Goal: Task Accomplishment & Management: Manage account settings

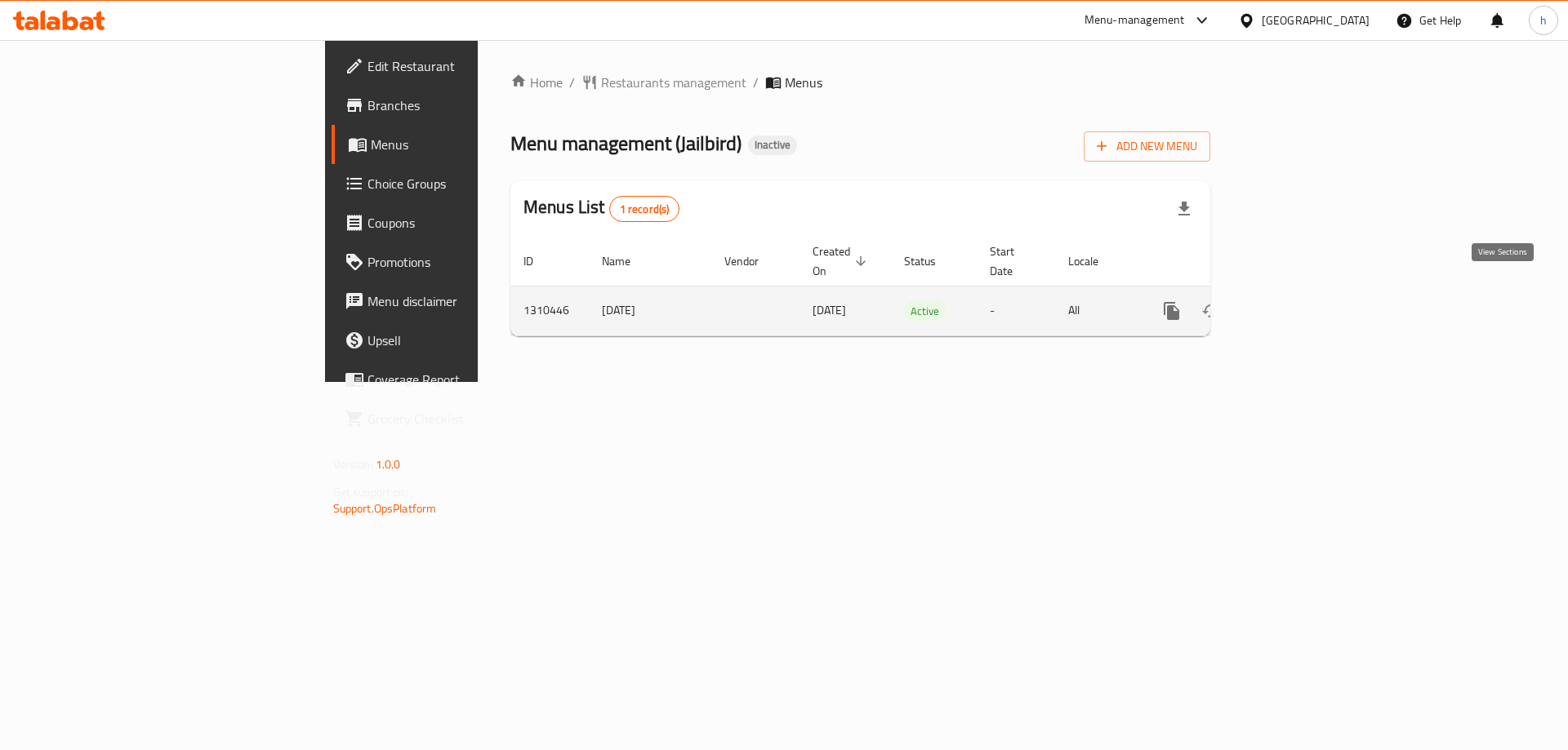
click at [1309, 291] on link "enhanced table" at bounding box center [1289, 310] width 39 height 39
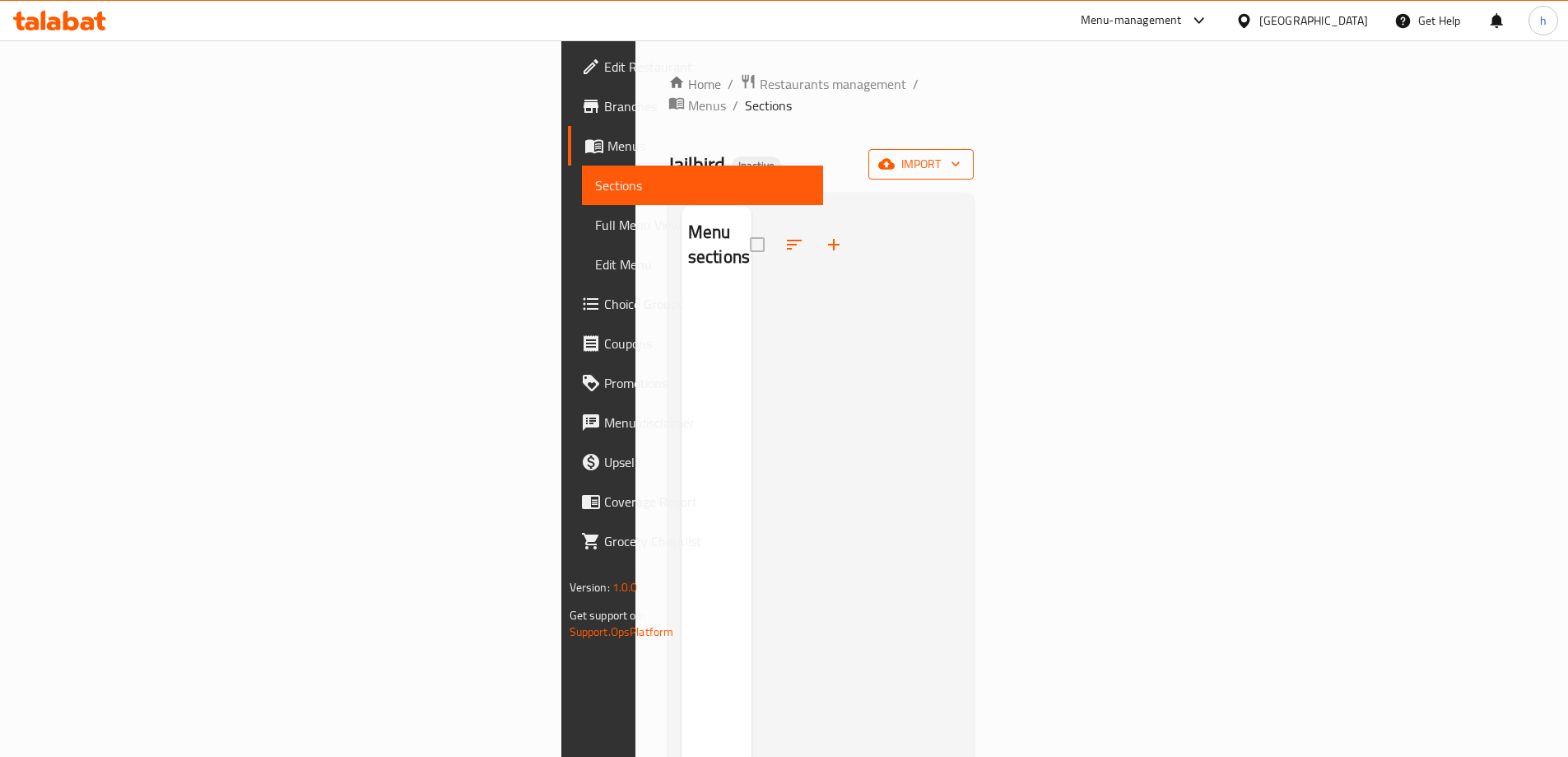
click at [960, 154] on span "import" at bounding box center [921, 164] width 79 height 20
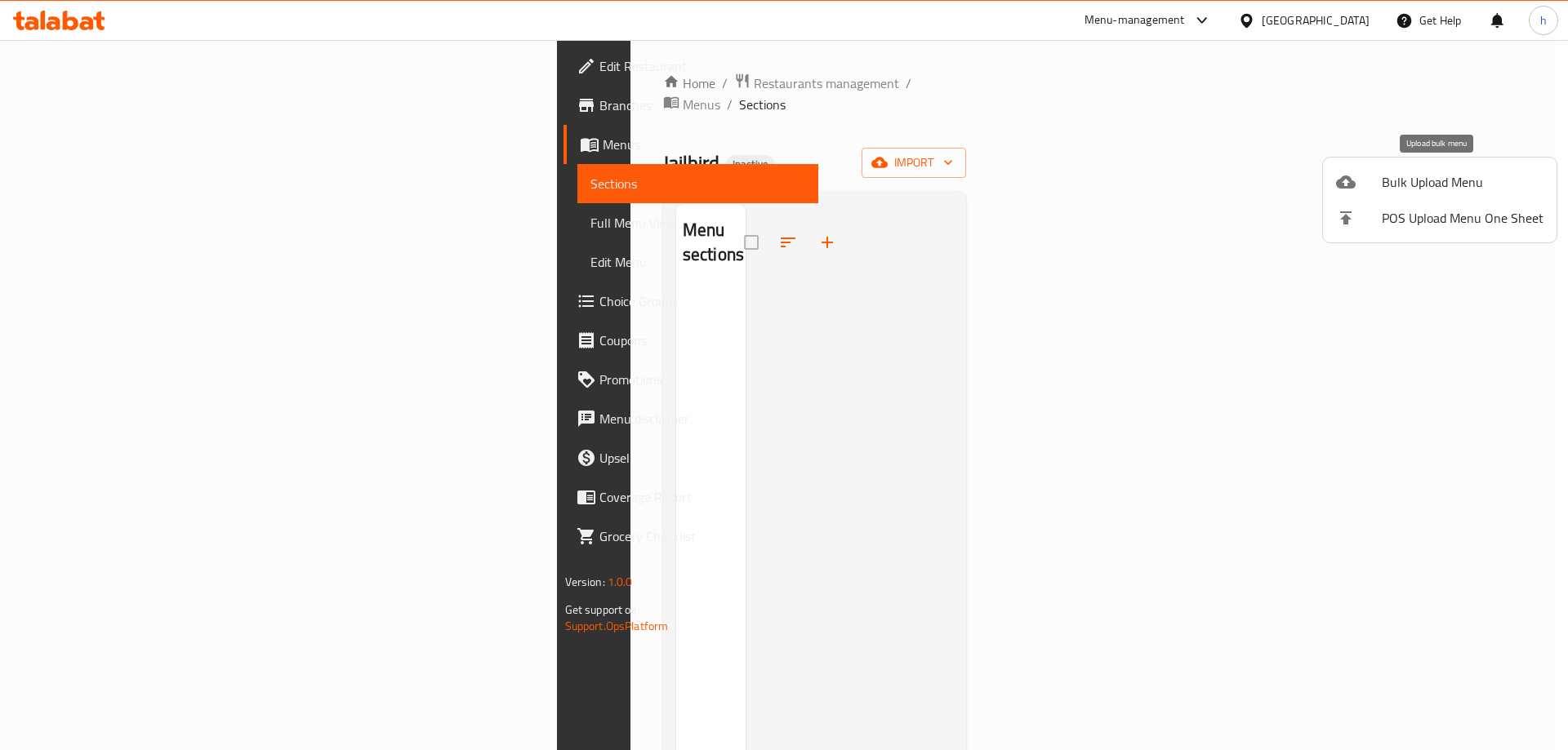
click at [1387, 183] on span "Bulk Upload Menu" at bounding box center [1462, 182] width 162 height 19
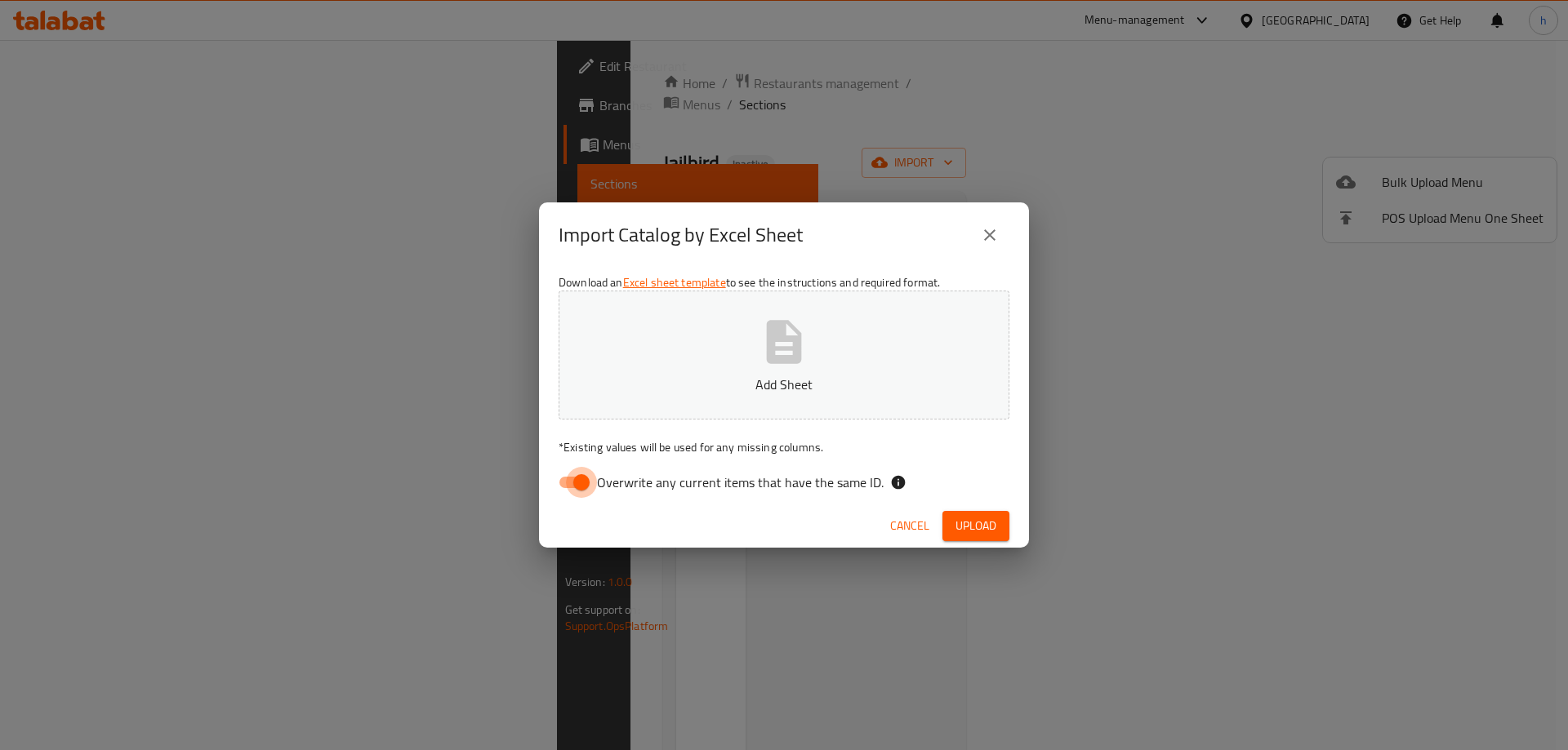
click at [570, 481] on input "Overwrite any current items that have the same ID." at bounding box center [581, 482] width 93 height 31
checkbox input "false"
click at [750, 371] on button "Add Sheet" at bounding box center [784, 354] width 451 height 129
click at [988, 242] on icon "close" at bounding box center [989, 234] width 19 height 19
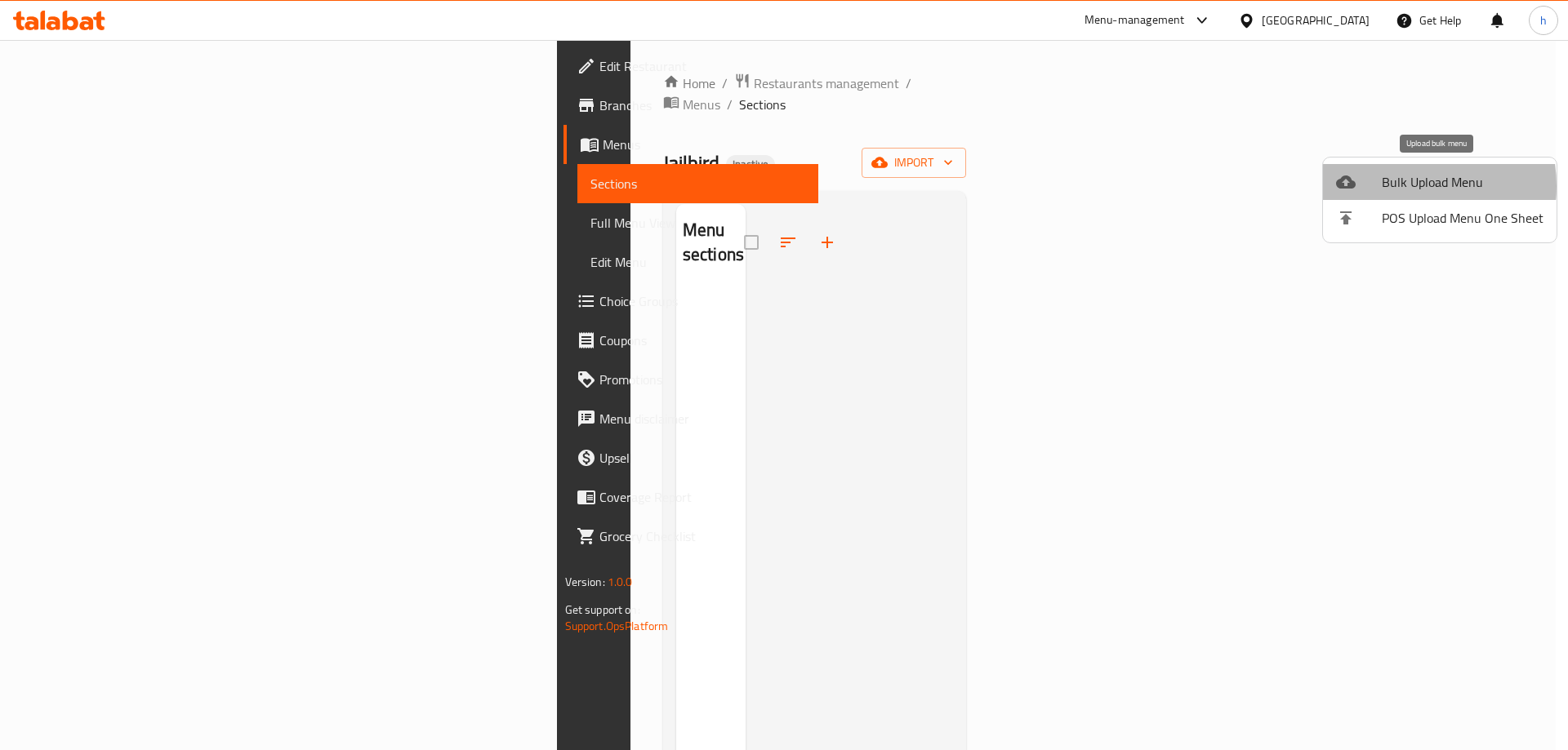
click at [1393, 186] on span "Bulk Upload Menu" at bounding box center [1462, 182] width 162 height 19
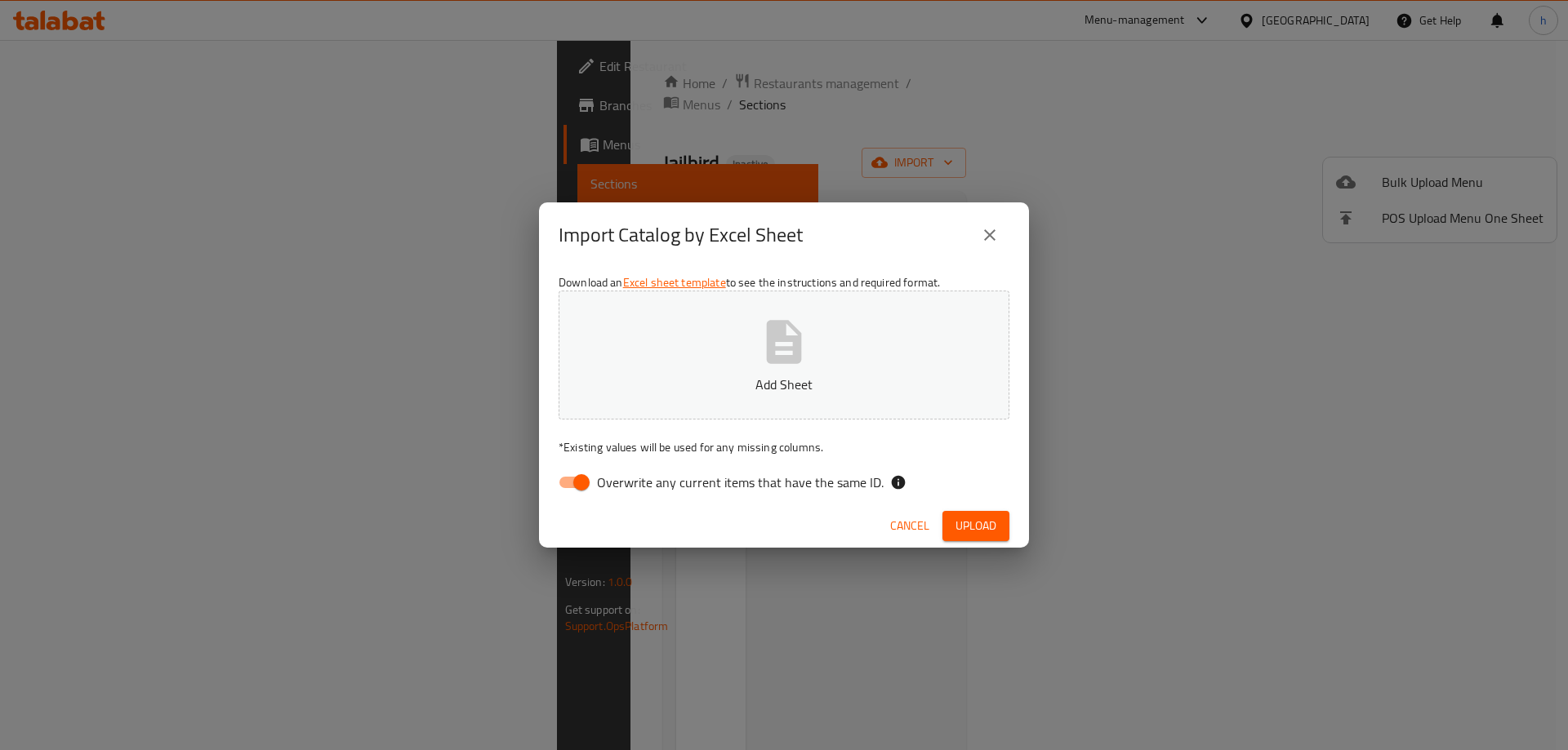
click at [587, 476] on input "Overwrite any current items that have the same ID." at bounding box center [581, 482] width 93 height 31
checkbox input "false"
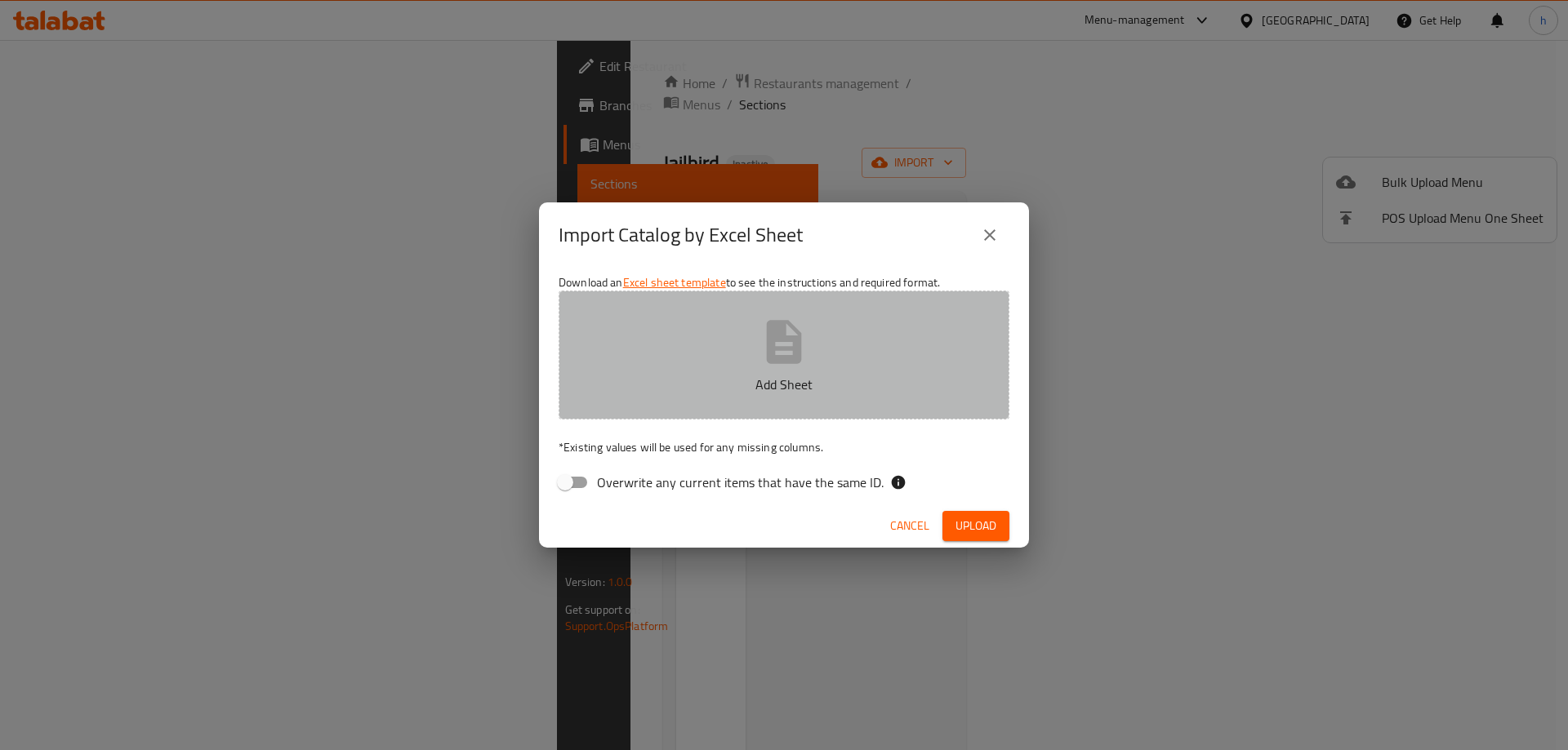
click at [676, 385] on p "Add Sheet" at bounding box center [784, 384] width 400 height 19
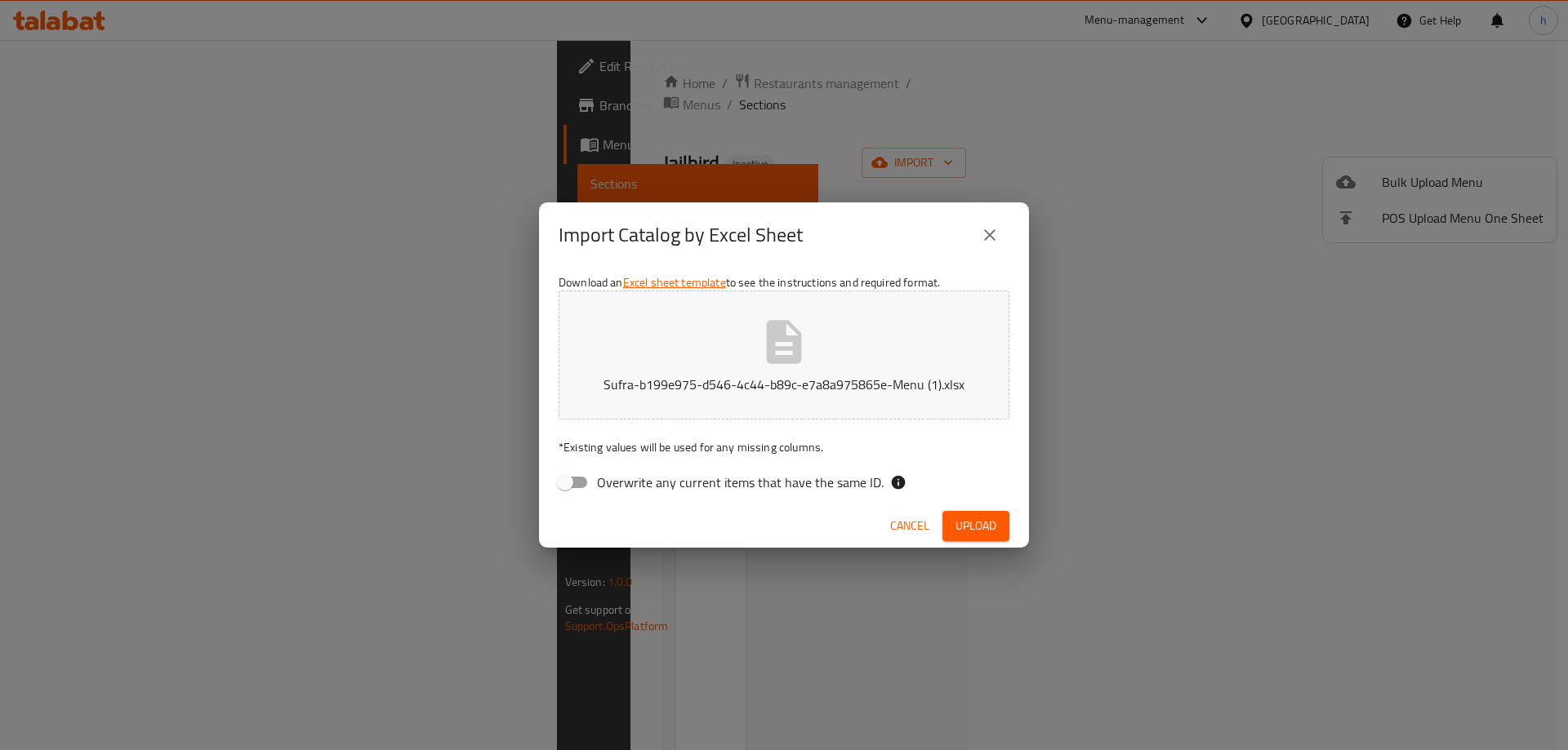
click at [964, 521] on span "Upload" at bounding box center [976, 526] width 40 height 20
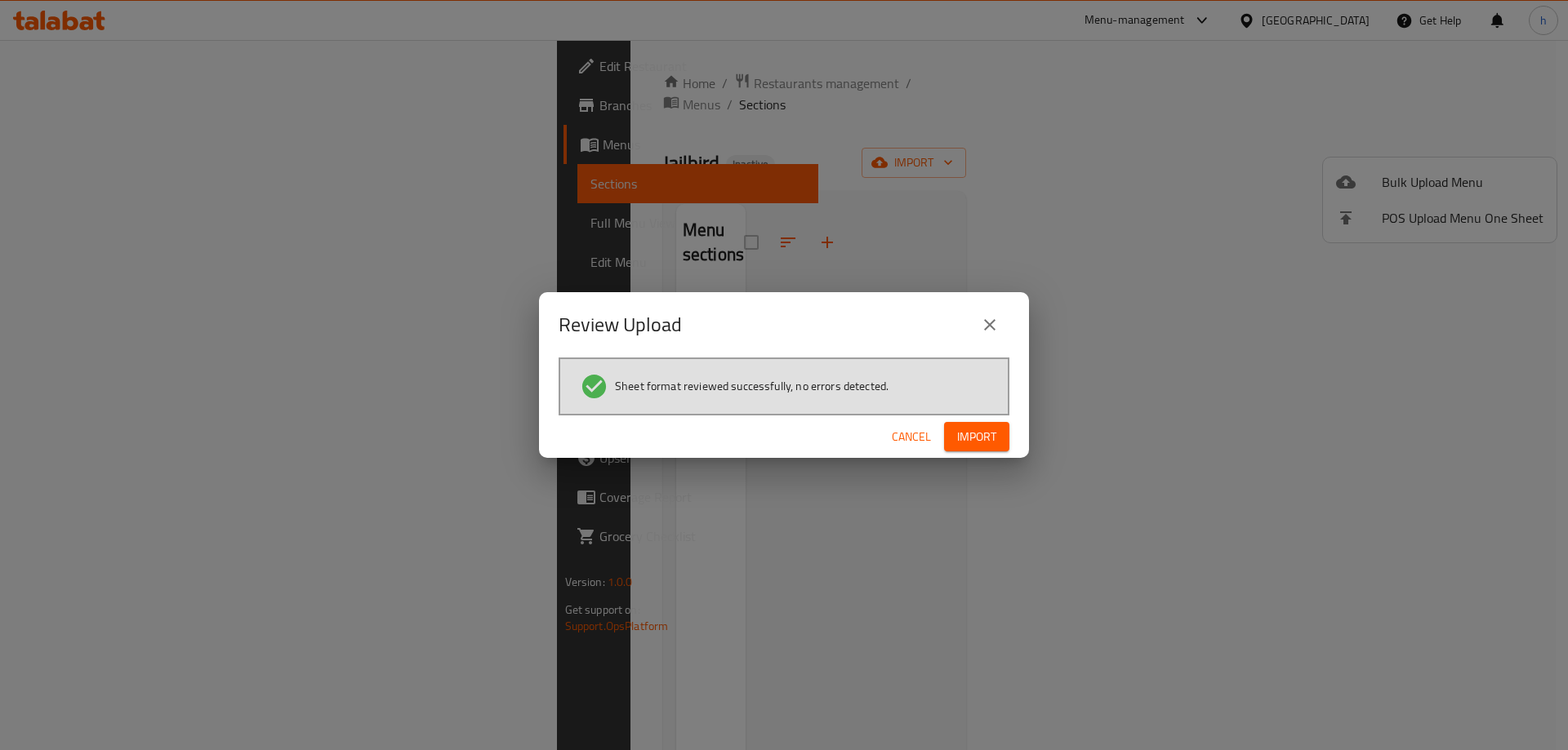
click at [962, 438] on span "Import" at bounding box center [976, 437] width 39 height 20
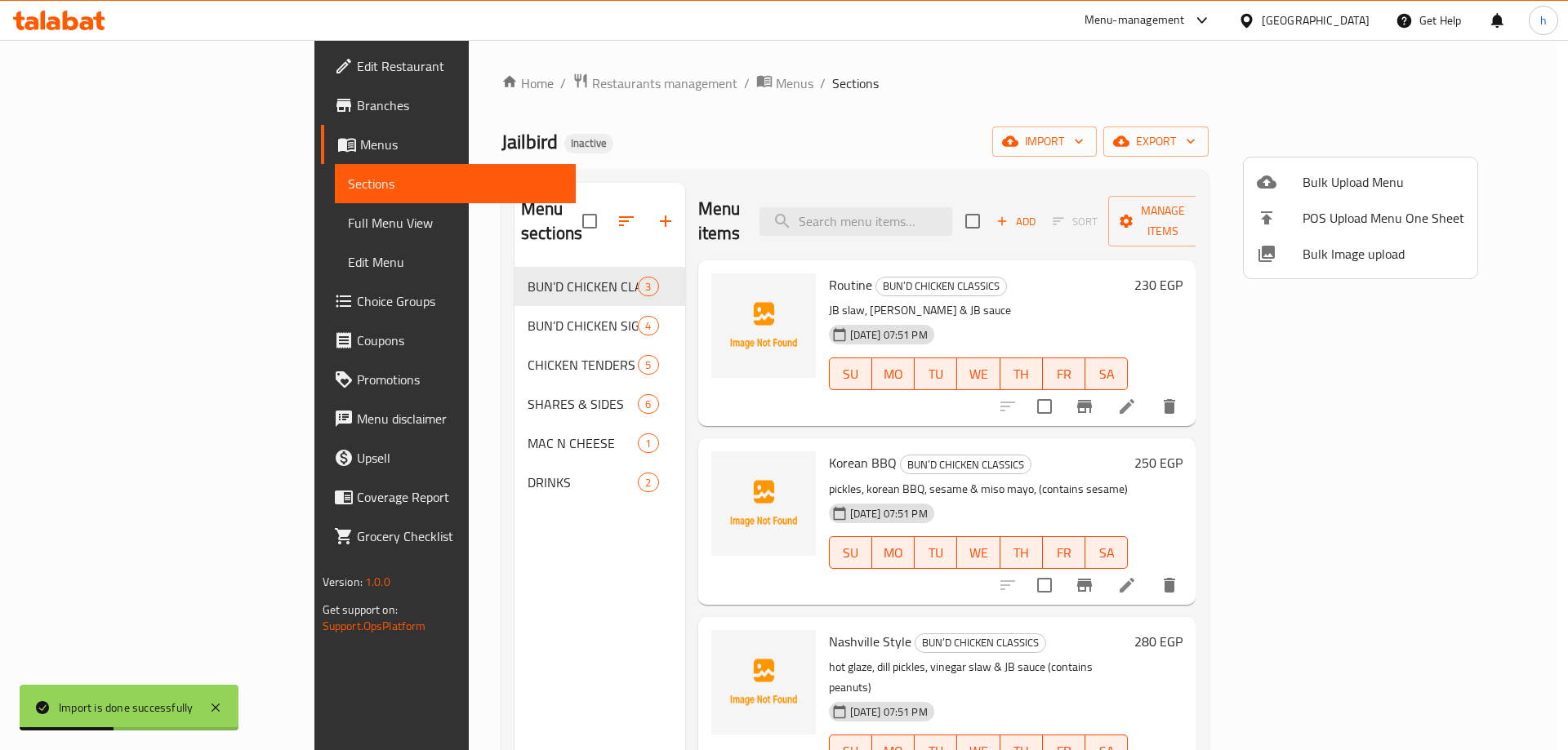
click at [661, 129] on div at bounding box center [784, 375] width 1568 height 750
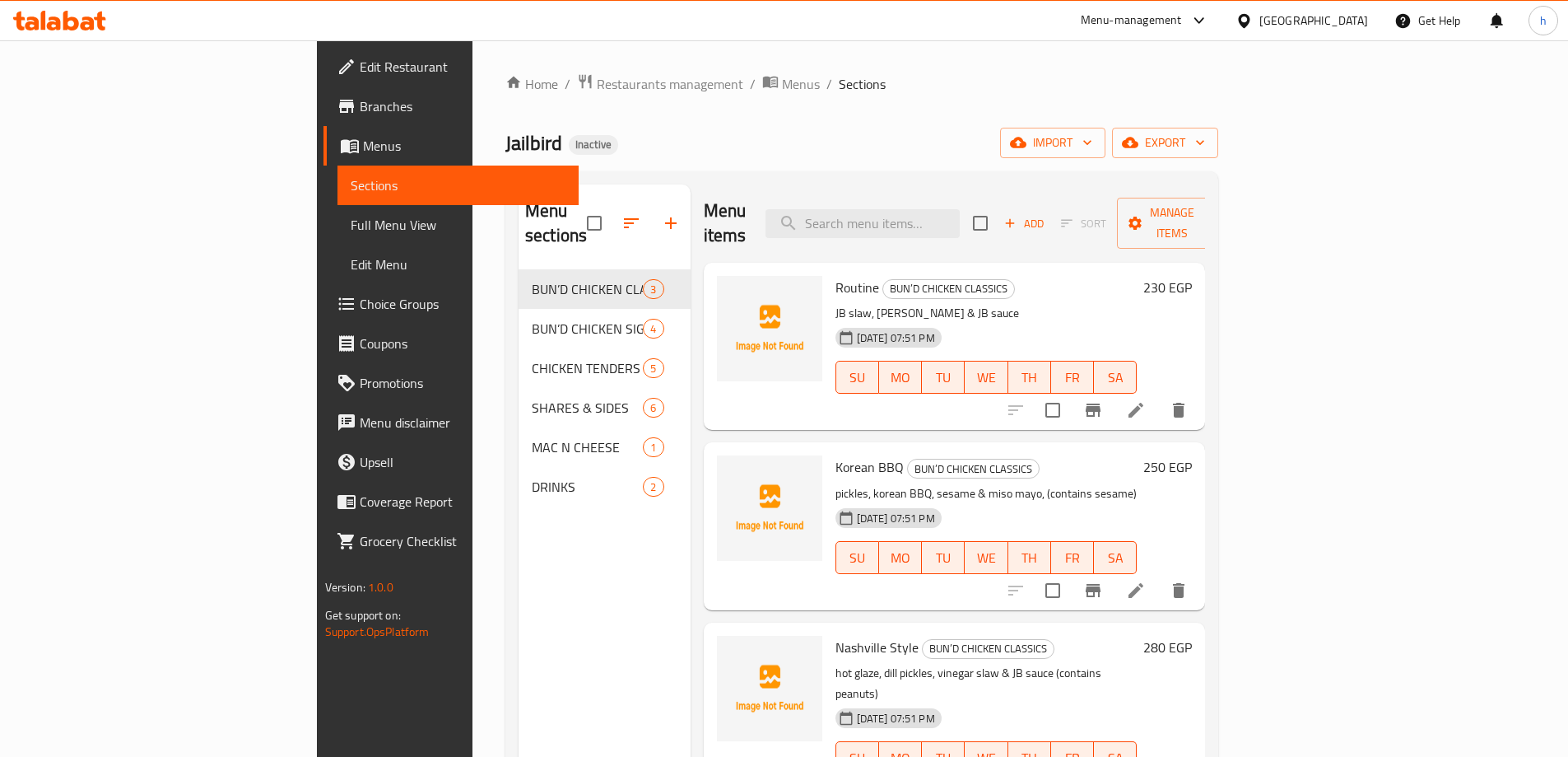
click at [771, 100] on div "Home / Restaurants management / Menus / Sections Jailbird Inactive import expor…" at bounding box center [862, 513] width 713 height 881
click at [337, 208] on link "Full Menu View" at bounding box center [458, 224] width 241 height 40
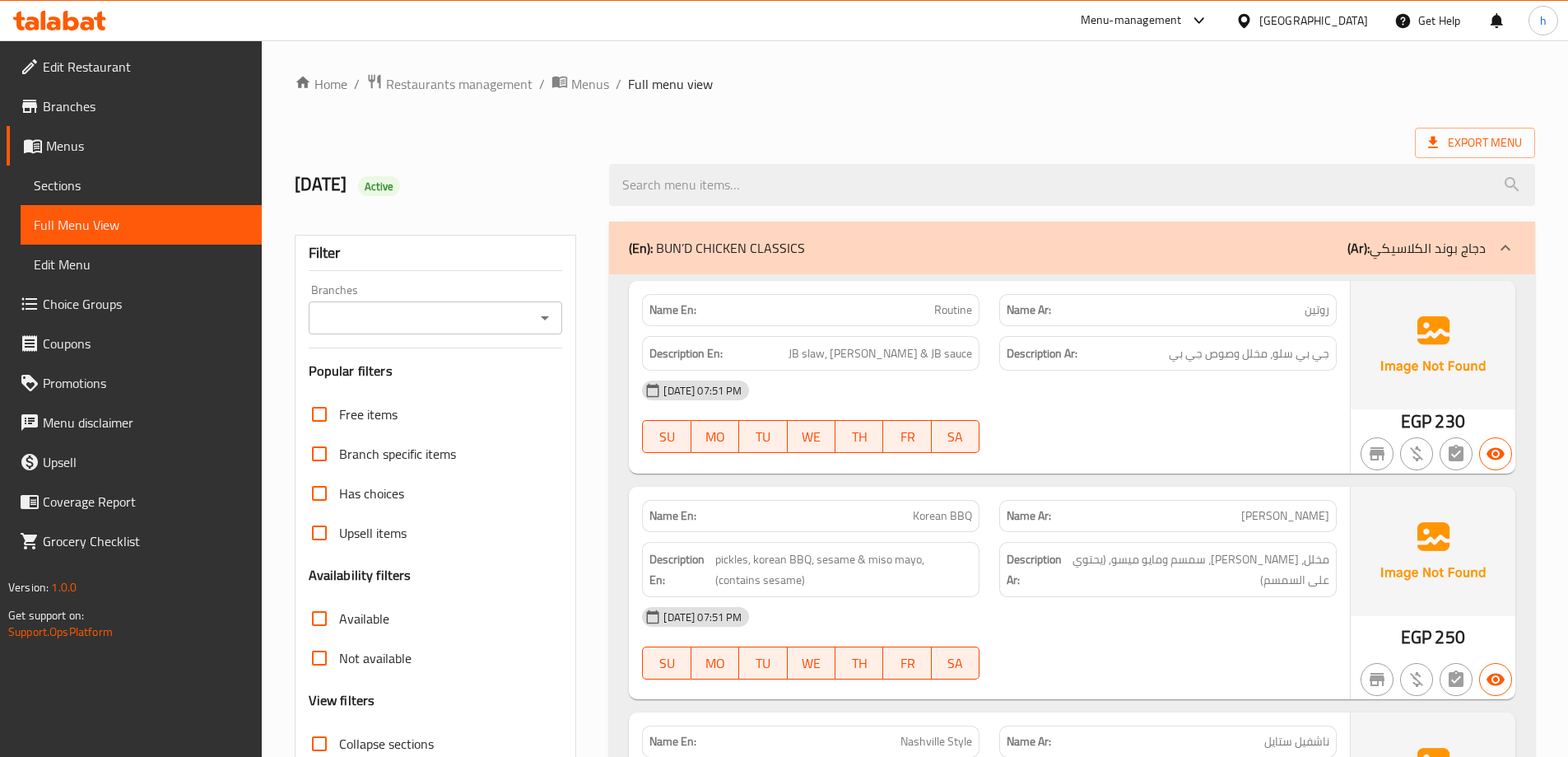
click at [795, 92] on ol "Home / Restaurants management / Menus / Full menu view" at bounding box center [915, 83] width 1241 height 21
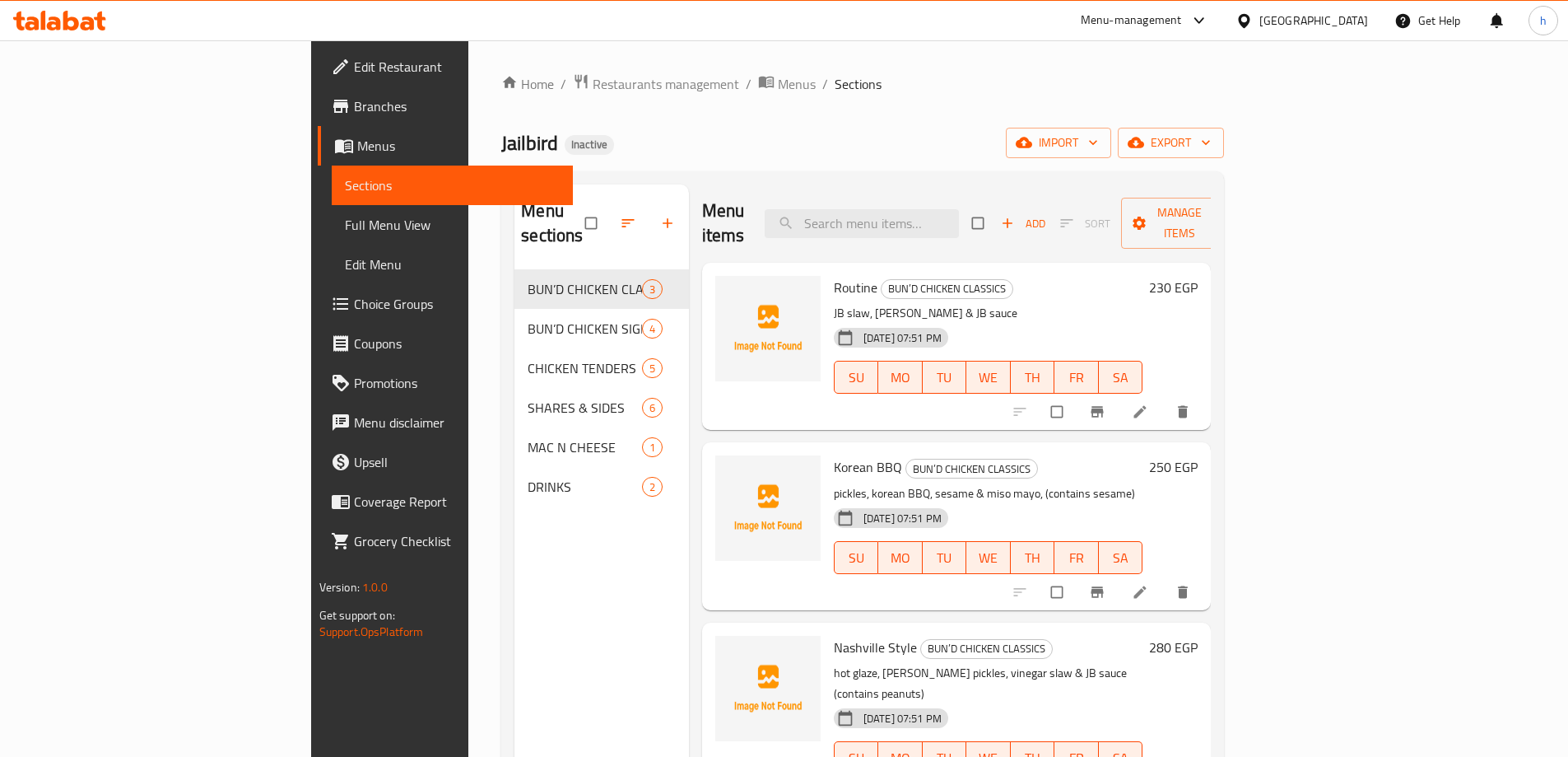
click at [354, 306] on span "Choice Groups" at bounding box center [457, 303] width 206 height 19
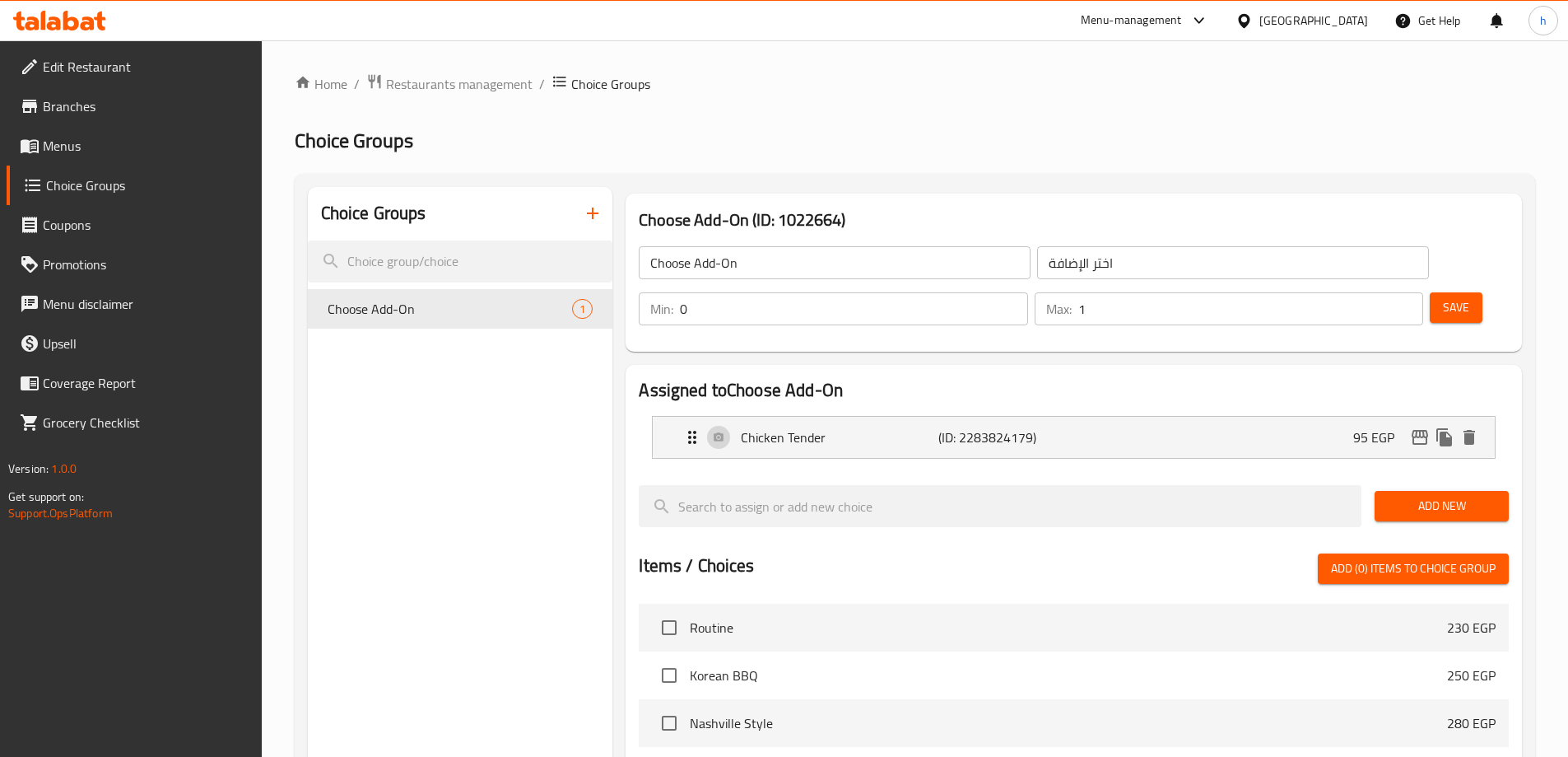
click at [591, 204] on icon "button" at bounding box center [592, 213] width 19 height 19
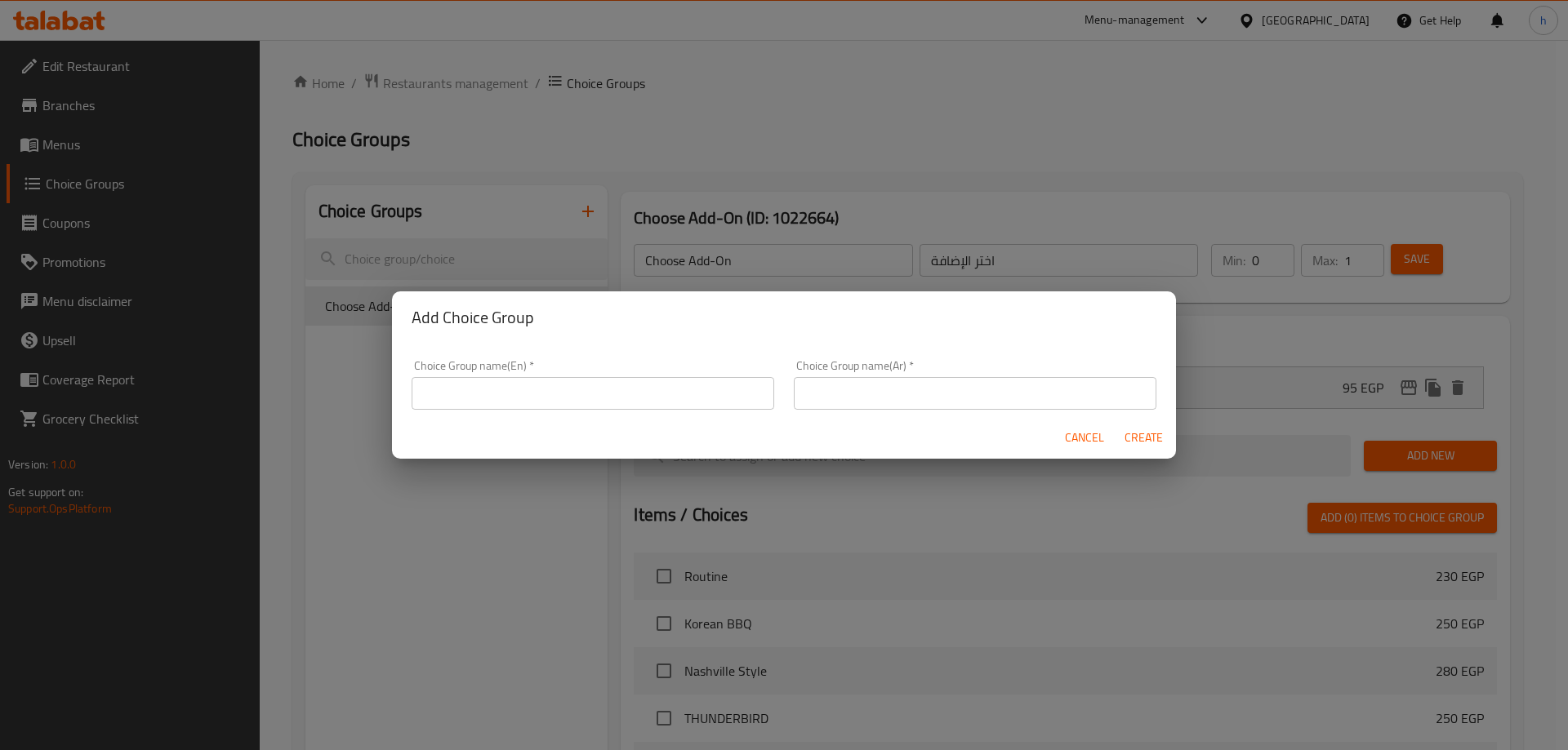
click at [468, 396] on input "text" at bounding box center [592, 394] width 363 height 33
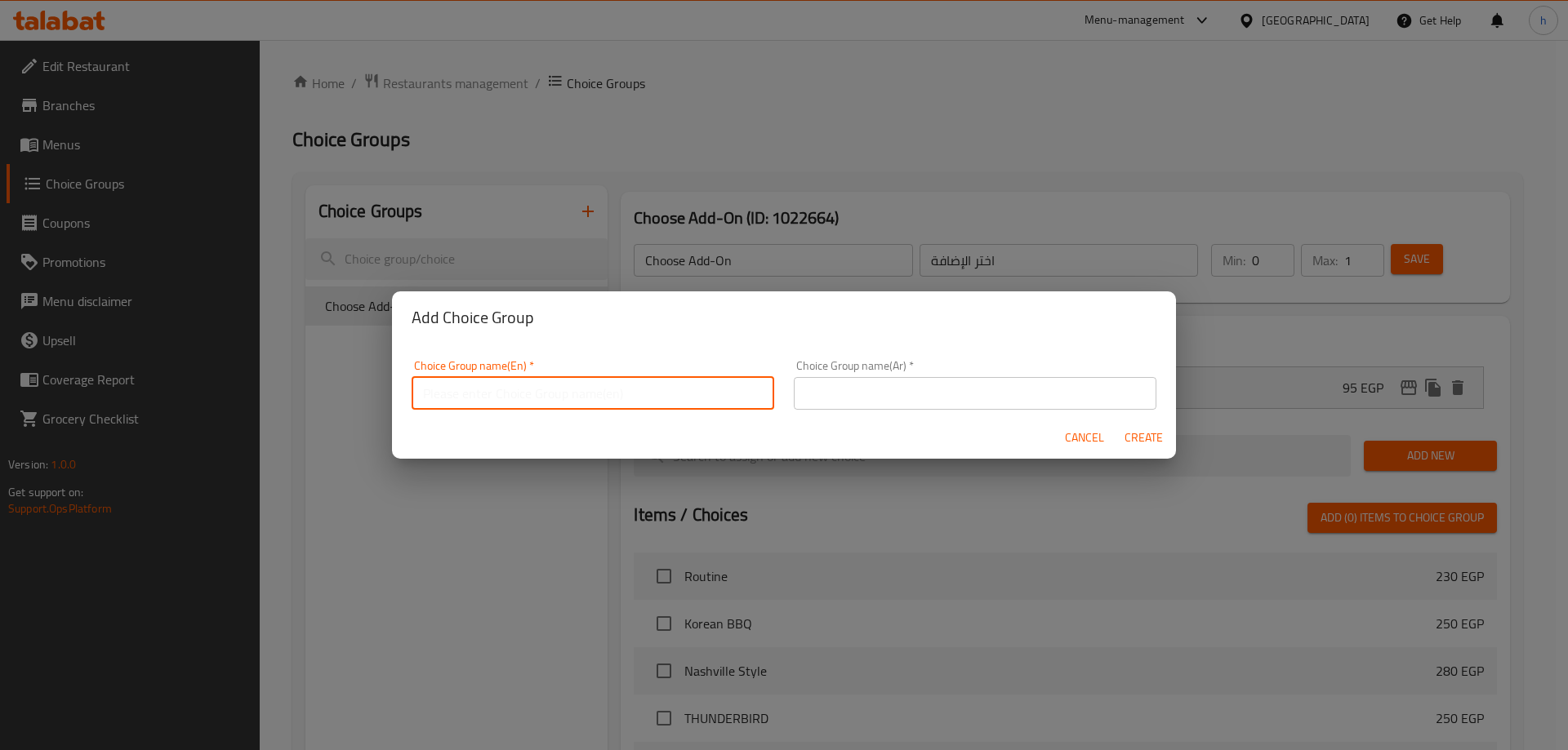
paste input "Make it combo"
click at [486, 398] on input "Make it combo" at bounding box center [592, 394] width 363 height 33
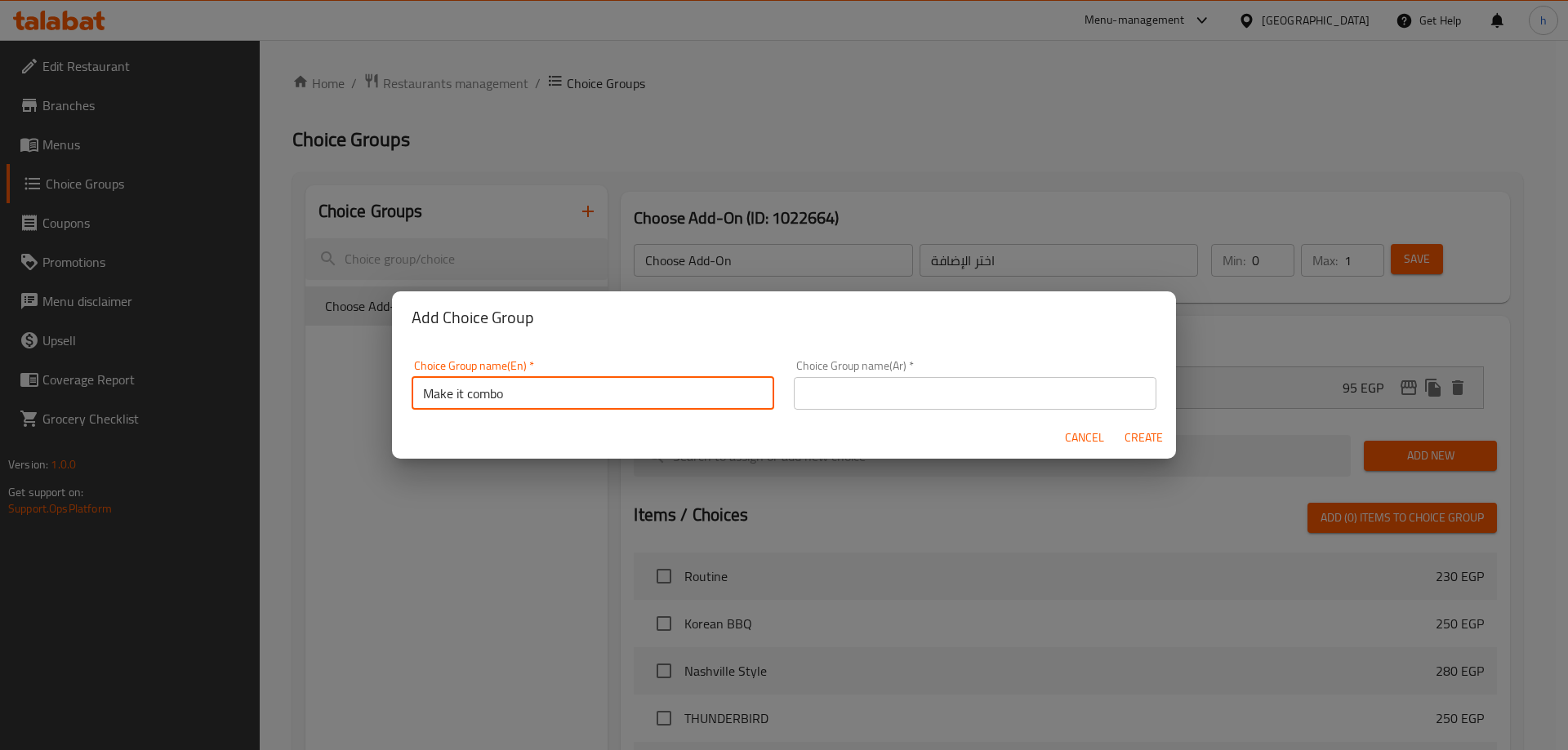
click at [486, 398] on input "Make it combo" at bounding box center [592, 394] width 363 height 33
type input "Make it combo"
click at [886, 397] on input "text" at bounding box center [975, 394] width 363 height 33
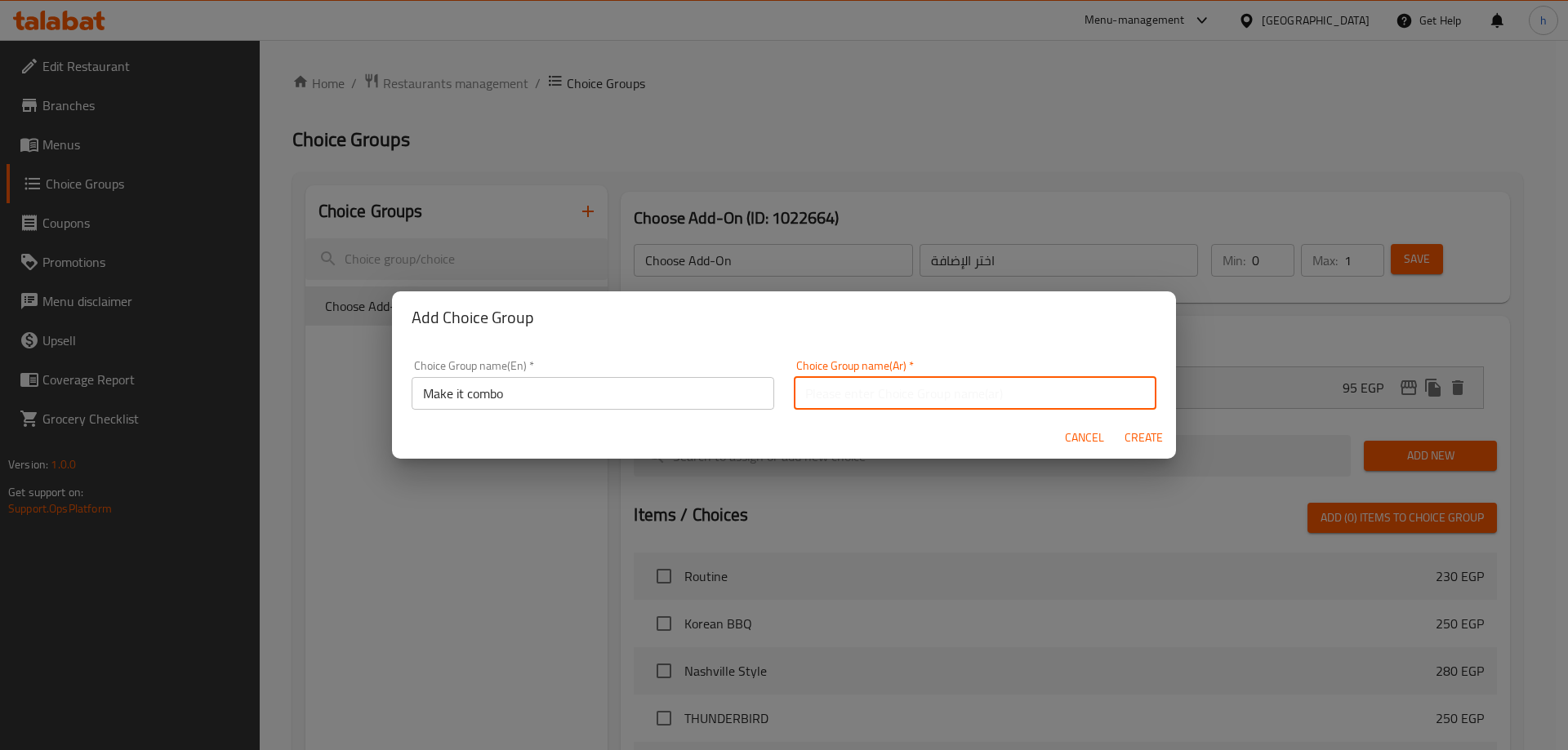
paste input "اجعلها"
type input "اجعلها كومبو"
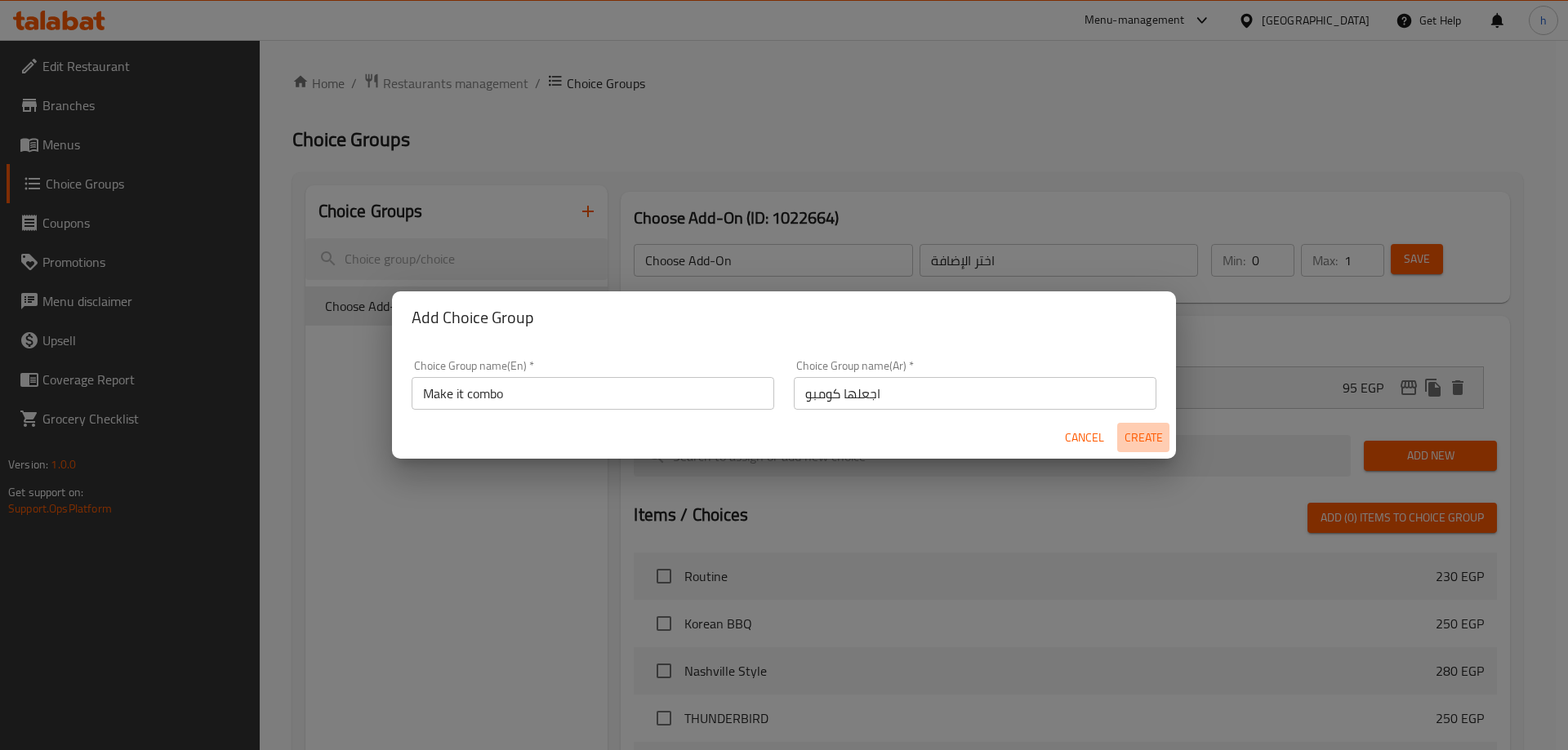
click at [1143, 439] on span "Create" at bounding box center [1143, 438] width 39 height 20
type input "Make it combo"
type input "اجعلها كومبو"
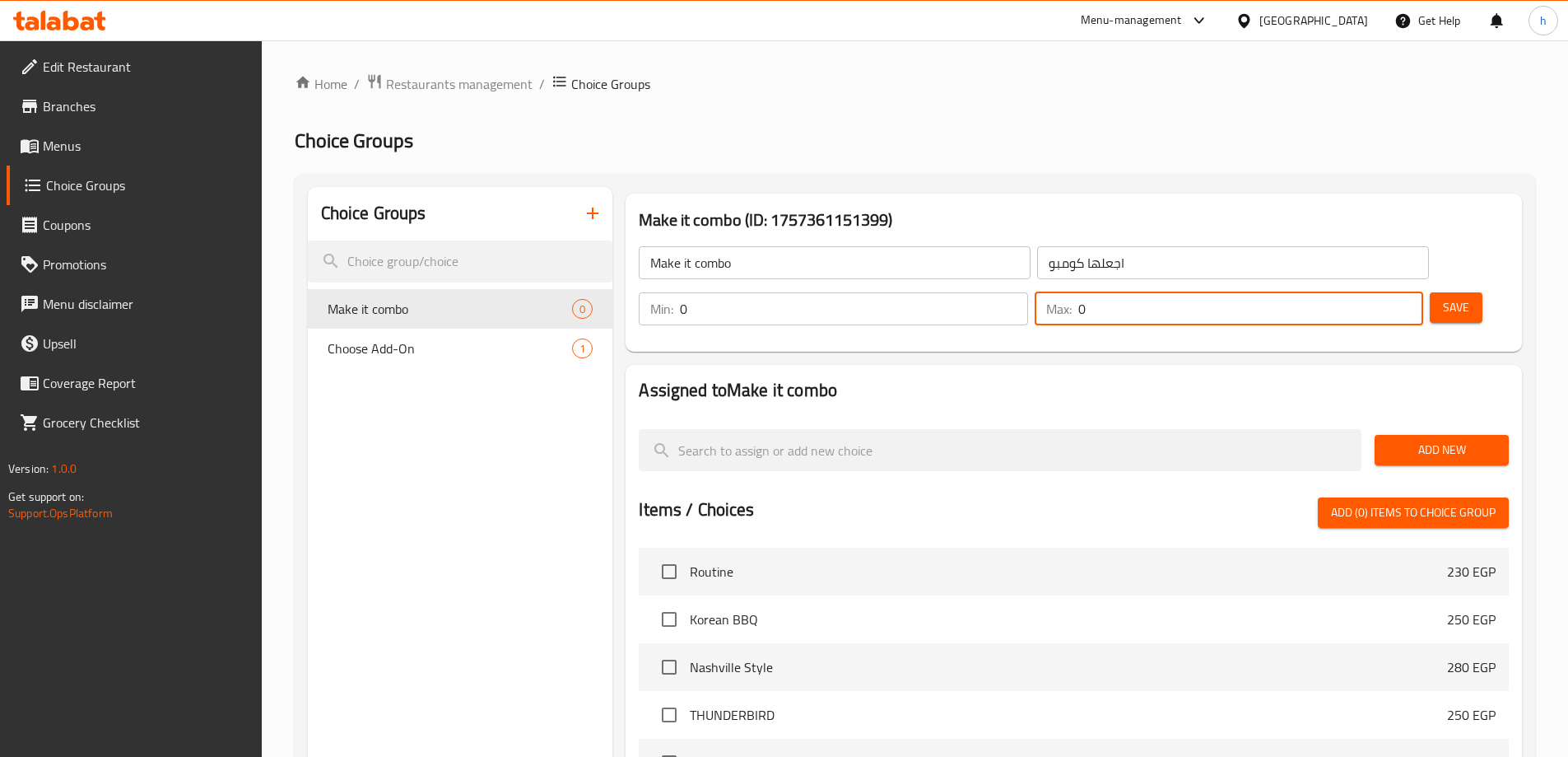
click at [1359, 293] on input "0" at bounding box center [1250, 309] width 345 height 33
type input "1"
click at [1377, 293] on input "1" at bounding box center [1250, 309] width 345 height 33
click at [1380, 230] on div "Make it combo ​ اجعلها كومبو ​ Min: 0 ​ Max: 1 ​ Save" at bounding box center [1074, 285] width 884 height 119
click at [1452, 440] on span "Add New" at bounding box center [1442, 450] width 107 height 20
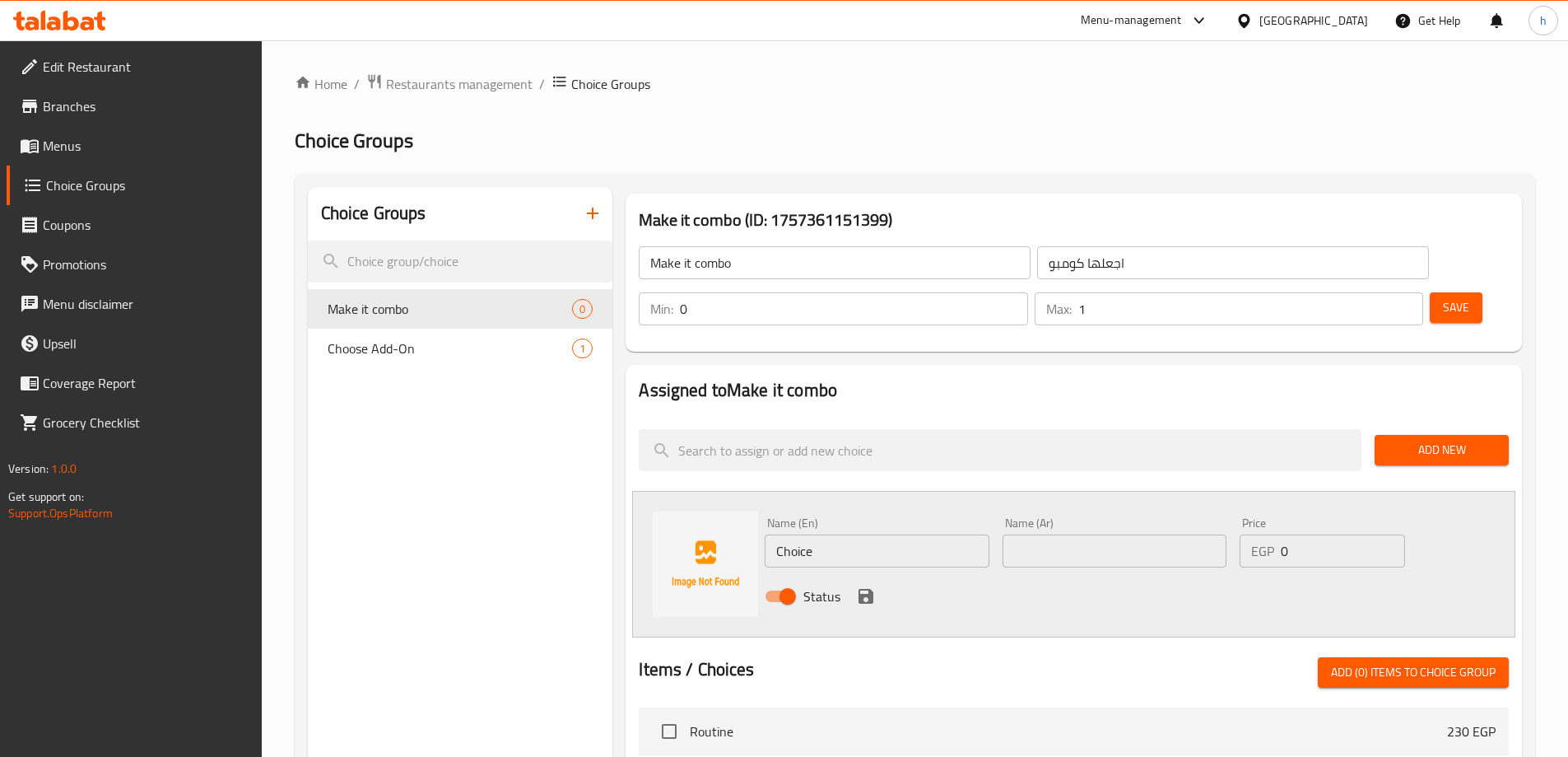
click at [706, 264] on input "Make it combo" at bounding box center [834, 263] width 392 height 33
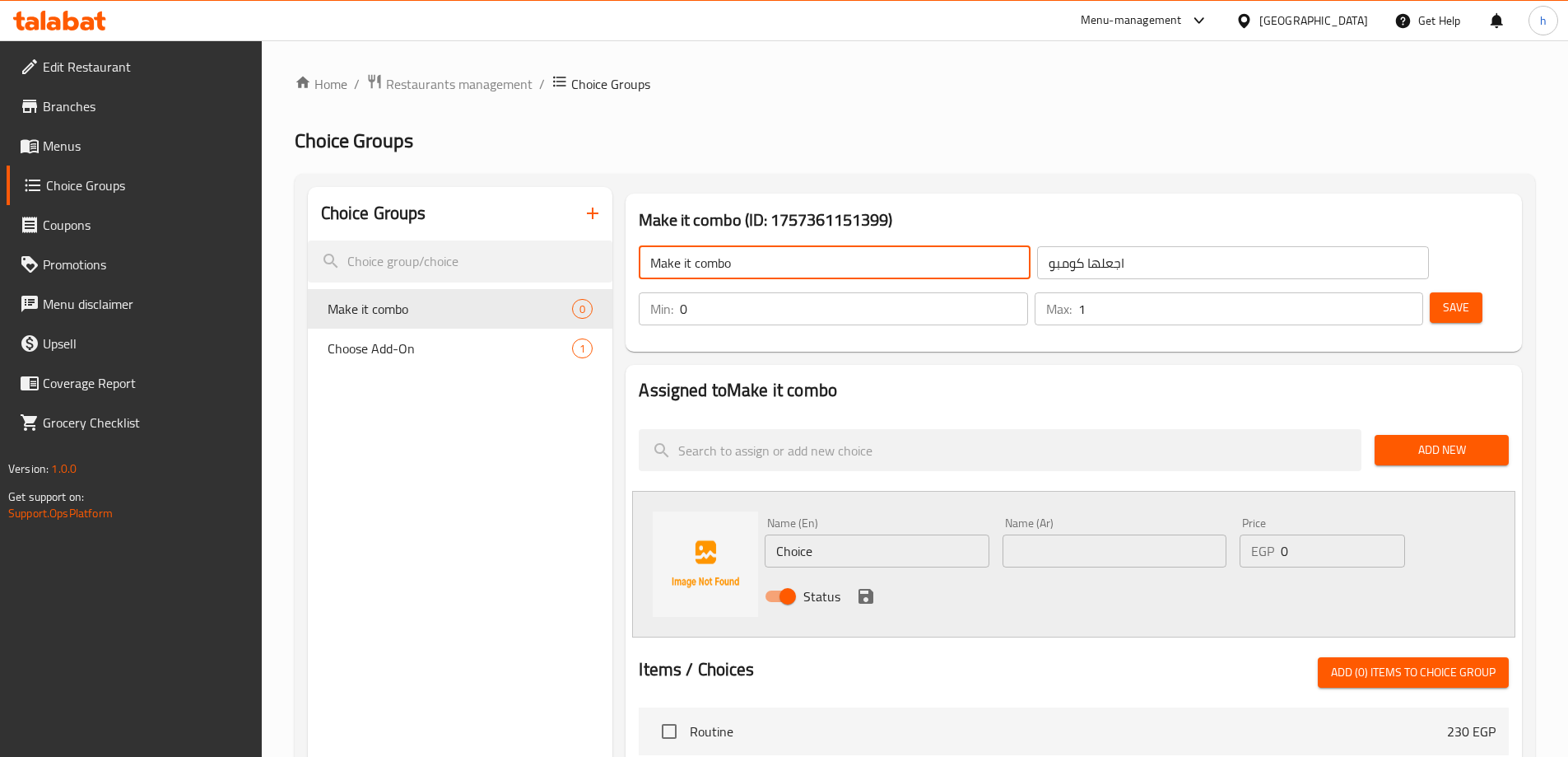
click at [706, 264] on input "Make it combo" at bounding box center [834, 263] width 392 height 33
click at [798, 535] on input "Choice" at bounding box center [877, 551] width 224 height 33
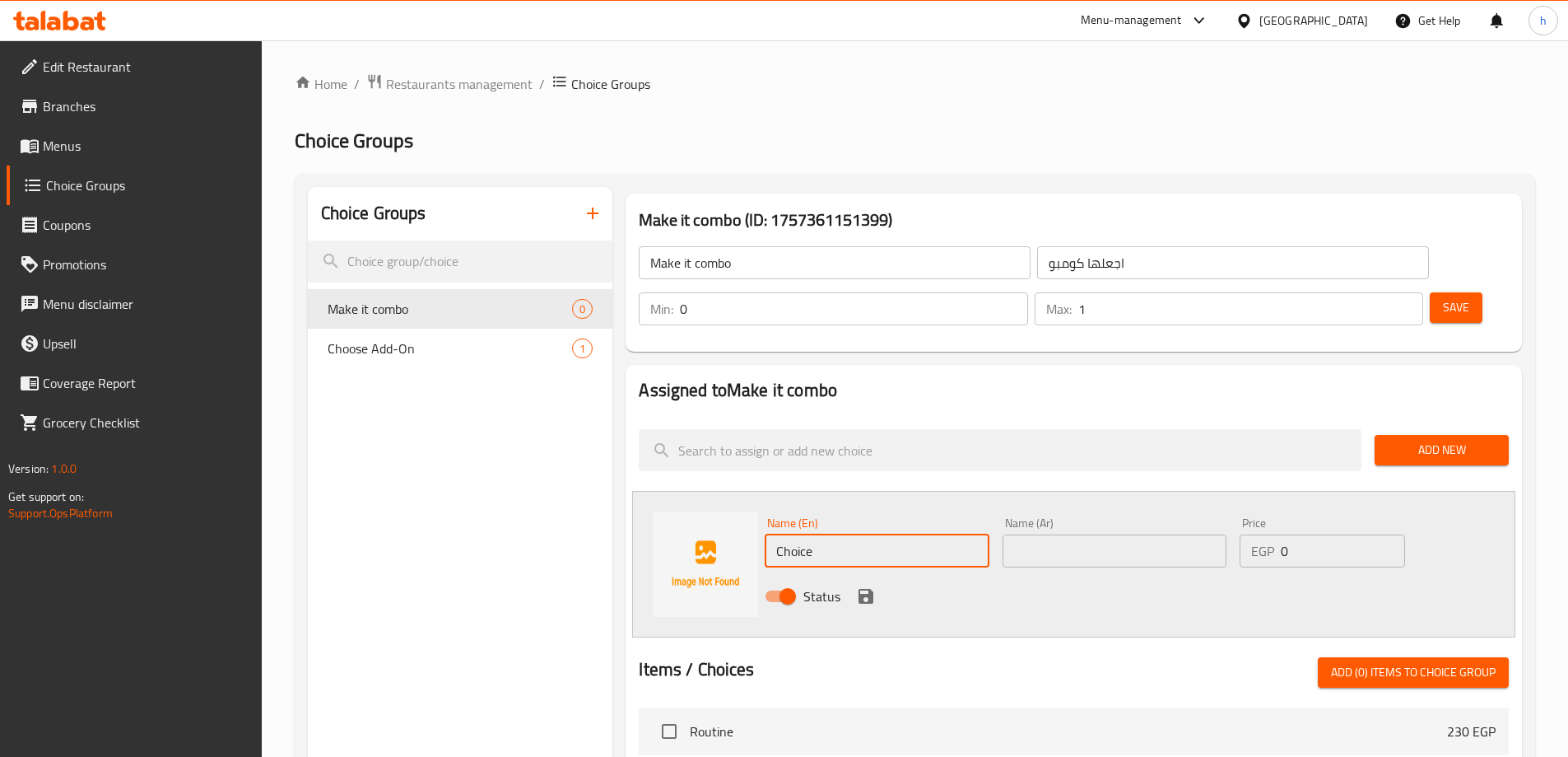
click at [798, 535] on input "Choice" at bounding box center [877, 551] width 224 height 33
paste input "Make it combo"
type input "Make it combo"
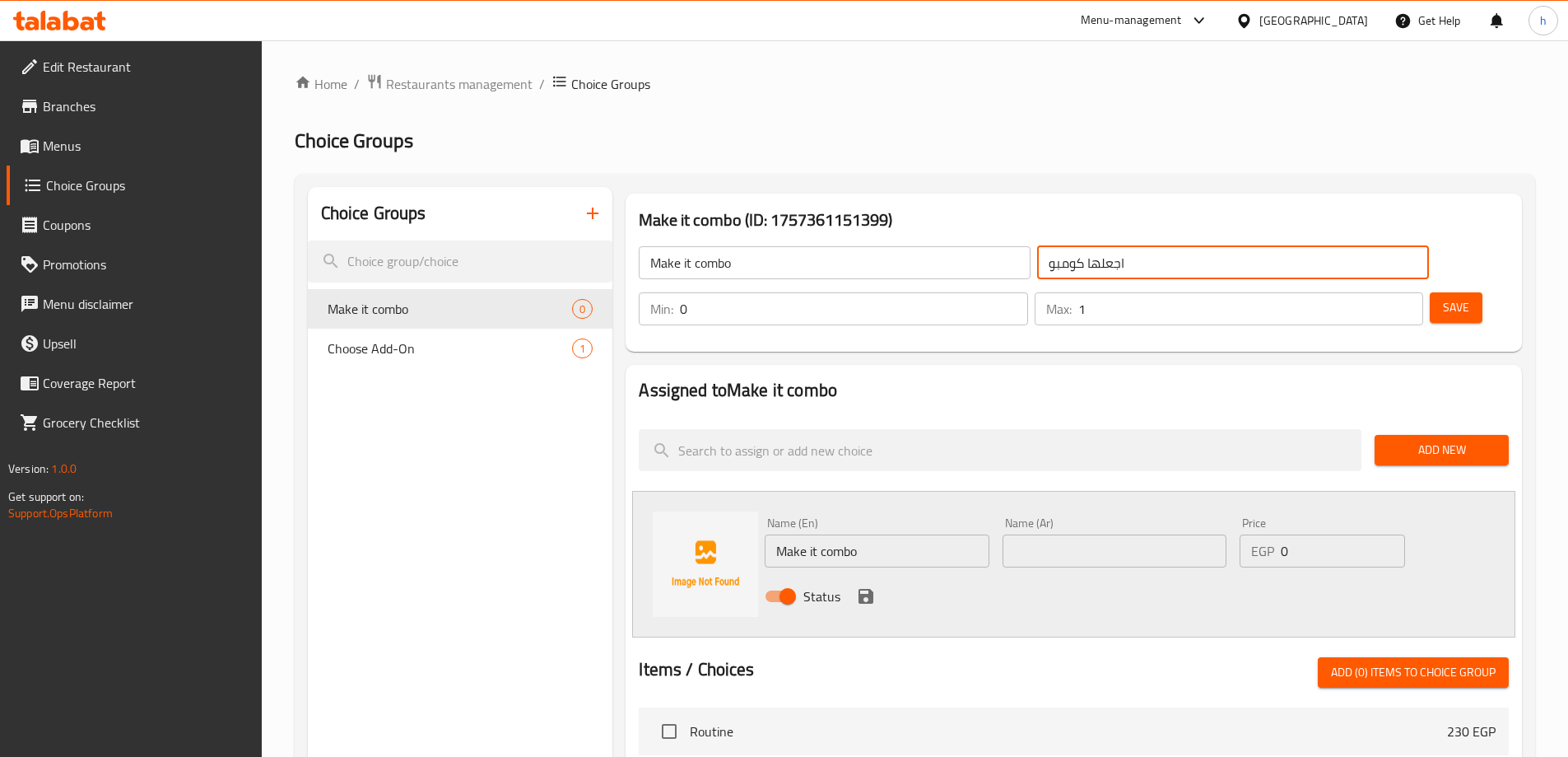
click at [1037, 271] on input "اجعلها كومبو" at bounding box center [1233, 263] width 392 height 33
click at [1037, 271] on input "اجعلها كومبو" at bounding box center [1233, 263] width 392 height 33
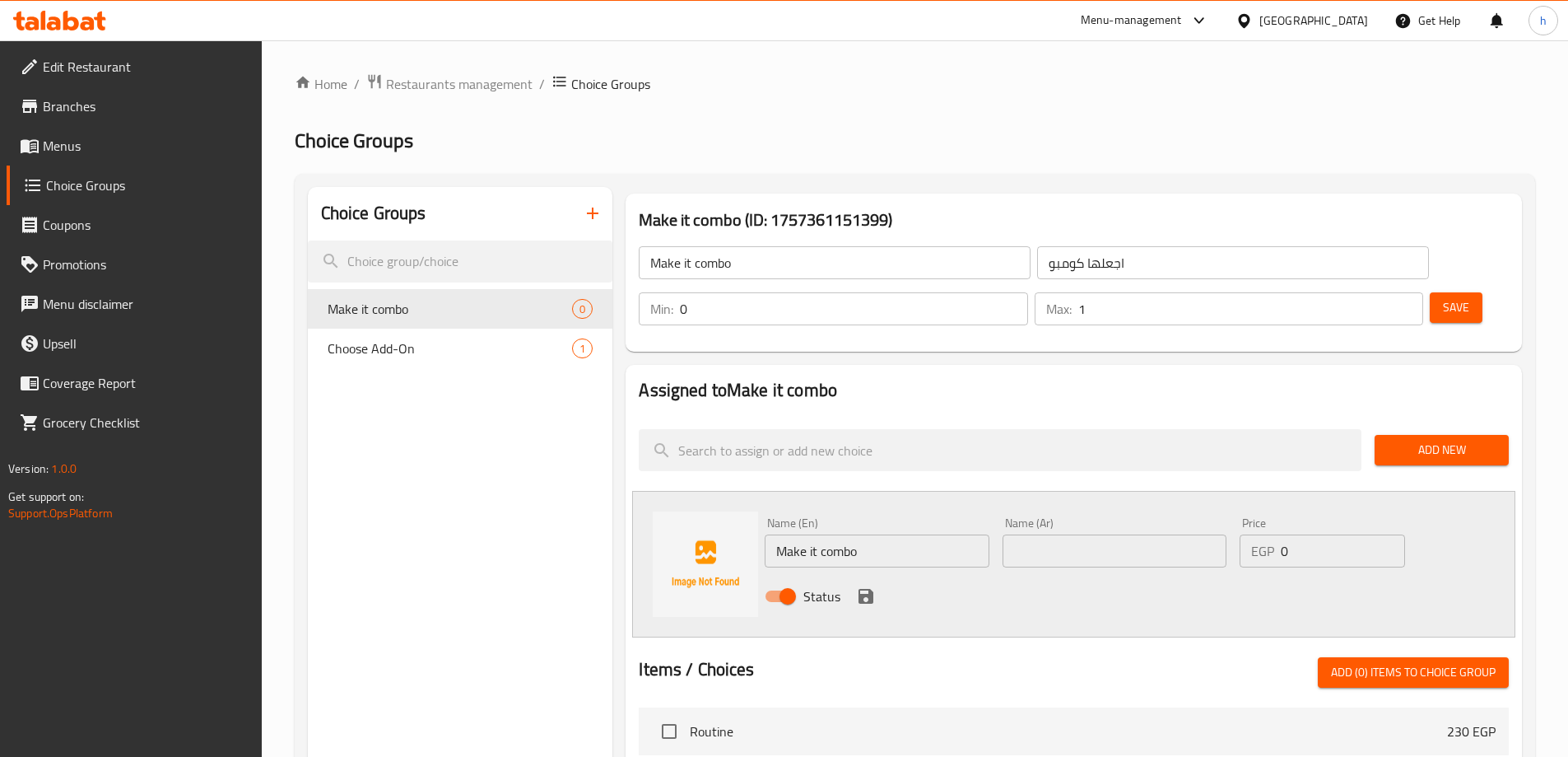
click at [1075, 525] on div "Name (Ar) Name (Ar)" at bounding box center [1115, 542] width 237 height 63
click at [1068, 535] on input "text" at bounding box center [1115, 551] width 224 height 33
paste input "اجعلها كومبو"
type input "اجعلها كومبو"
drag, startPoint x: 1290, startPoint y: 508, endPoint x: 1267, endPoint y: 508, distance: 23.0
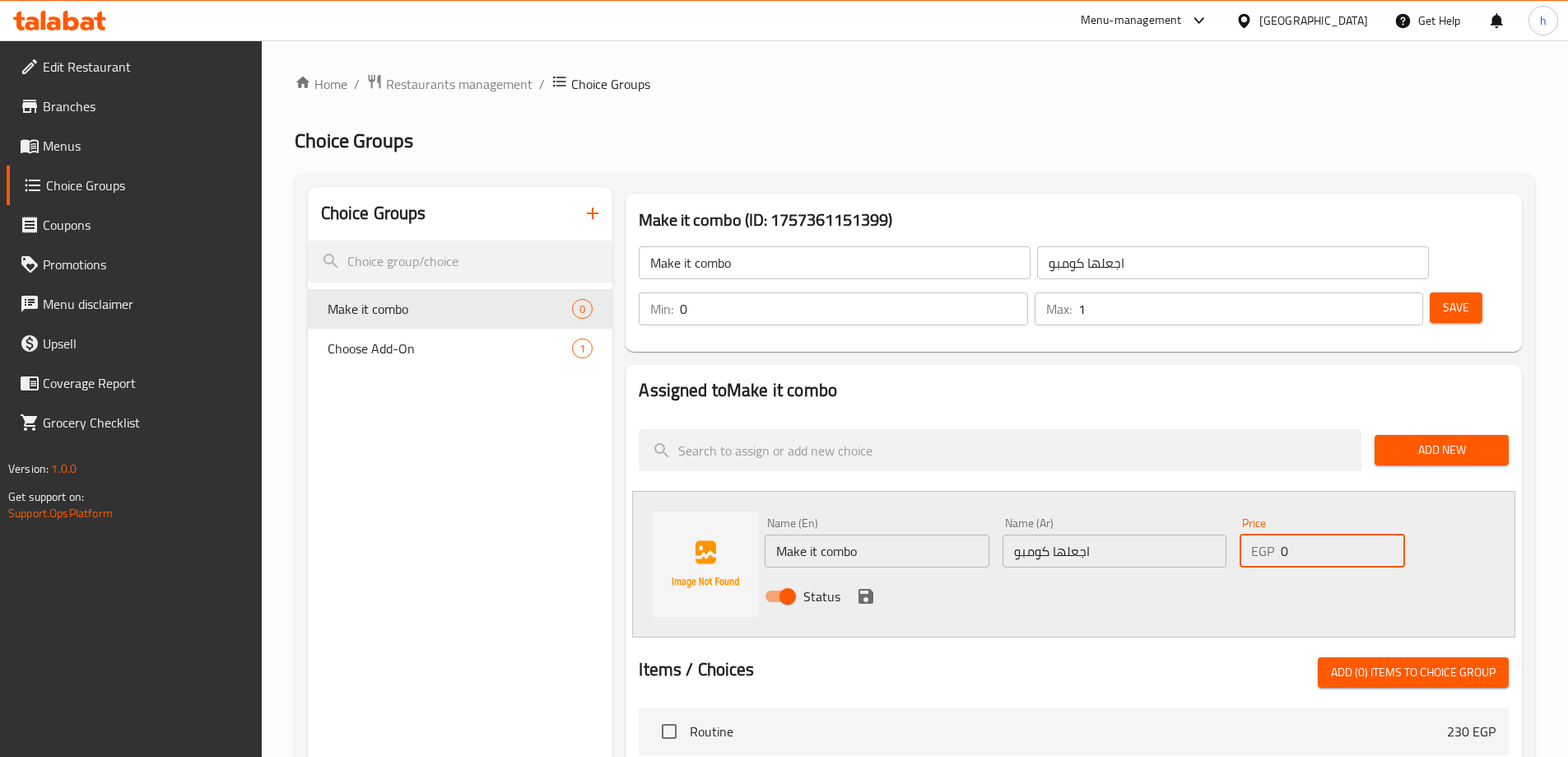
click at [1267, 535] on div "EGP 0 Price" at bounding box center [1323, 551] width 165 height 33
type input "100"
click at [856, 587] on icon "save" at bounding box center [865, 596] width 19 height 19
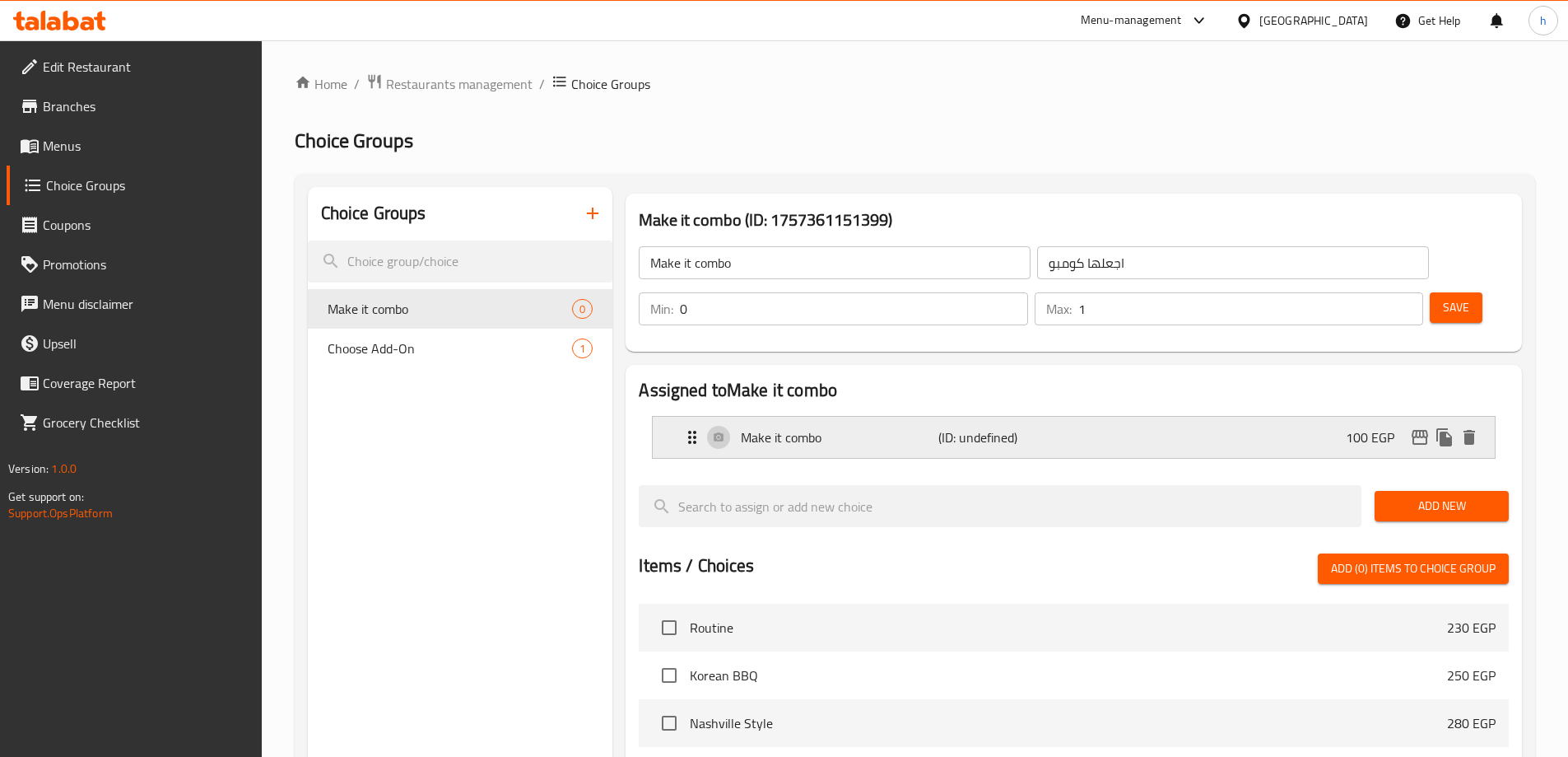
click at [1065, 427] on p "(ID: undefined)" at bounding box center [1004, 436] width 132 height 19
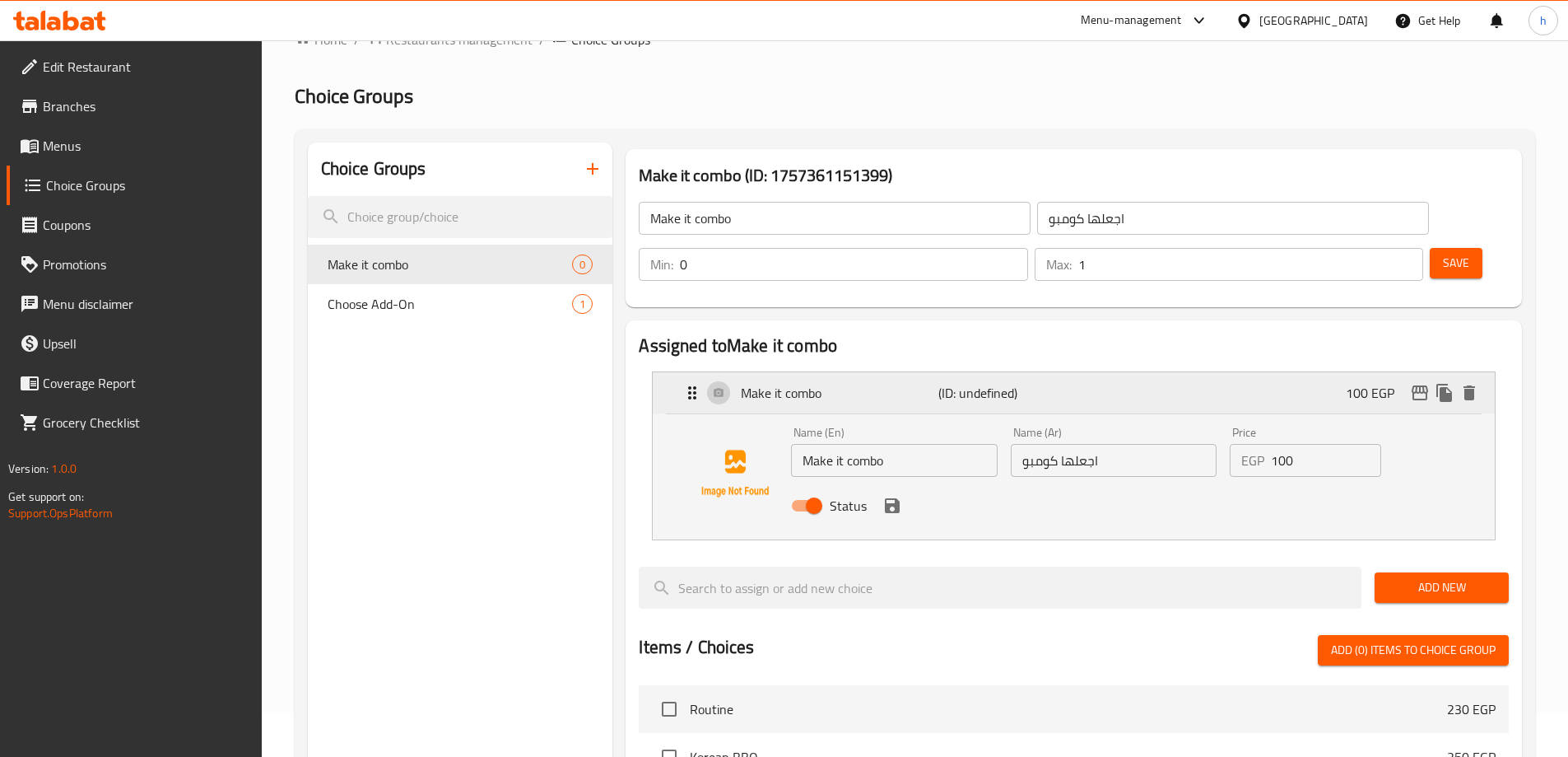
scroll to position [82, 0]
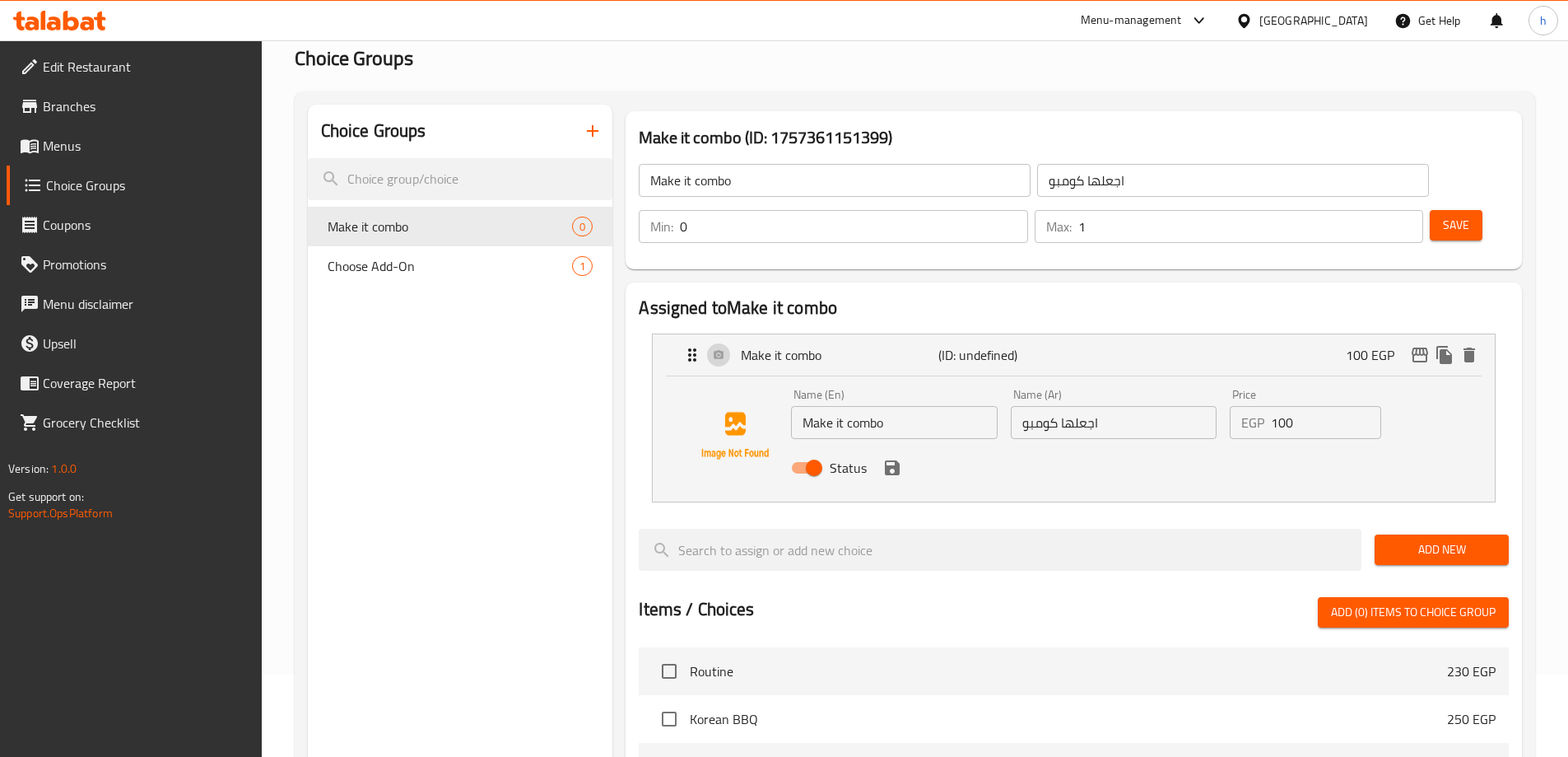
click at [1442, 210] on button "Save" at bounding box center [1456, 225] width 53 height 31
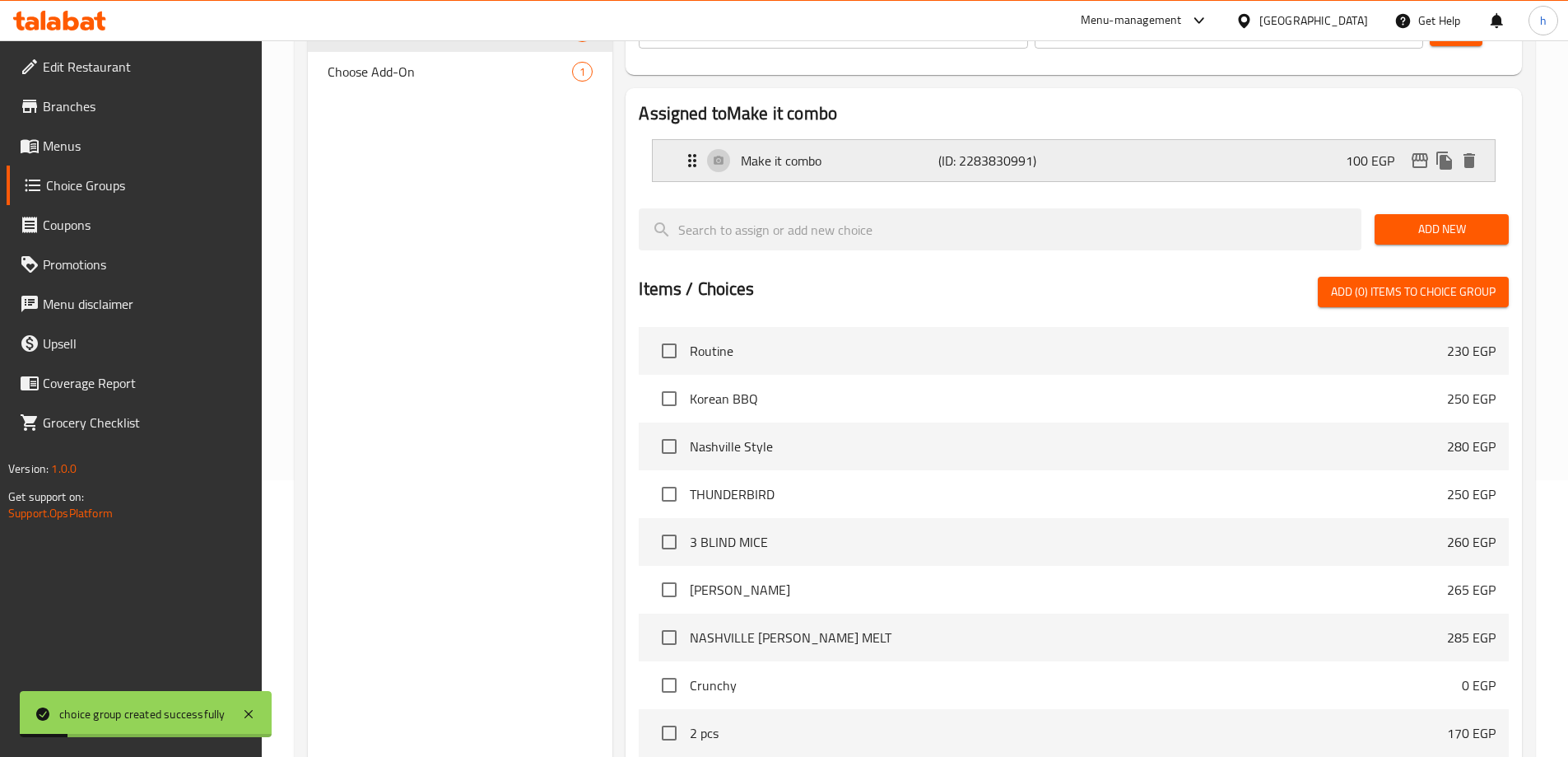
scroll to position [429, 0]
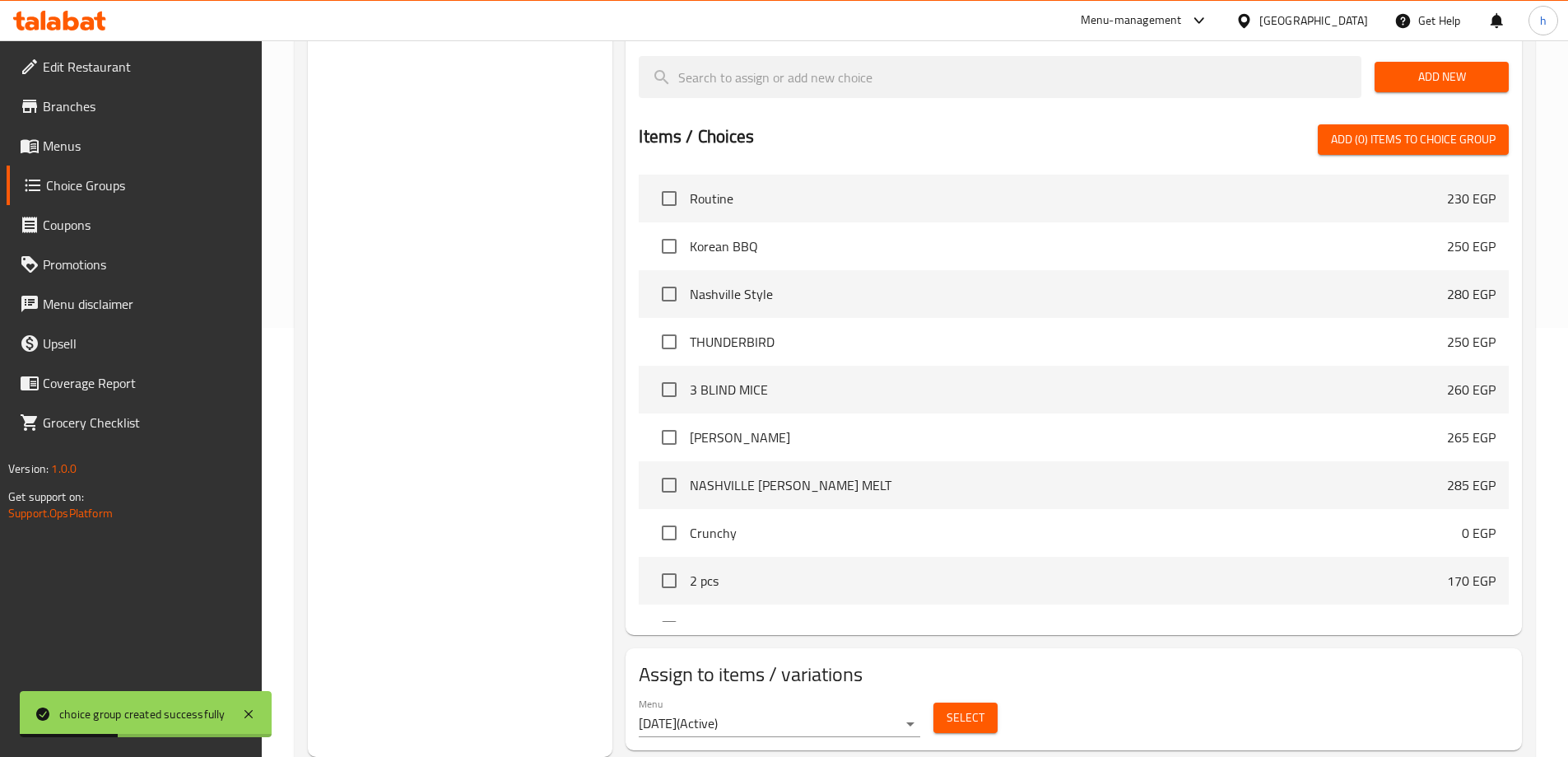
click at [958, 708] on span "Select" at bounding box center [965, 718] width 38 height 20
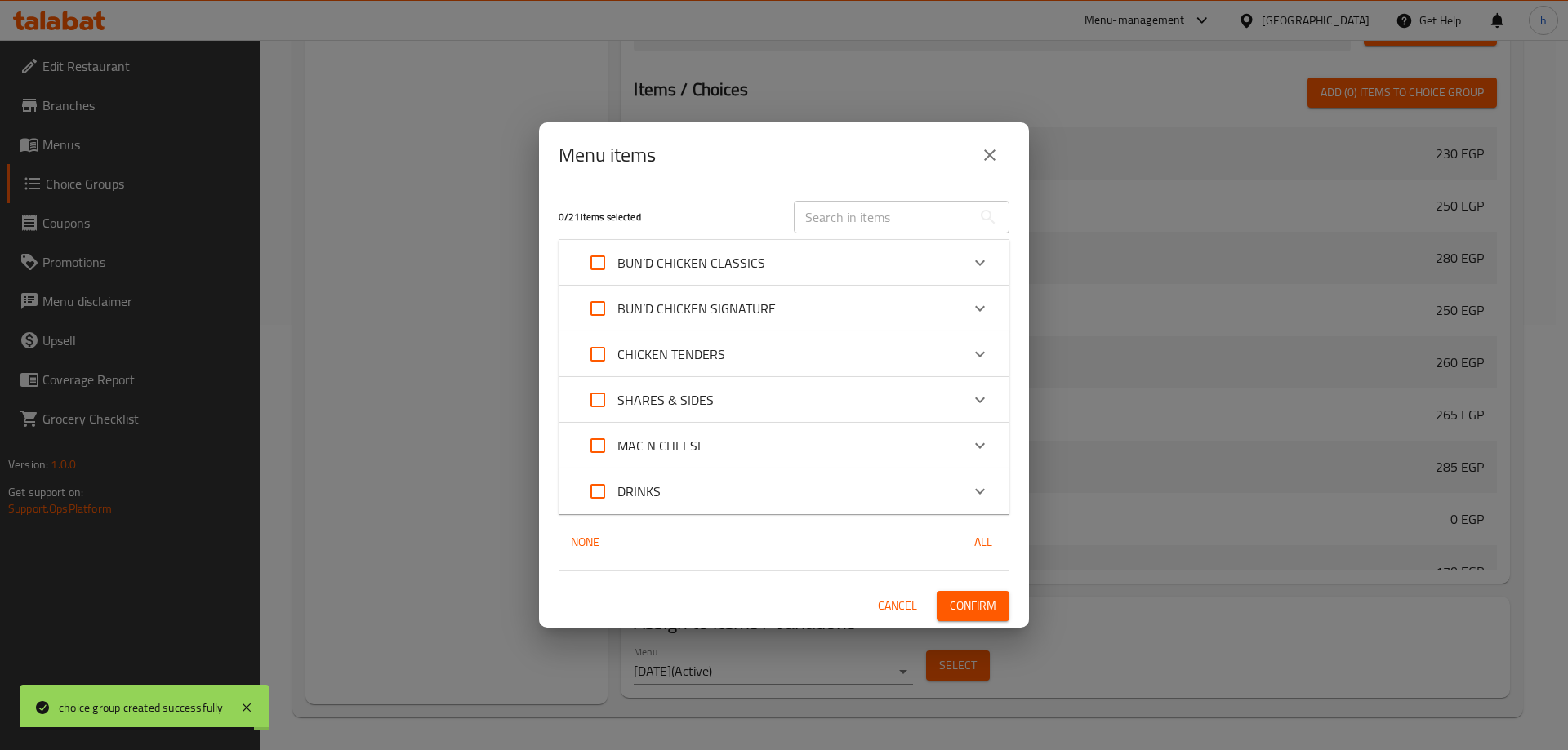
click at [594, 304] on input "Expand" at bounding box center [597, 308] width 39 height 39
checkbox input "true"
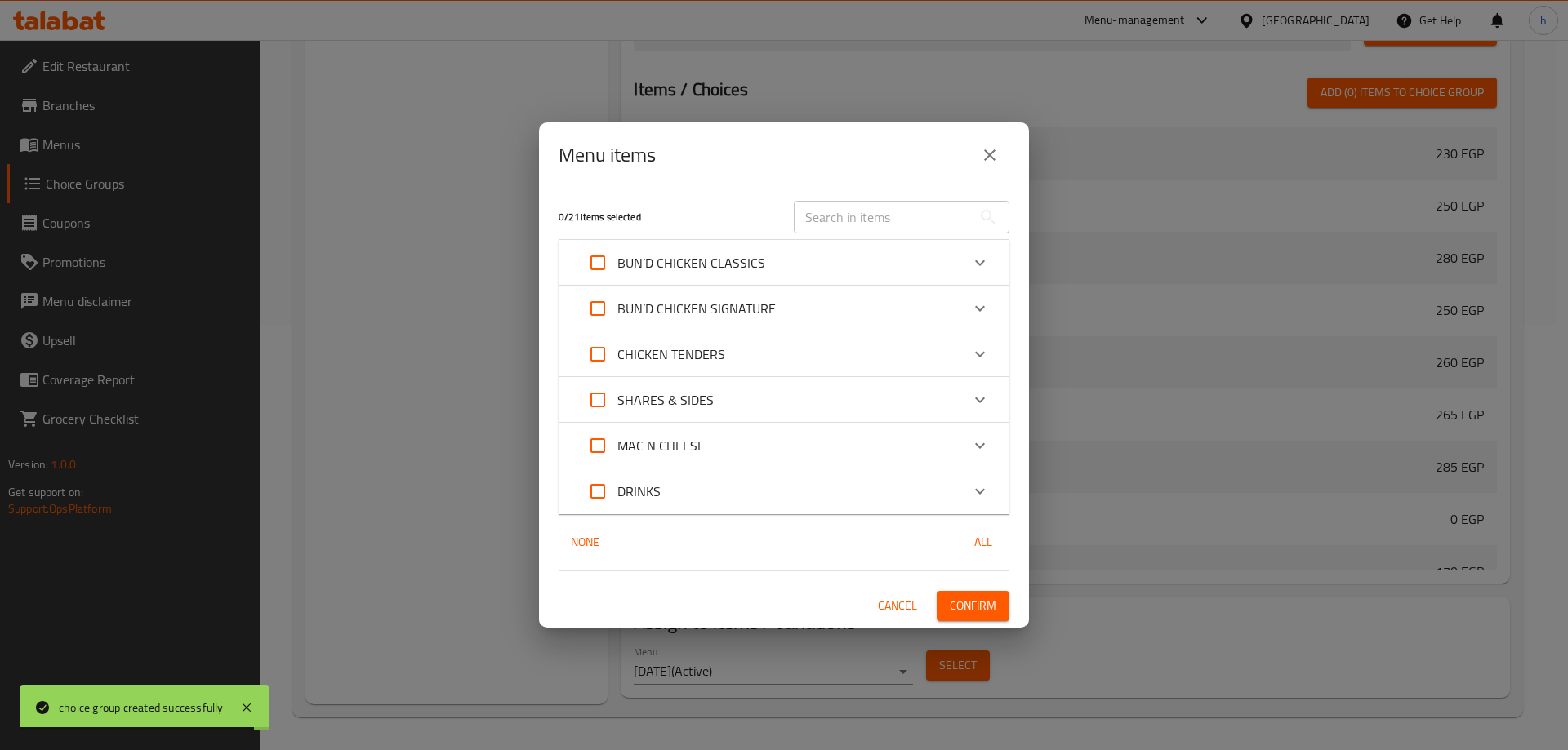
checkbox input "true"
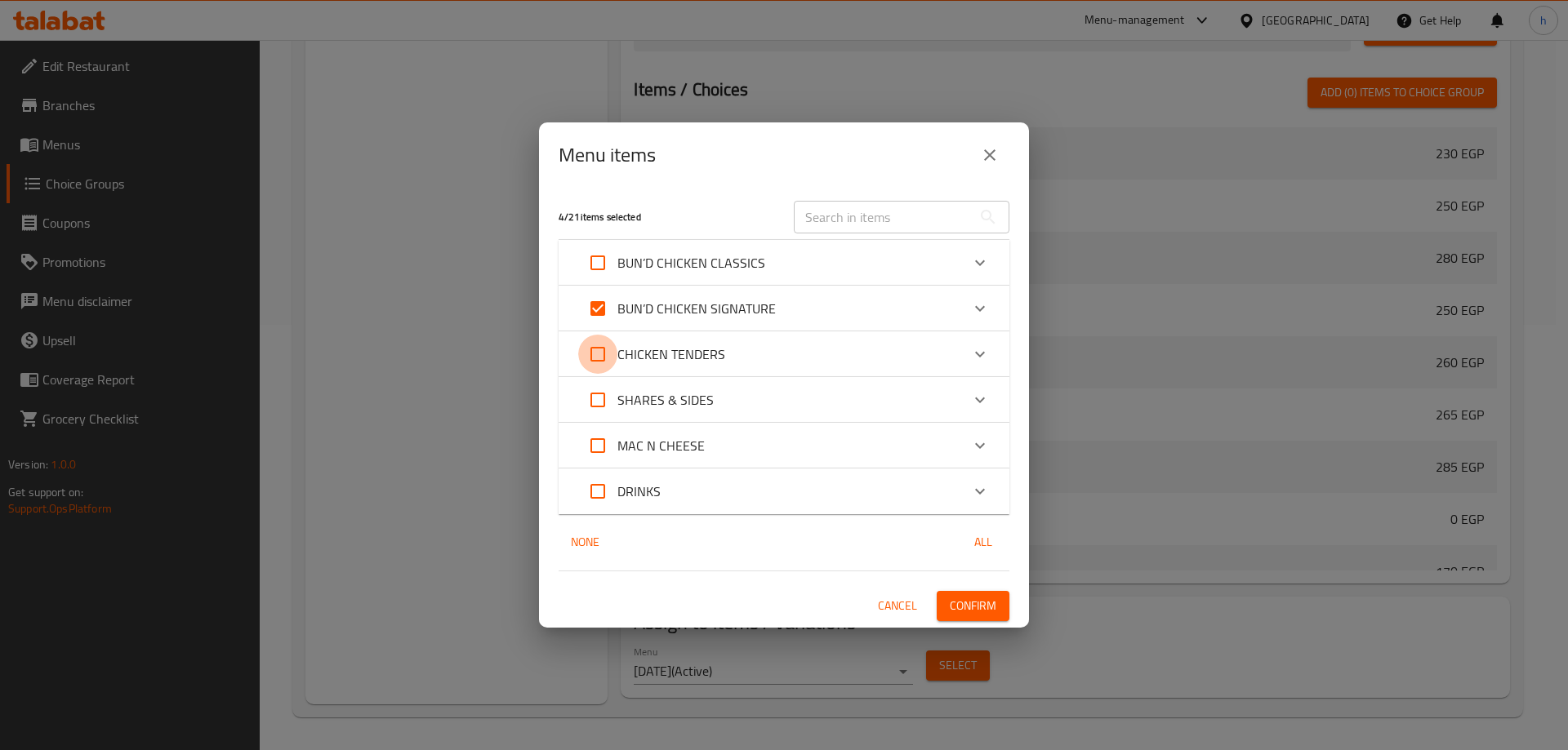
click at [600, 351] on input "Expand" at bounding box center [597, 353] width 39 height 39
checkbox input "true"
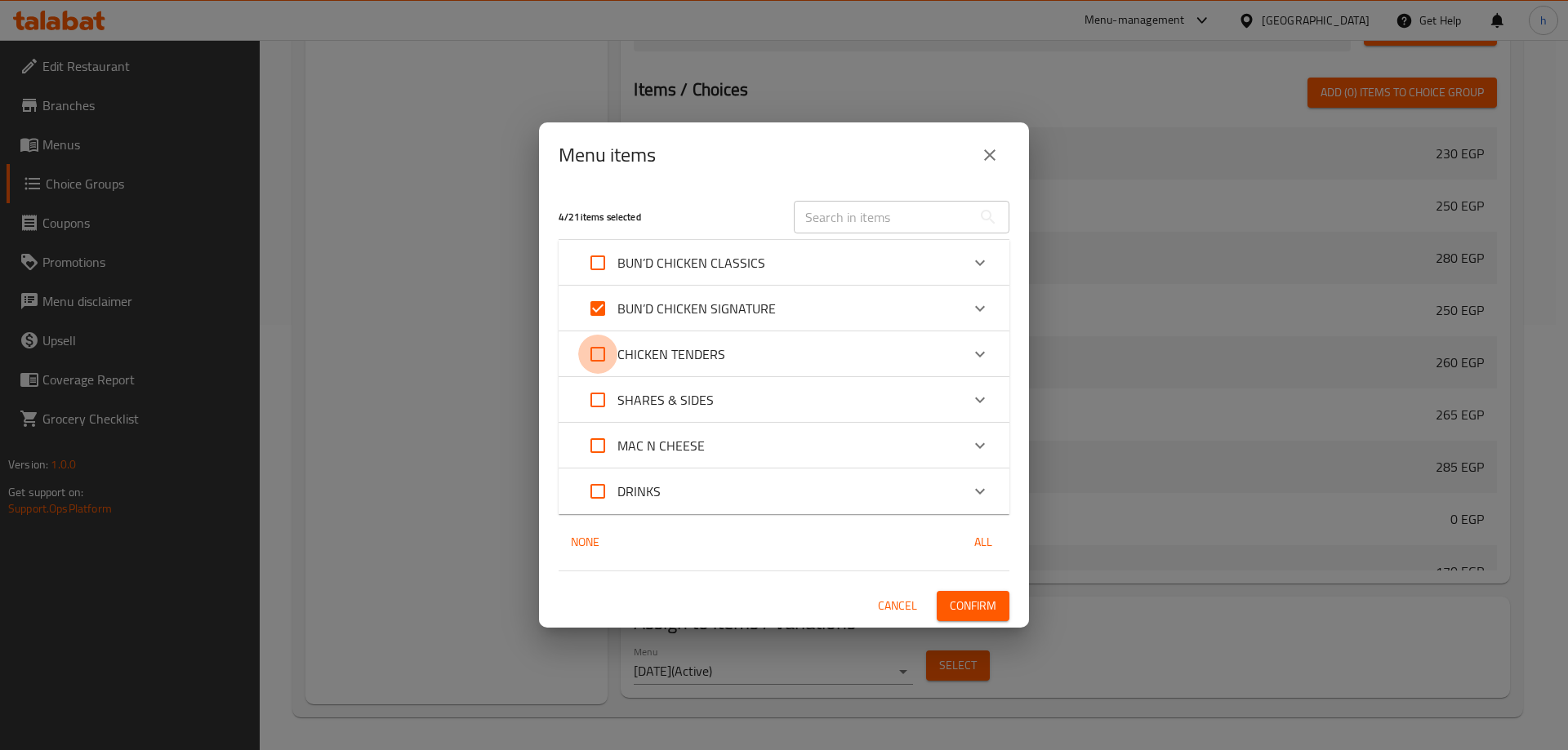
checkbox input "true"
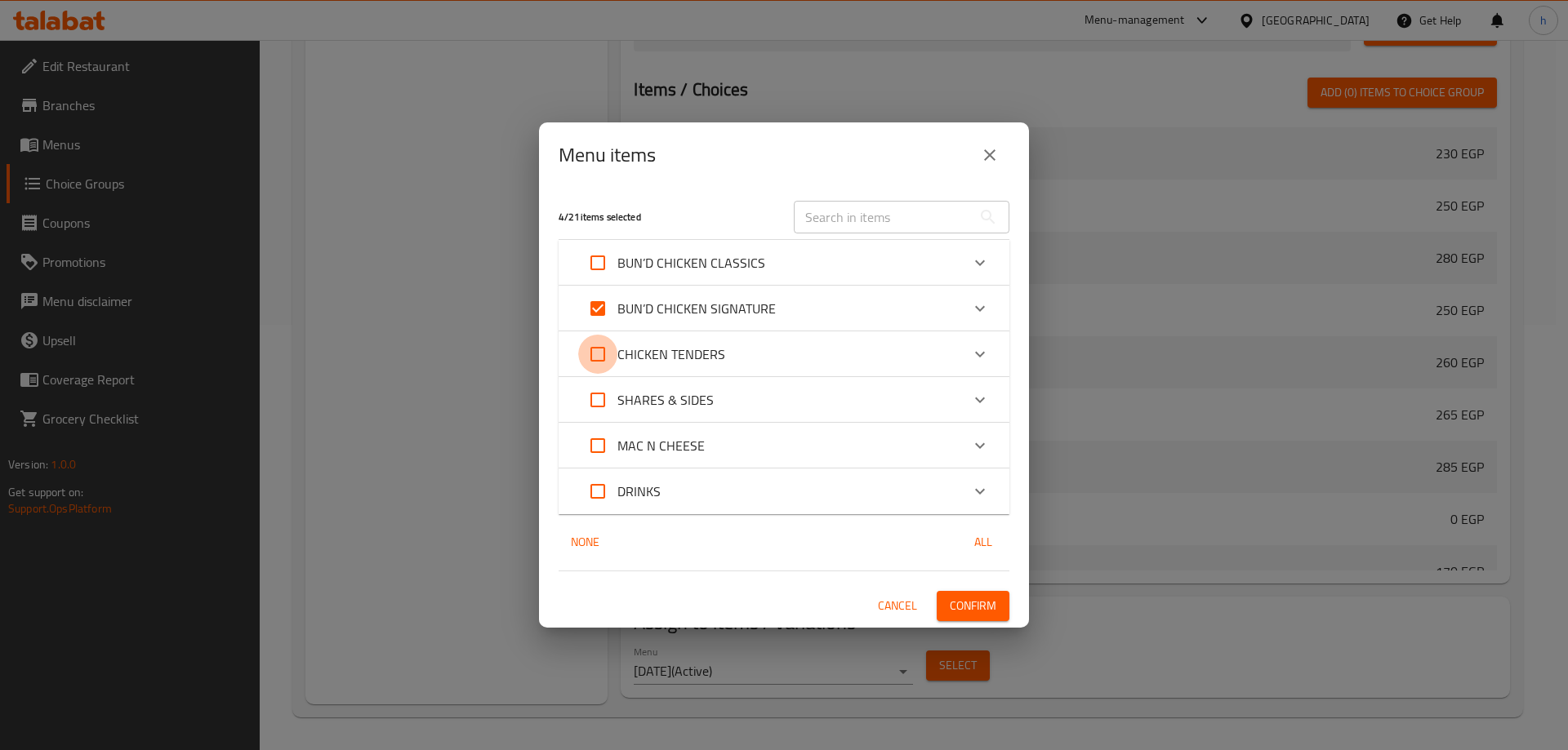
checkbox input "true"
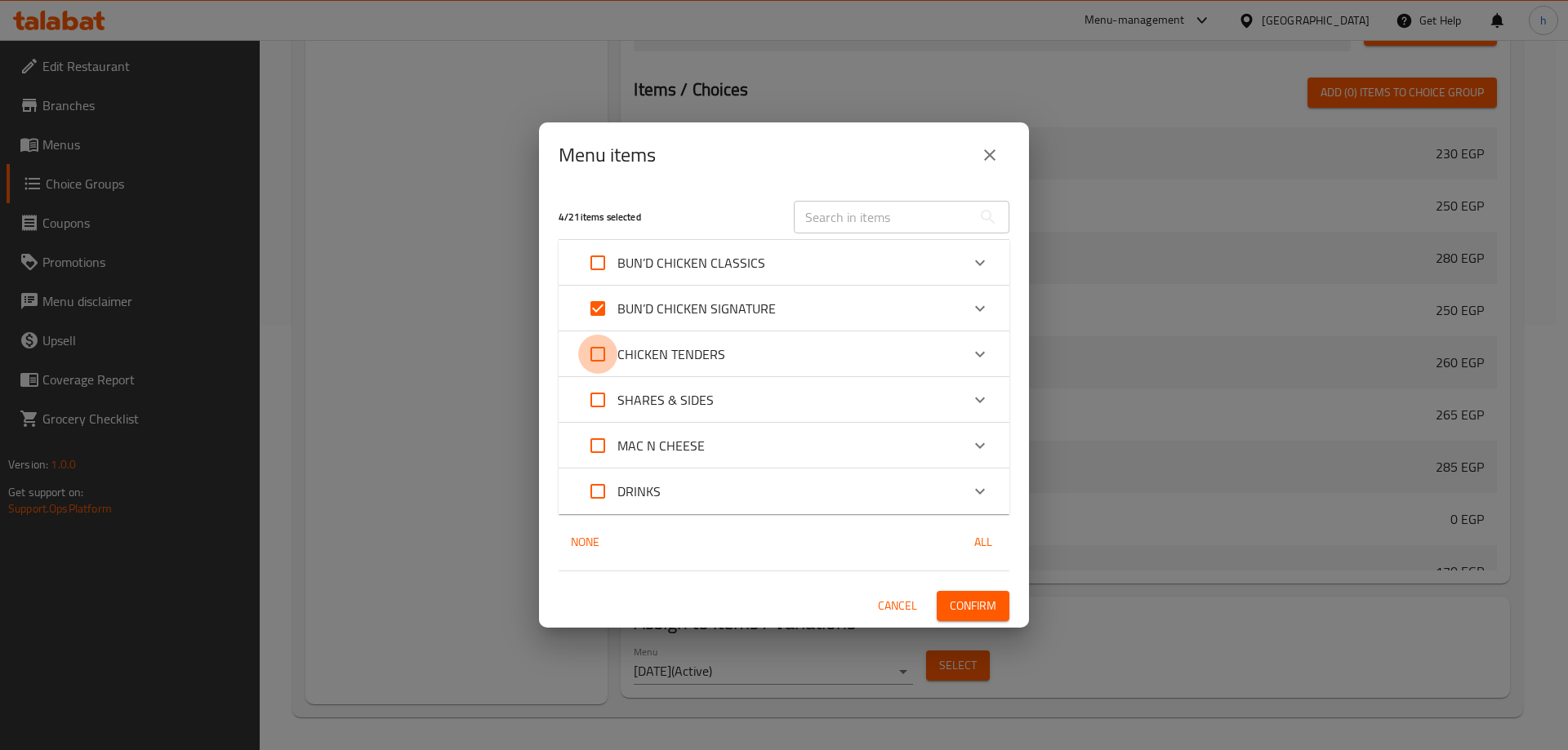
checkbox input "true"
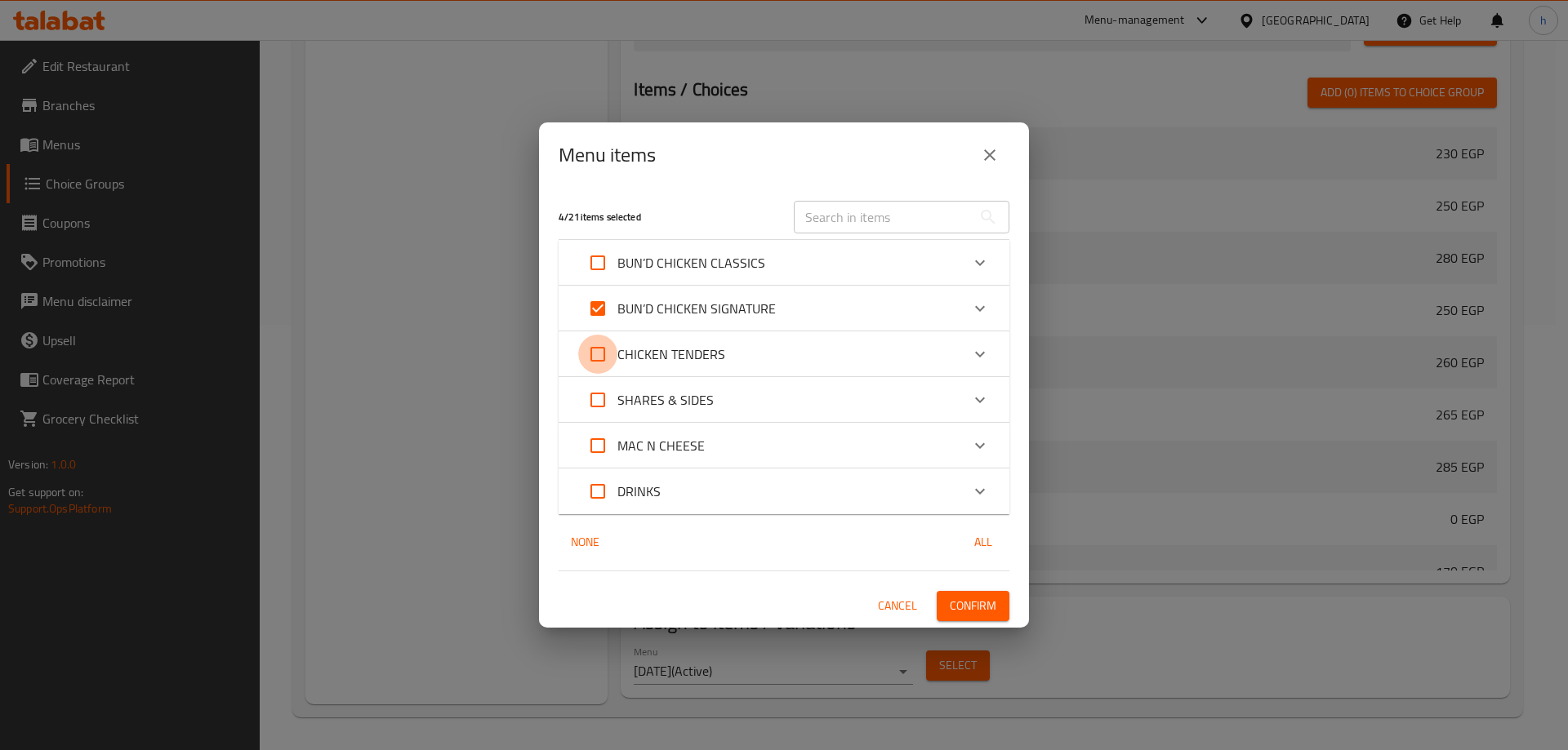
checkbox input "true"
click at [978, 602] on span "Confirm" at bounding box center [973, 606] width 47 height 20
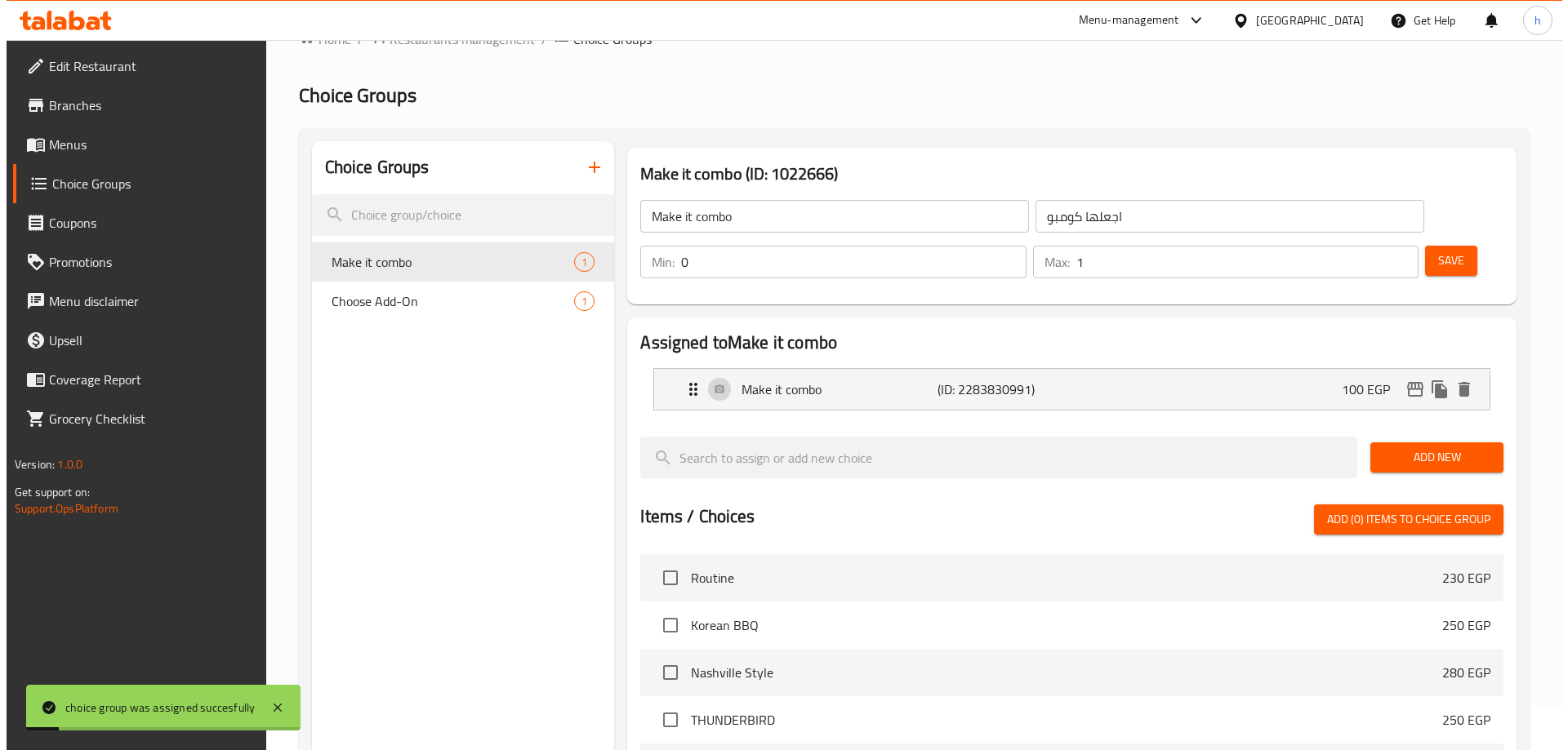
scroll to position [0, 0]
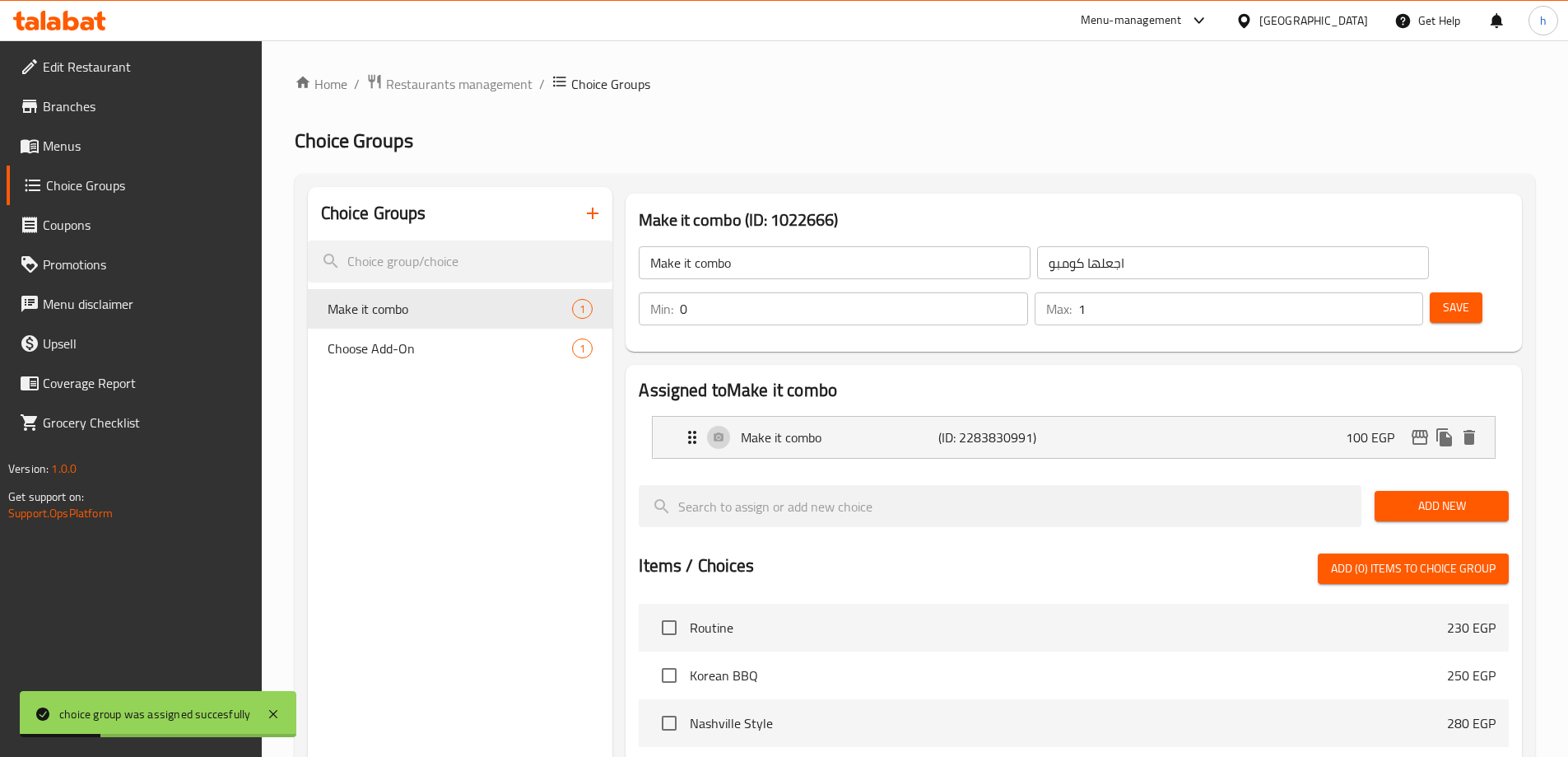
click at [603, 216] on icon "button" at bounding box center [592, 213] width 19 height 19
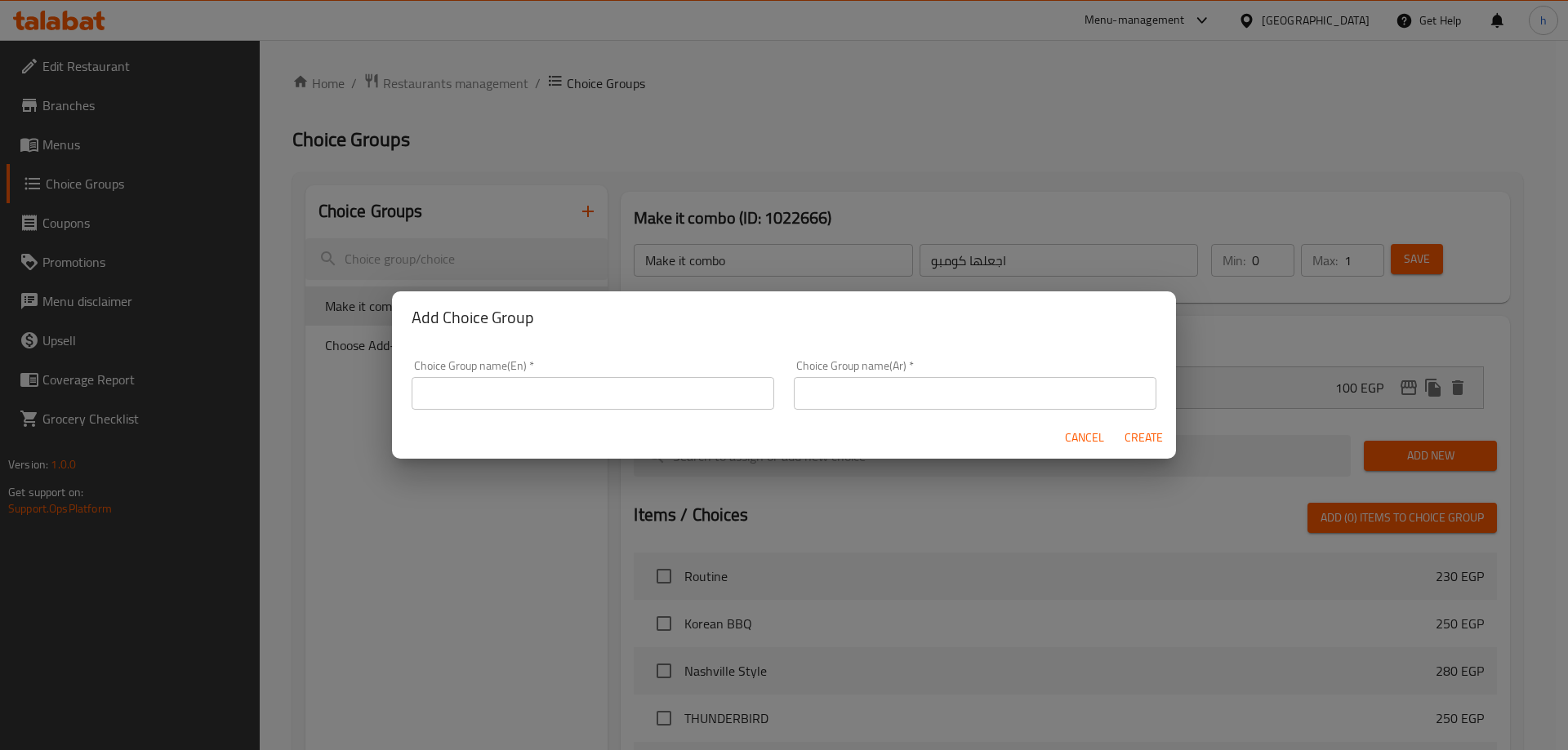
click at [648, 404] on input "text" at bounding box center [592, 394] width 363 height 33
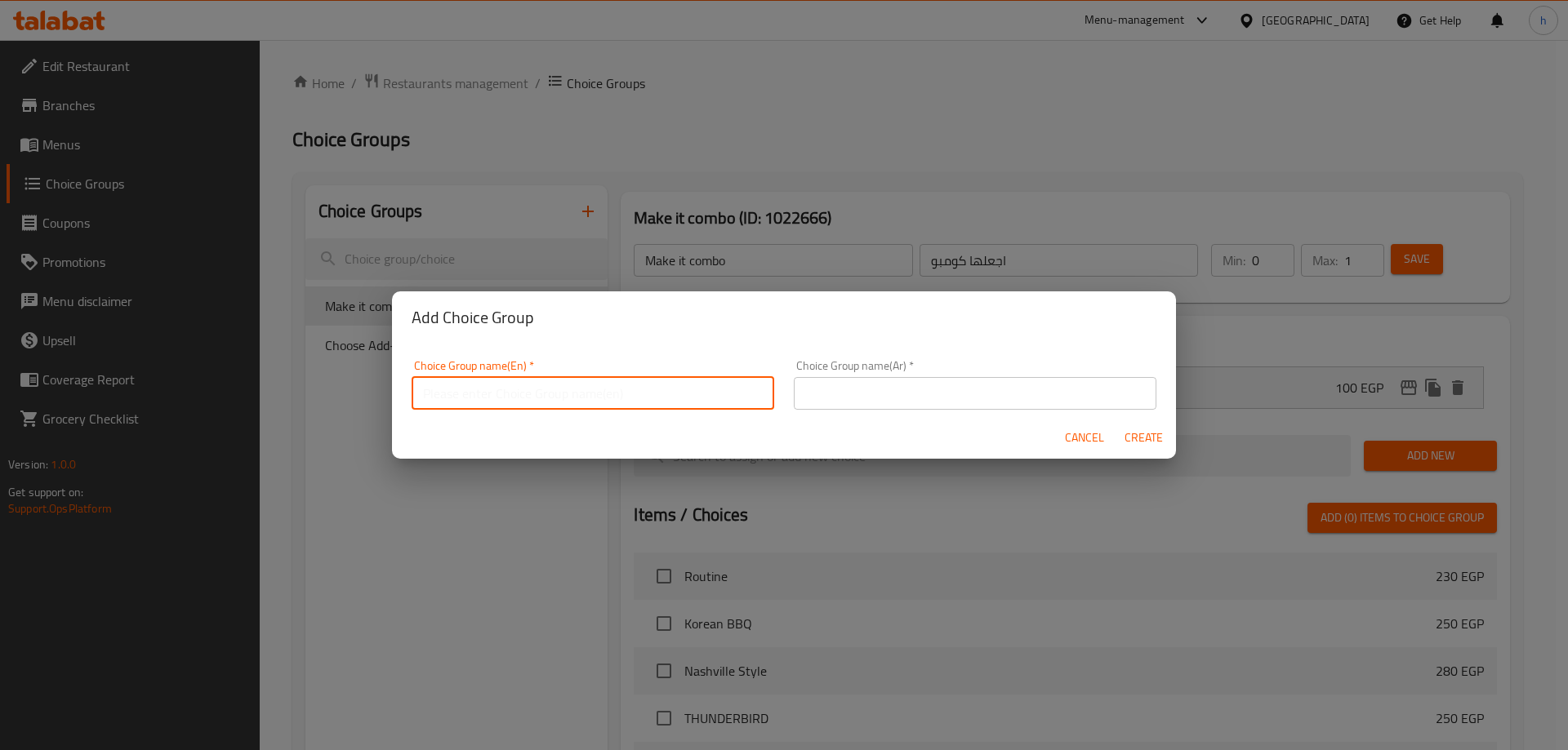
paste input "CHOOSE YOUR HEAT LEVEL"
click at [519, 392] on input "CHOOSE YOUR HEAT LEVEL" at bounding box center [592, 394] width 363 height 33
type input "CHOOSE YOUR HEAT LEVEL"
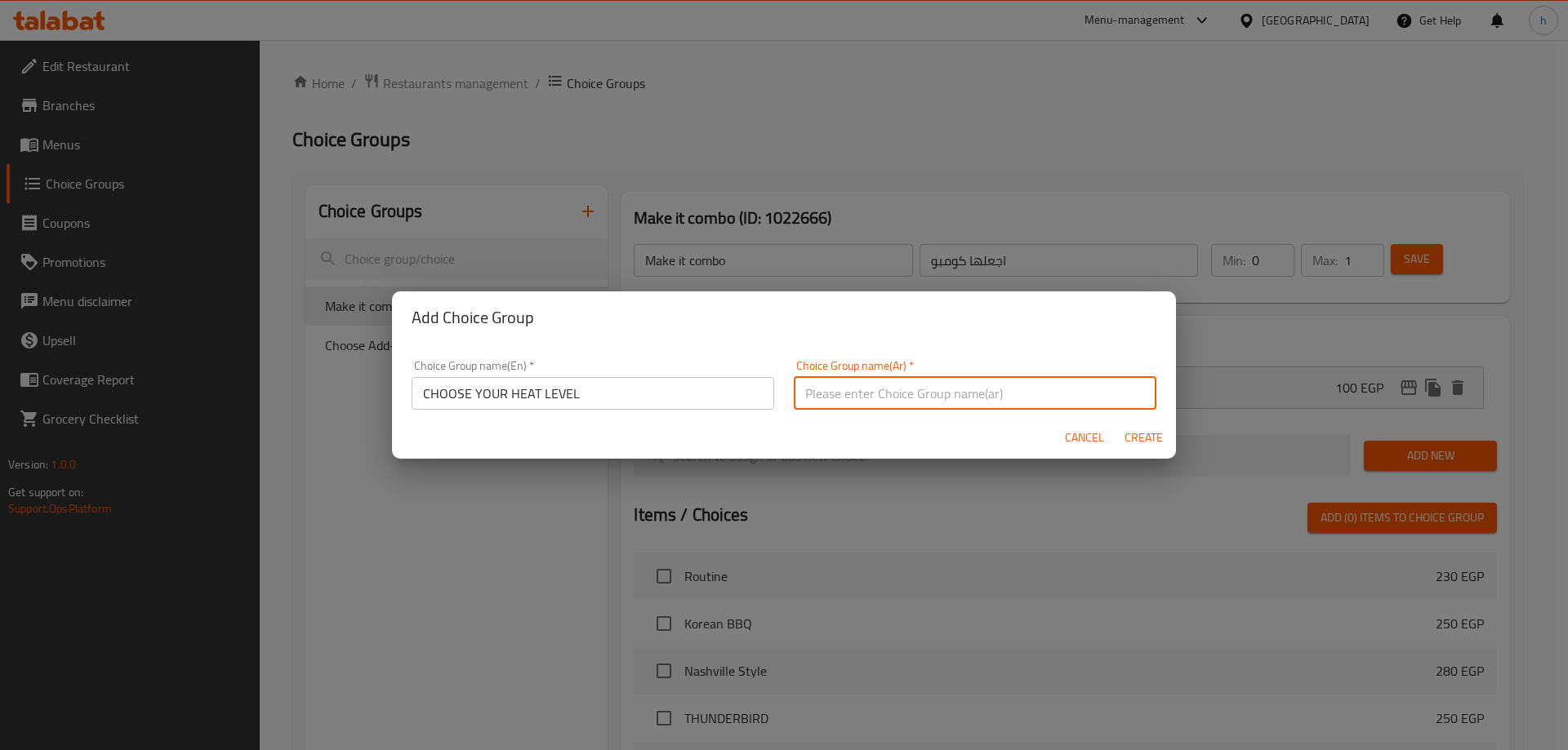
click at [874, 393] on input "text" at bounding box center [975, 394] width 363 height 33
paste input "اختر مستوى الحرارة المناسب لك"
click at [855, 396] on input "اختر مستوى الحرارة المناسب لك" at bounding box center [975, 394] width 363 height 33
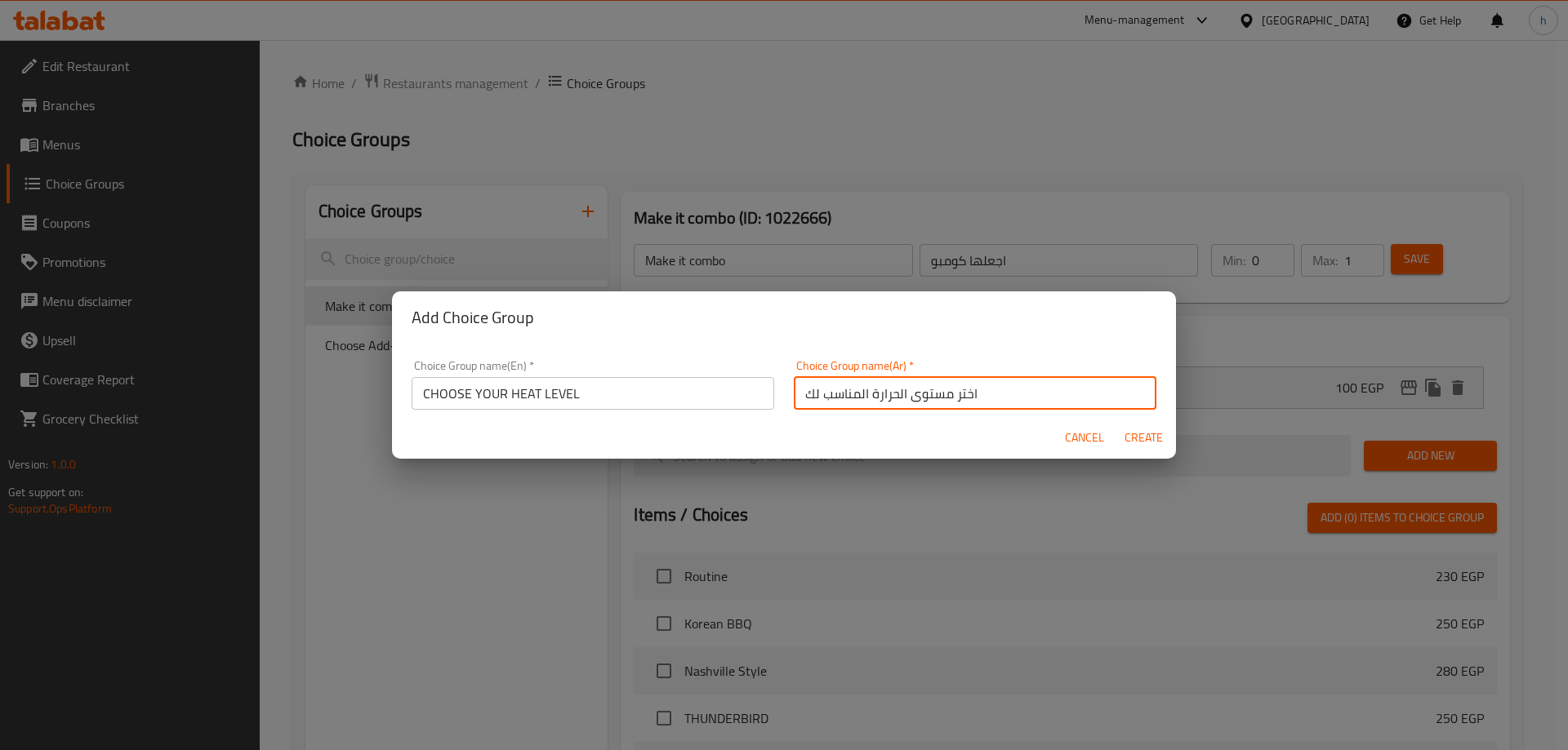
click at [855, 396] on input "اختر مستوى الحرارة المناسب لك" at bounding box center [975, 394] width 363 height 33
click at [828, 397] on input "اختر مستوى الحرارة المناسب لك" at bounding box center [975, 394] width 363 height 33
click at [851, 397] on input "اختر مستوى الحرارة المناسب لك" at bounding box center [975, 394] width 363 height 33
drag, startPoint x: 851, startPoint y: 397, endPoint x: 798, endPoint y: 396, distance: 53.0
click at [798, 396] on input "اختر مستوى الحرارة المناسب لك" at bounding box center [975, 394] width 363 height 33
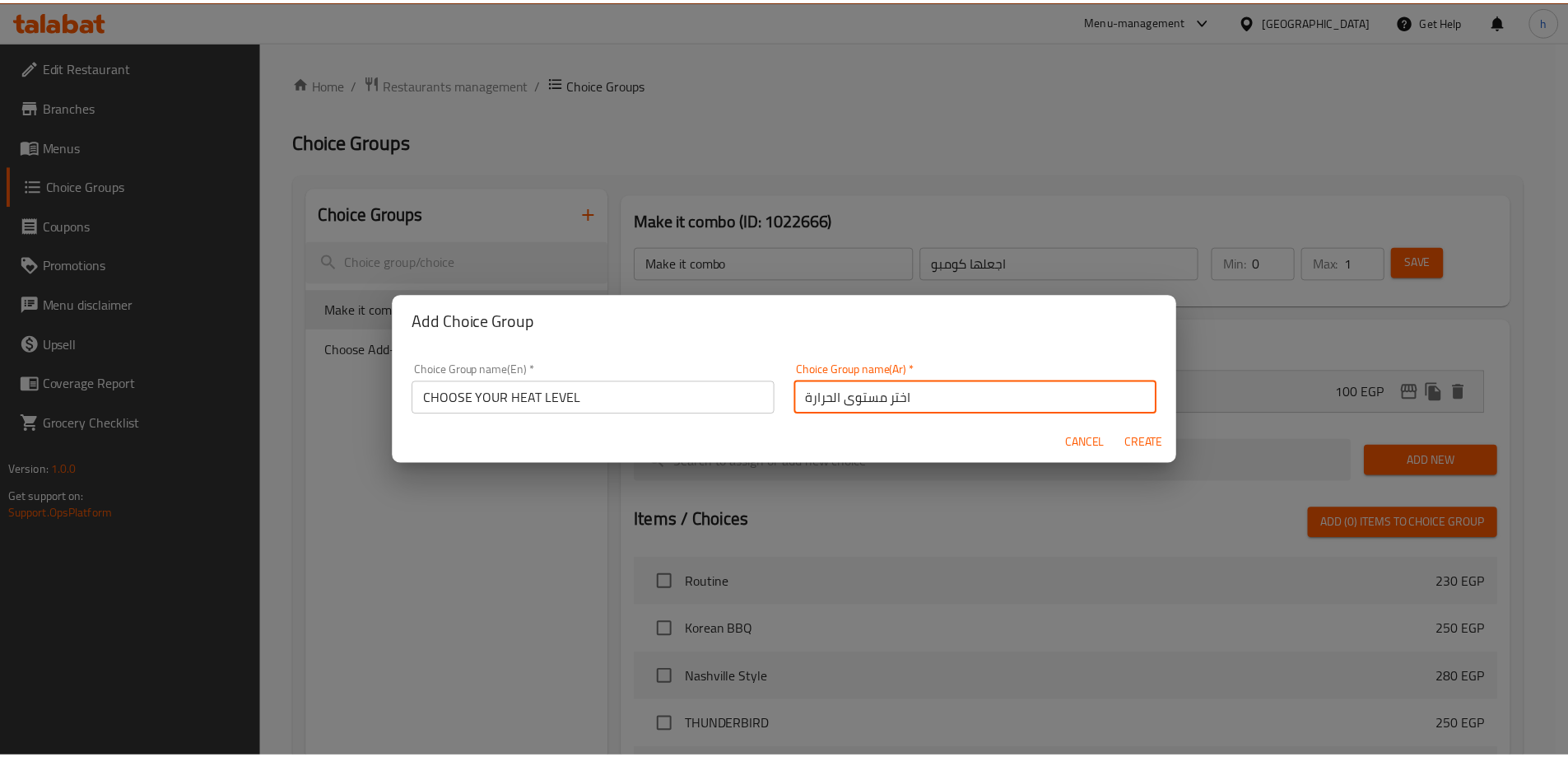
scroll to position [5, 0]
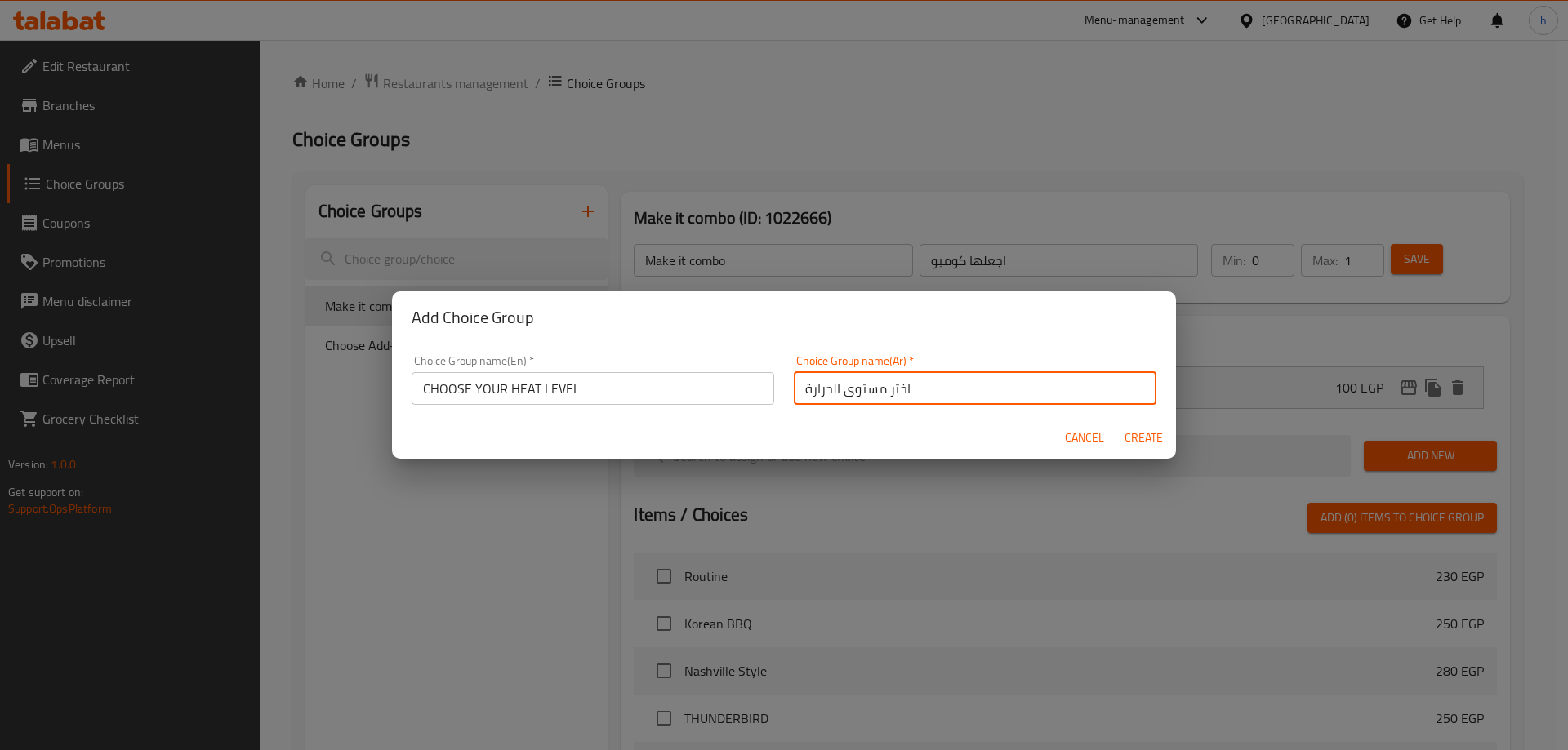
drag, startPoint x: 818, startPoint y: 396, endPoint x: 801, endPoint y: 406, distance: 19.7
click at [801, 406] on div "Choice Group name(Ar)   * اختر مستوى الحرارة Choice Group name(Ar) *" at bounding box center [975, 380] width 382 height 70
type input "اختر مستوى الحار"
click at [1135, 438] on span "Create" at bounding box center [1143, 438] width 39 height 20
type input "CHOOSE YOUR HEAT LEVEL"
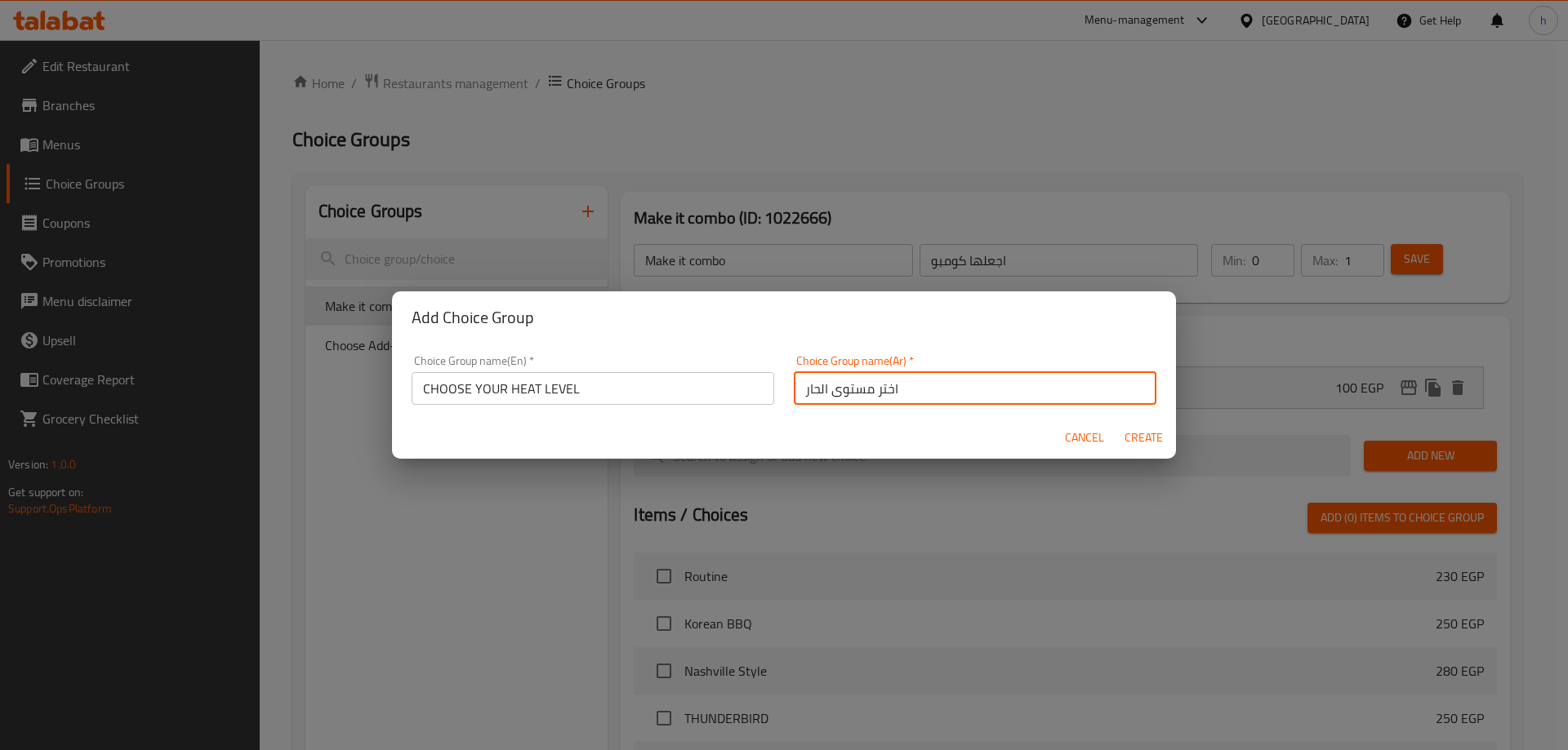
type input "اختر مستوى الحار"
type input "0"
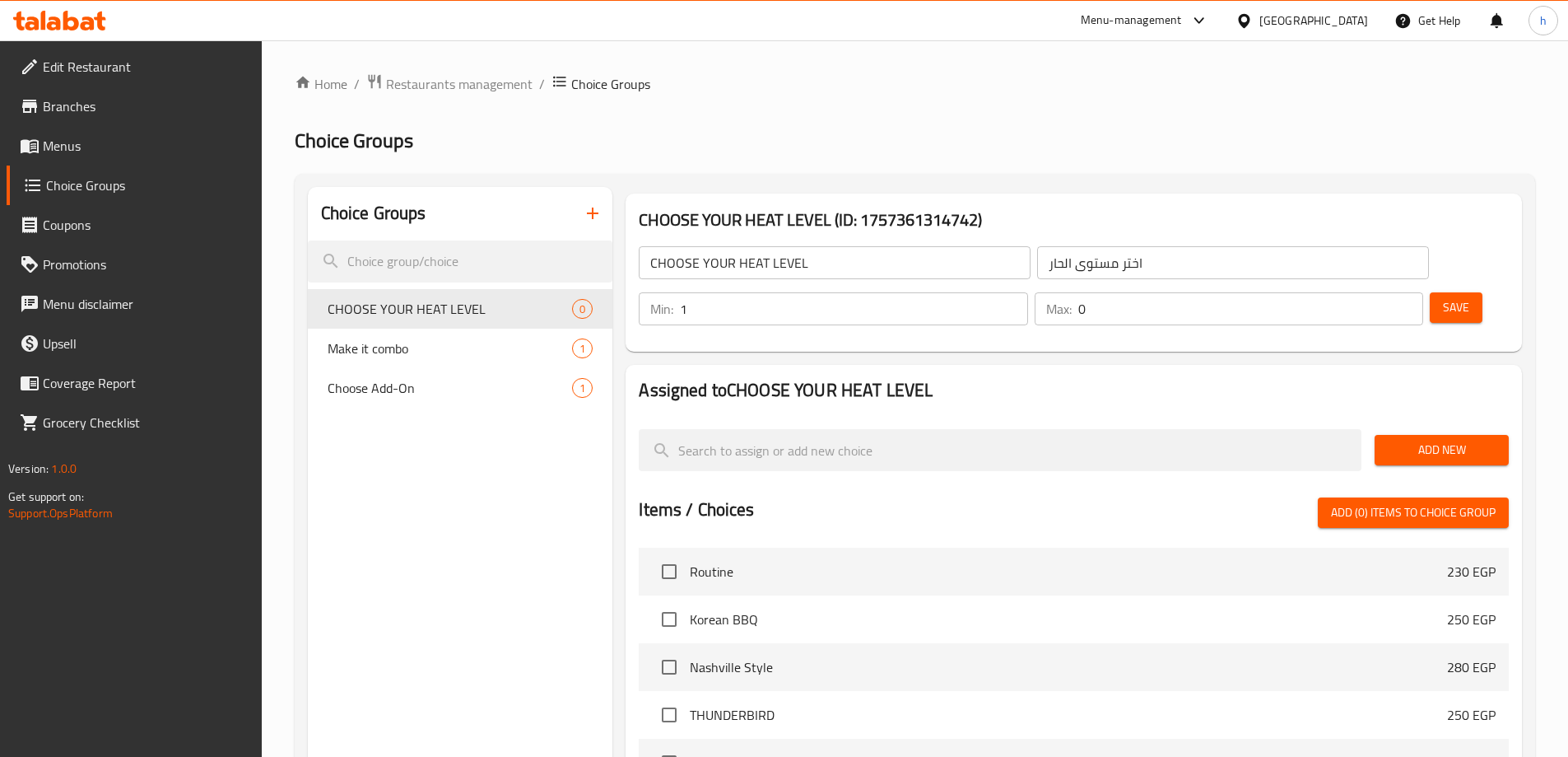
type input "1"
click at [1027, 293] on input "1" at bounding box center [853, 309] width 347 height 33
type input "1"
click at [1378, 293] on input "1" at bounding box center [1250, 309] width 345 height 33
click at [1427, 440] on span "Add New" at bounding box center [1442, 450] width 107 height 20
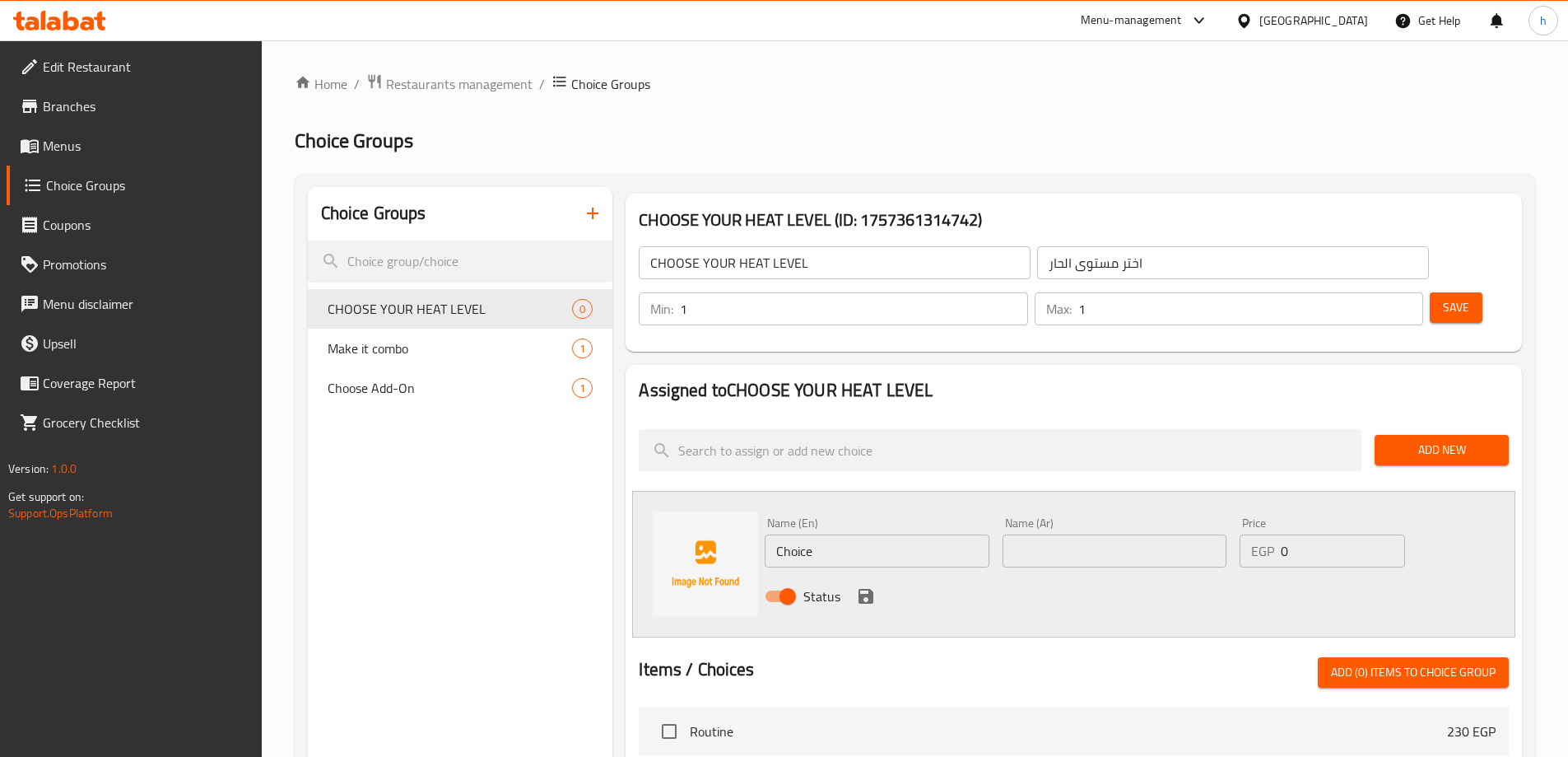
click at [797, 535] on input "Choice" at bounding box center [877, 551] width 224 height 33
paste input "MILD"
type input "MILD"
click at [1026, 535] on input "text" at bounding box center [1115, 551] width 224 height 33
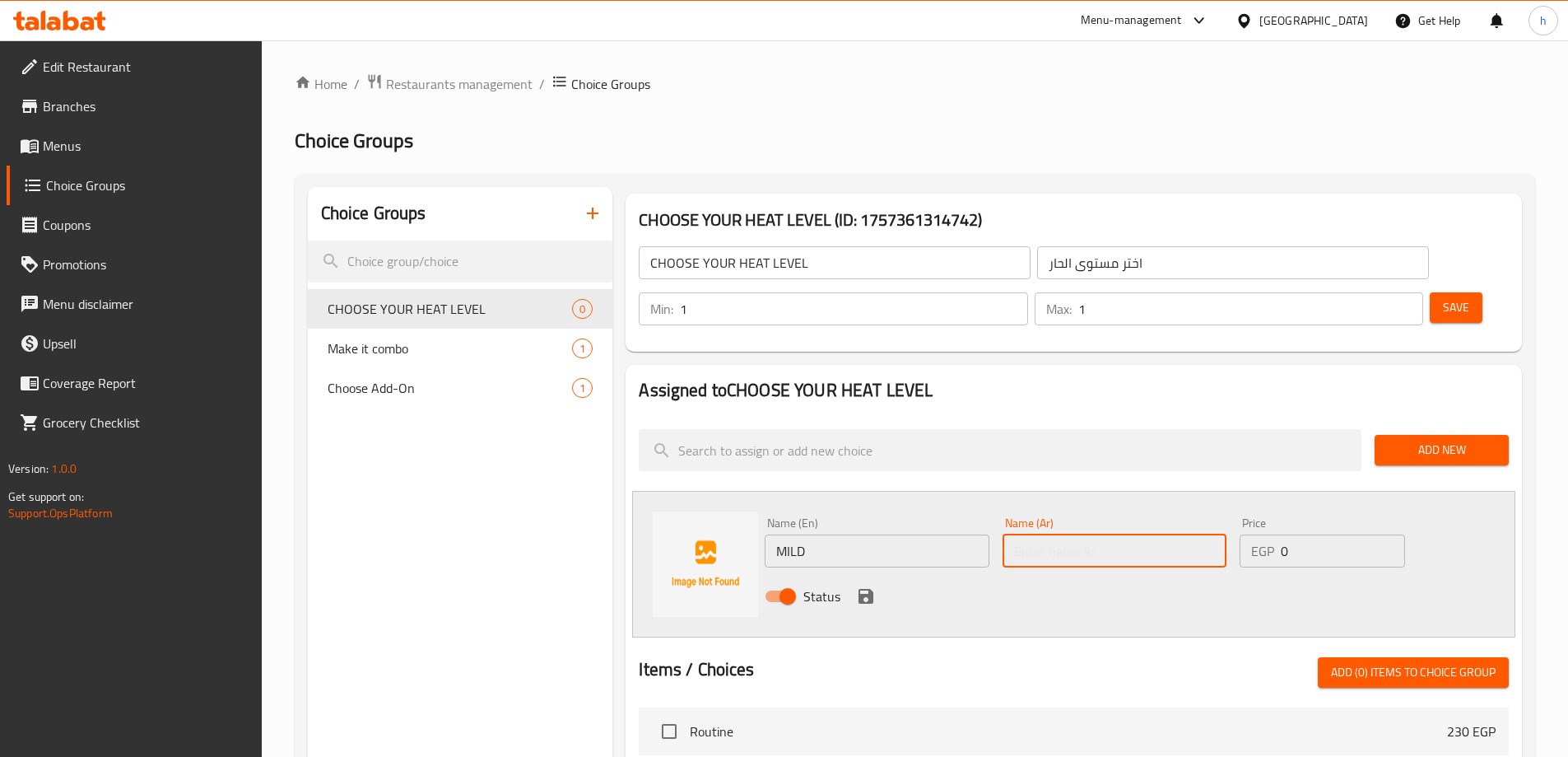
paste input "خفيف"
type input "خفيف"
click at [864, 587] on icon "save" at bounding box center [865, 596] width 19 height 19
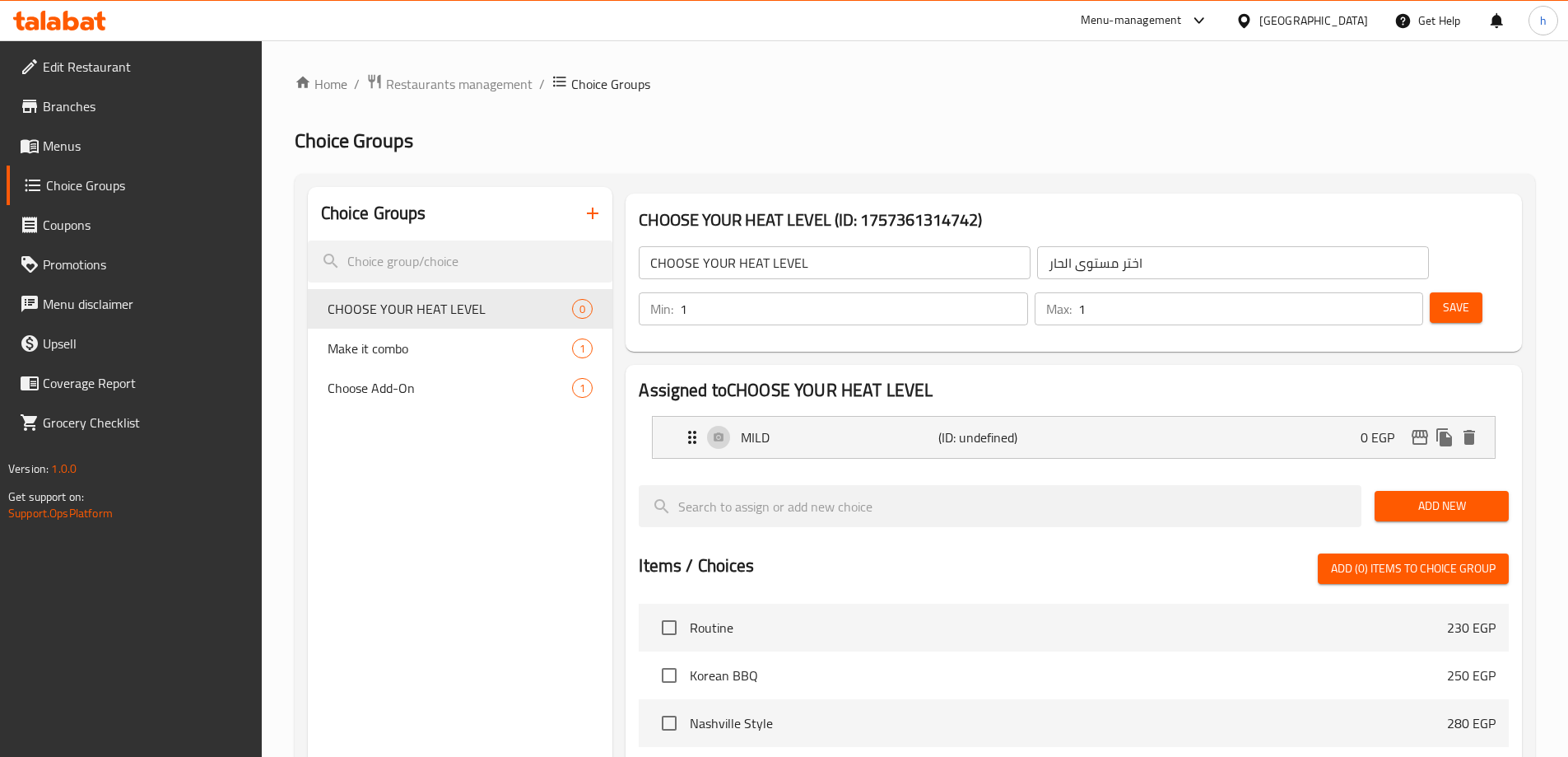
drag, startPoint x: 1402, startPoint y: 454, endPoint x: 1411, endPoint y: 452, distance: 9.2
click at [1403, 496] on span "Add New" at bounding box center [1442, 506] width 107 height 20
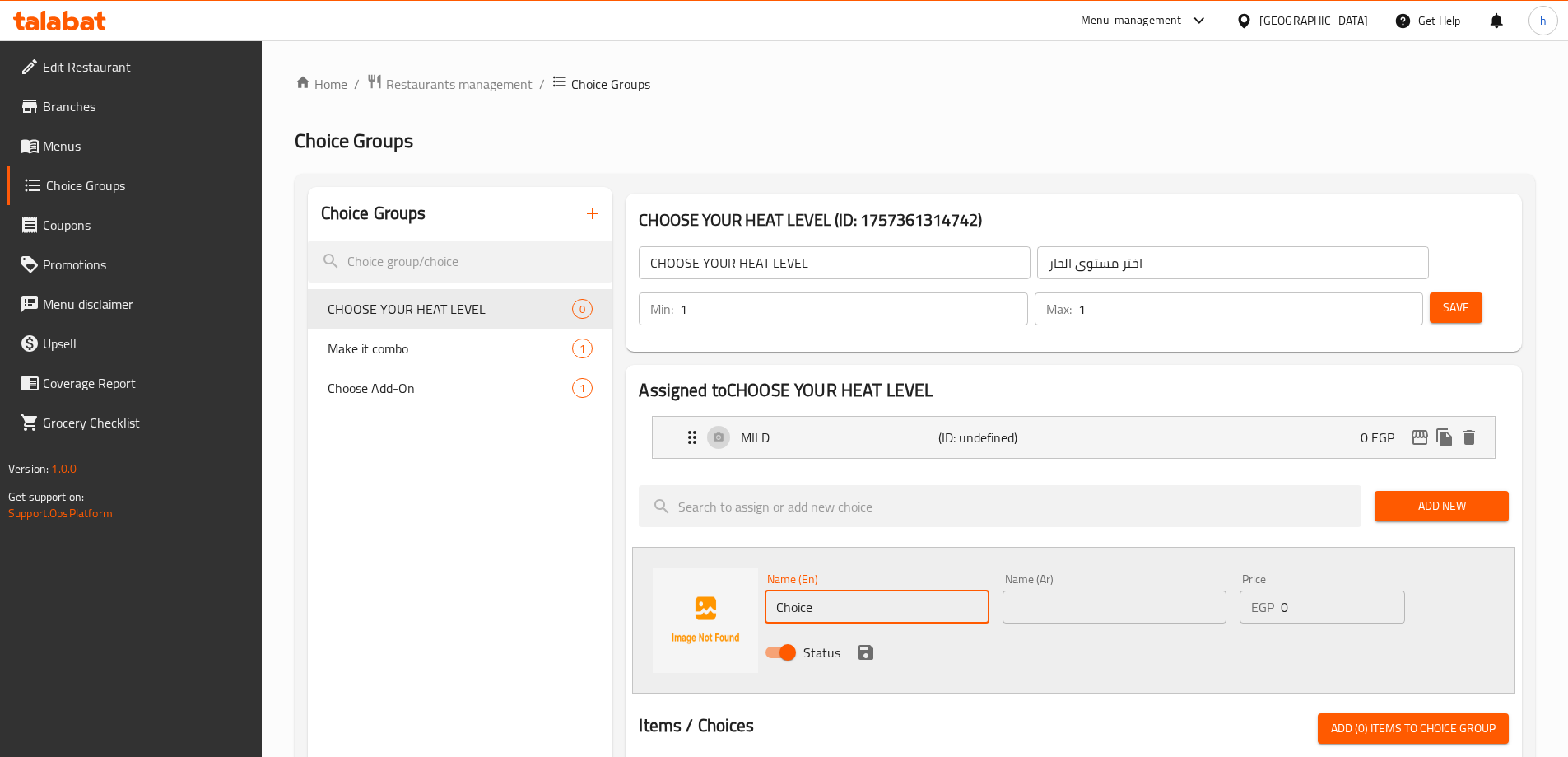
click at [787, 590] on input "Choice" at bounding box center [877, 607] width 224 height 33
paste input "MEDIUM"
type input "MEDIUM"
click at [1058, 590] on input "text" at bounding box center [1115, 607] width 224 height 33
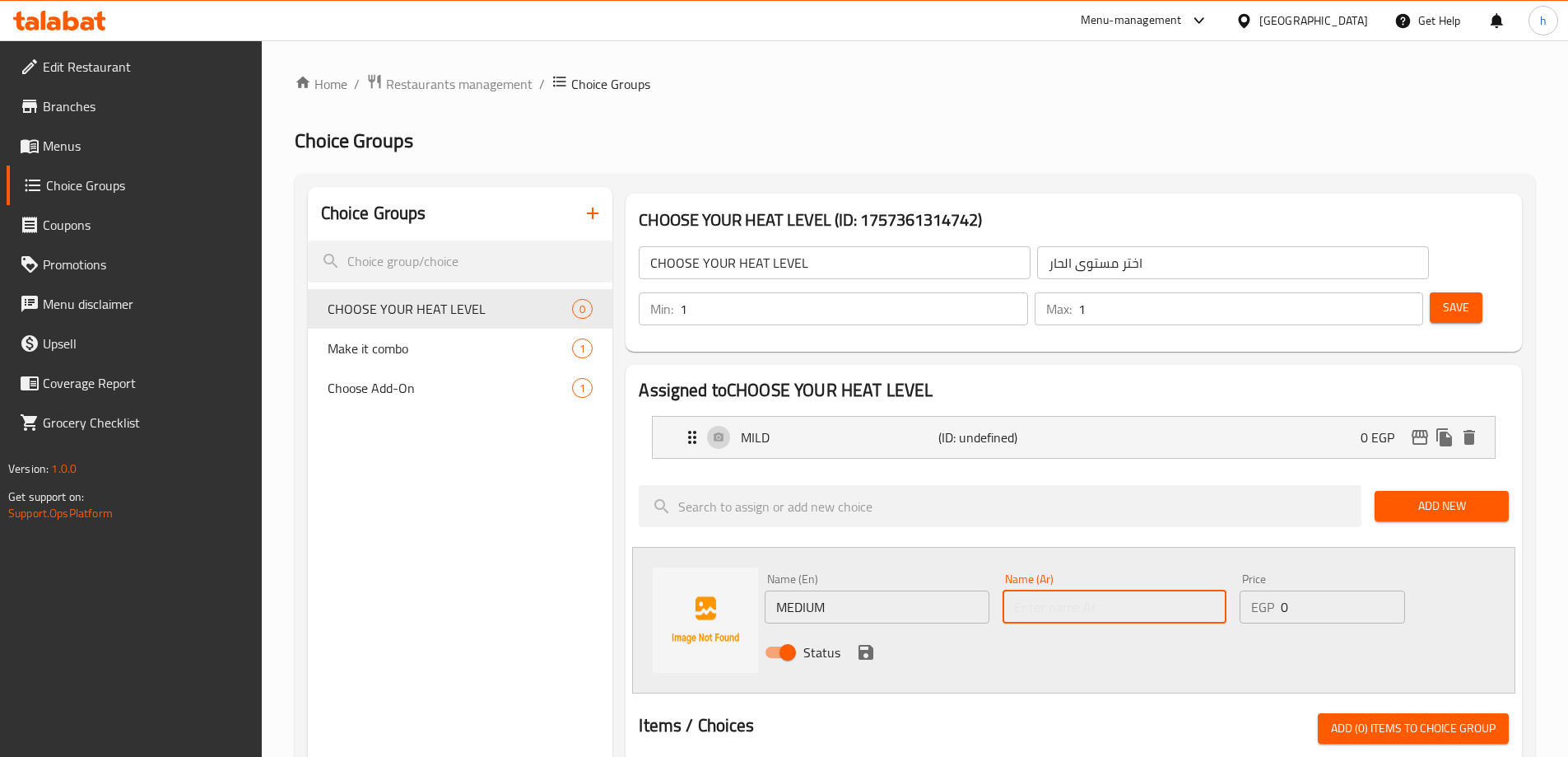
paste input "وسط"
type input "وسط"
click at [869, 645] on icon "save" at bounding box center [866, 652] width 15 height 15
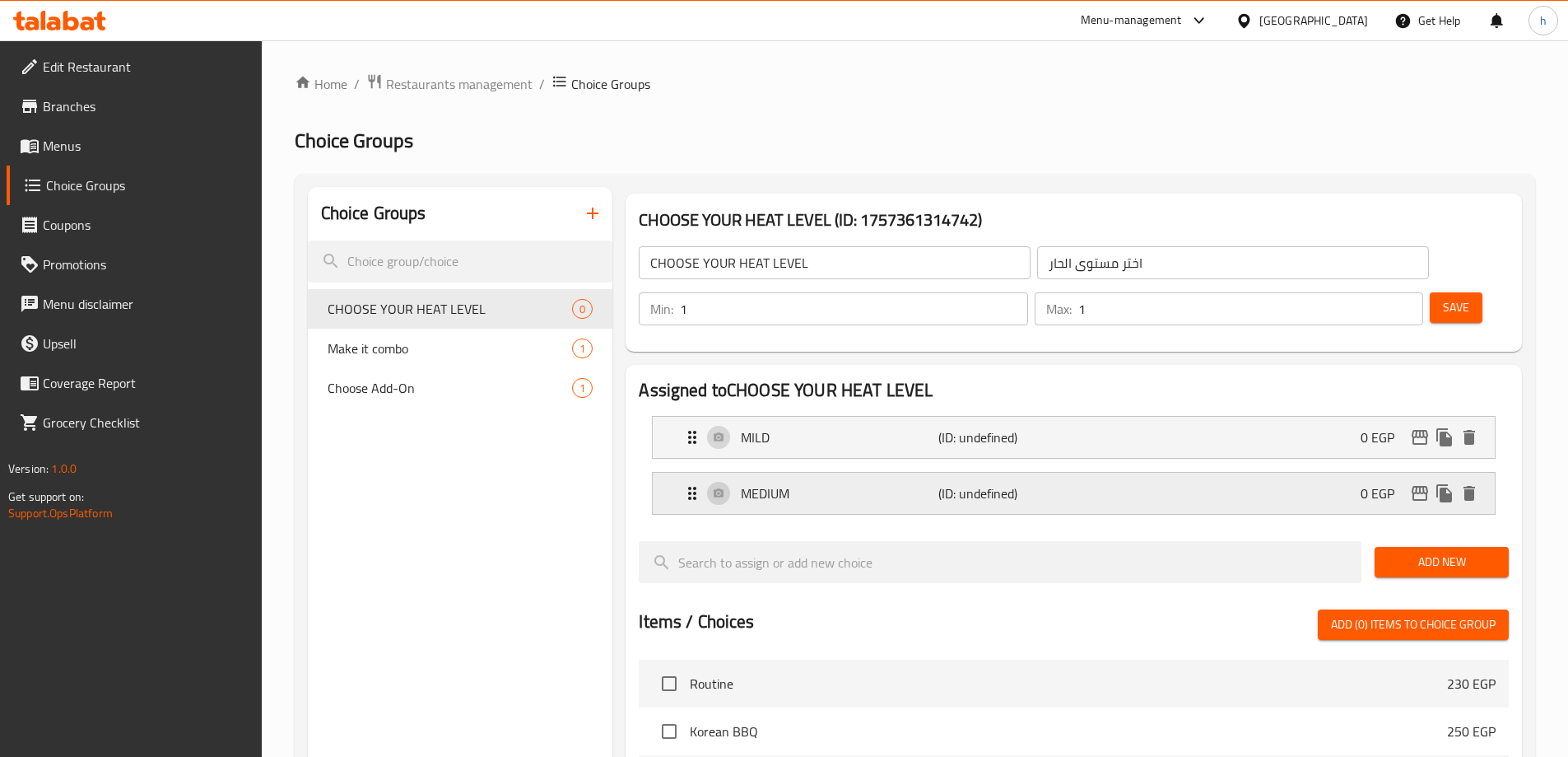
click at [1248, 473] on div "MEDIUM (ID: undefined) 0 EGP" at bounding box center [1079, 493] width 793 height 41
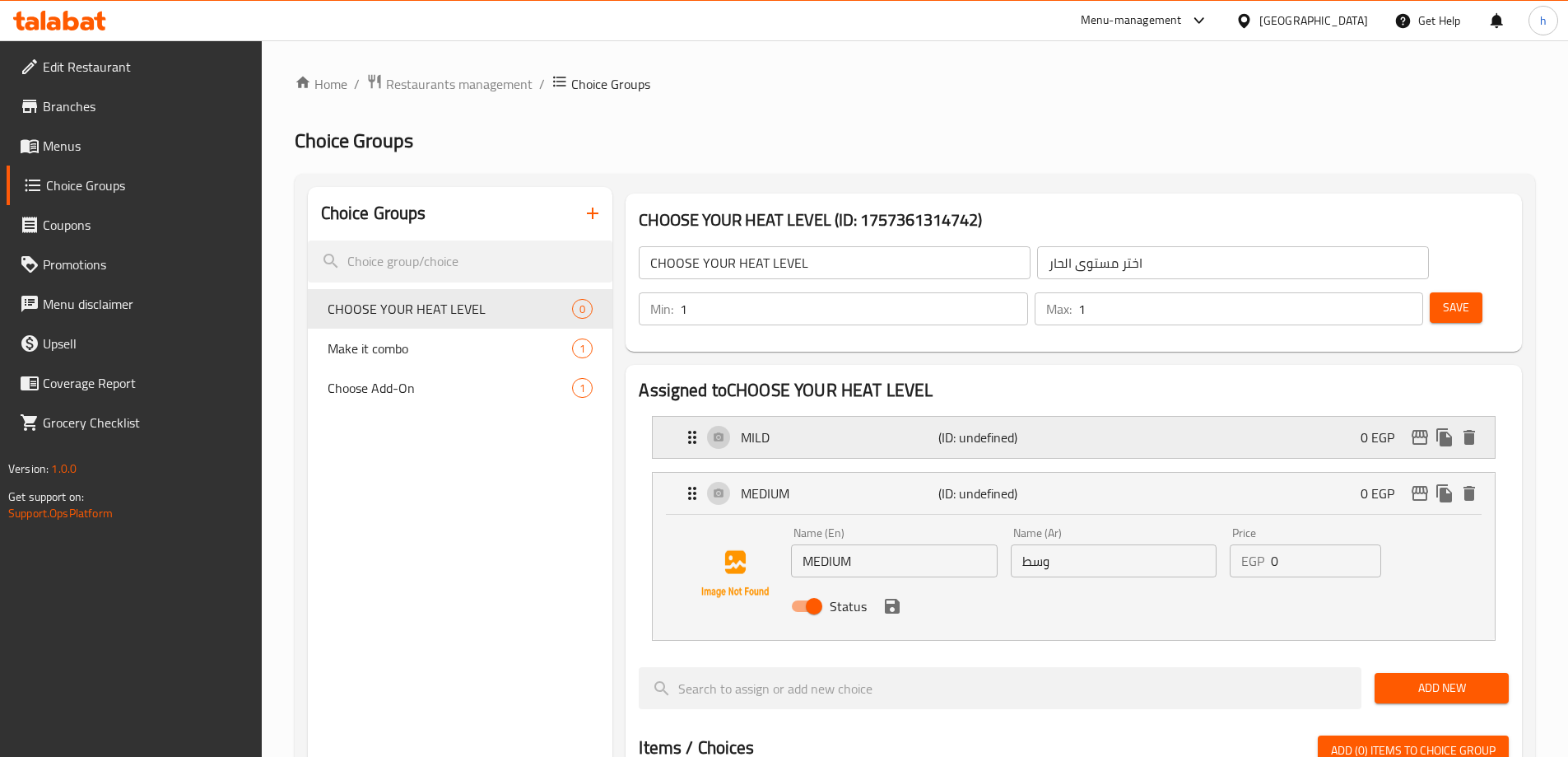
click at [1232, 417] on div "MILD (ID: undefined) 0 EGP" at bounding box center [1079, 437] width 793 height 41
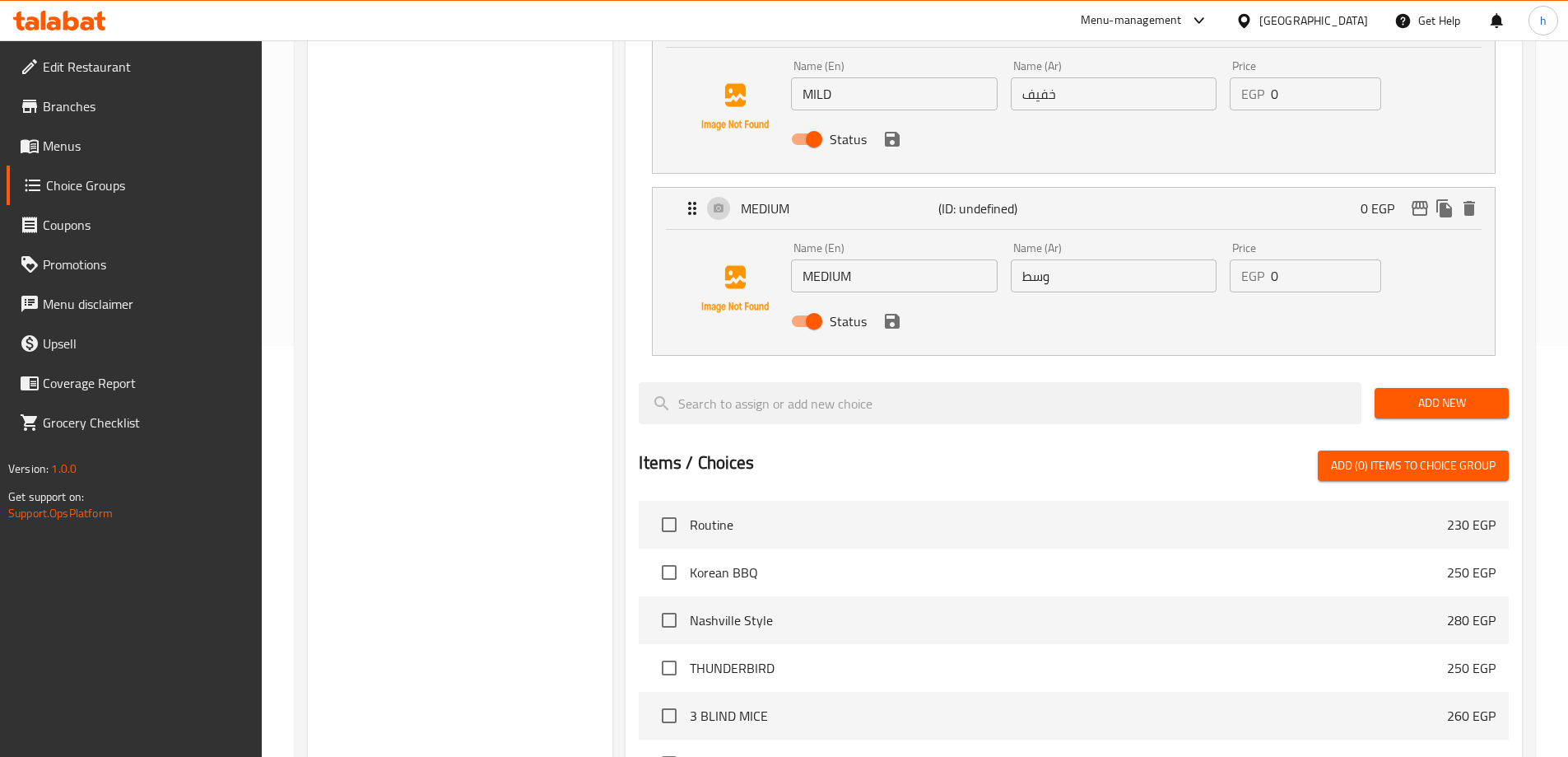
scroll to position [411, 0]
click at [1395, 392] on span "Add New" at bounding box center [1442, 402] width 107 height 20
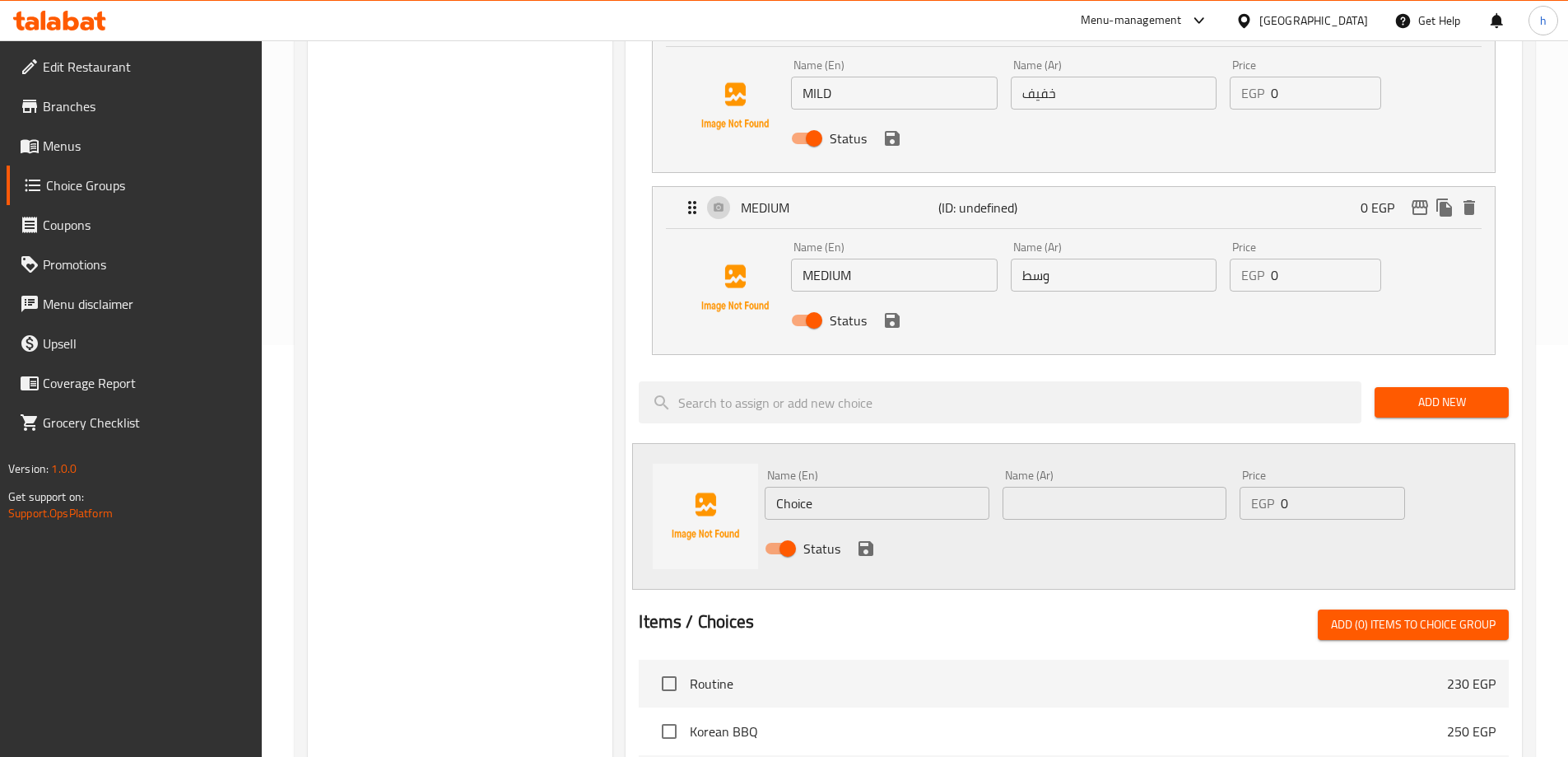
click at [789, 486] on input "Choice" at bounding box center [877, 503] width 224 height 33
paste input "HOT"
type input "HOT"
click at [1073, 486] on input "text" at bounding box center [1115, 503] width 224 height 33
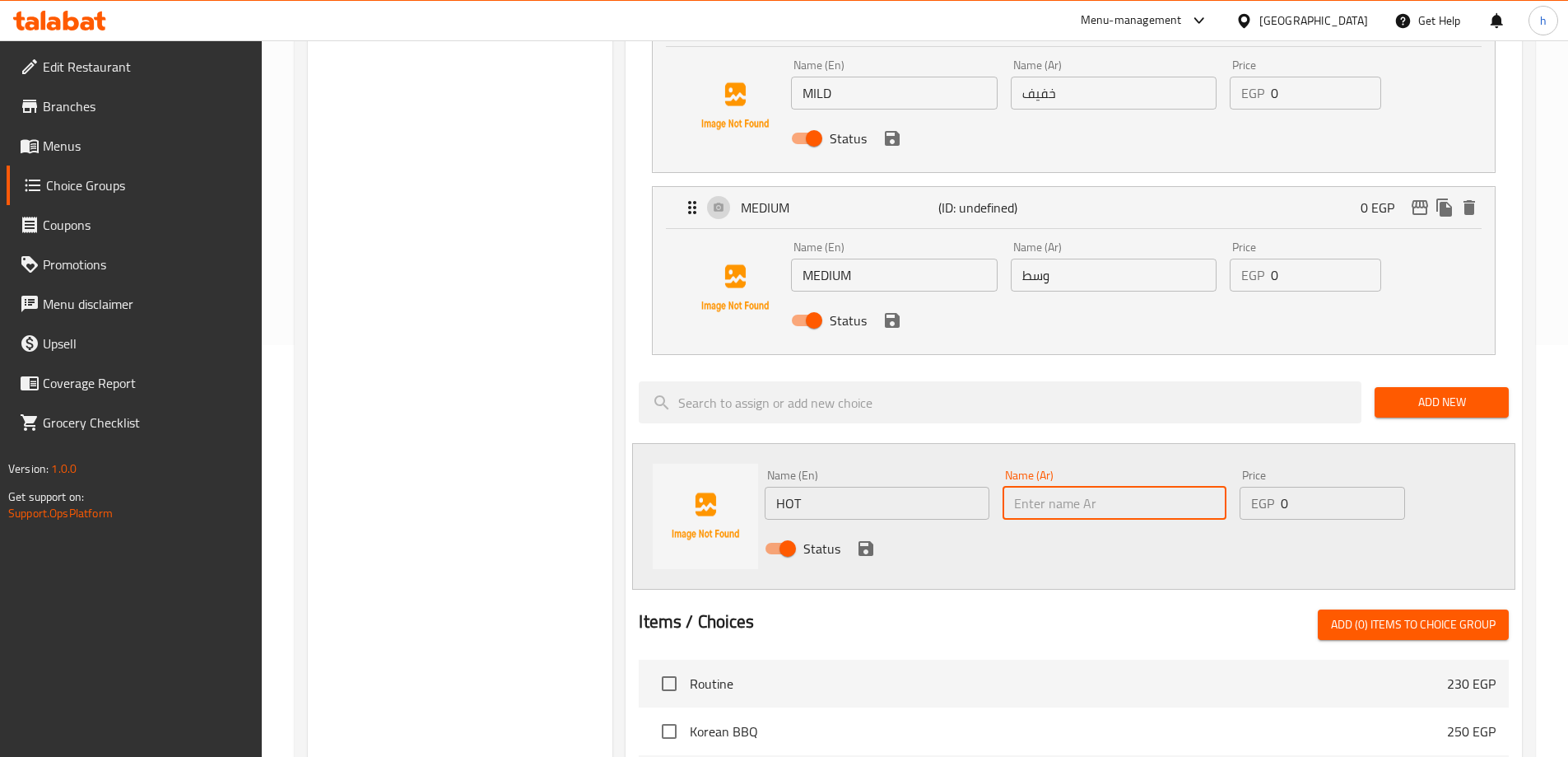
click at [1073, 486] on input "text" at bounding box center [1115, 503] width 224 height 33
type input "حار"
click at [864, 541] on icon "save" at bounding box center [866, 549] width 15 height 15
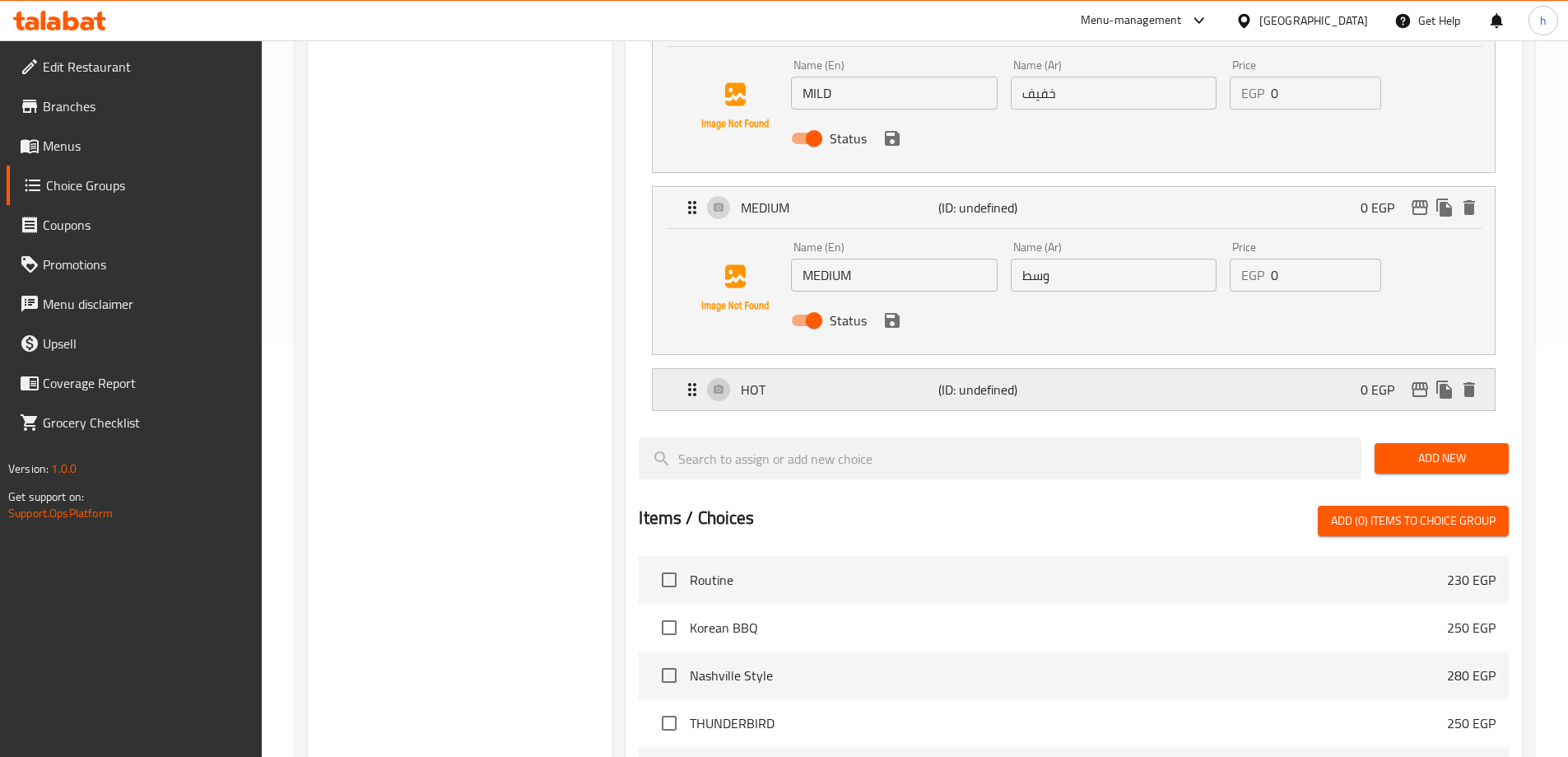
click at [1156, 369] on div "HOT (ID: undefined) 0 EGP" at bounding box center [1079, 389] width 793 height 41
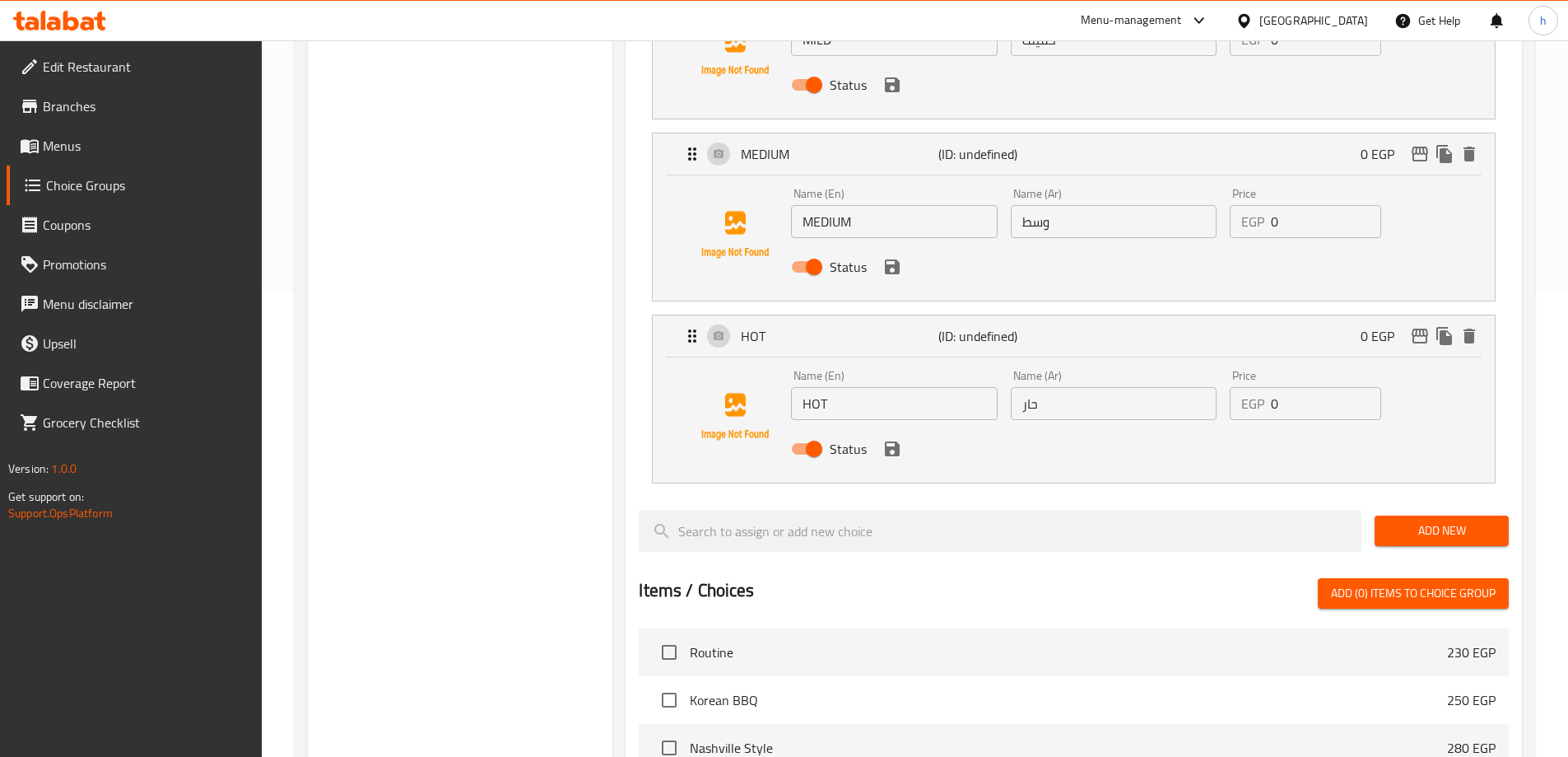
scroll to position [494, 0]
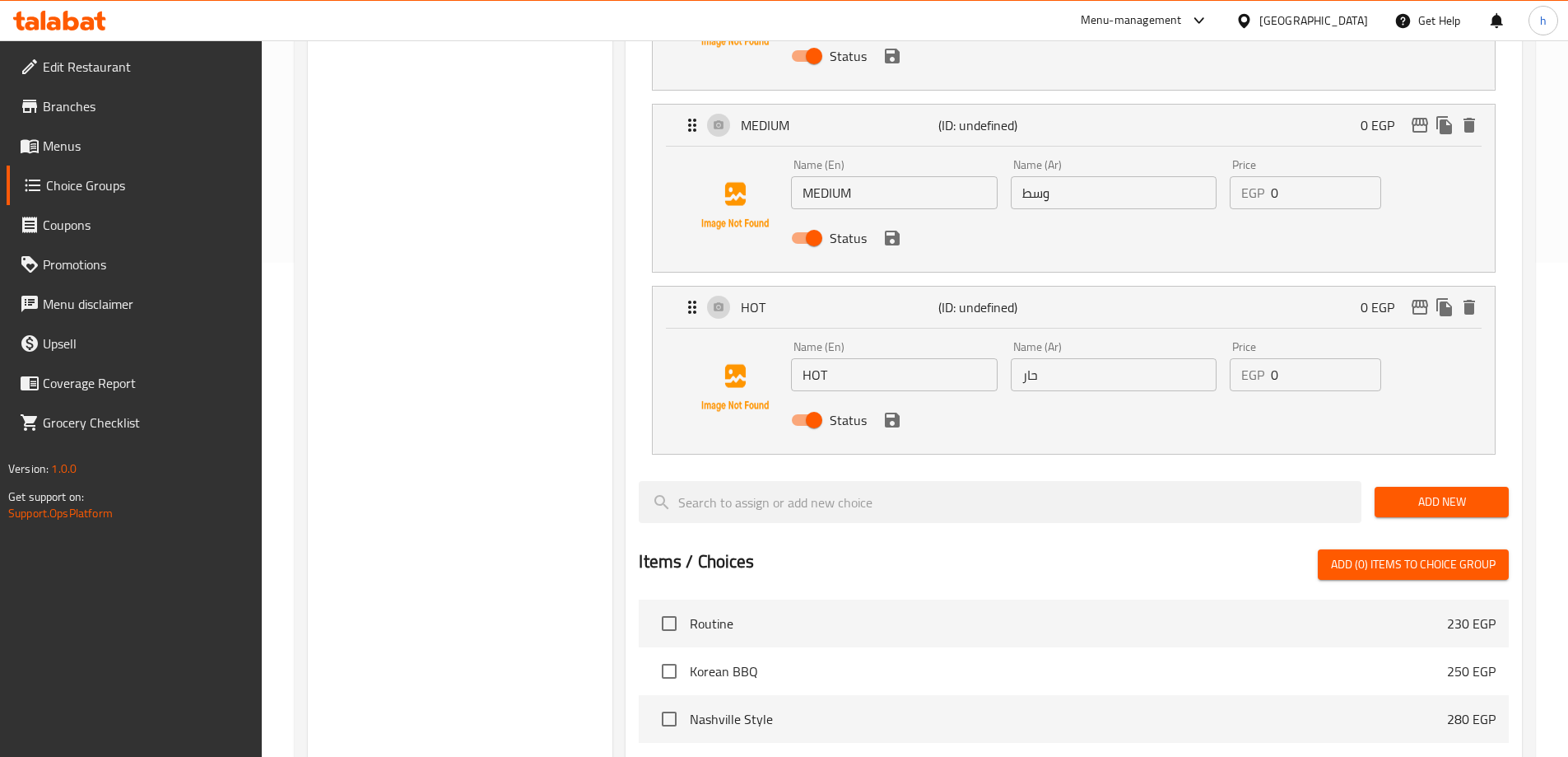
click at [1424, 492] on span "Add New" at bounding box center [1442, 502] width 107 height 20
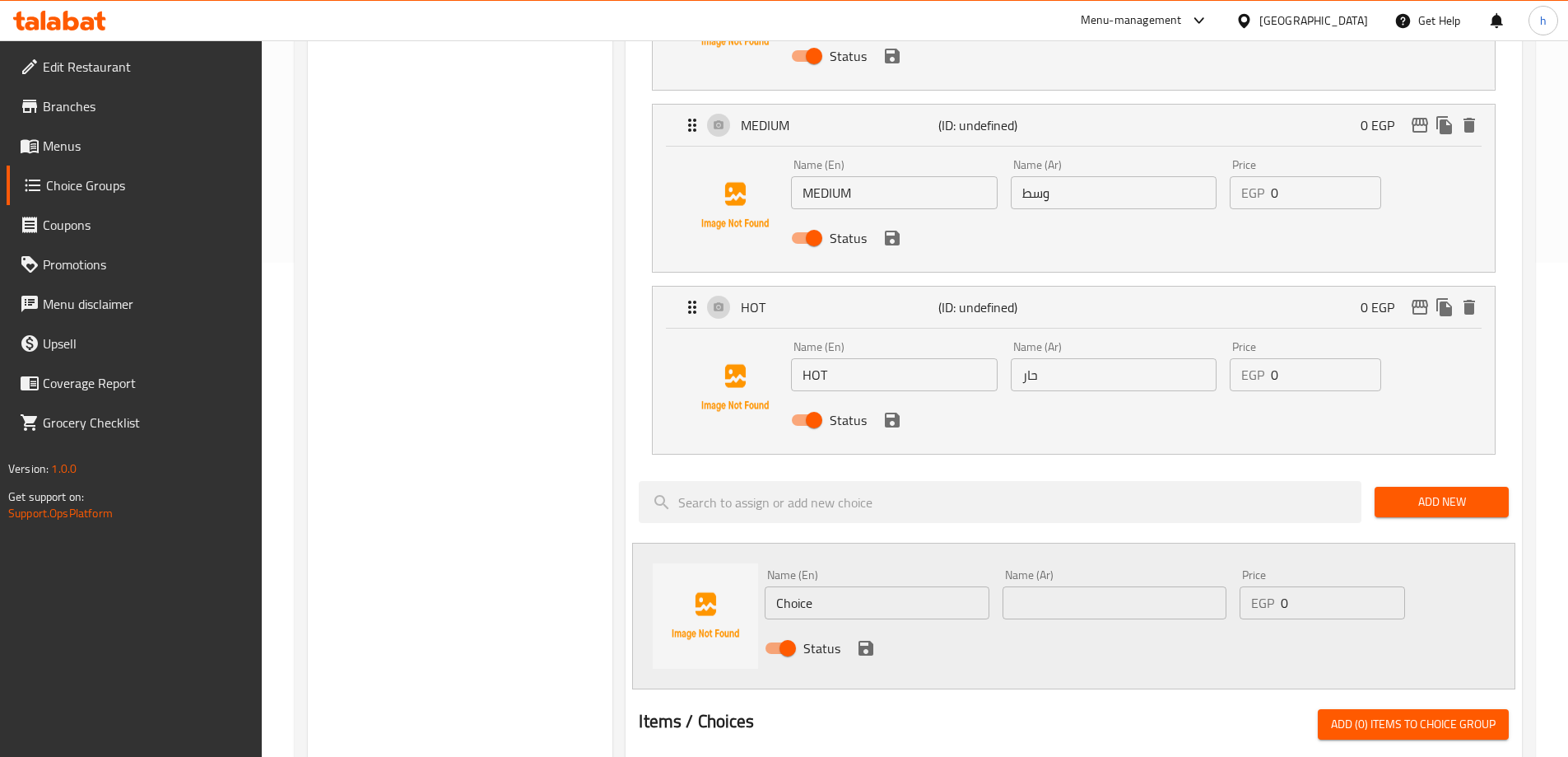
click at [1040, 587] on input "text" at bounding box center [1115, 603] width 224 height 33
paste input "حار جدًا"
type input "حار جدًا"
click at [798, 587] on input "Choice" at bounding box center [877, 603] width 224 height 33
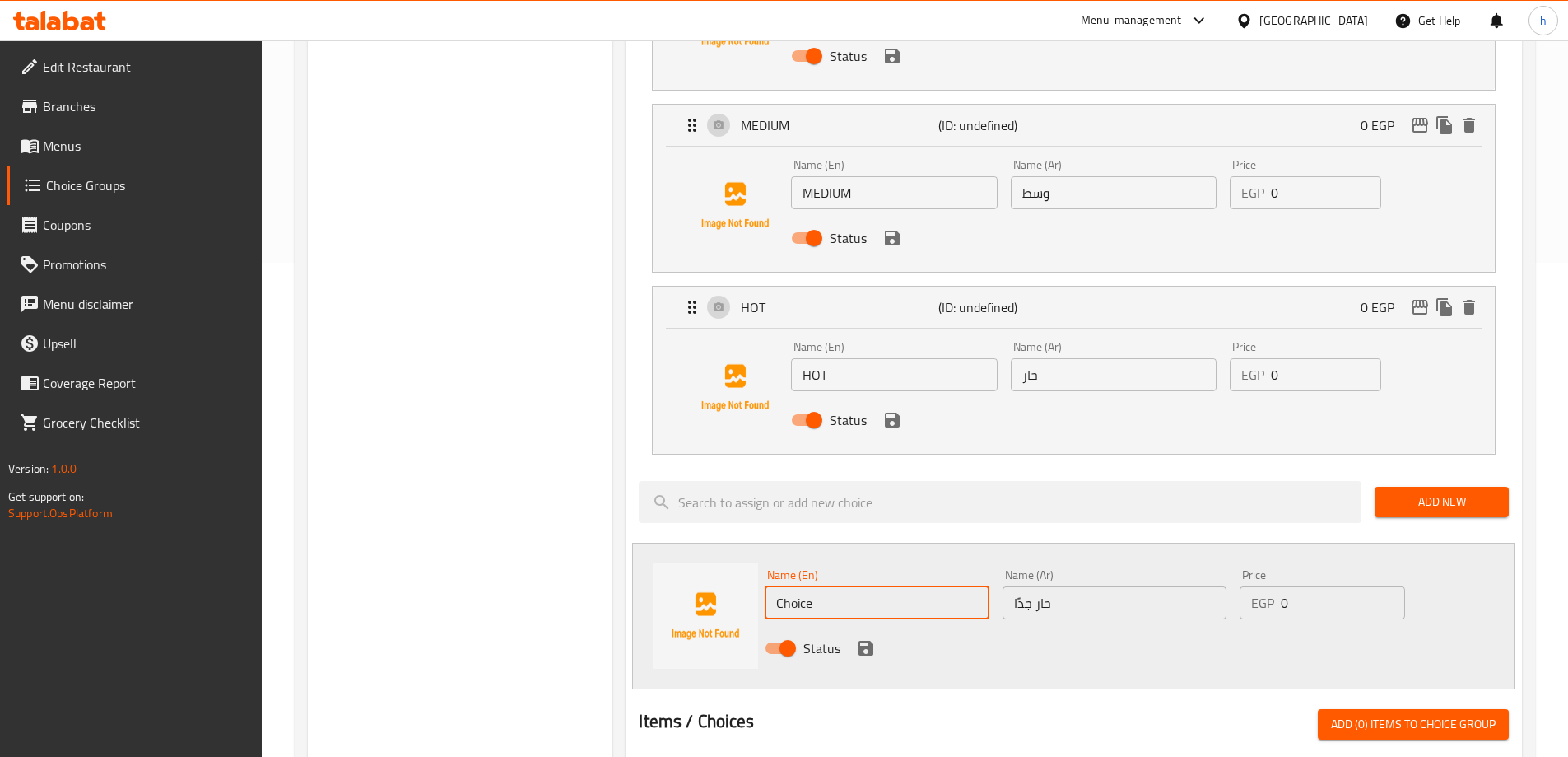
paste input "DAMN HOT"
type input "DAMN HOT"
click at [1436, 492] on span "Add New" at bounding box center [1442, 502] width 107 height 20
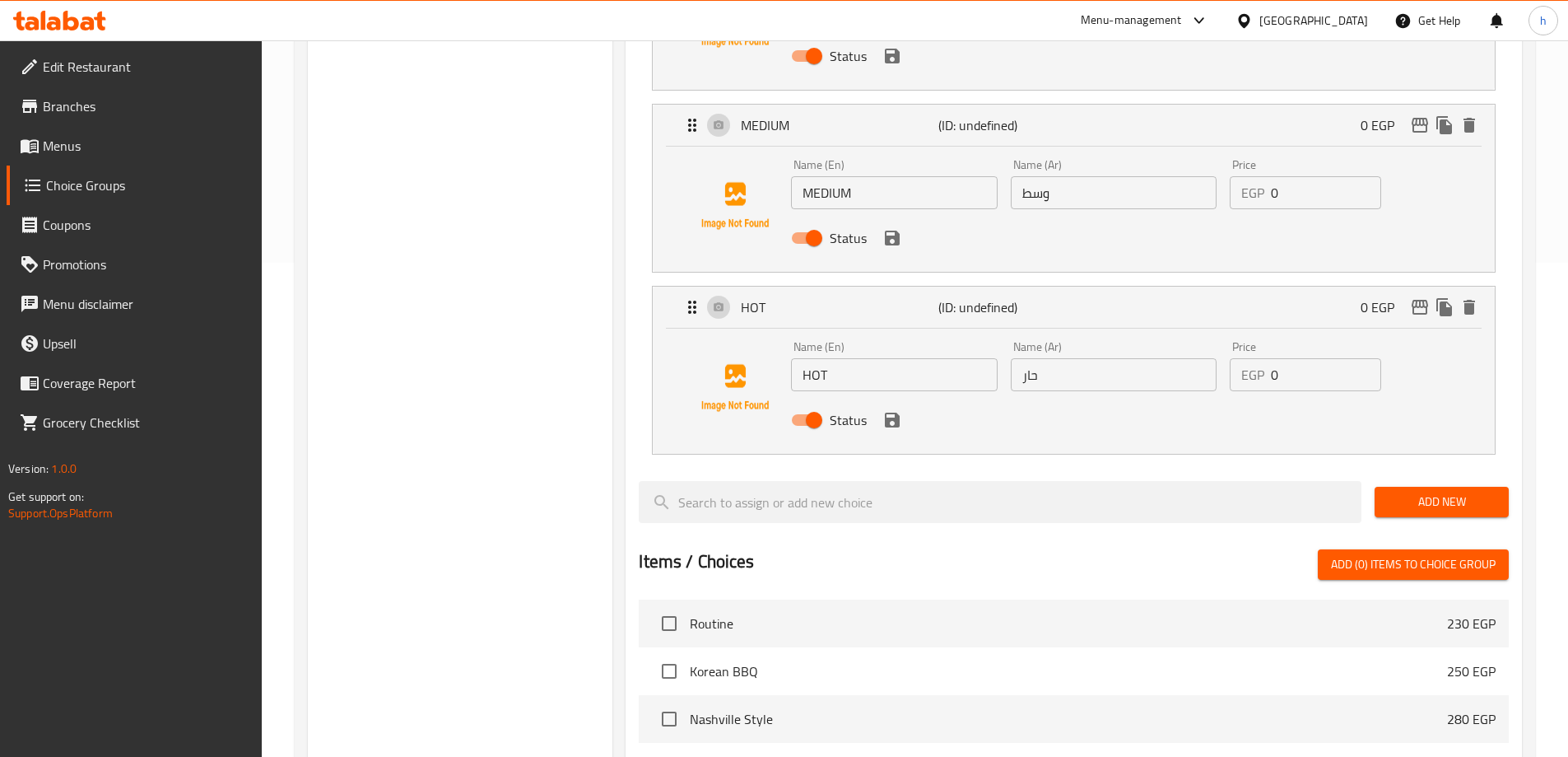
click at [1423, 492] on span "Add New" at bounding box center [1442, 502] width 107 height 20
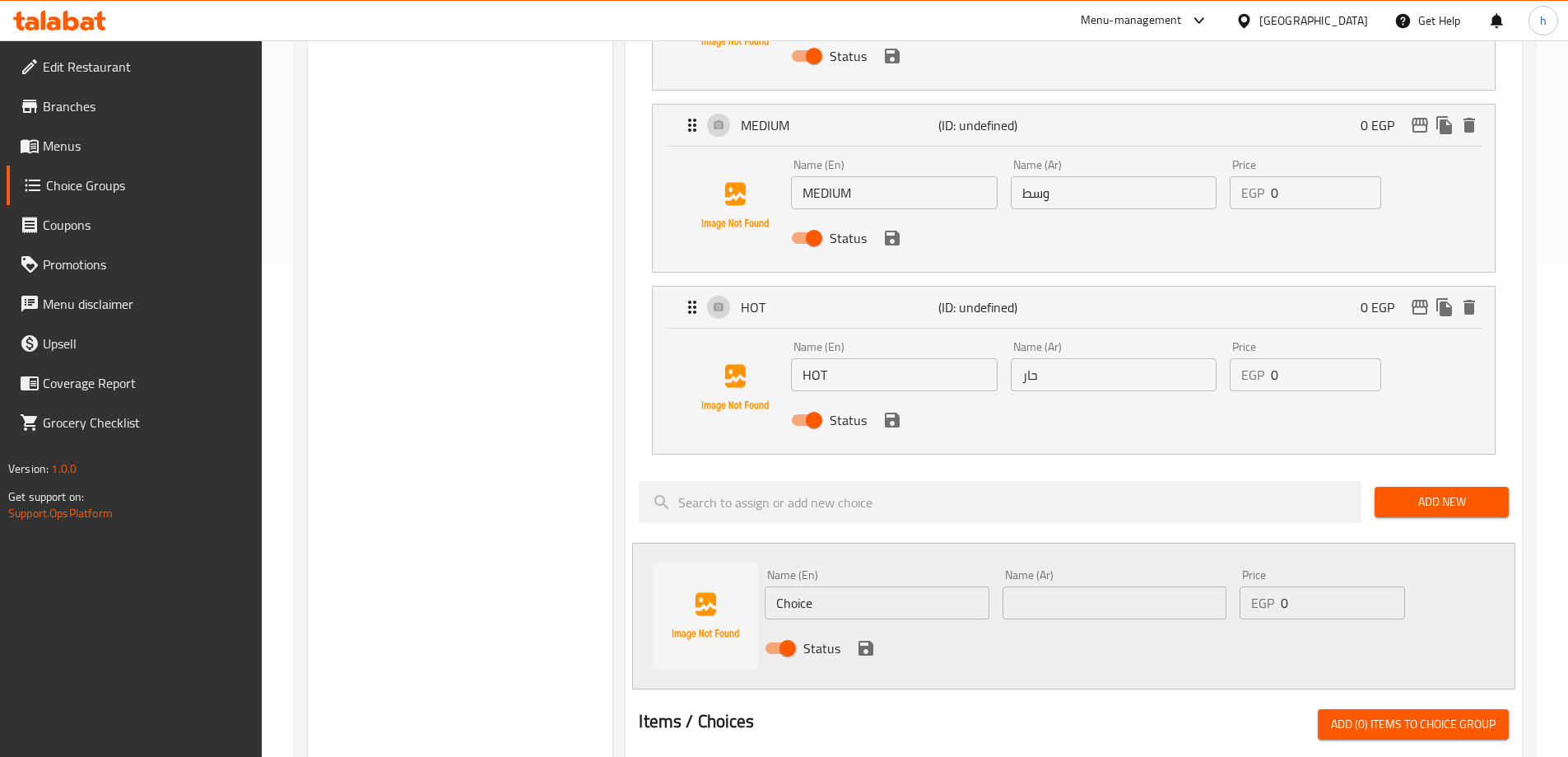
click at [804, 587] on input "Choice" at bounding box center [877, 603] width 224 height 33
paste input "DAMN HOT"
type input "DAMN HOT"
click at [1123, 587] on input "text" at bounding box center [1115, 603] width 224 height 33
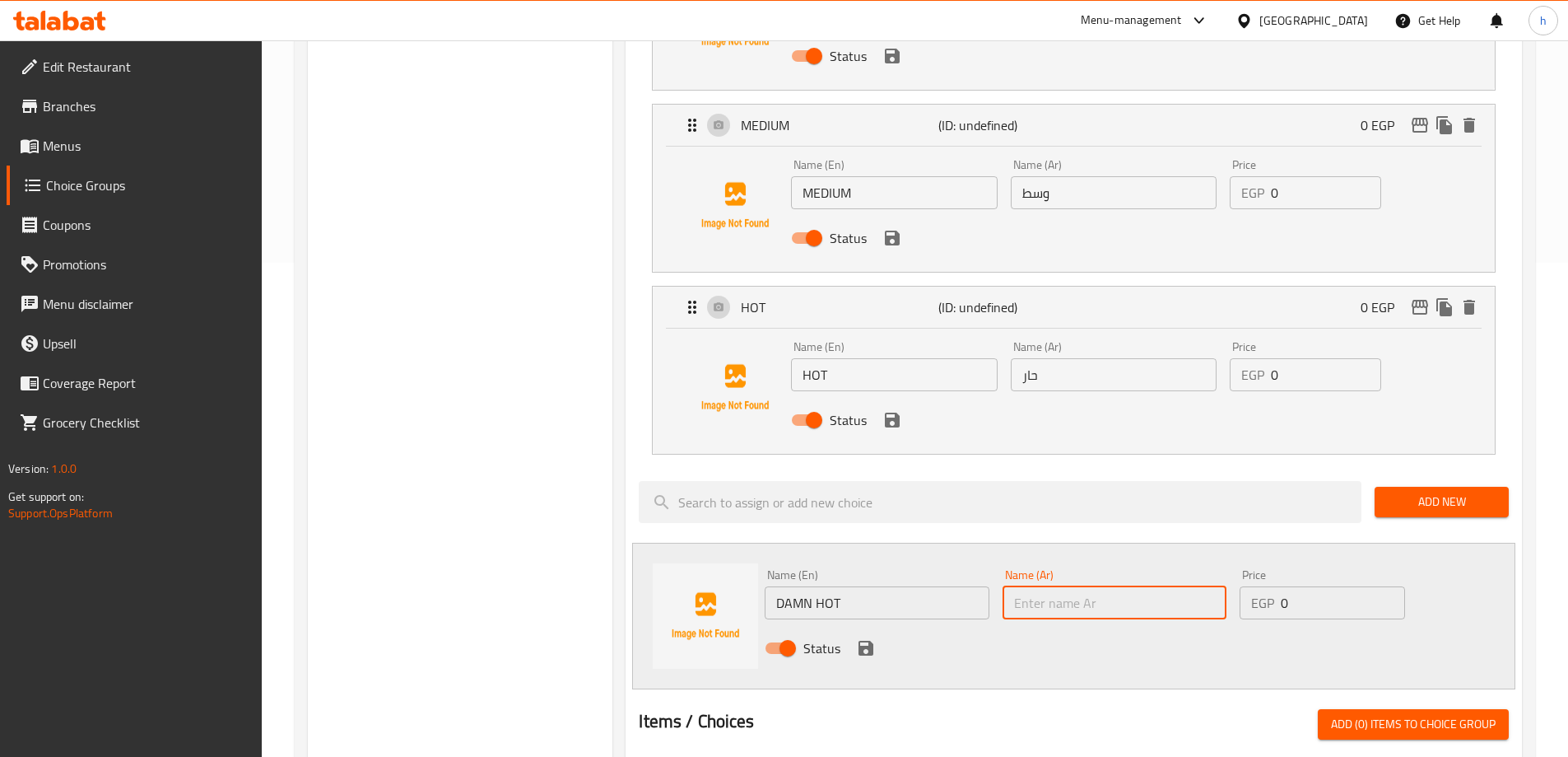
paste input "حار جدًا"
type input "حار جدًا"
click at [860, 638] on icon "save" at bounding box center [865, 648] width 19 height 19
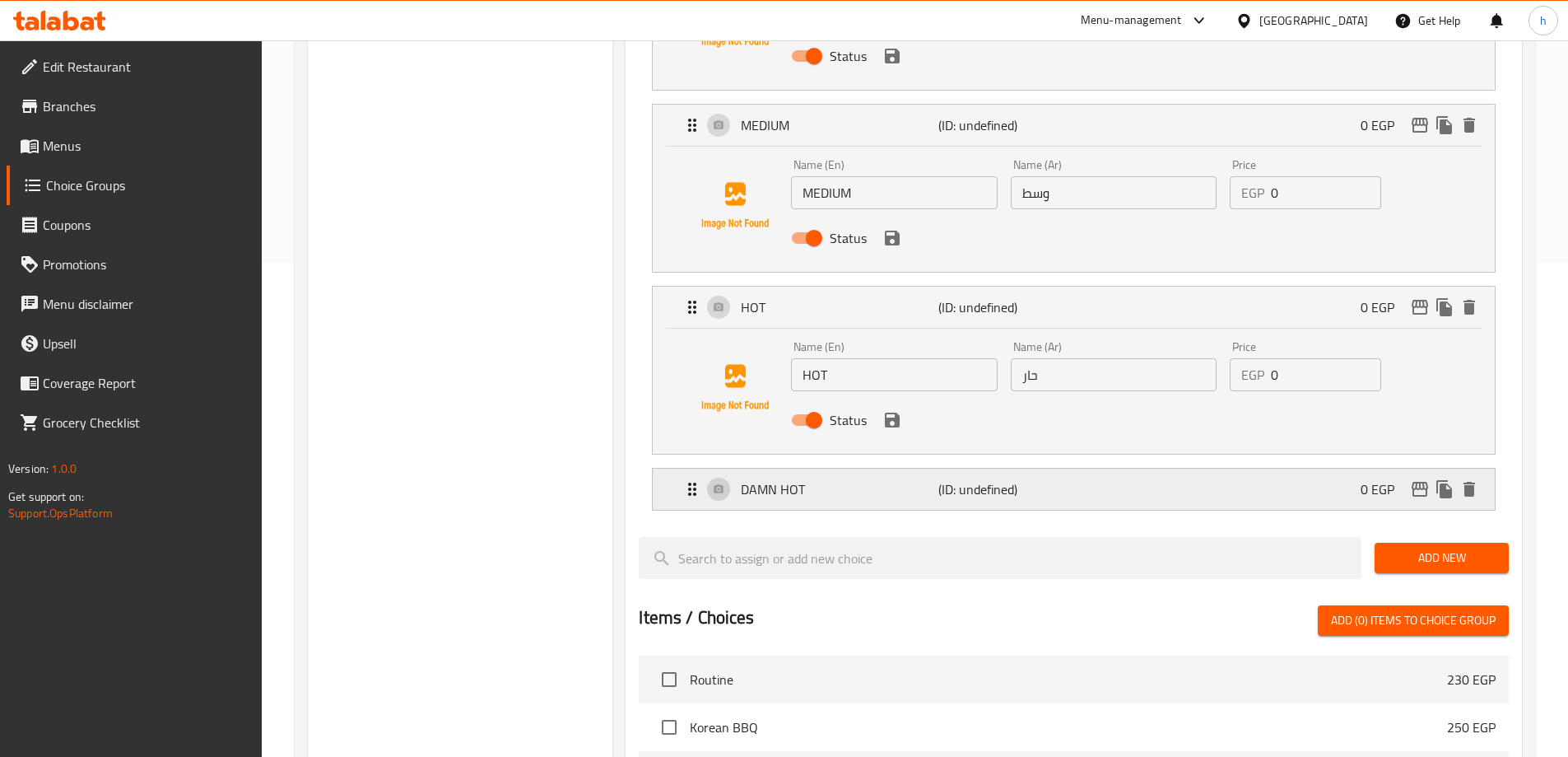
click at [1093, 469] on div "DAMN HOT (ID: undefined) 0 EGP" at bounding box center [1079, 489] width 793 height 41
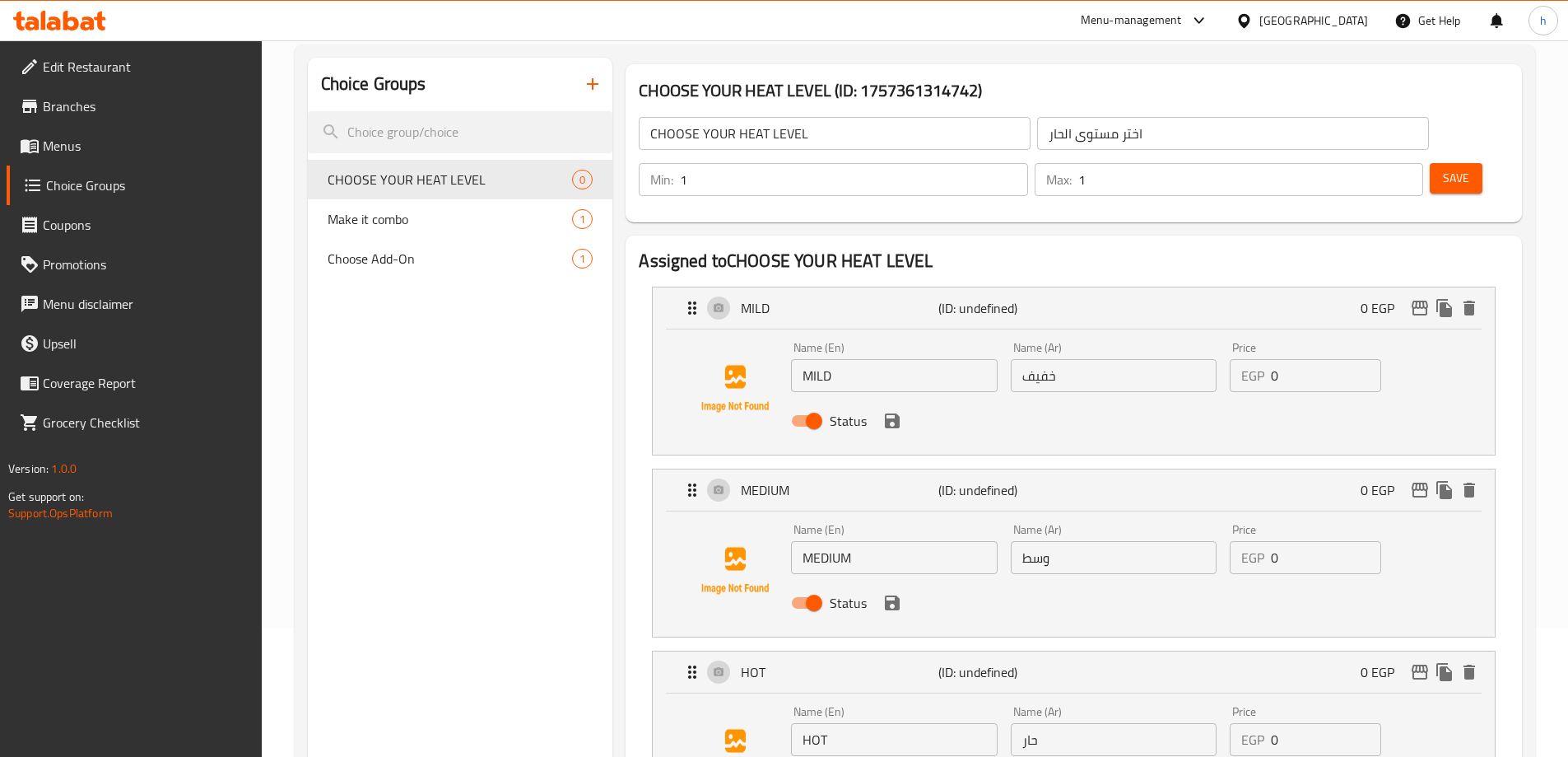
scroll to position [82, 0]
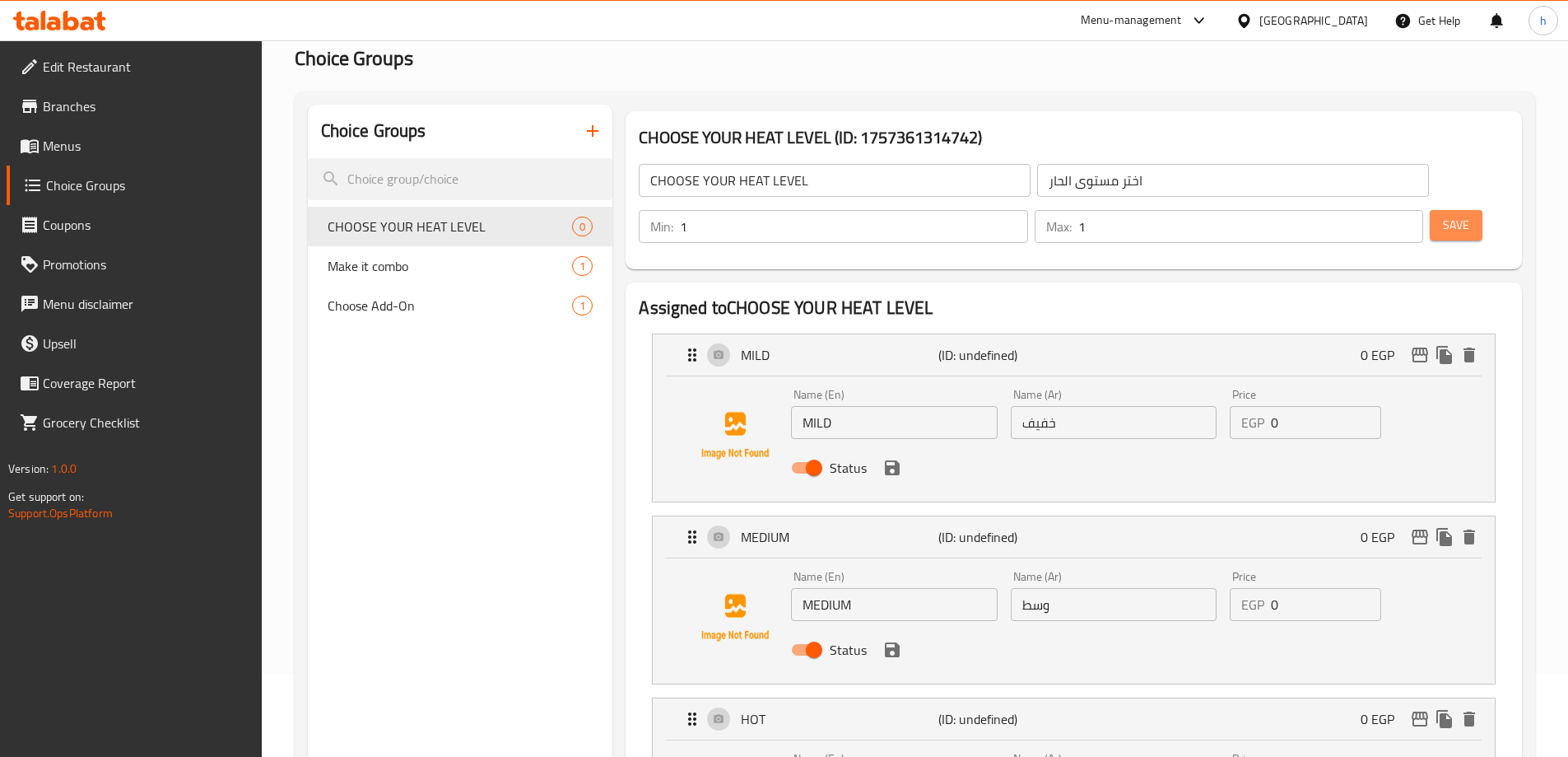
click at [1443, 215] on span "Save" at bounding box center [1456, 225] width 26 height 20
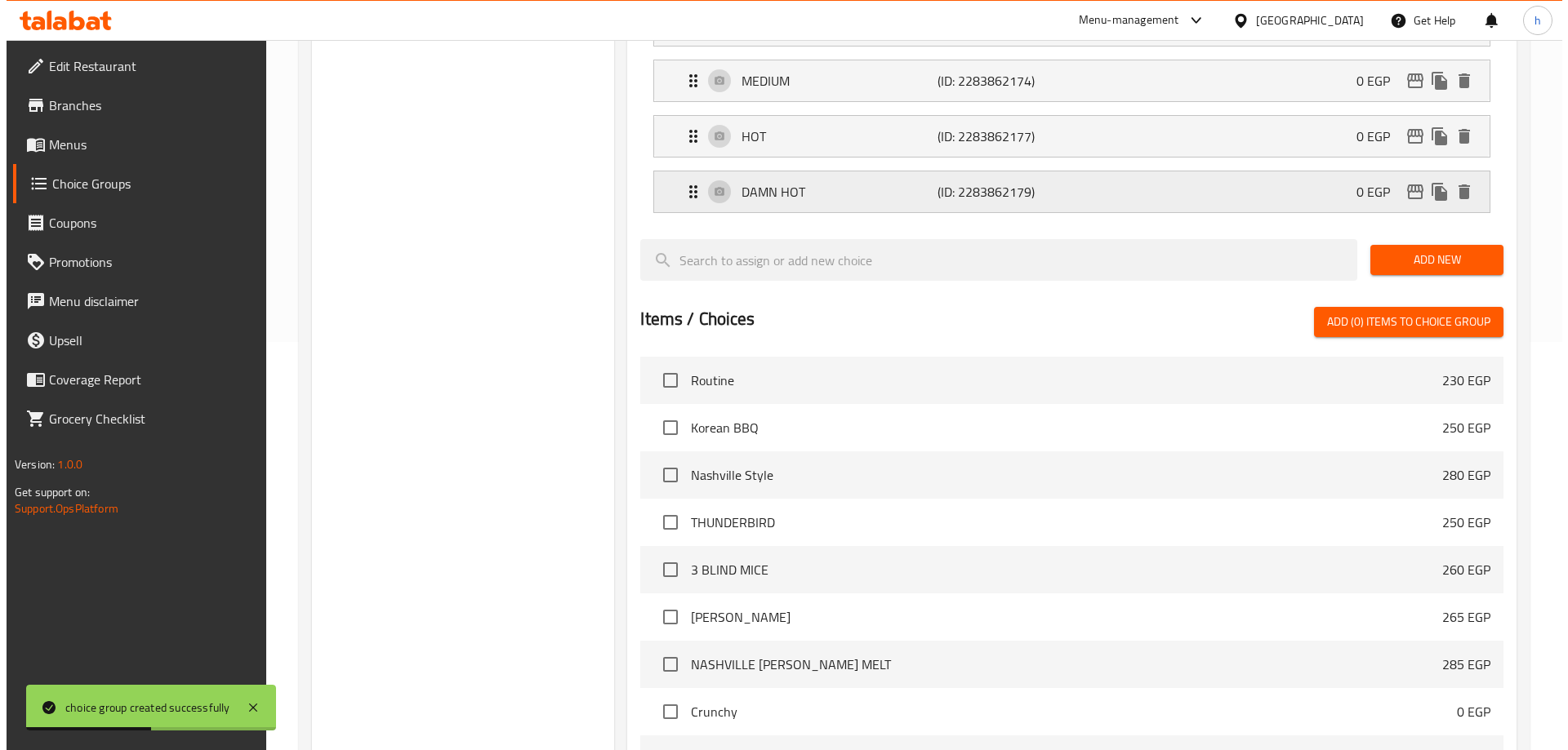
scroll to position [591, 0]
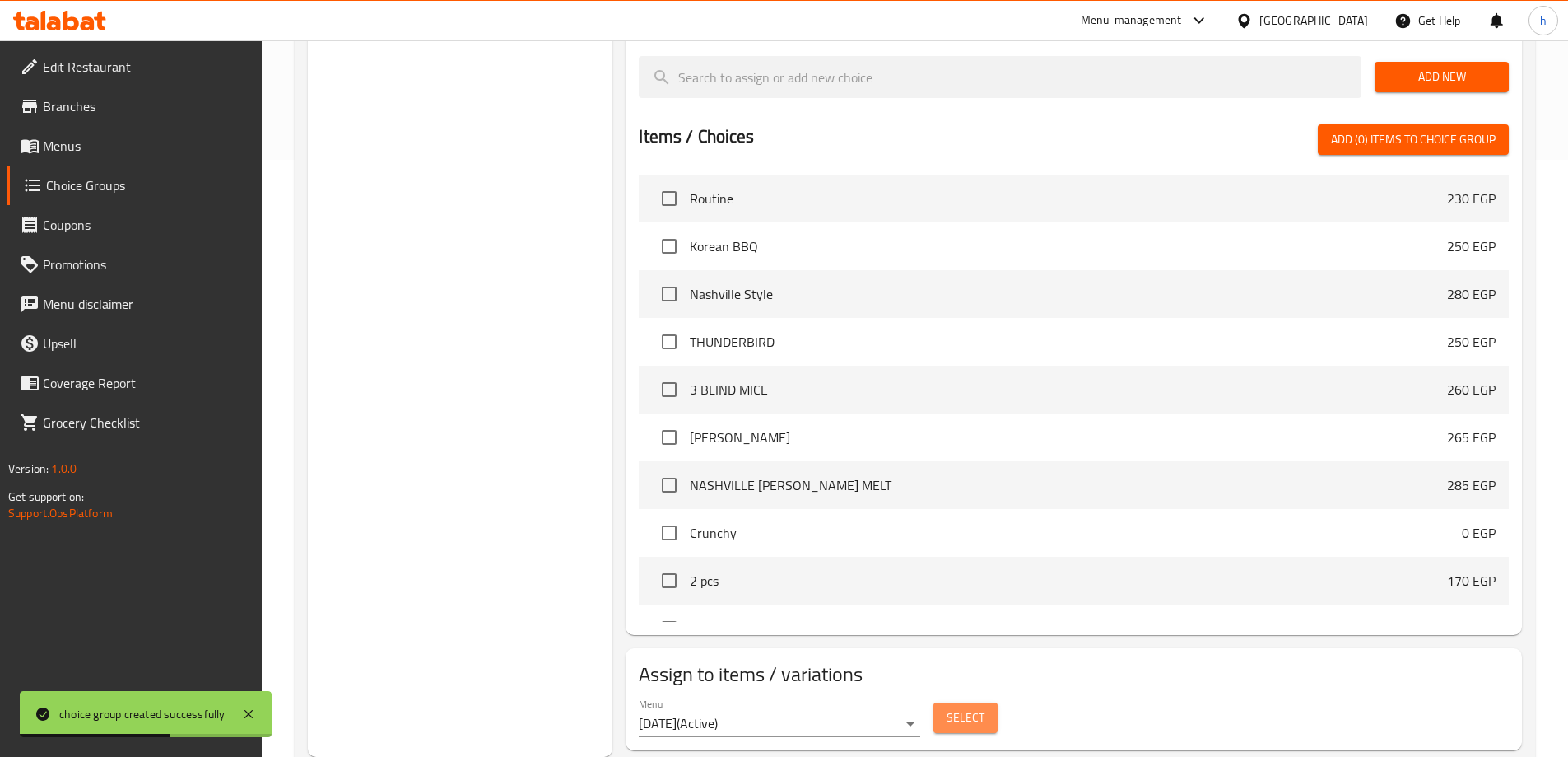
click at [971, 708] on span "Select" at bounding box center [965, 718] width 38 height 20
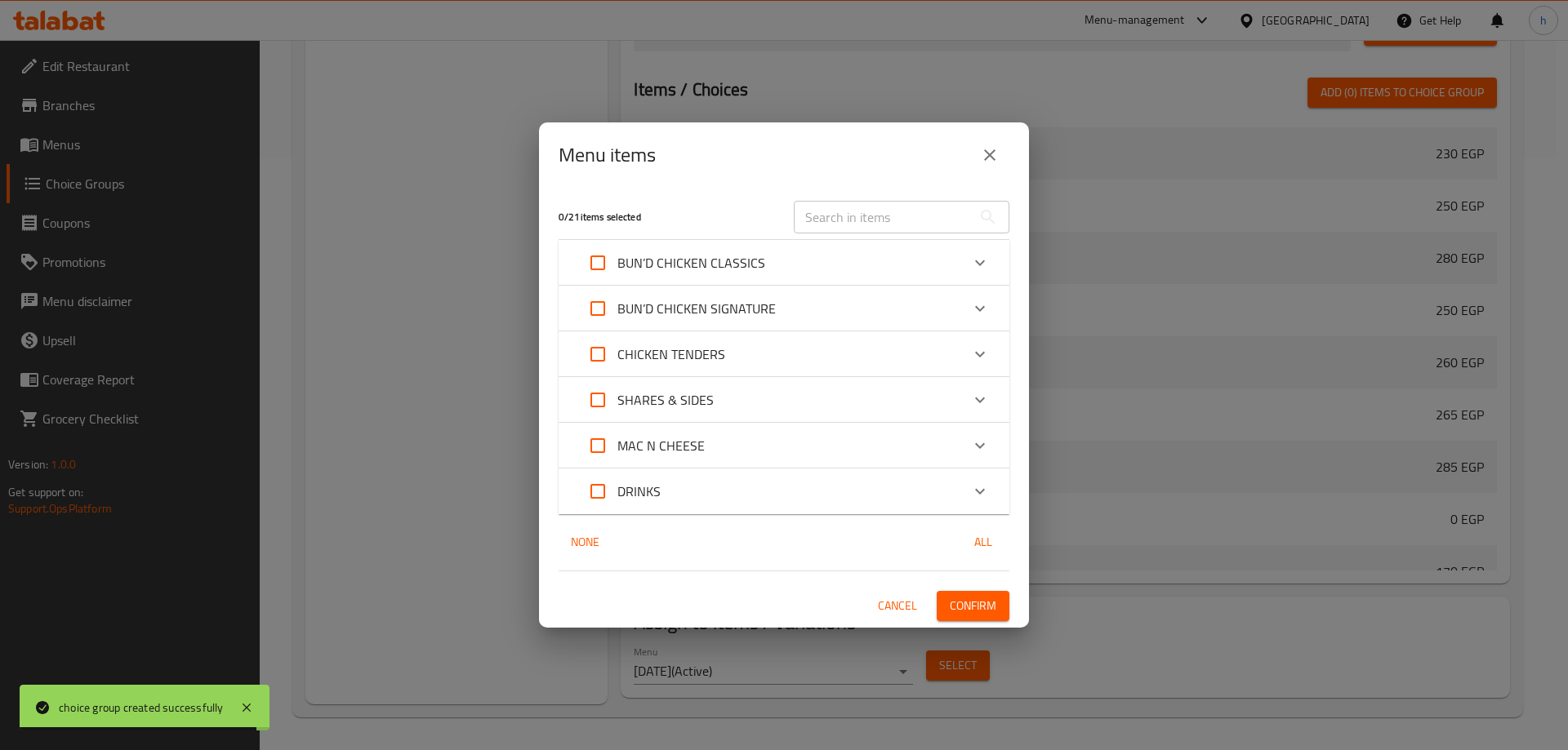
click at [984, 257] on icon "Expand" at bounding box center [979, 263] width 19 height 19
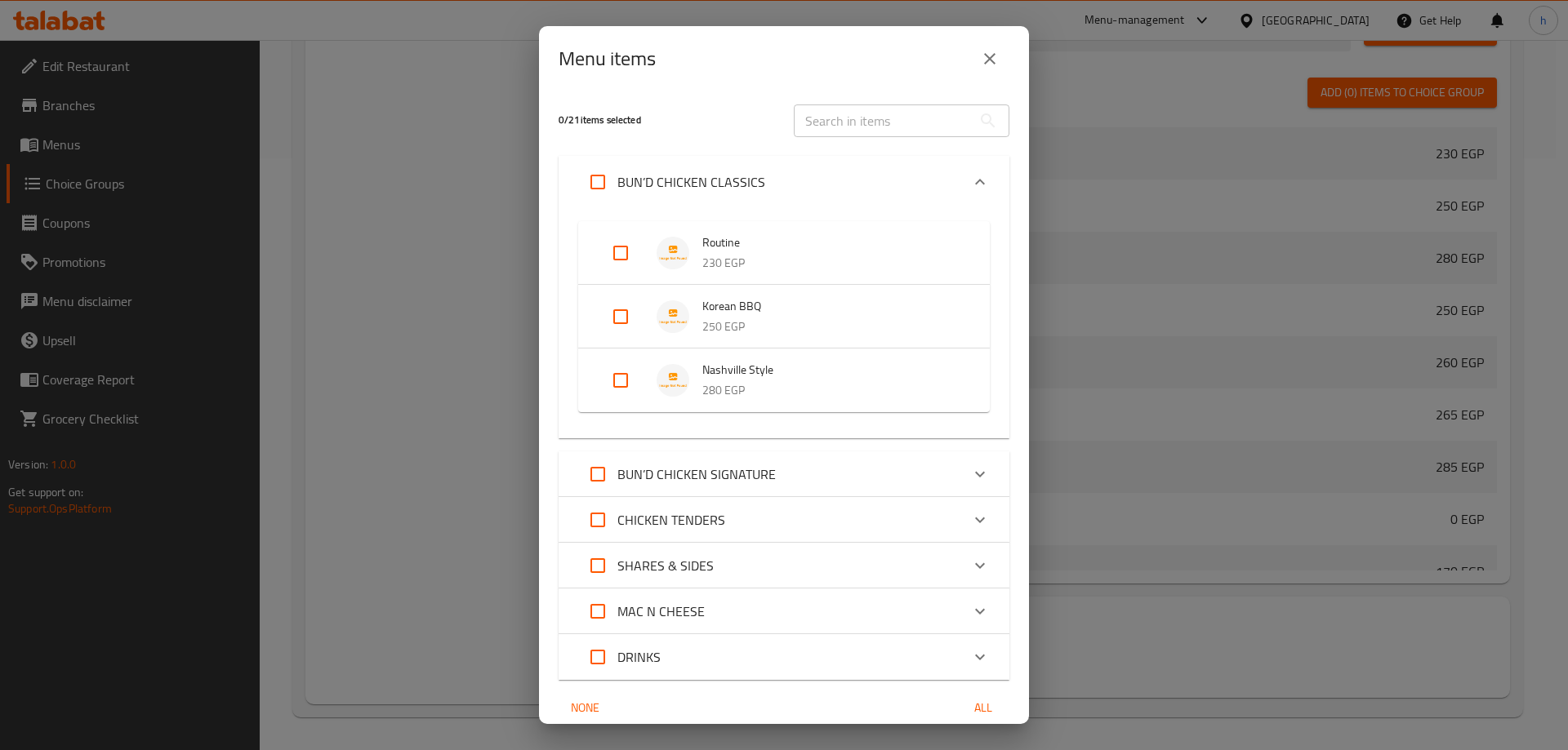
click at [623, 377] on input "Expand" at bounding box center [620, 380] width 39 height 39
checkbox input "true"
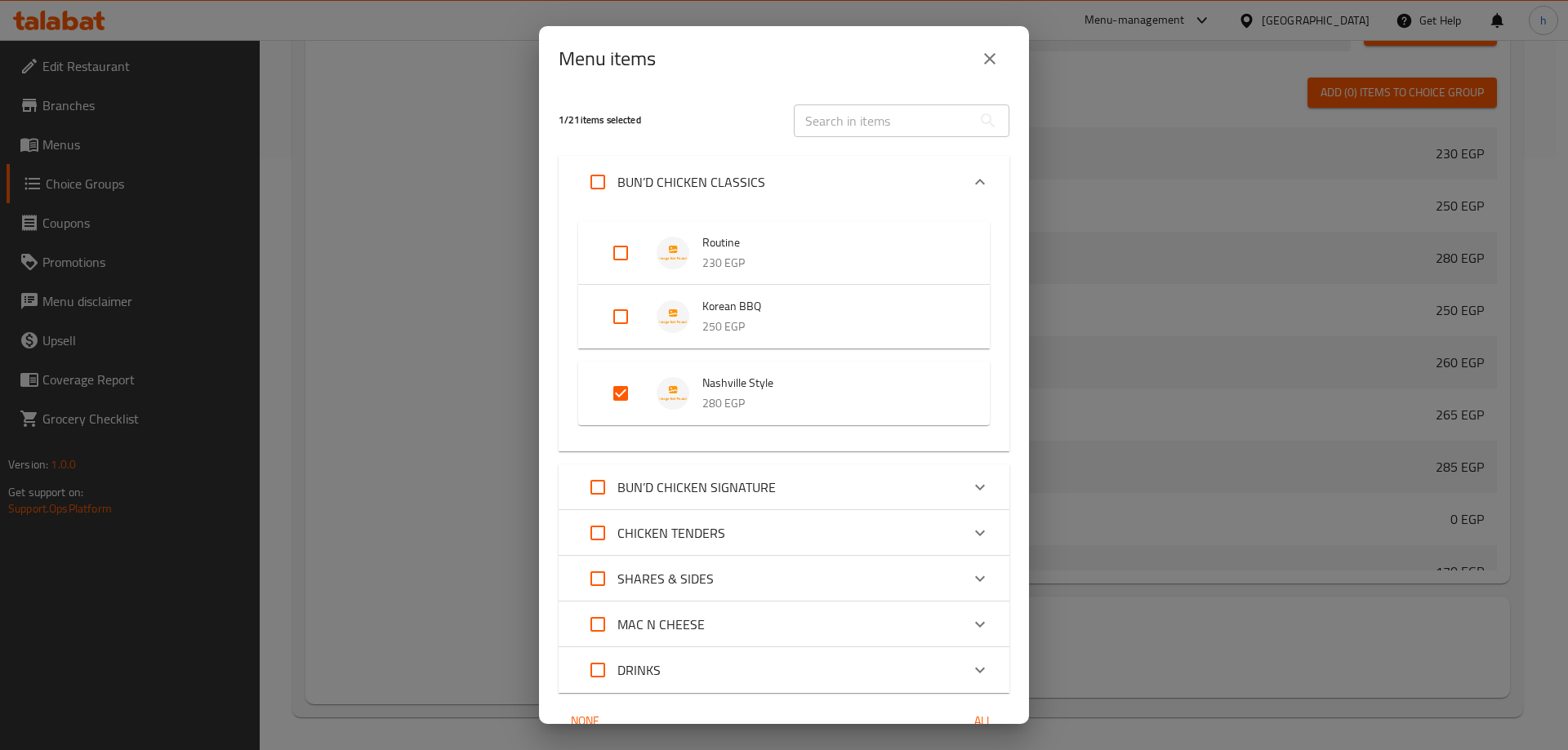
click at [970, 490] on icon "Expand" at bounding box center [979, 487] width 19 height 19
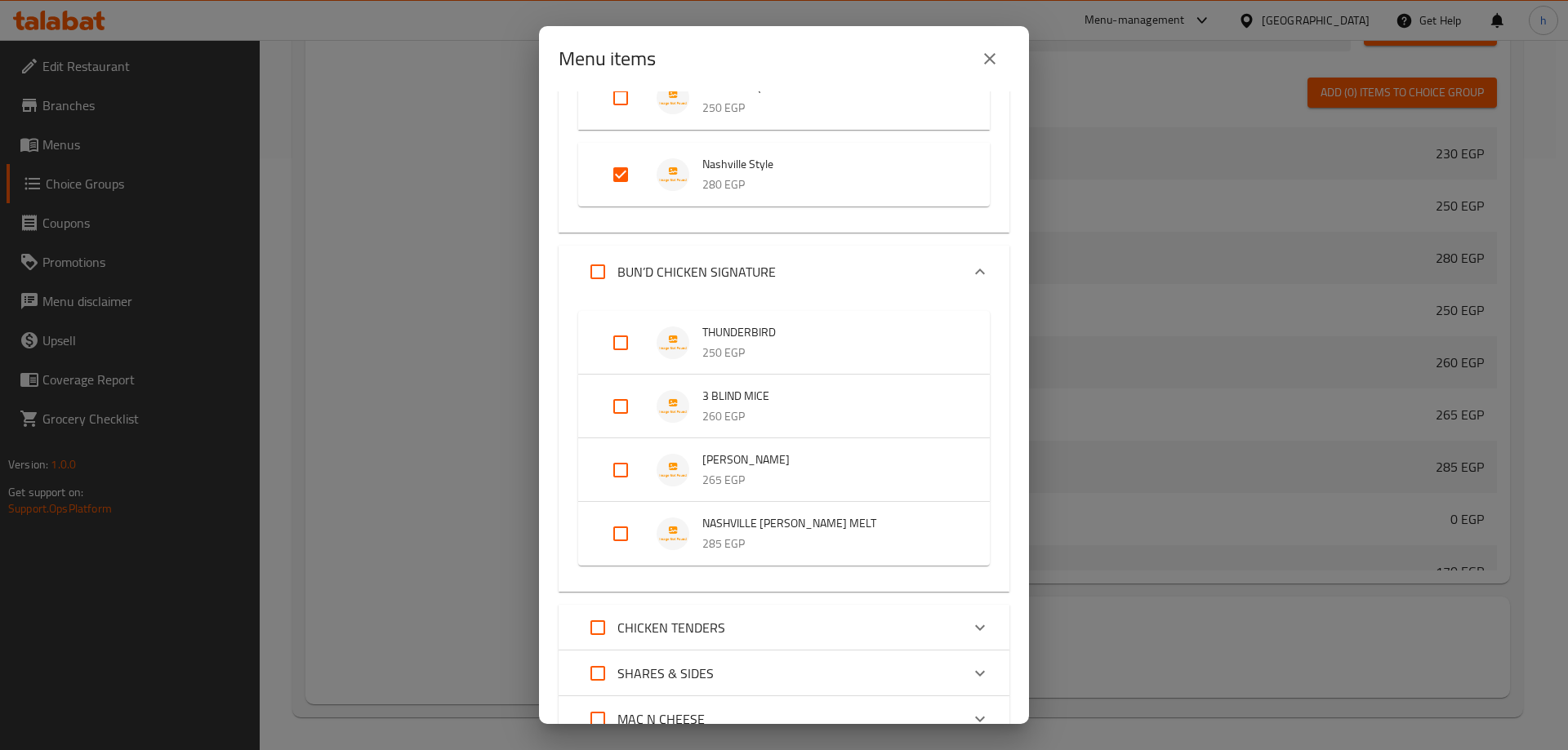
scroll to position [245, 0]
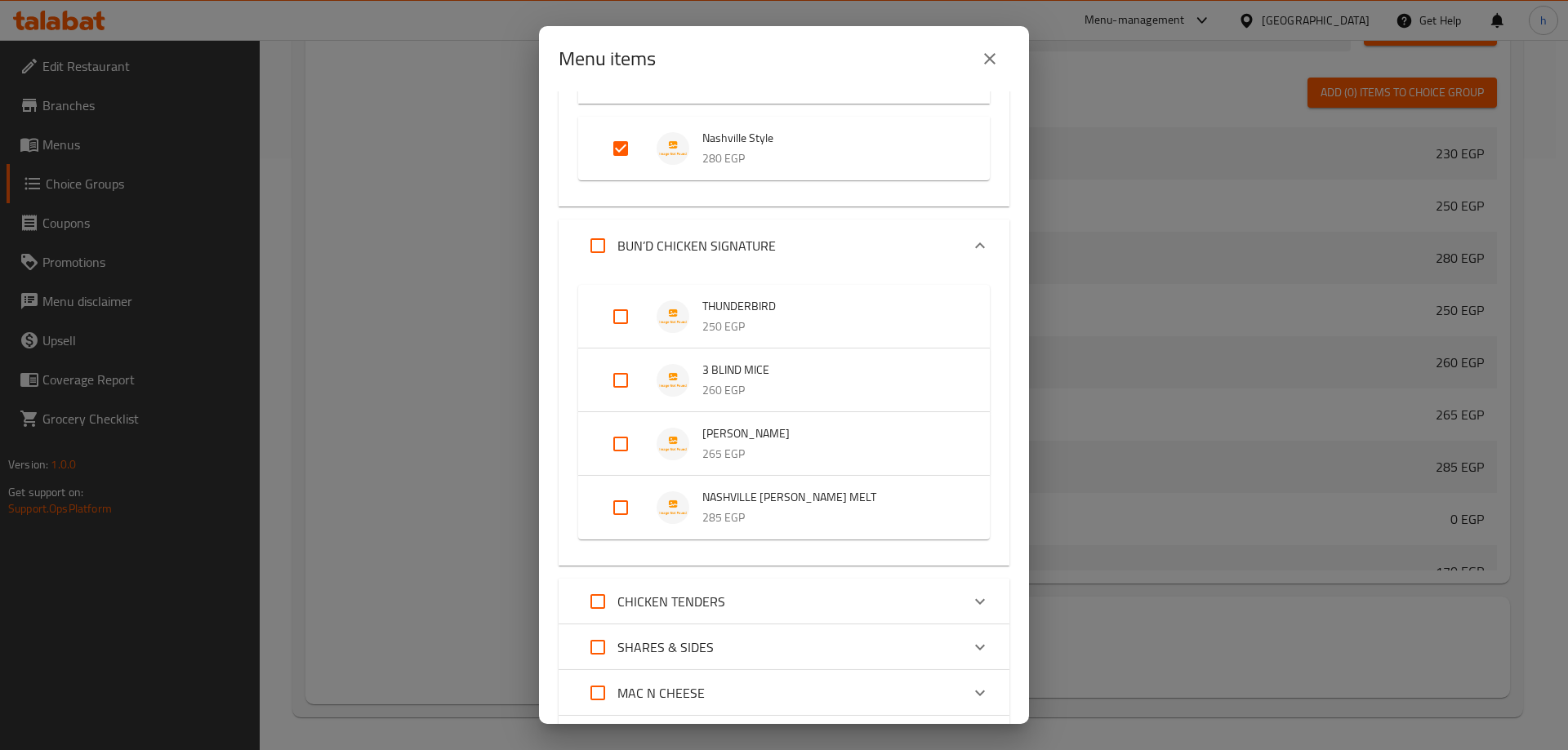
click at [619, 510] on input "Expand" at bounding box center [620, 508] width 39 height 39
checkbox input "true"
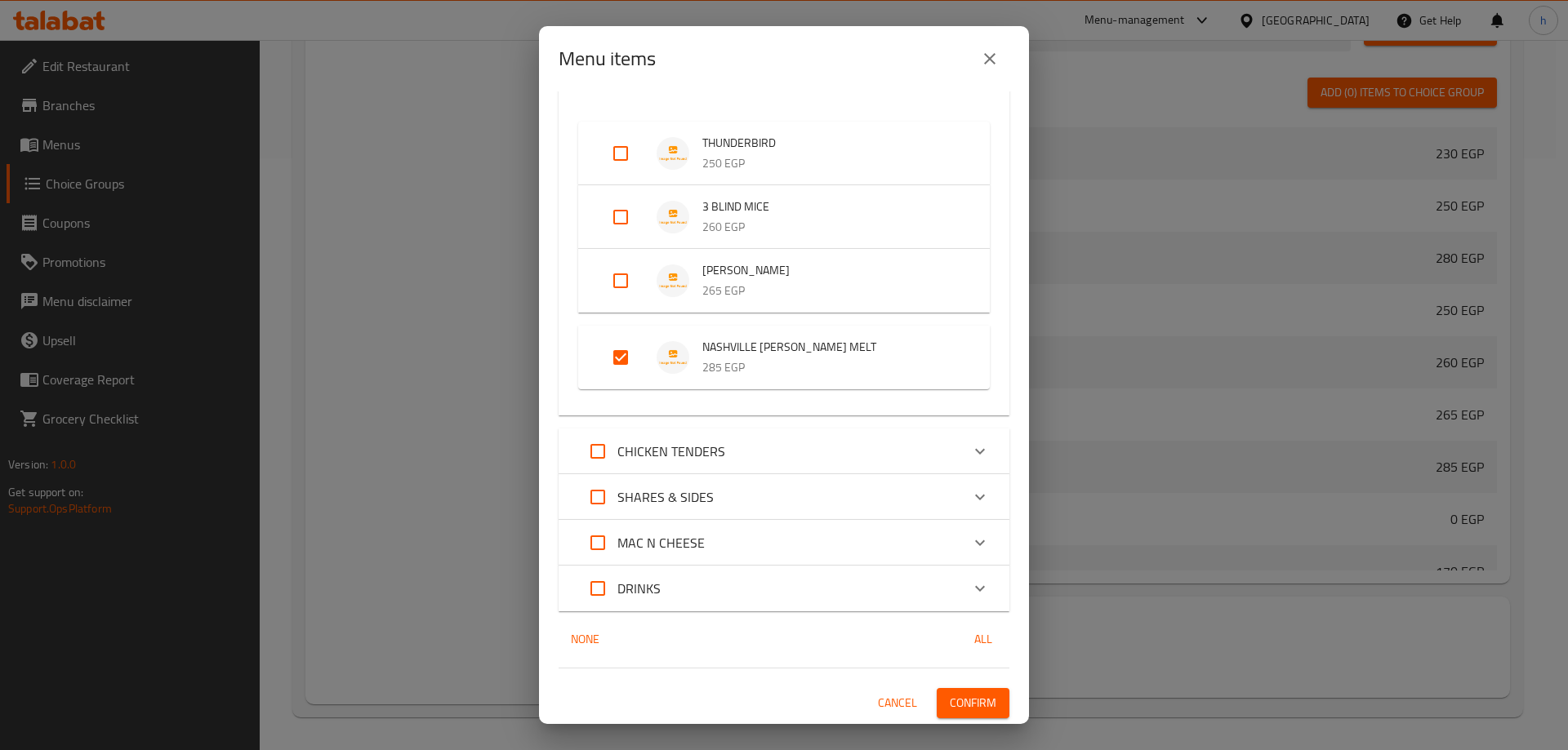
scroll to position [409, 0]
click at [975, 498] on icon "Expand" at bounding box center [979, 497] width 10 height 6
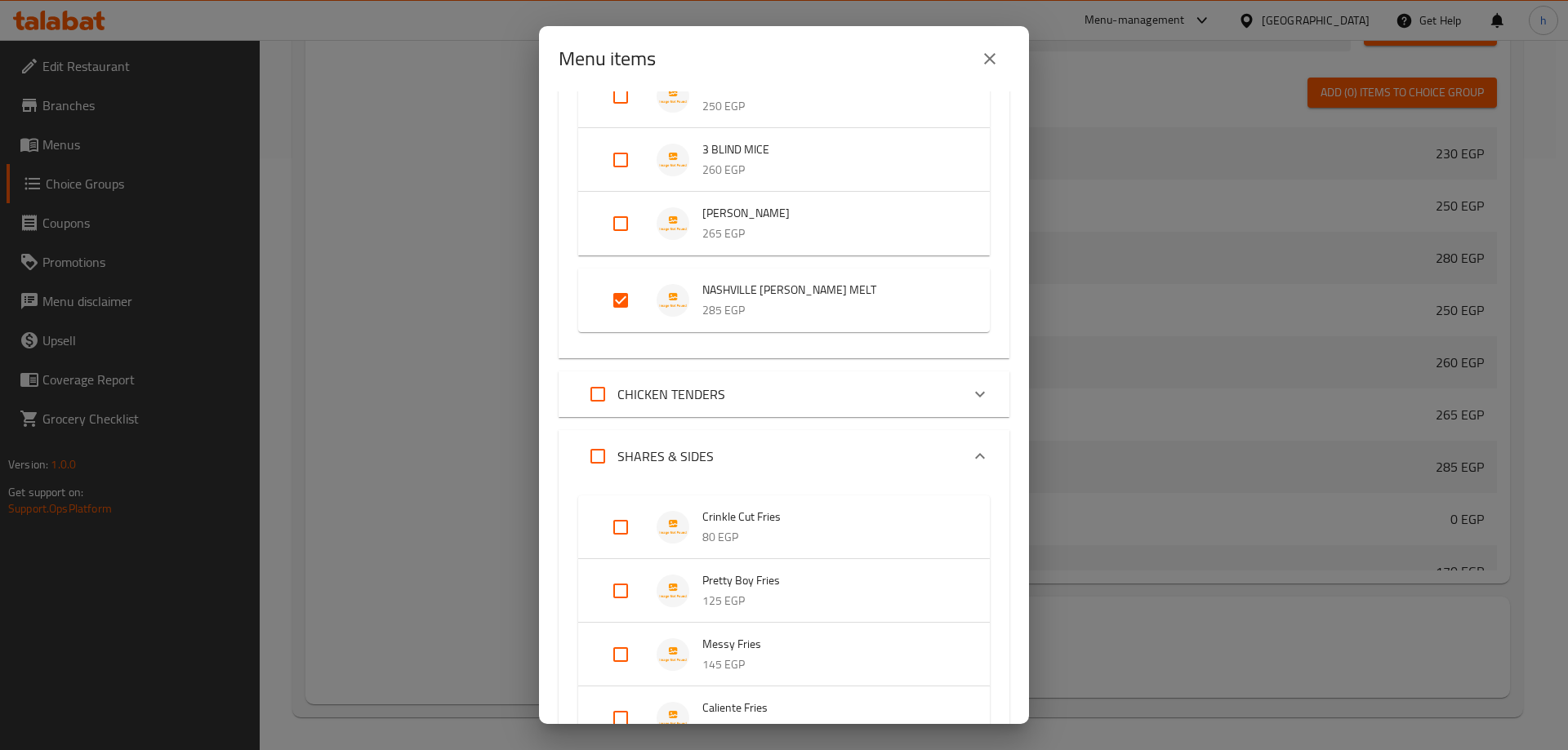
scroll to position [490, 0]
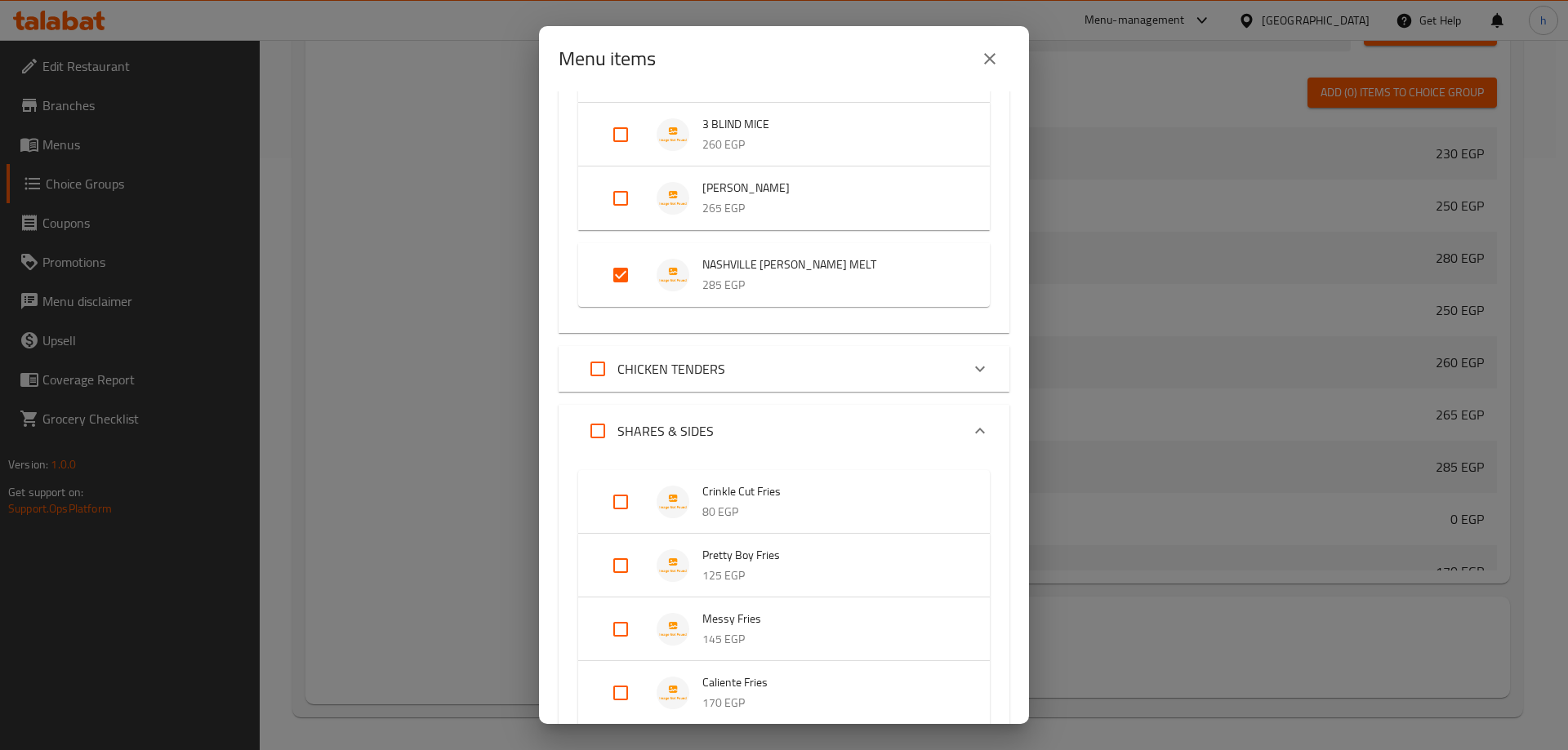
click at [617, 502] on input "Expand" at bounding box center [620, 501] width 39 height 39
checkbox input "true"
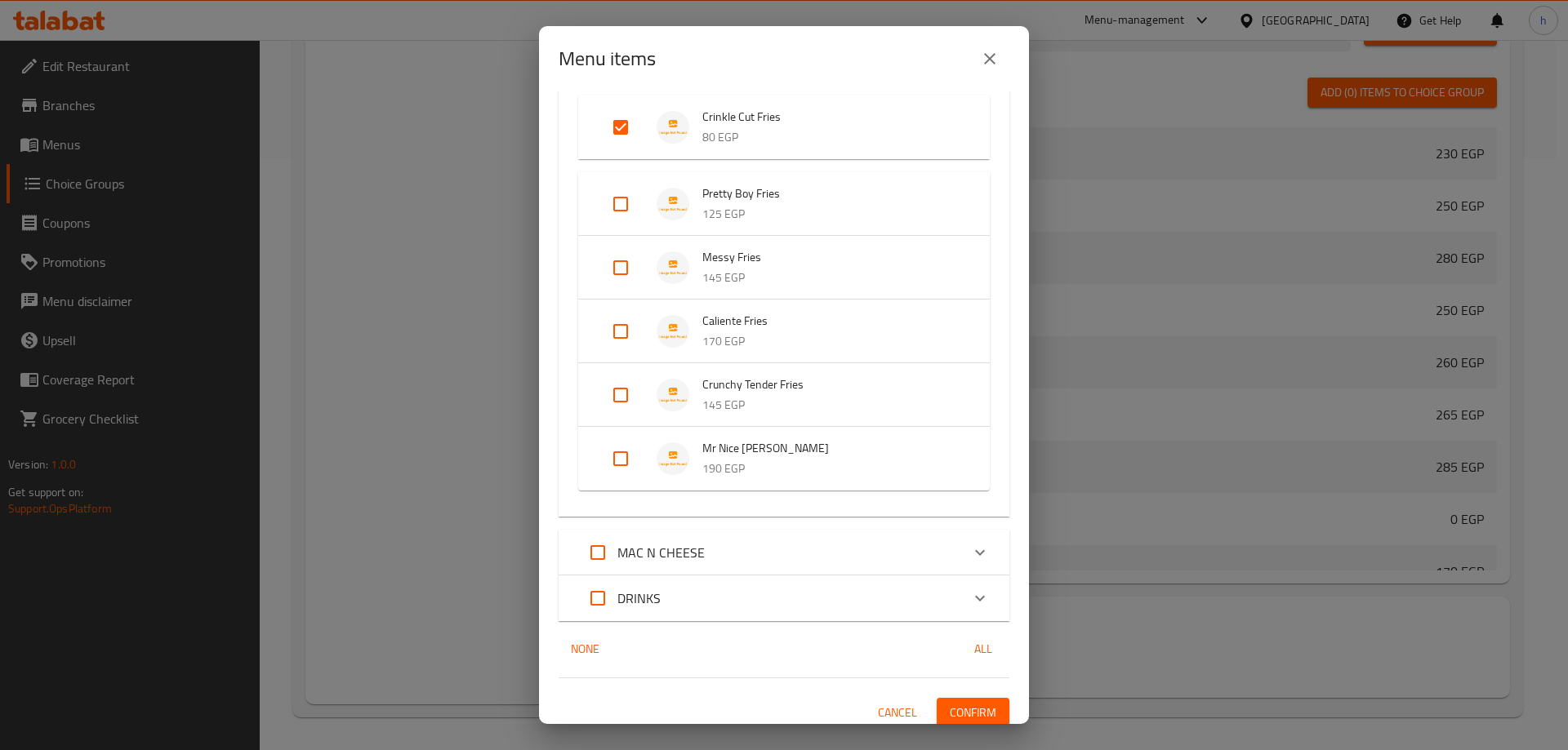
scroll to position [876, 0]
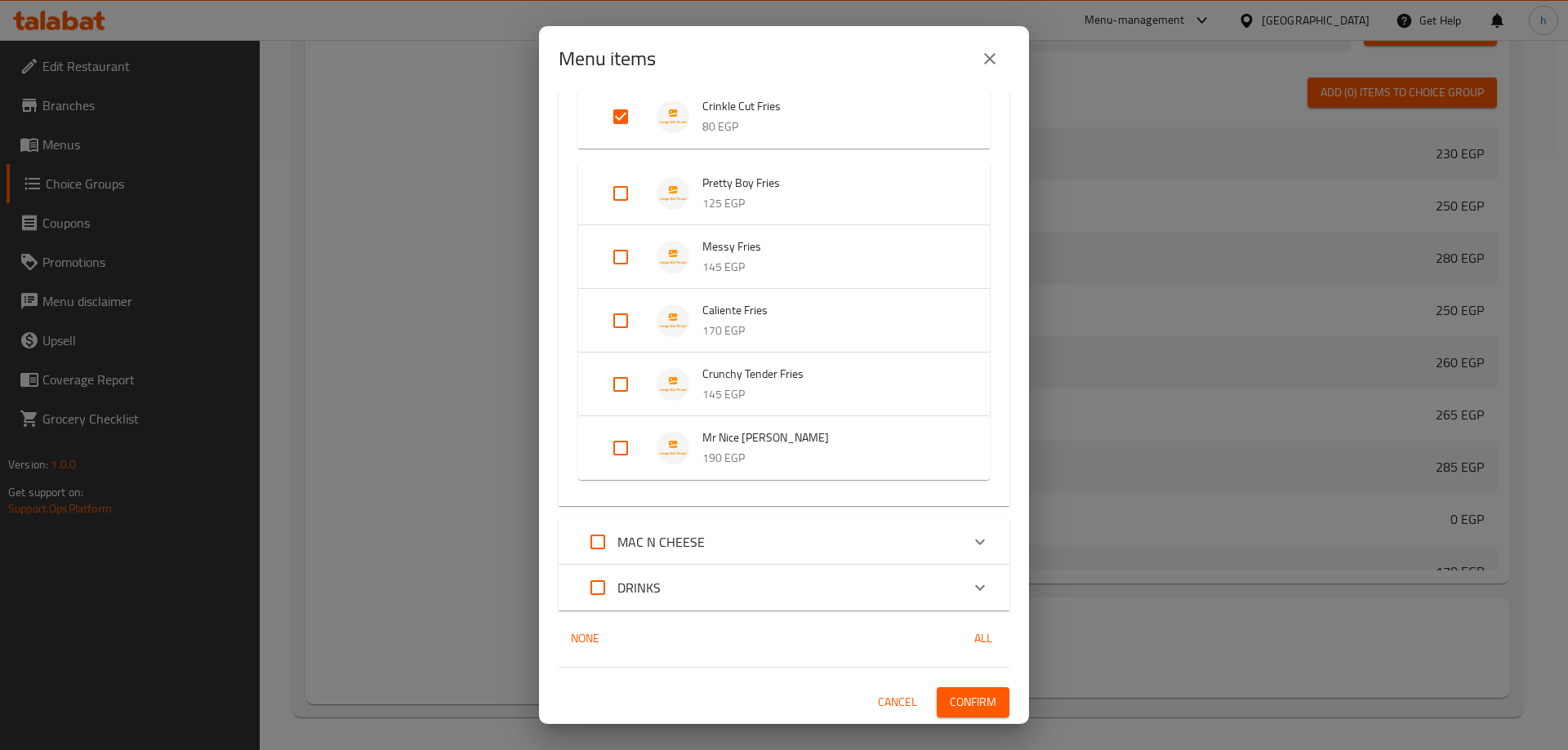
click at [970, 546] on icon "Expand" at bounding box center [979, 542] width 19 height 19
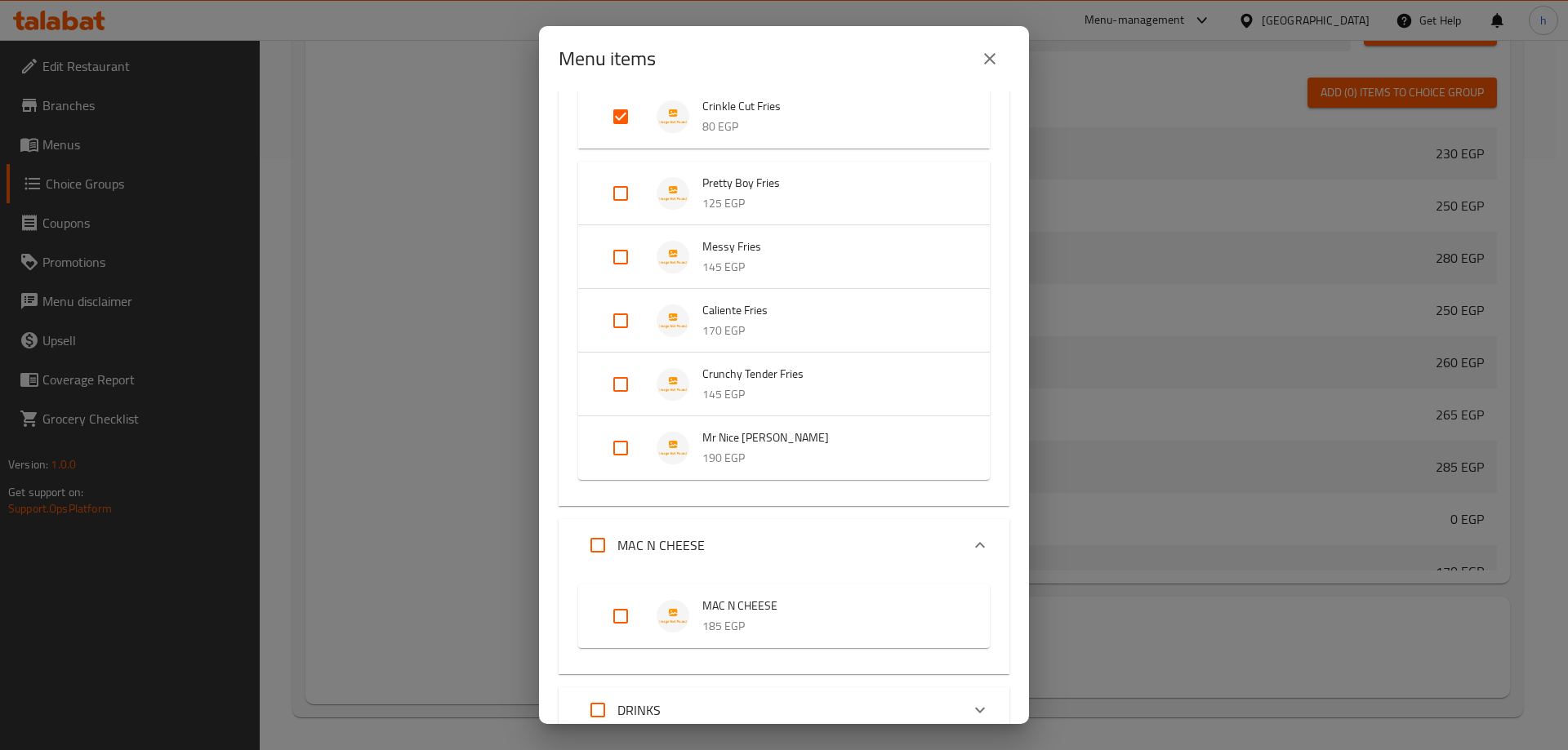
click at [620, 617] on input "Expand" at bounding box center [620, 616] width 39 height 39
checkbox input "true"
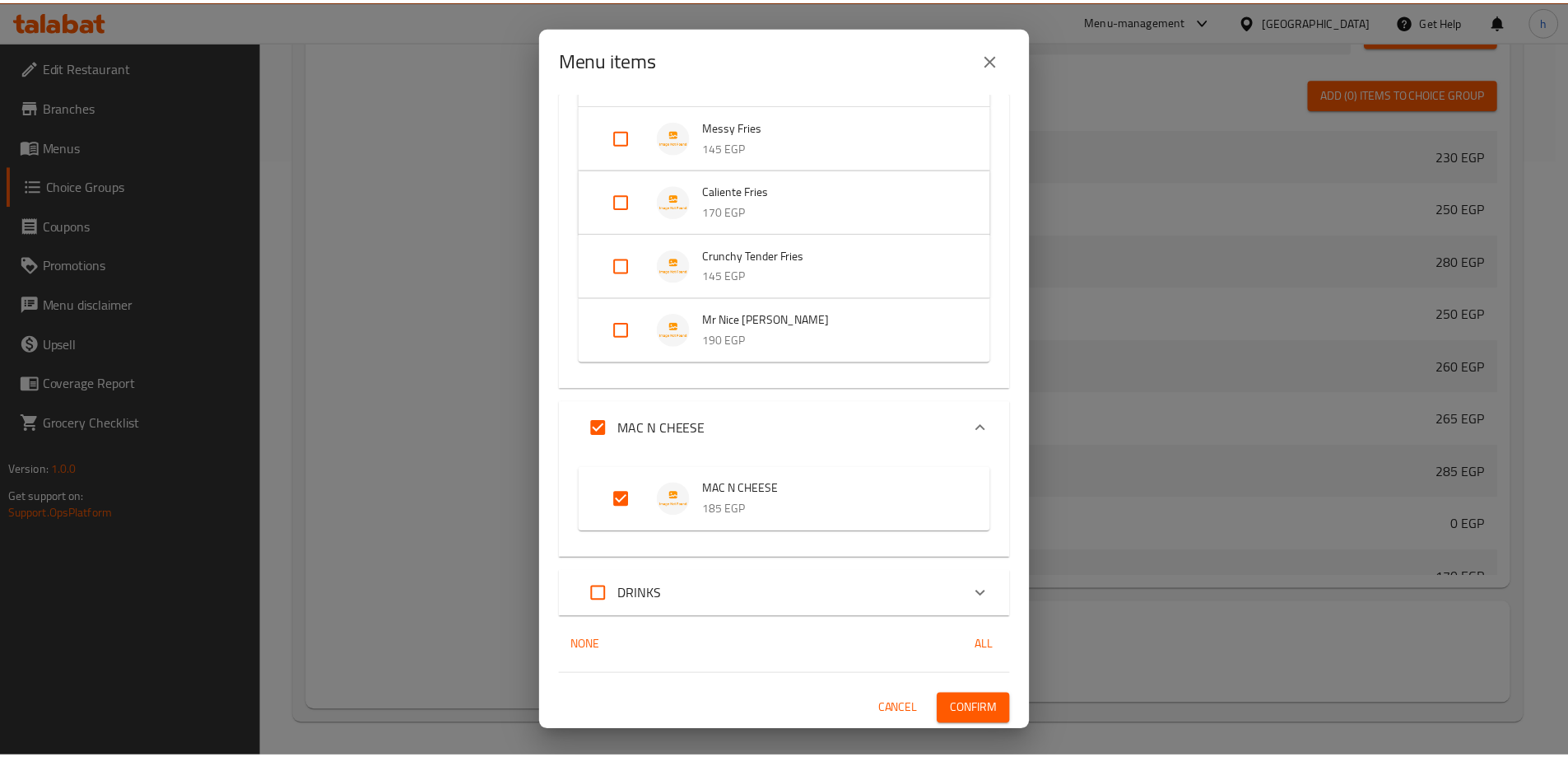
scroll to position [1007, 0]
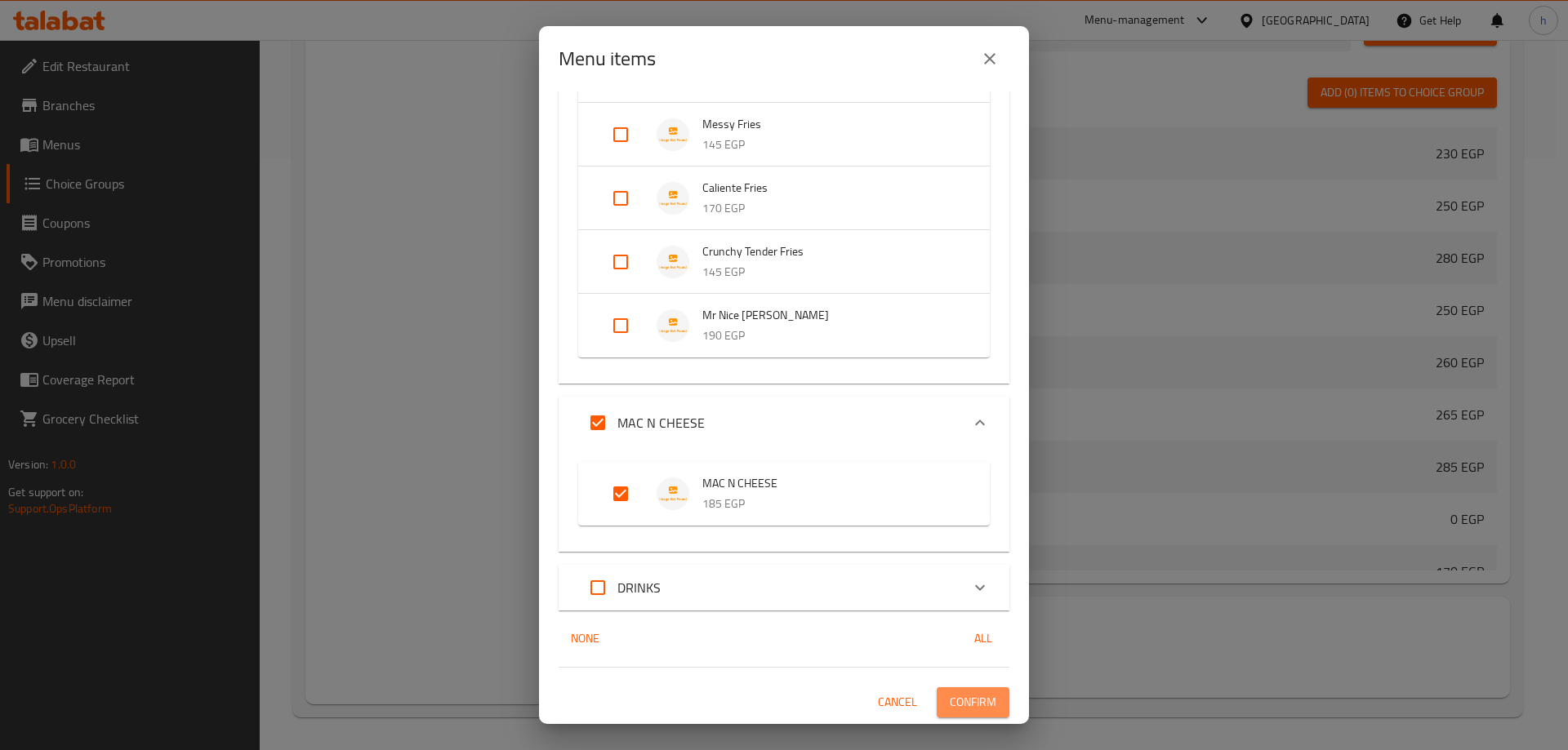
click at [964, 696] on span "Confirm" at bounding box center [973, 702] width 47 height 20
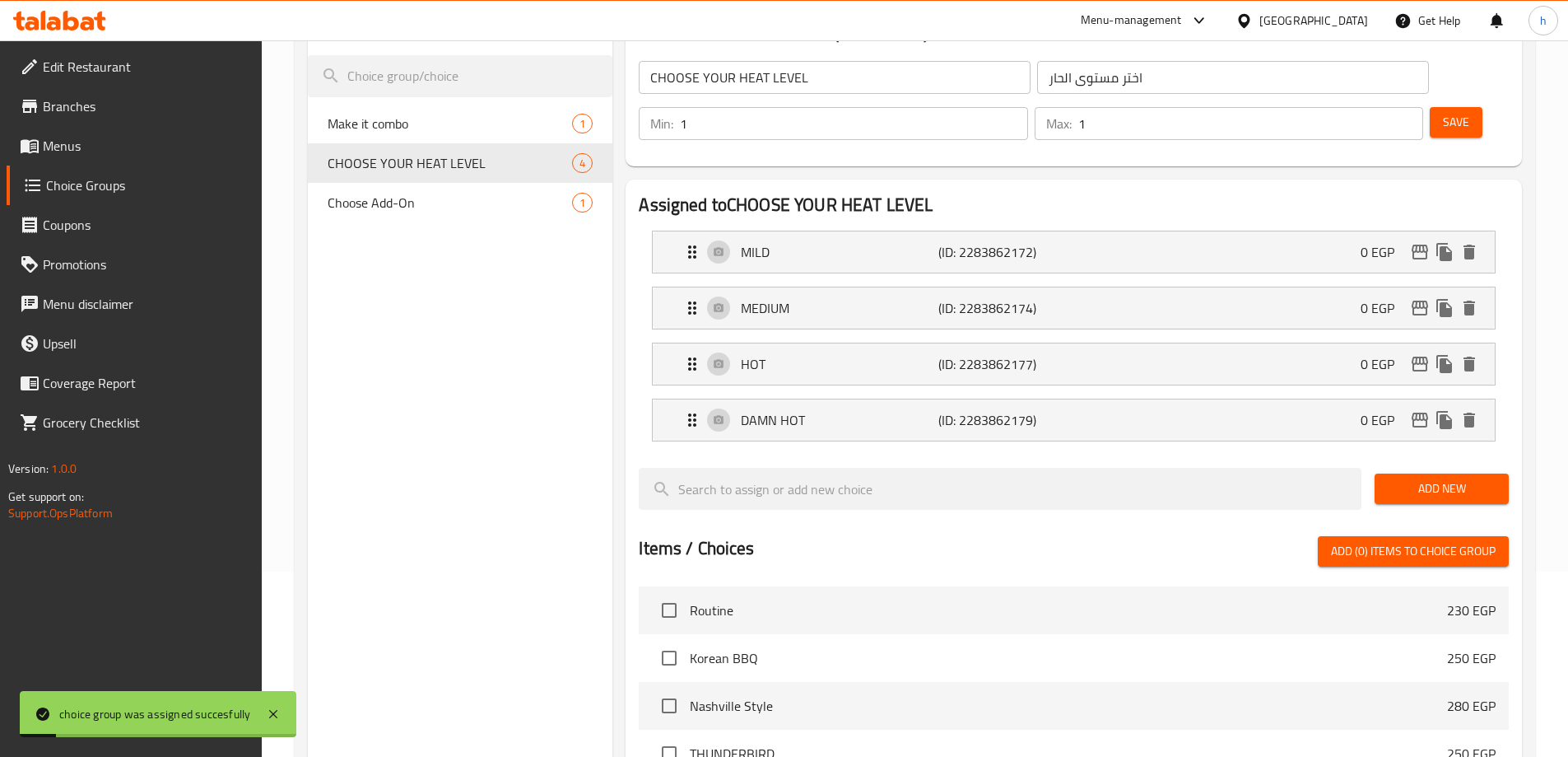
scroll to position [0, 0]
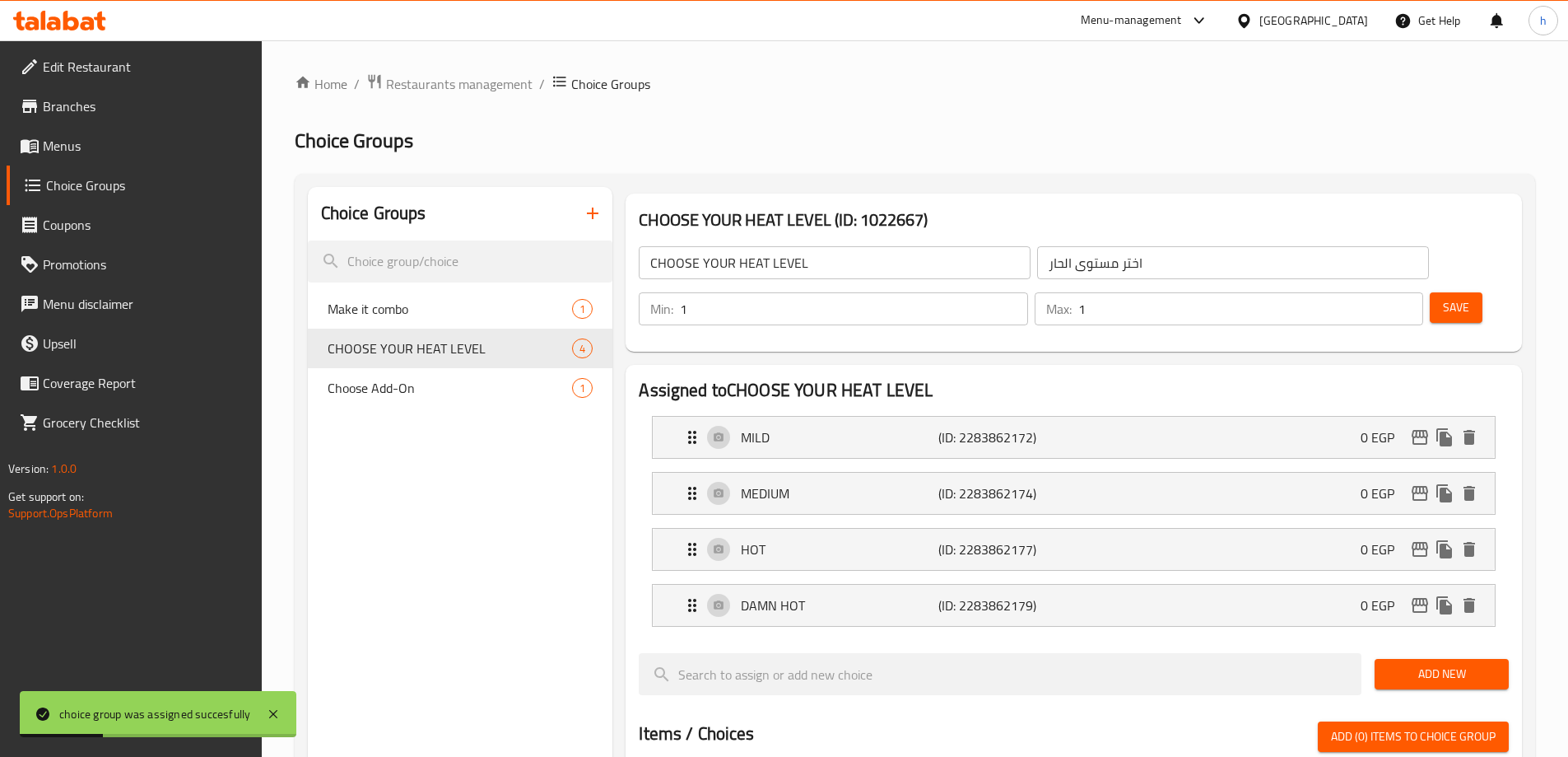
click at [897, 133] on h2 "Choice Groups" at bounding box center [915, 141] width 1241 height 26
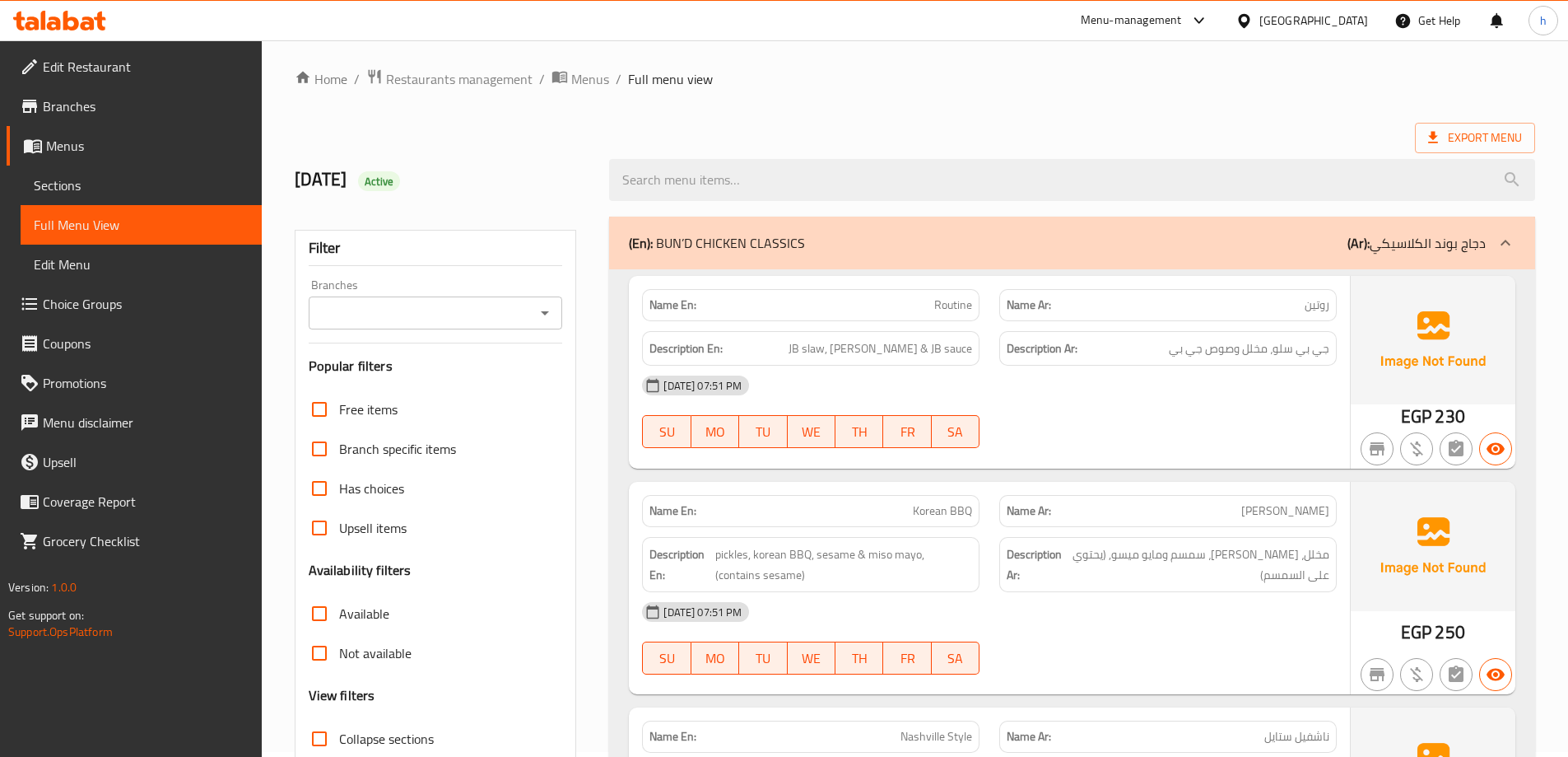
scroll to position [165, 0]
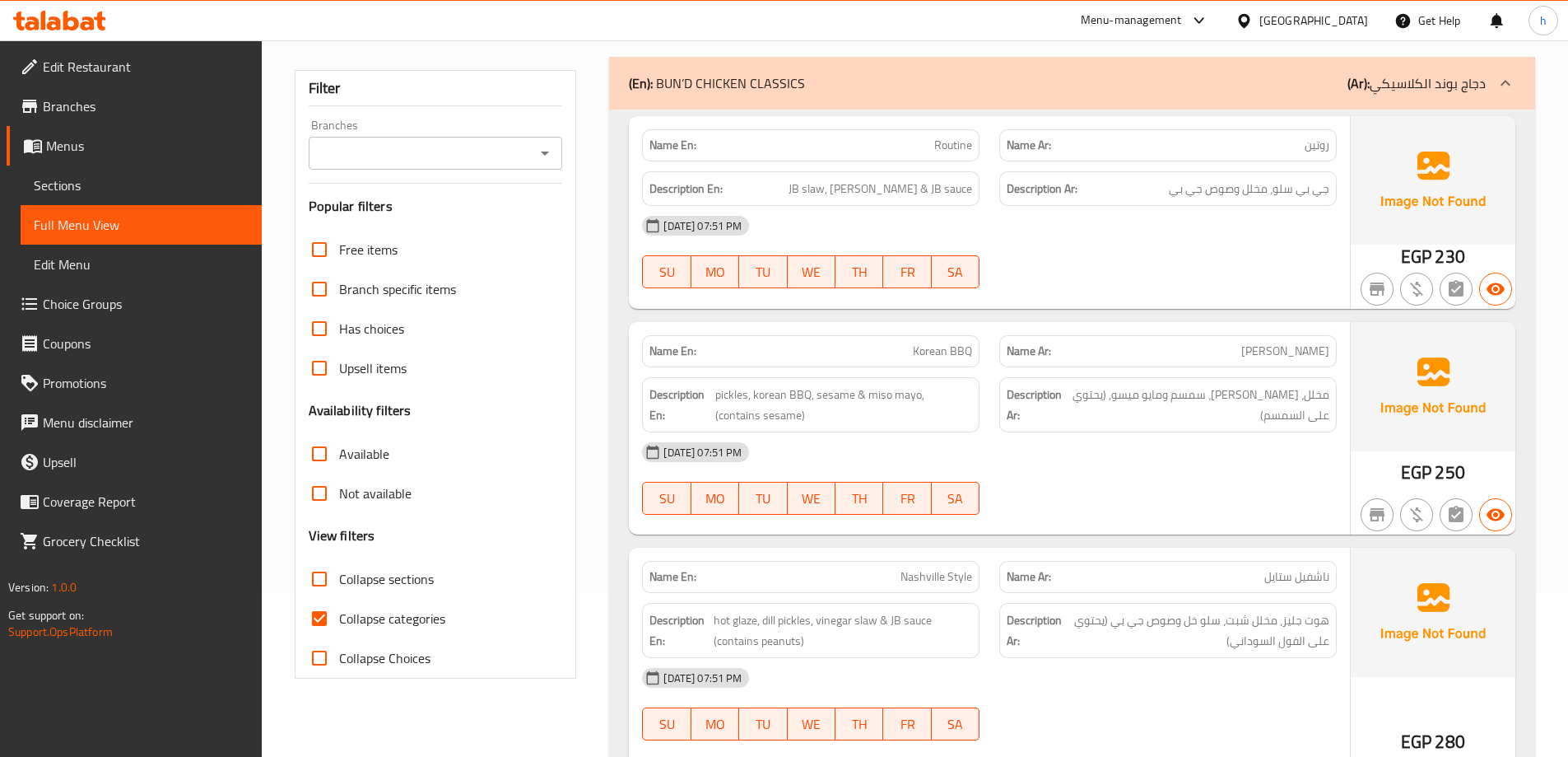
click at [321, 615] on input "Collapse categories" at bounding box center [320, 618] width 40 height 40
checkbox input "false"
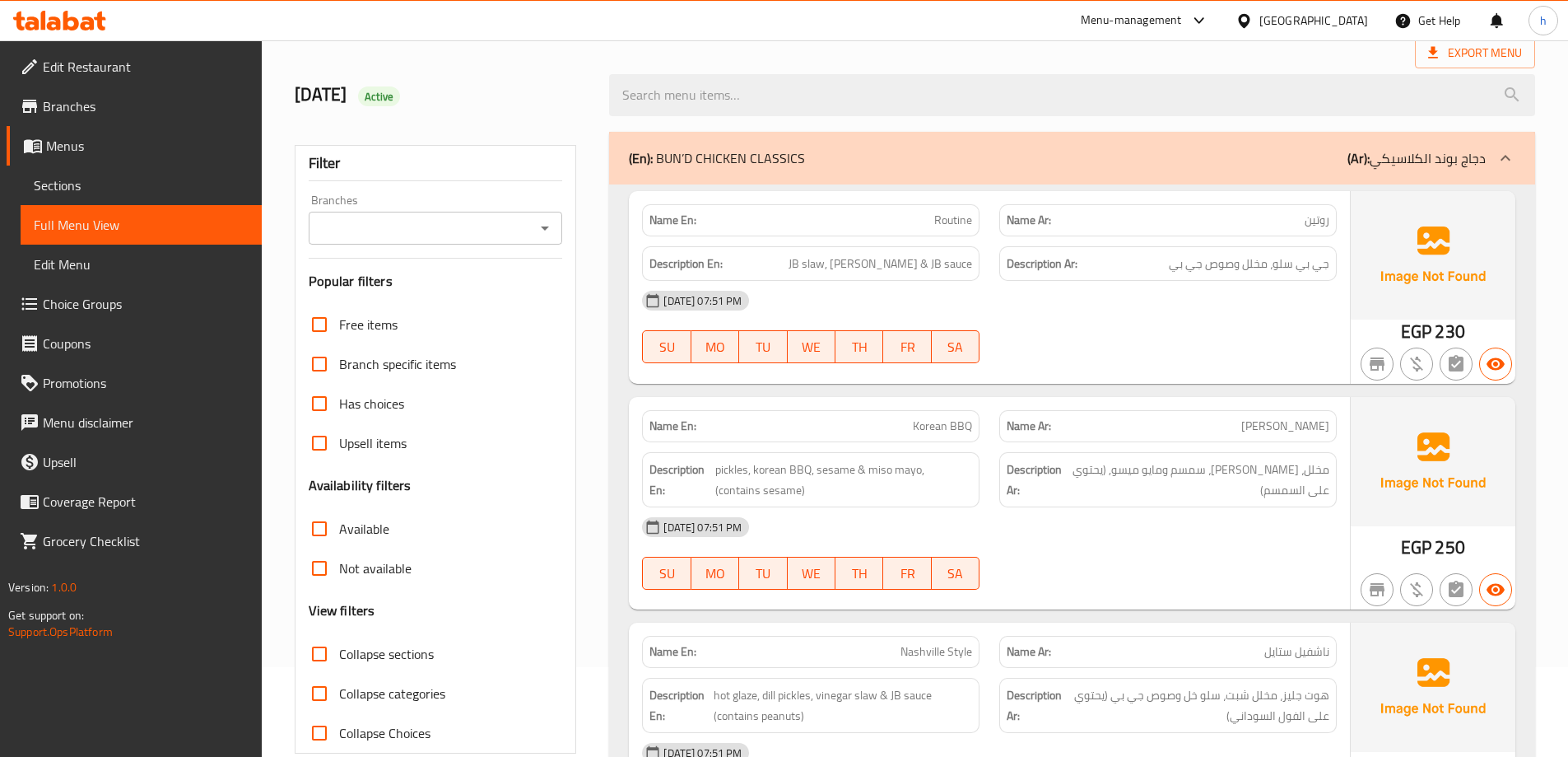
scroll to position [0, 0]
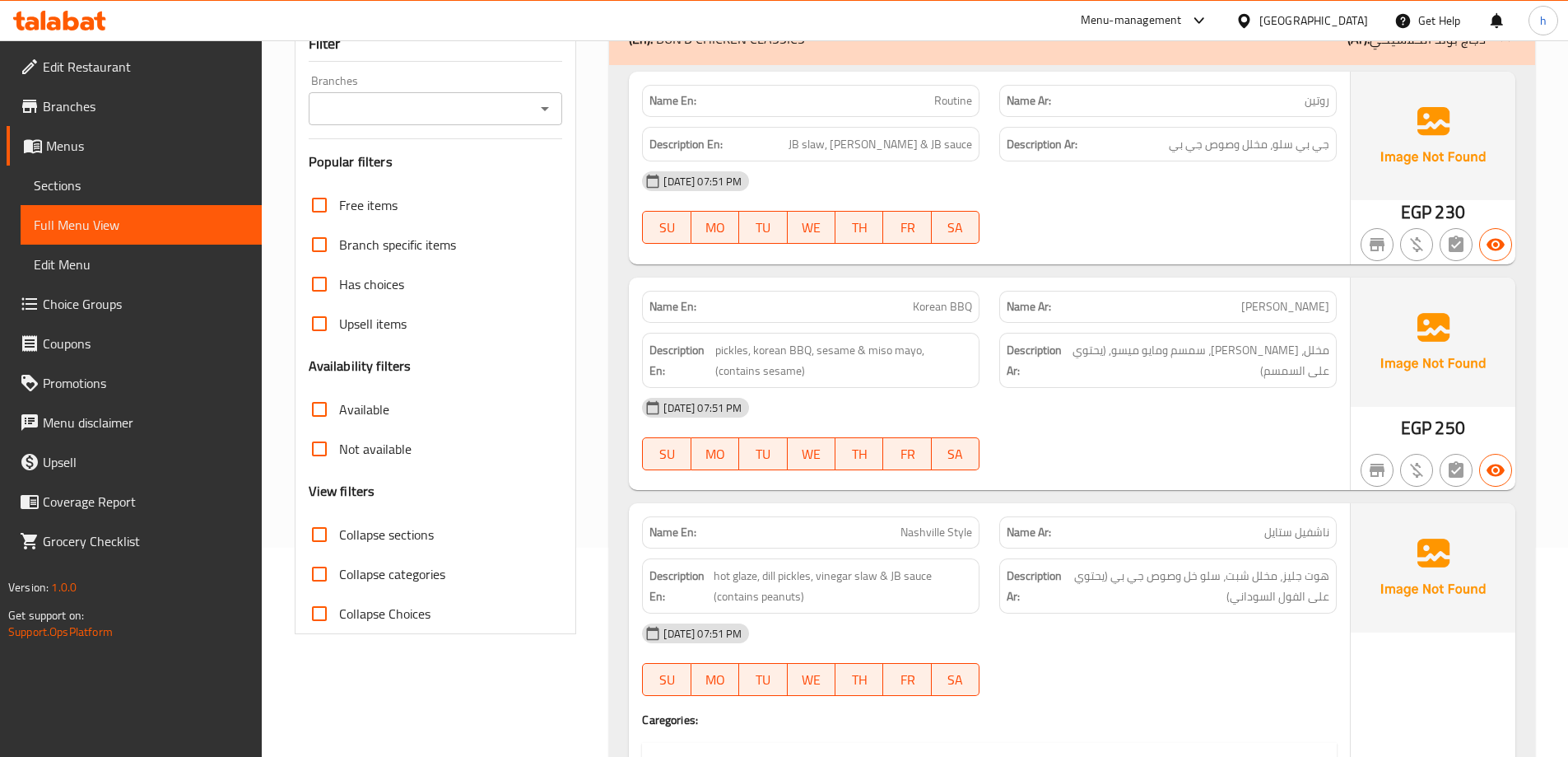
scroll to position [247, 0]
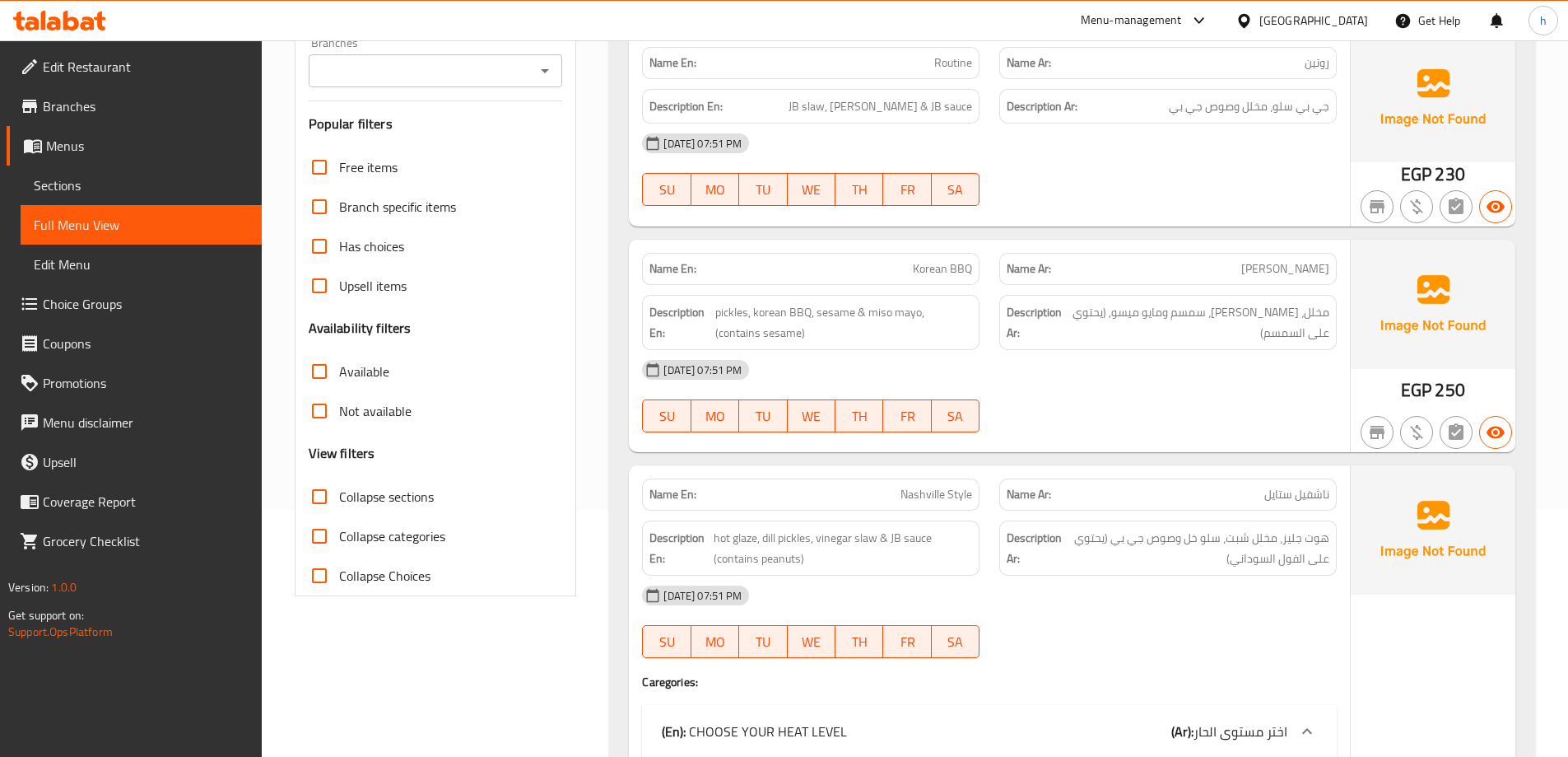
click at [1111, 390] on div "08-09-2025 07:51 PM SU MO TU WE TH FR SA" at bounding box center [990, 397] width 715 height 93
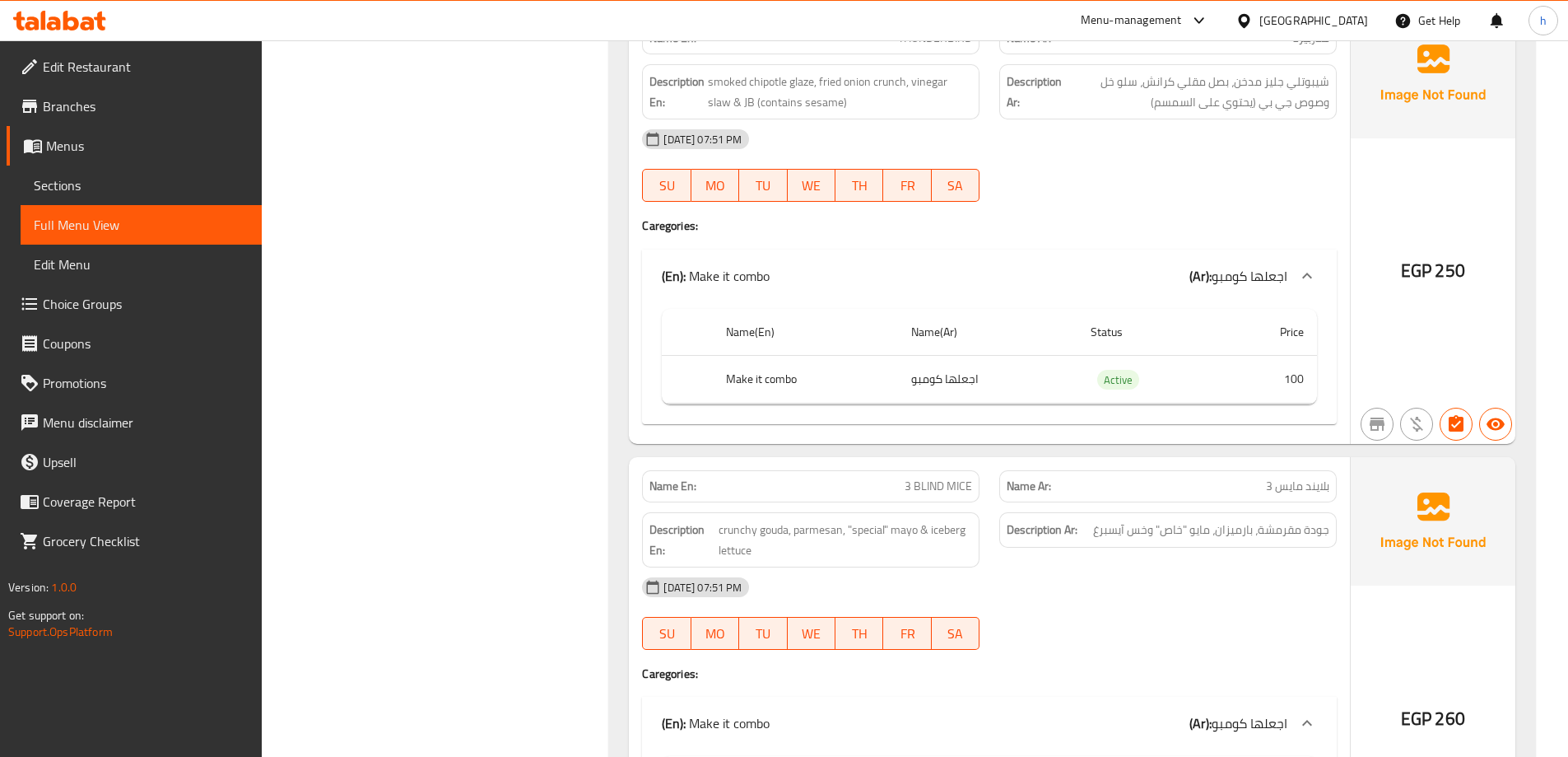
scroll to position [1400, 0]
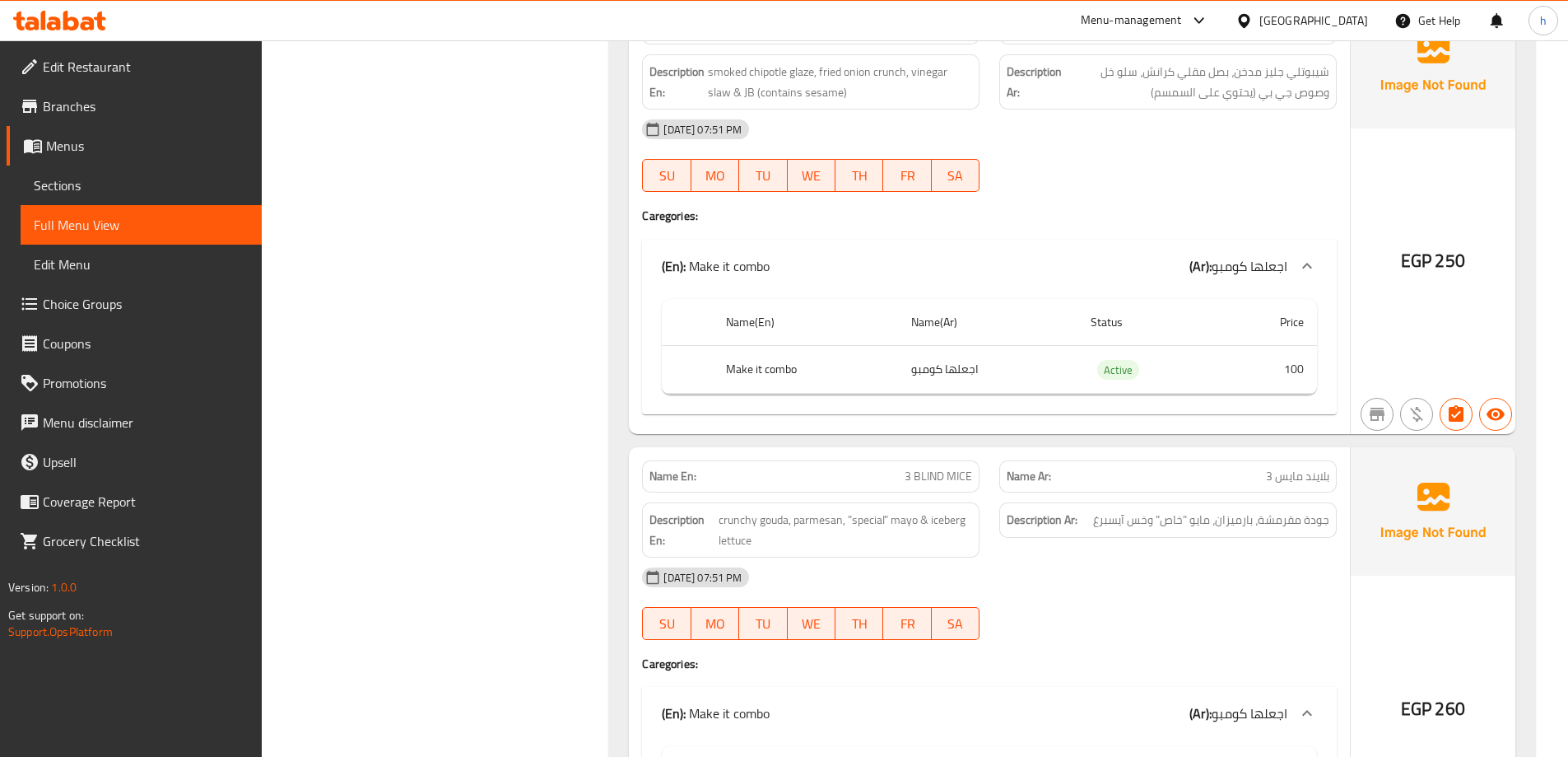
click at [1302, 259] on icon at bounding box center [1307, 265] width 19 height 19
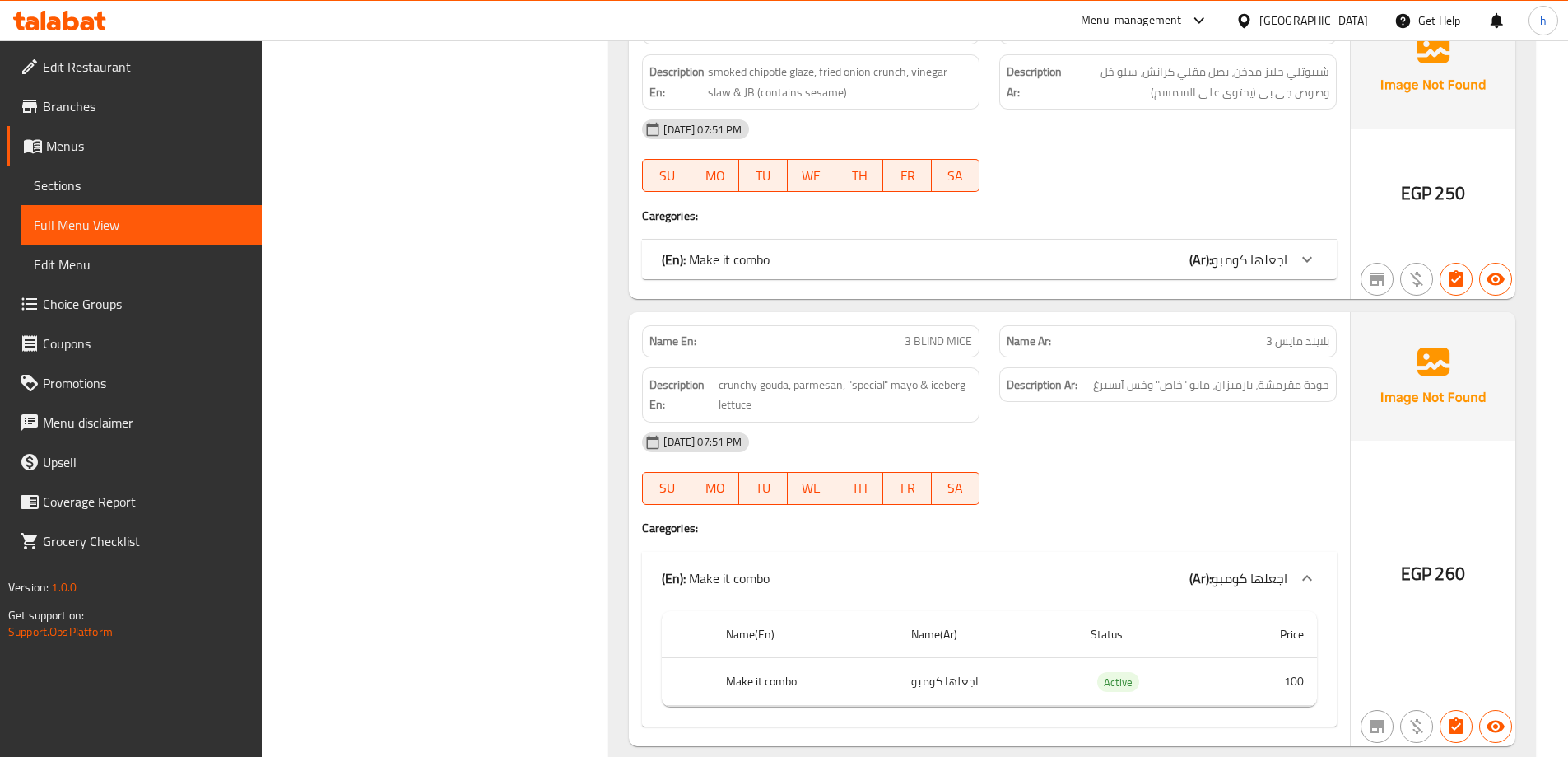
click at [1226, 259] on span "اجعلها كومبو" at bounding box center [1249, 259] width 76 height 25
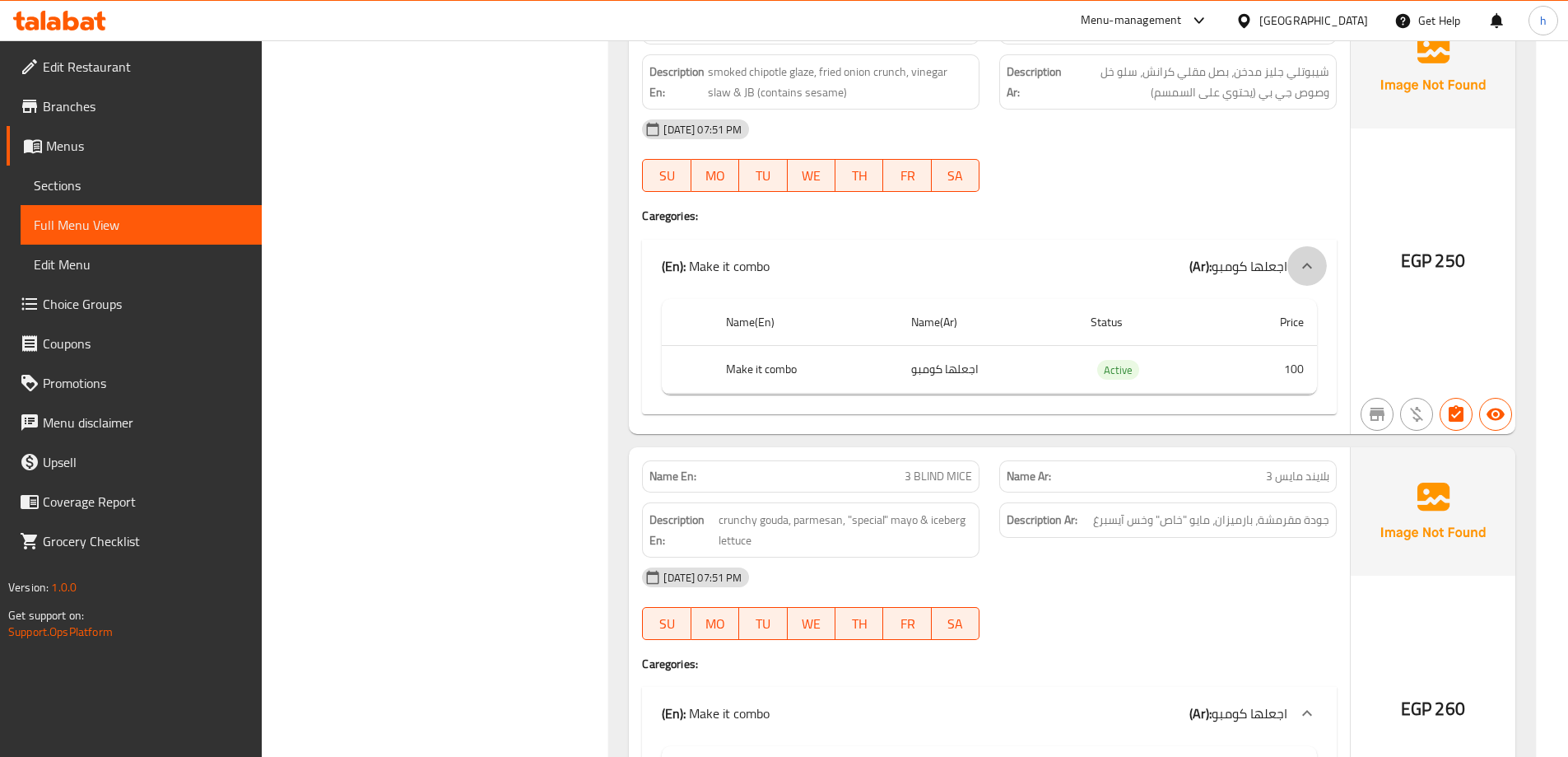
click at [1306, 262] on icon at bounding box center [1307, 265] width 19 height 19
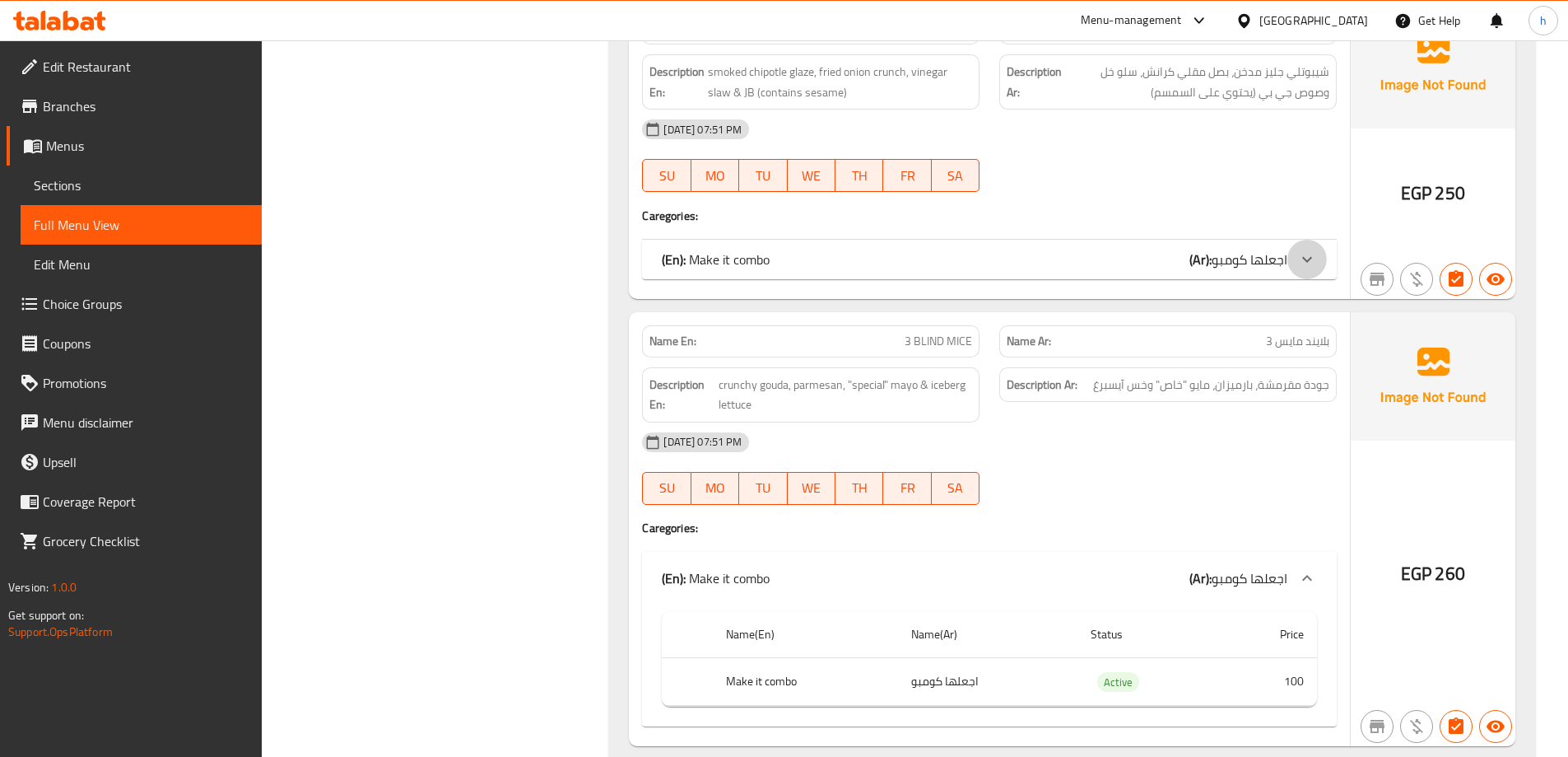
click at [1306, 262] on icon at bounding box center [1307, 259] width 19 height 19
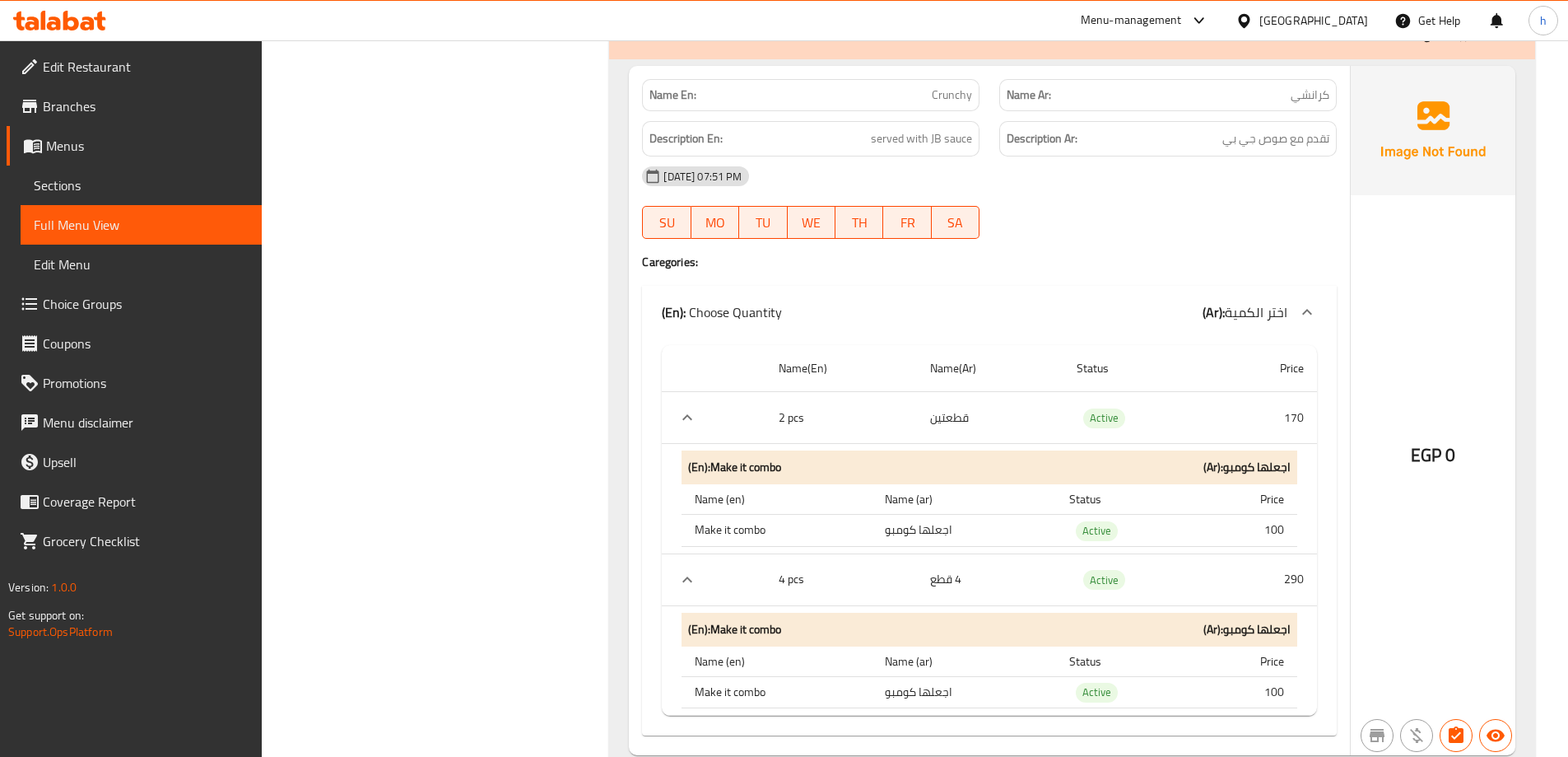
scroll to position [3541, 0]
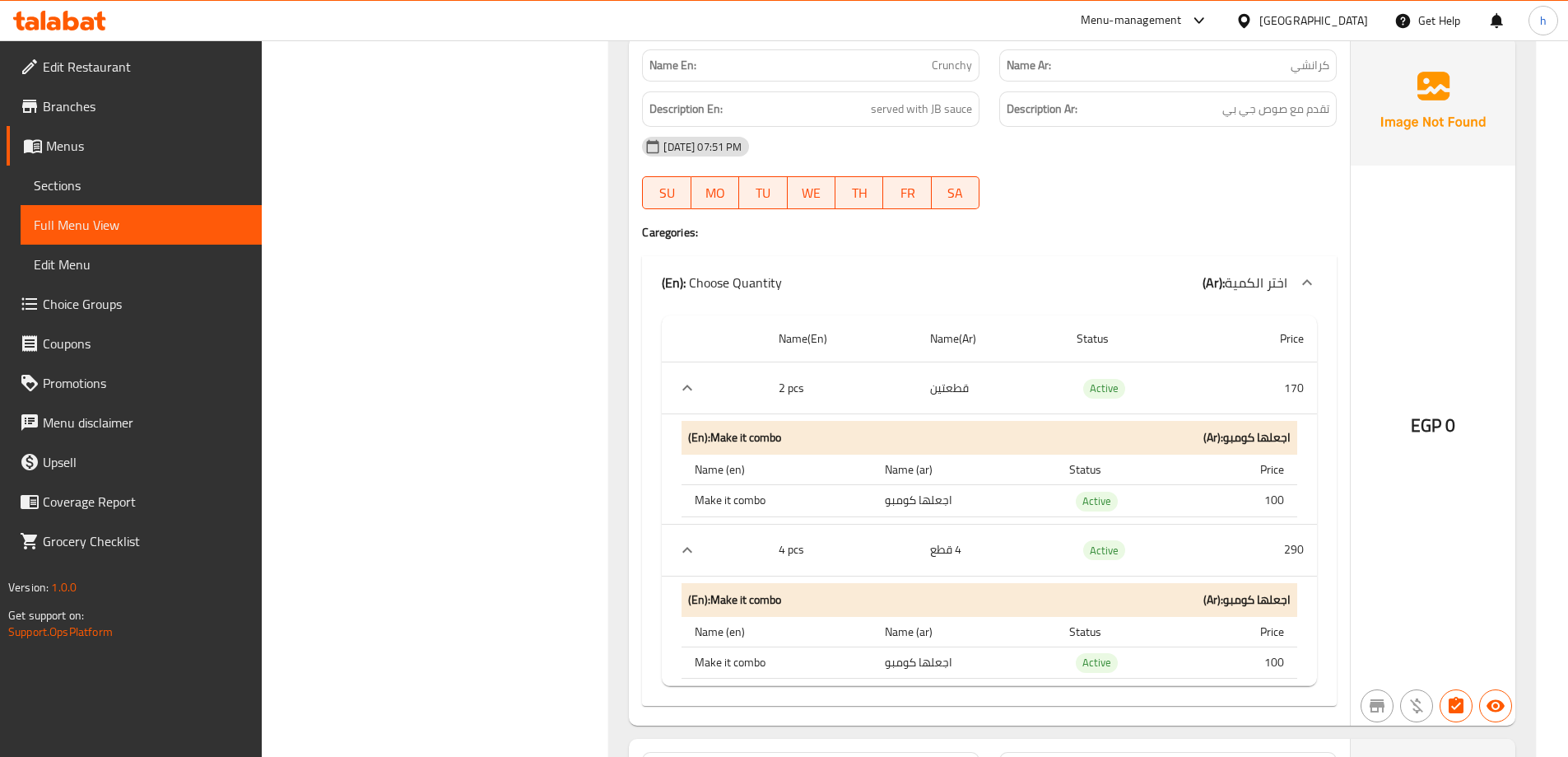
click at [1308, 278] on icon at bounding box center [1307, 282] width 19 height 19
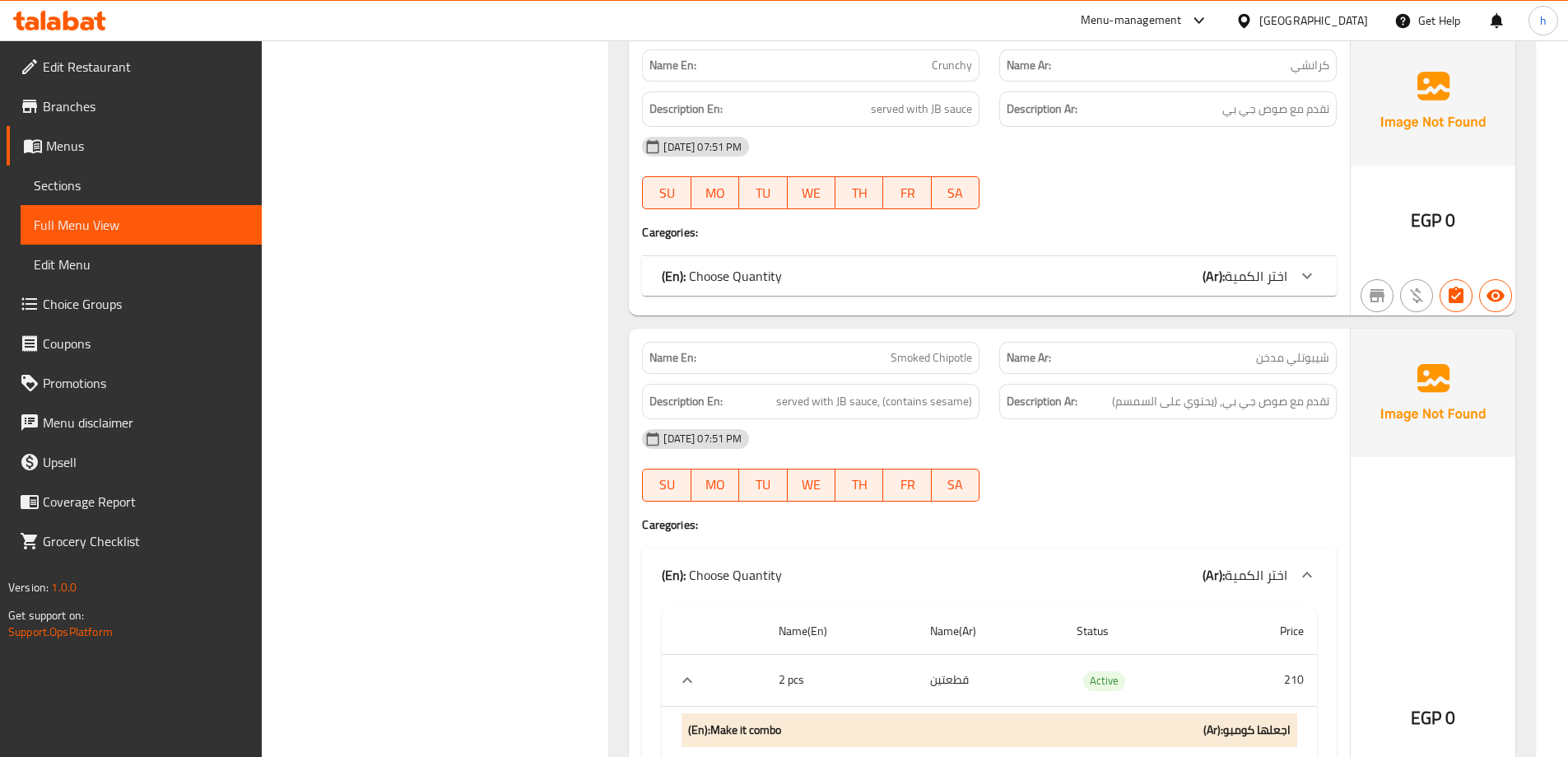
click at [1308, 278] on icon at bounding box center [1307, 276] width 10 height 6
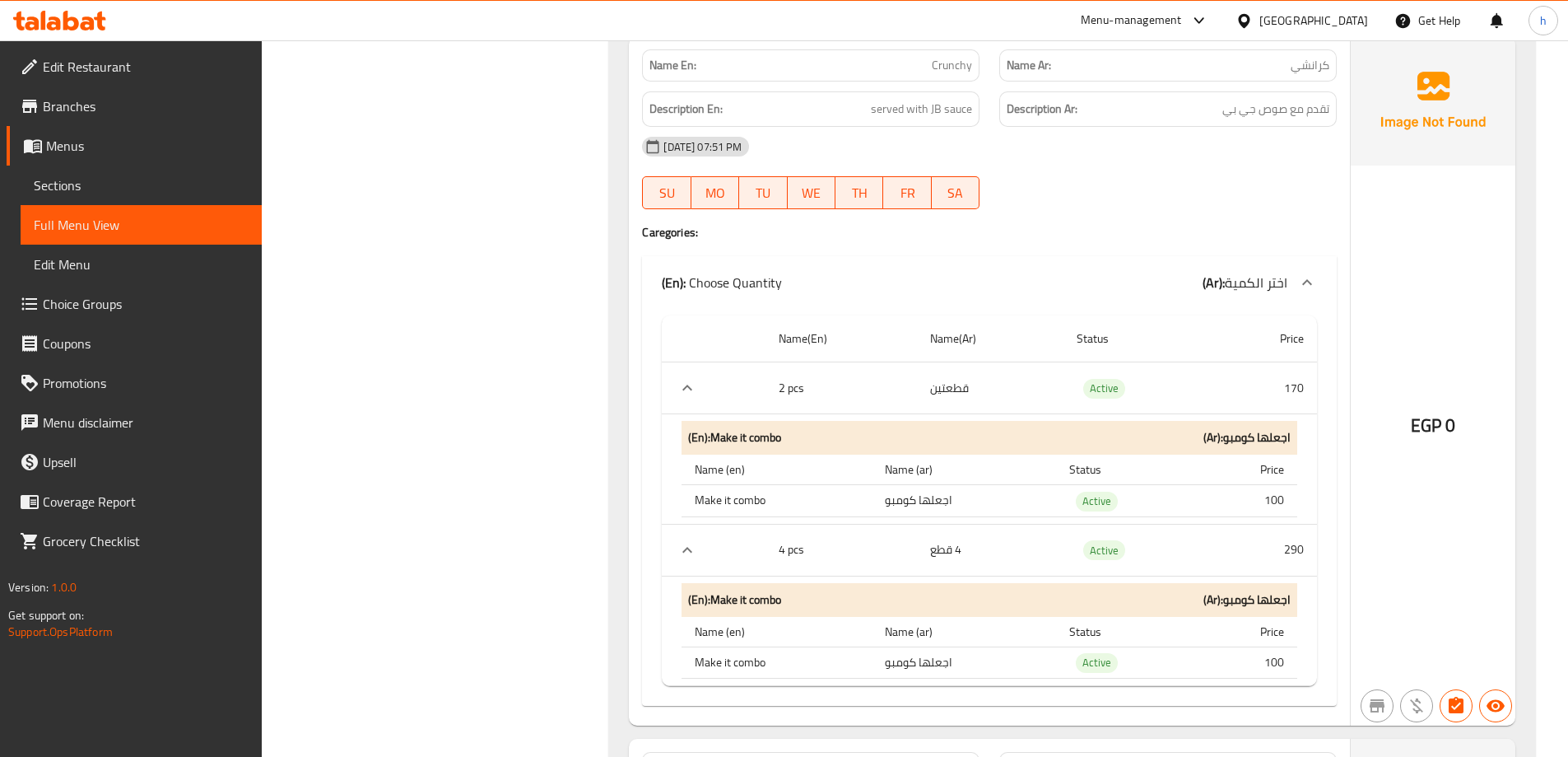
click at [1004, 389] on td "قطعتين" at bounding box center [990, 388] width 146 height 52
click at [686, 387] on icon "expand row" at bounding box center [687, 387] width 10 height 6
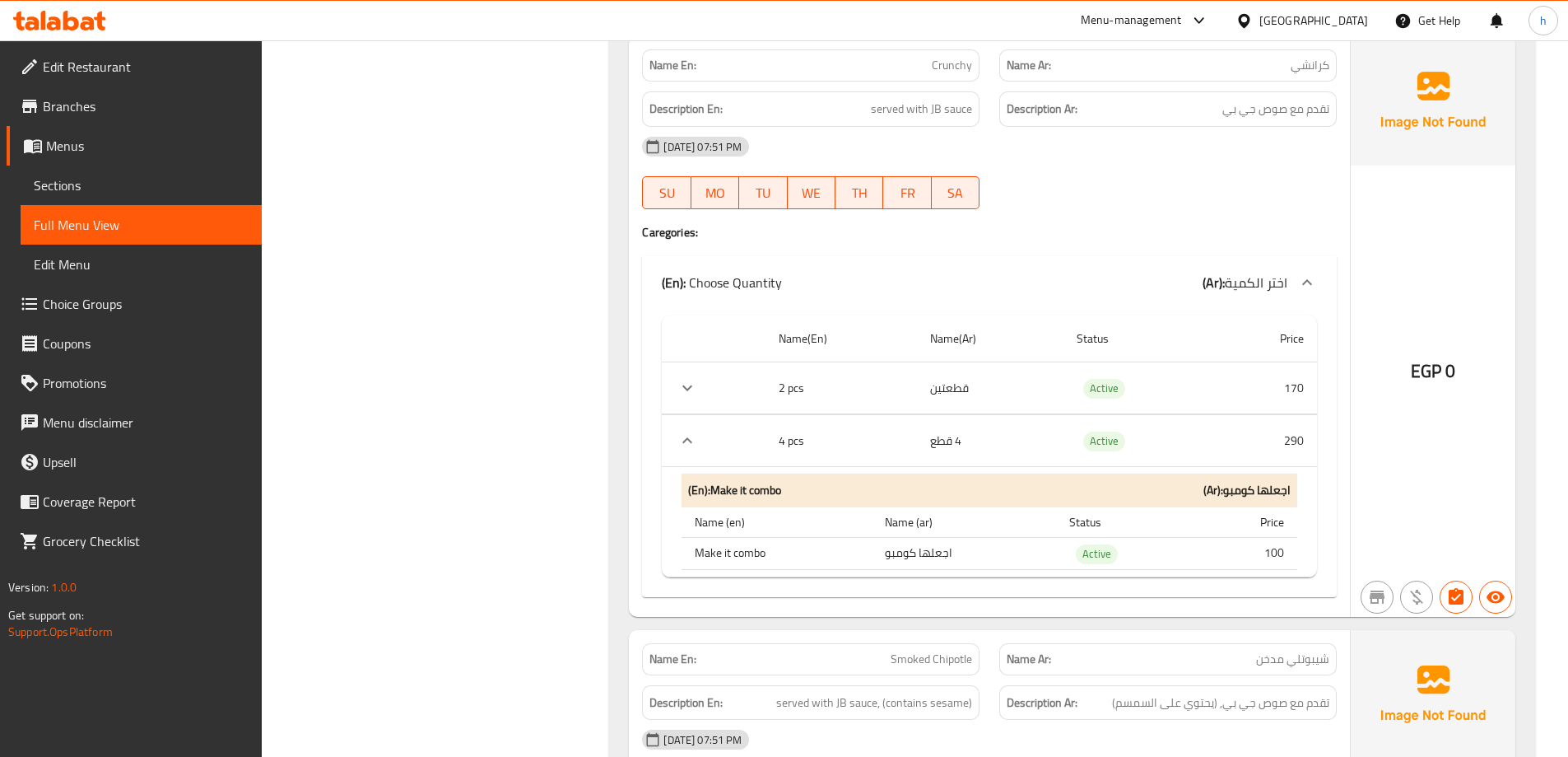
click at [683, 437] on icon "expand row" at bounding box center [687, 440] width 19 height 19
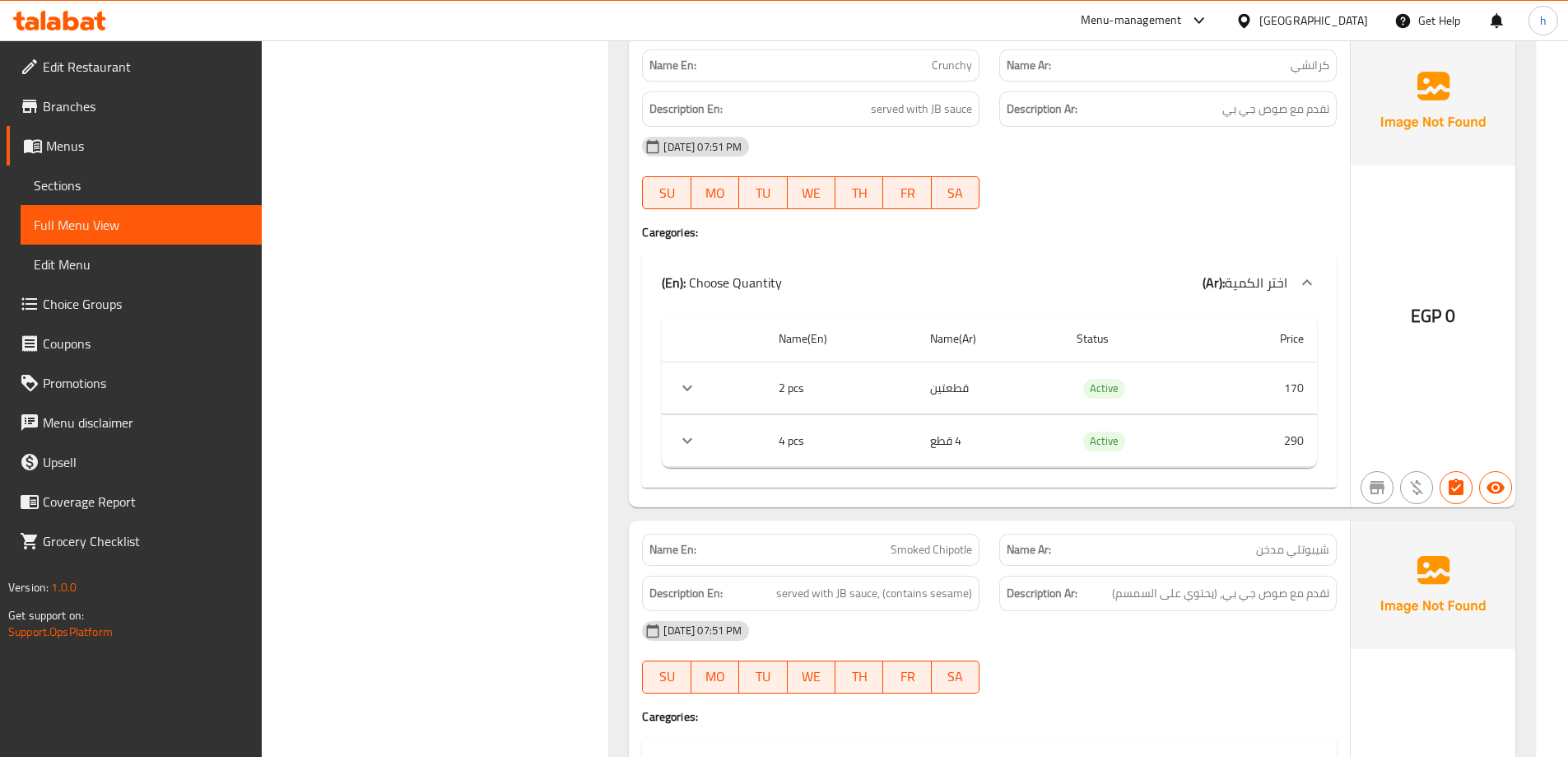
click at [935, 386] on td "قطعتين" at bounding box center [990, 388] width 146 height 52
click at [689, 382] on icon "expand row" at bounding box center [687, 387] width 19 height 19
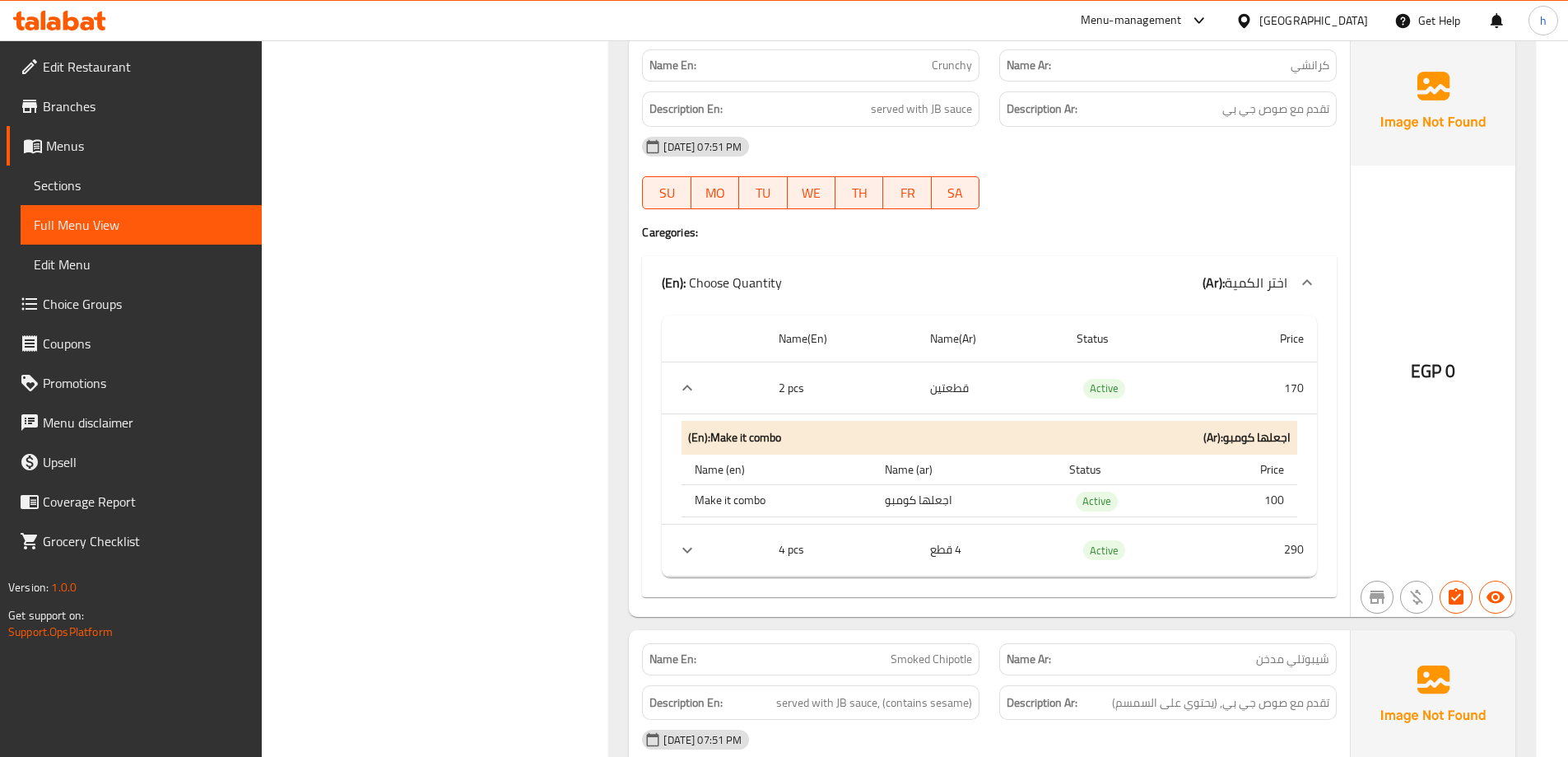
click at [683, 560] on button "expand row" at bounding box center [687, 549] width 25 height 25
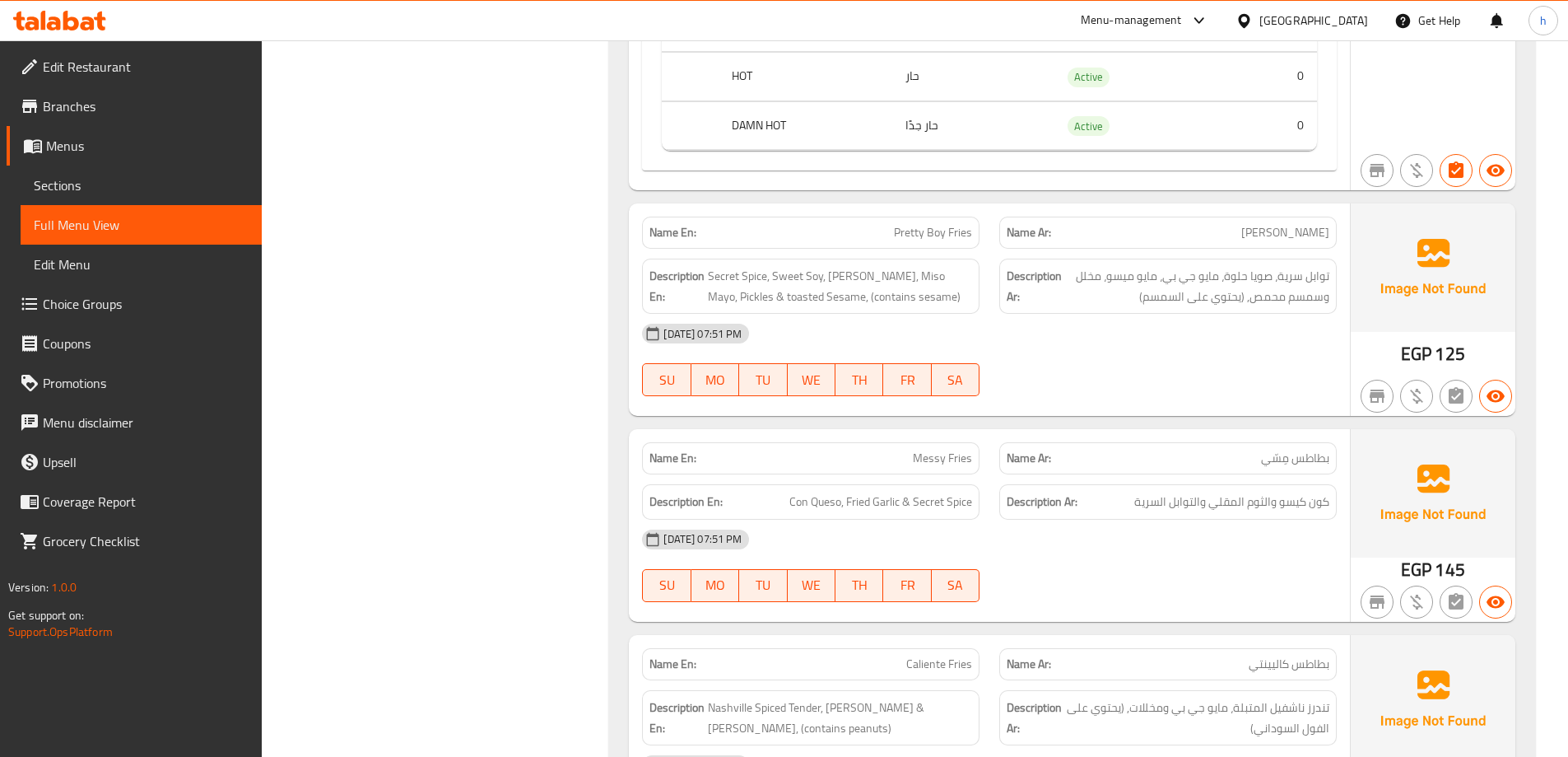
scroll to position [7577, 0]
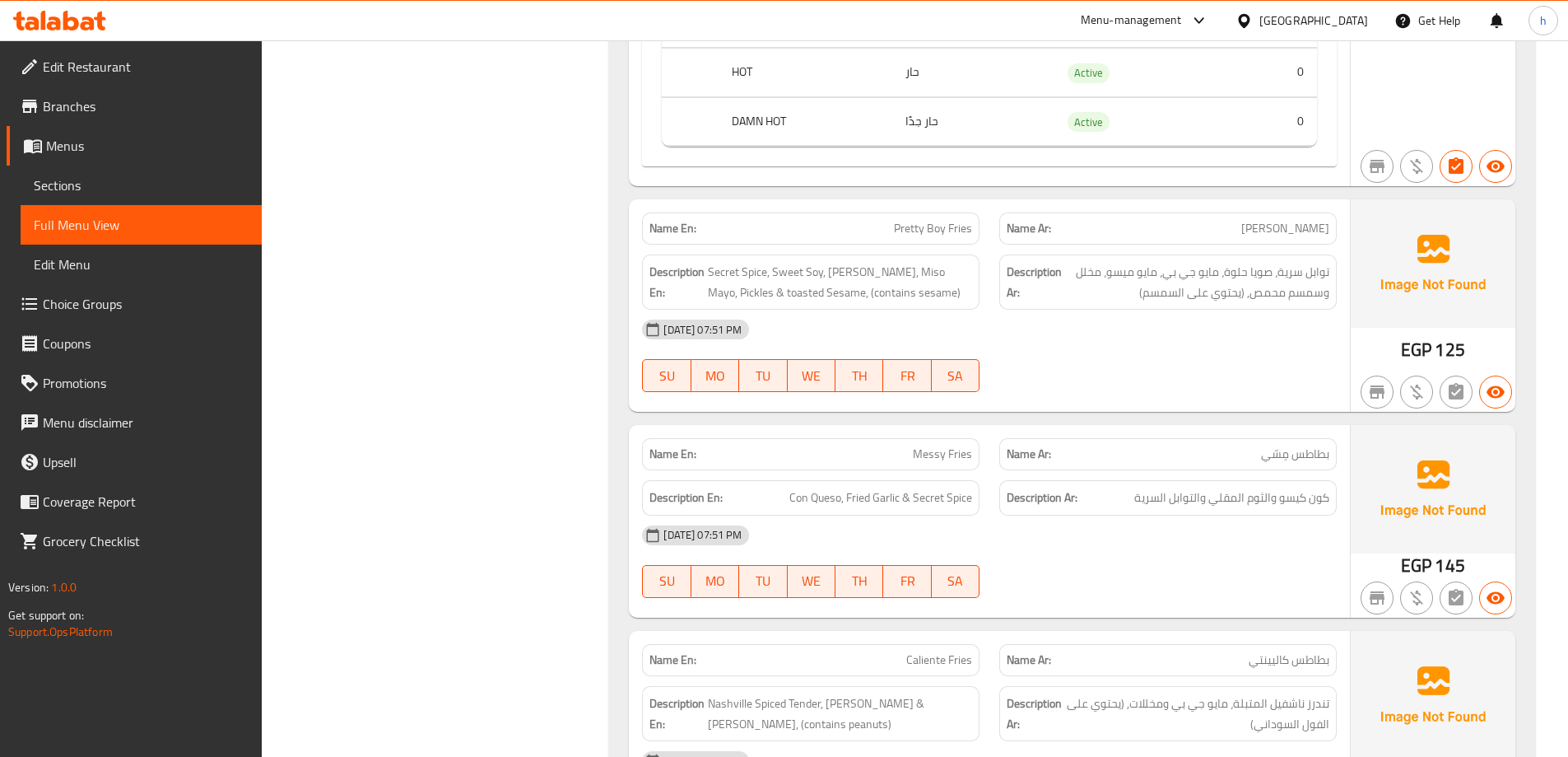
click at [1186, 357] on div "08-09-2025 07:51 PM SU MO TU WE TH FR SA" at bounding box center [990, 356] width 715 height 93
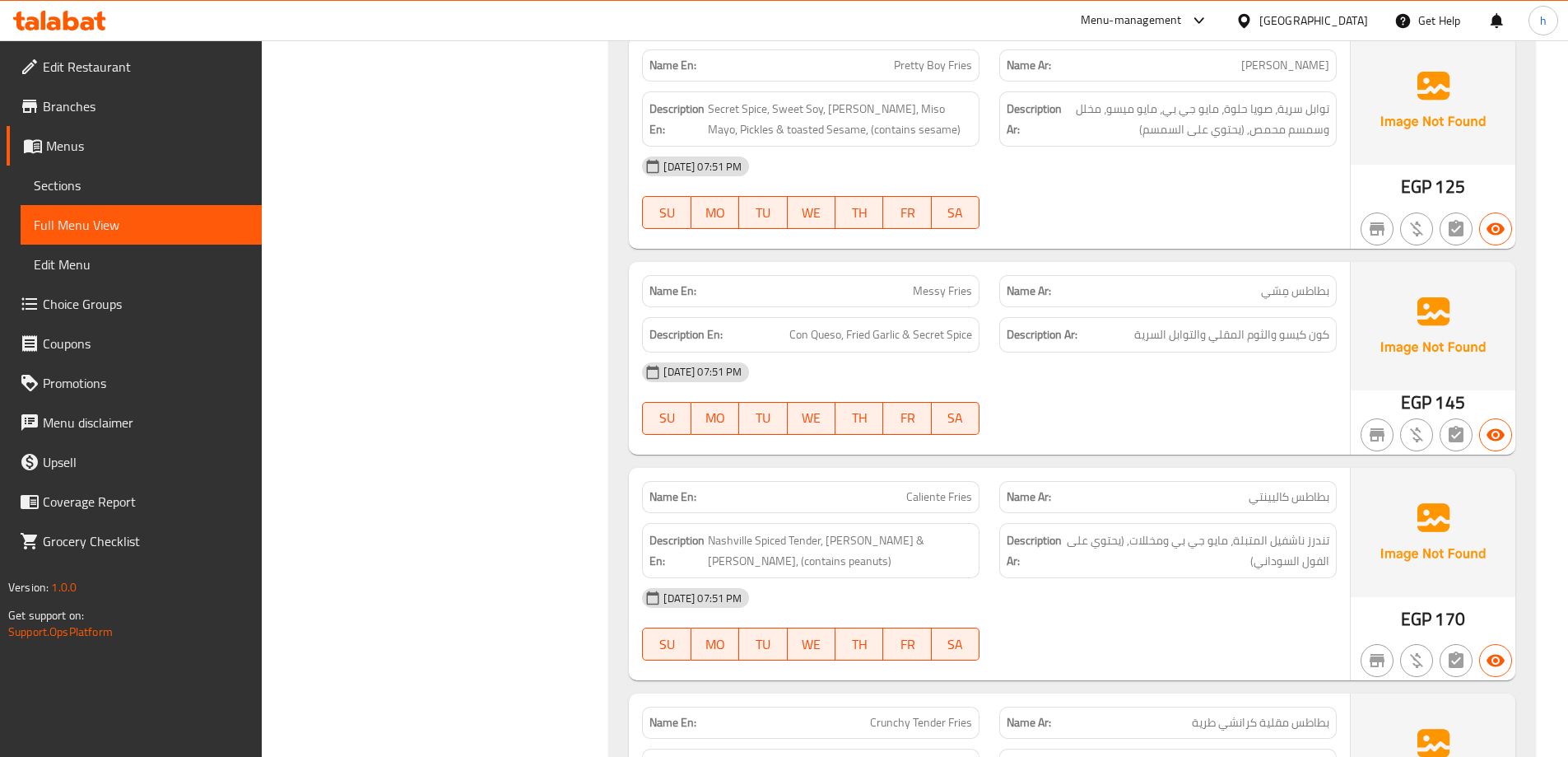
scroll to position [7741, 0]
click at [803, 334] on span "Con Queso, Fried Garlic & Secret Spice" at bounding box center [880, 333] width 182 height 20
drag, startPoint x: 803, startPoint y: 334, endPoint x: 819, endPoint y: 336, distance: 16.1
click at [819, 336] on span "Con Queso, Fried Garlic & Secret Spice" at bounding box center [880, 333] width 182 height 20
copy span "Con Queso"
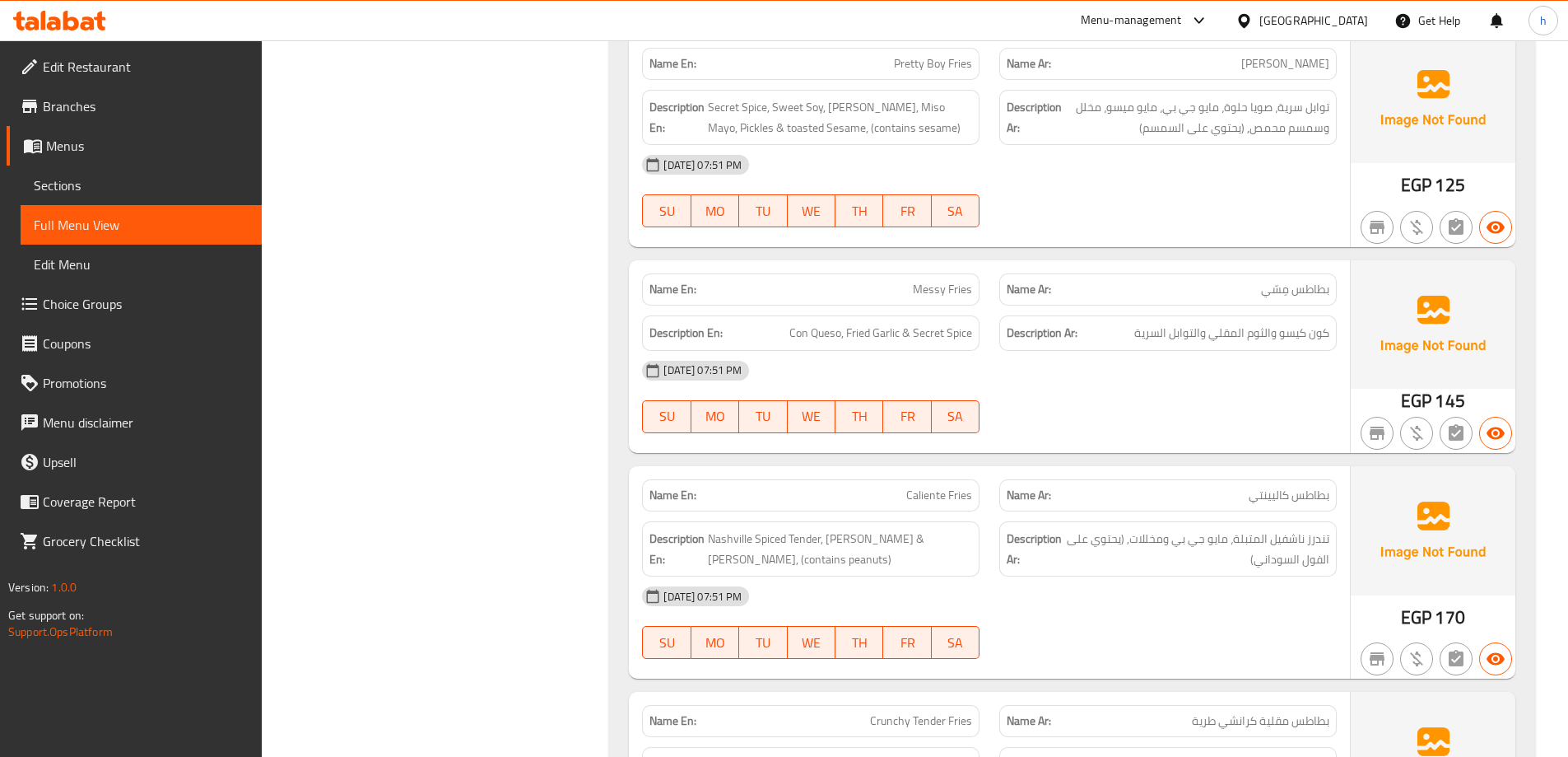
click at [1298, 358] on div "[DATE] 07:51 PM" at bounding box center [990, 371] width 715 height 40
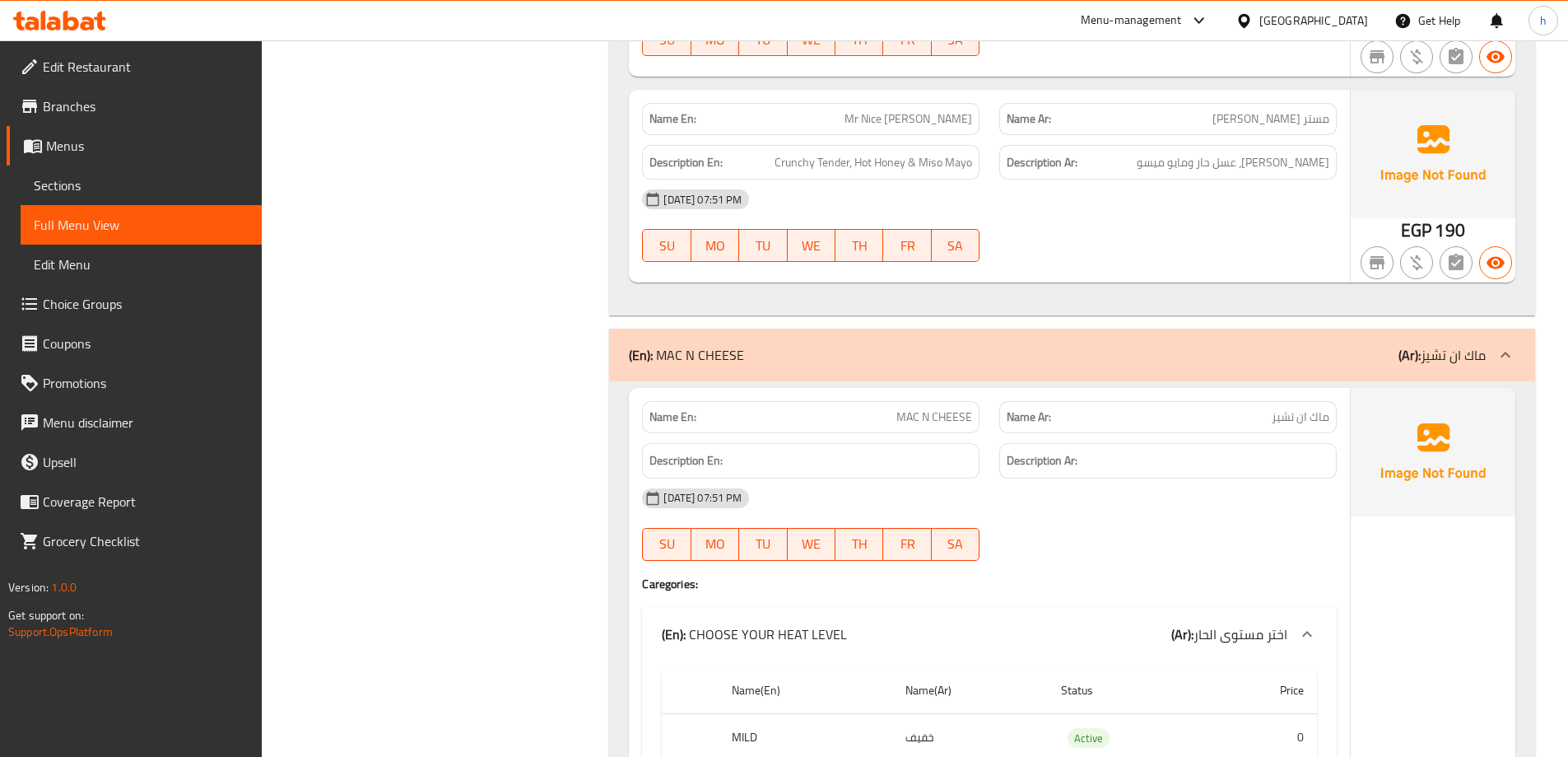
scroll to position [8431, 0]
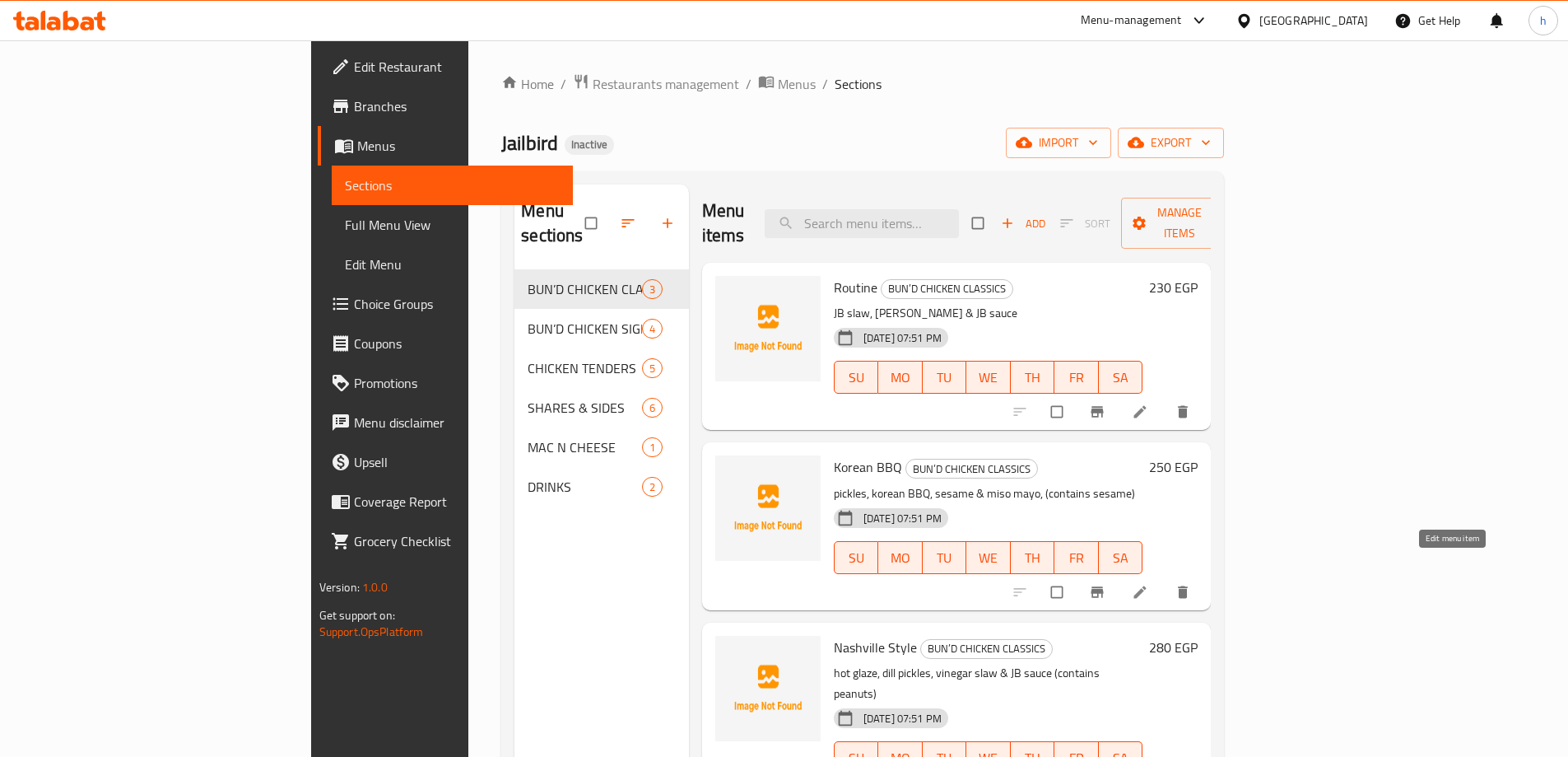
click at [1147, 586] on icon at bounding box center [1140, 591] width 12 height 12
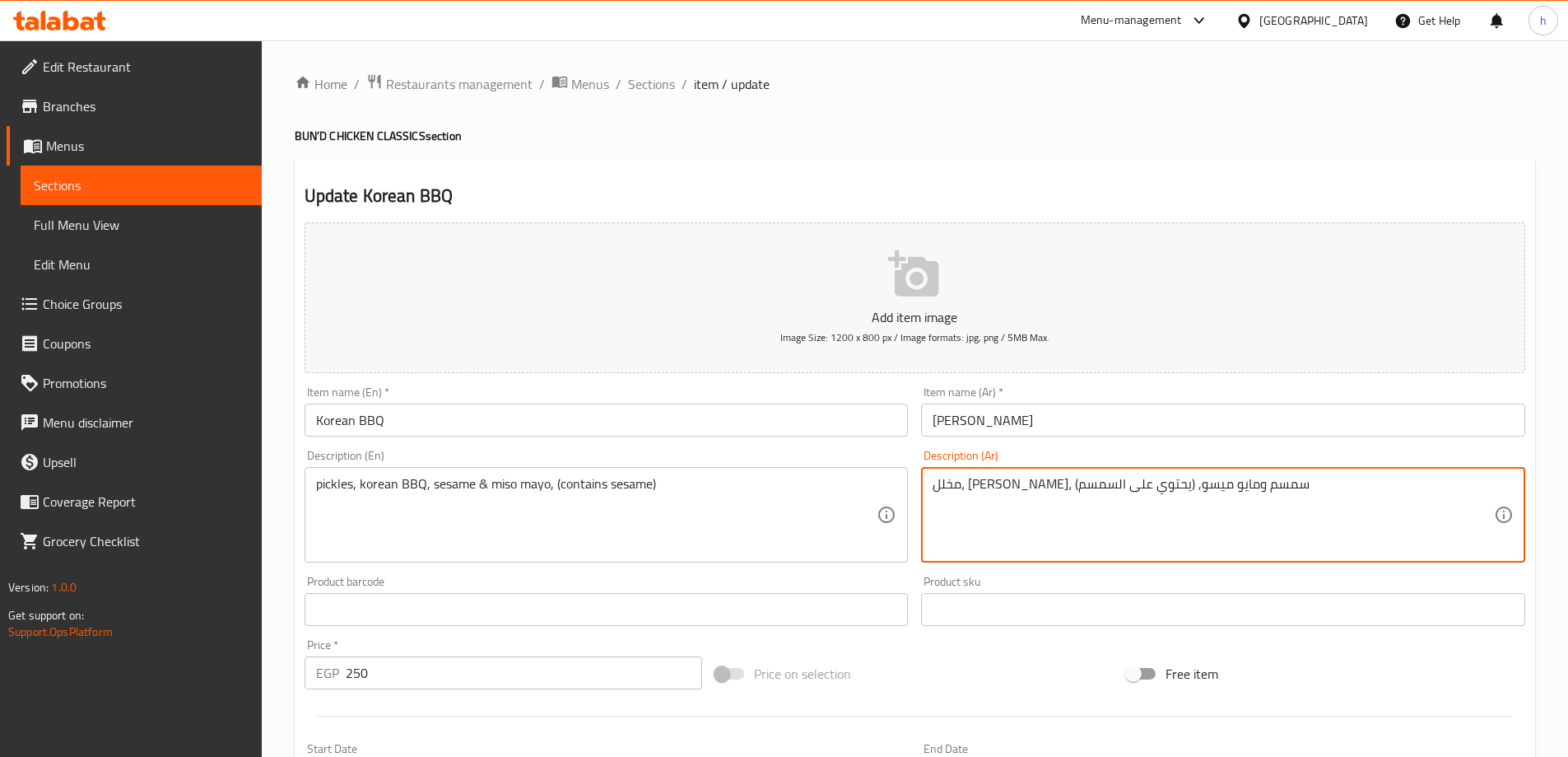
drag, startPoint x: 1059, startPoint y: 486, endPoint x: 897, endPoint y: 502, distance: 162.8
type textarea "مخلل، باربيكيو كوري، سمسم ومايو ميسو"
click at [1070, 96] on div "Home / Restaurants management / Menus / Sections / item / update BUN’D CHICKEN …" at bounding box center [915, 601] width 1241 height 1057
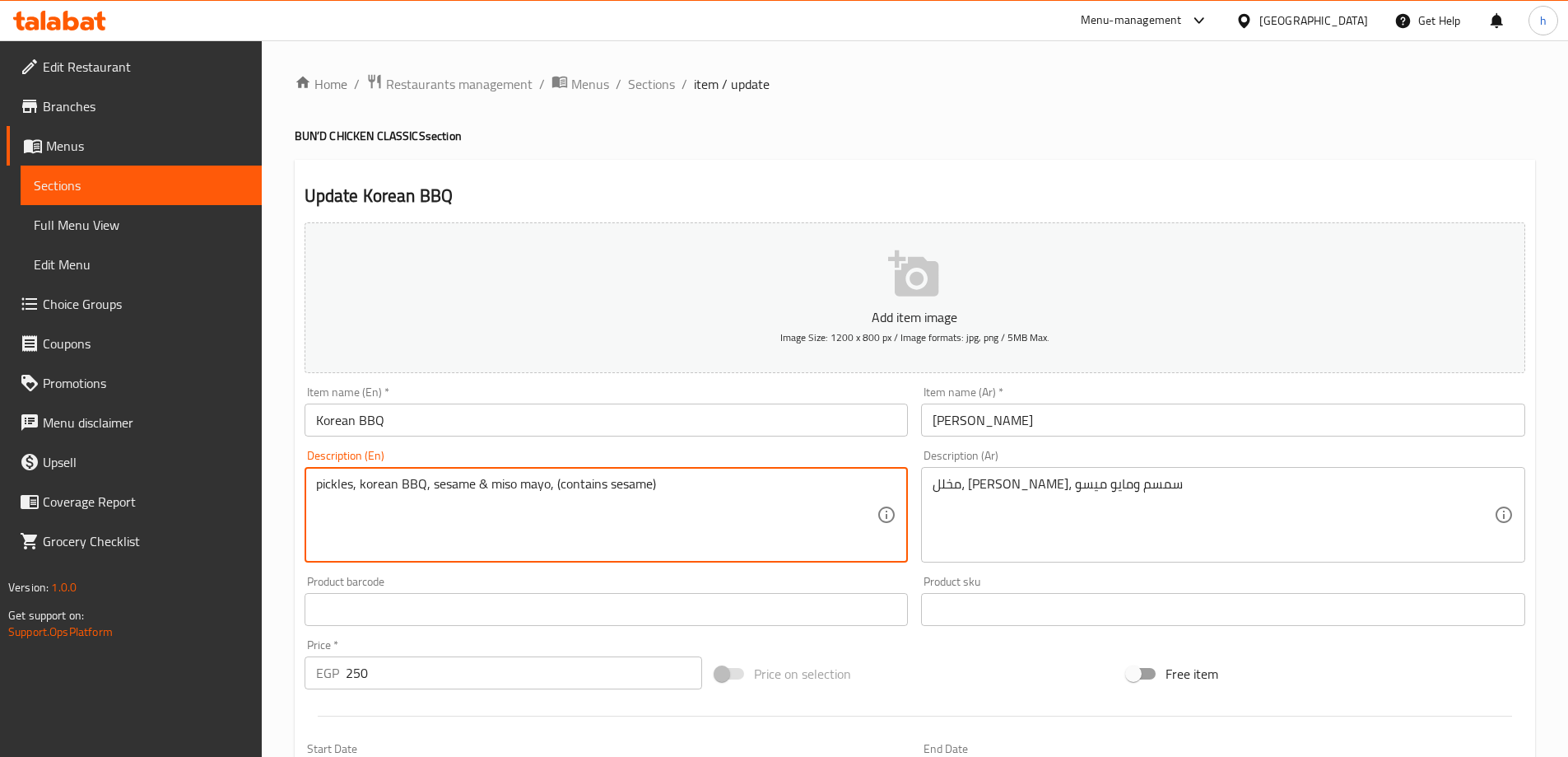
drag, startPoint x: 546, startPoint y: 486, endPoint x: 706, endPoint y: 528, distance: 165.4
type textarea "pickles, korean BBQ, sesame & miso mayo"
click at [894, 135] on h4 "BUN’D CHICKEN CLASSICS section" at bounding box center [915, 136] width 1241 height 17
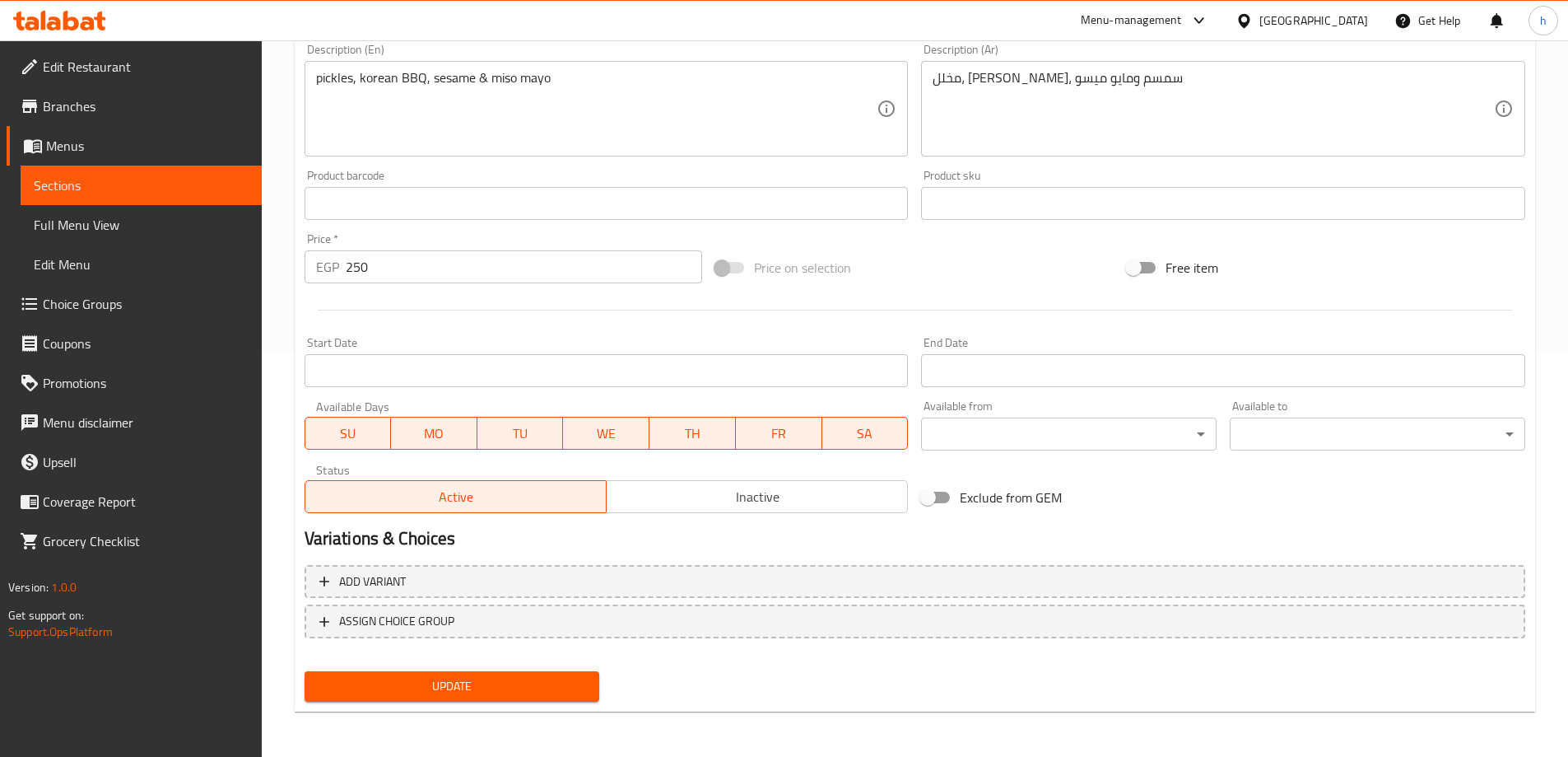
scroll to position [407, 0]
click at [502, 684] on span "Update" at bounding box center [452, 686] width 270 height 20
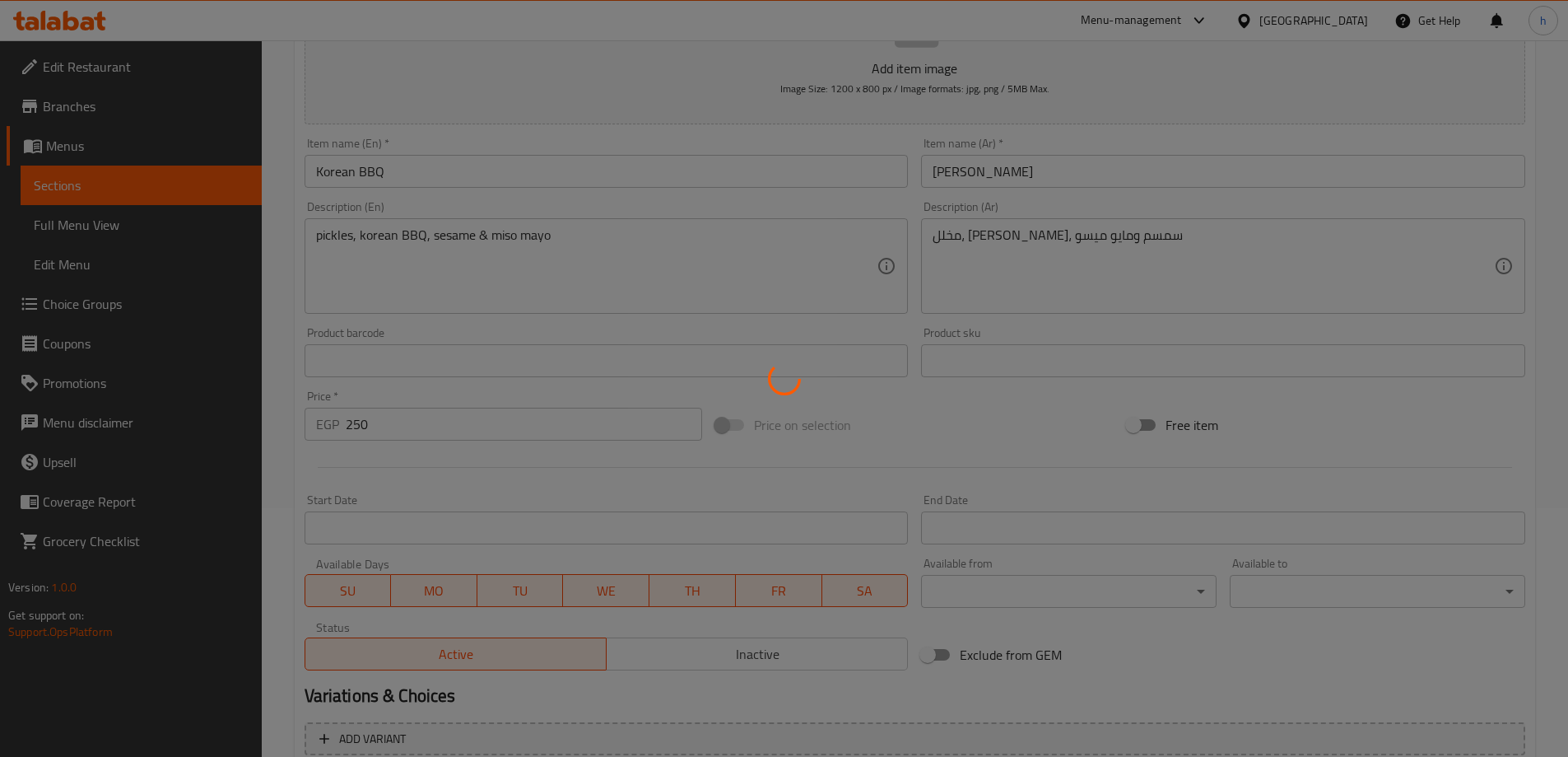
scroll to position [0, 0]
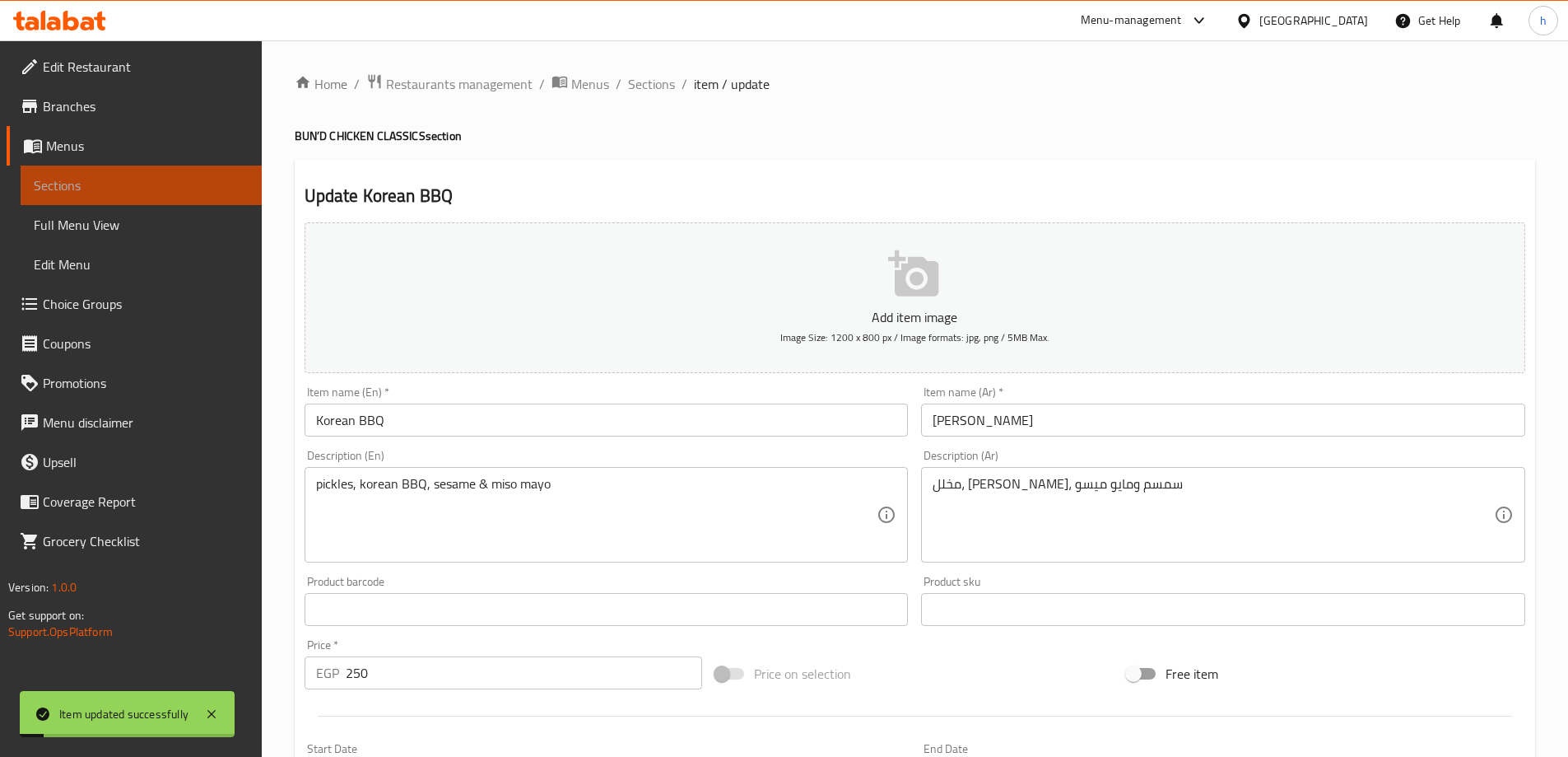
click at [222, 186] on span "Sections" at bounding box center [141, 184] width 215 height 19
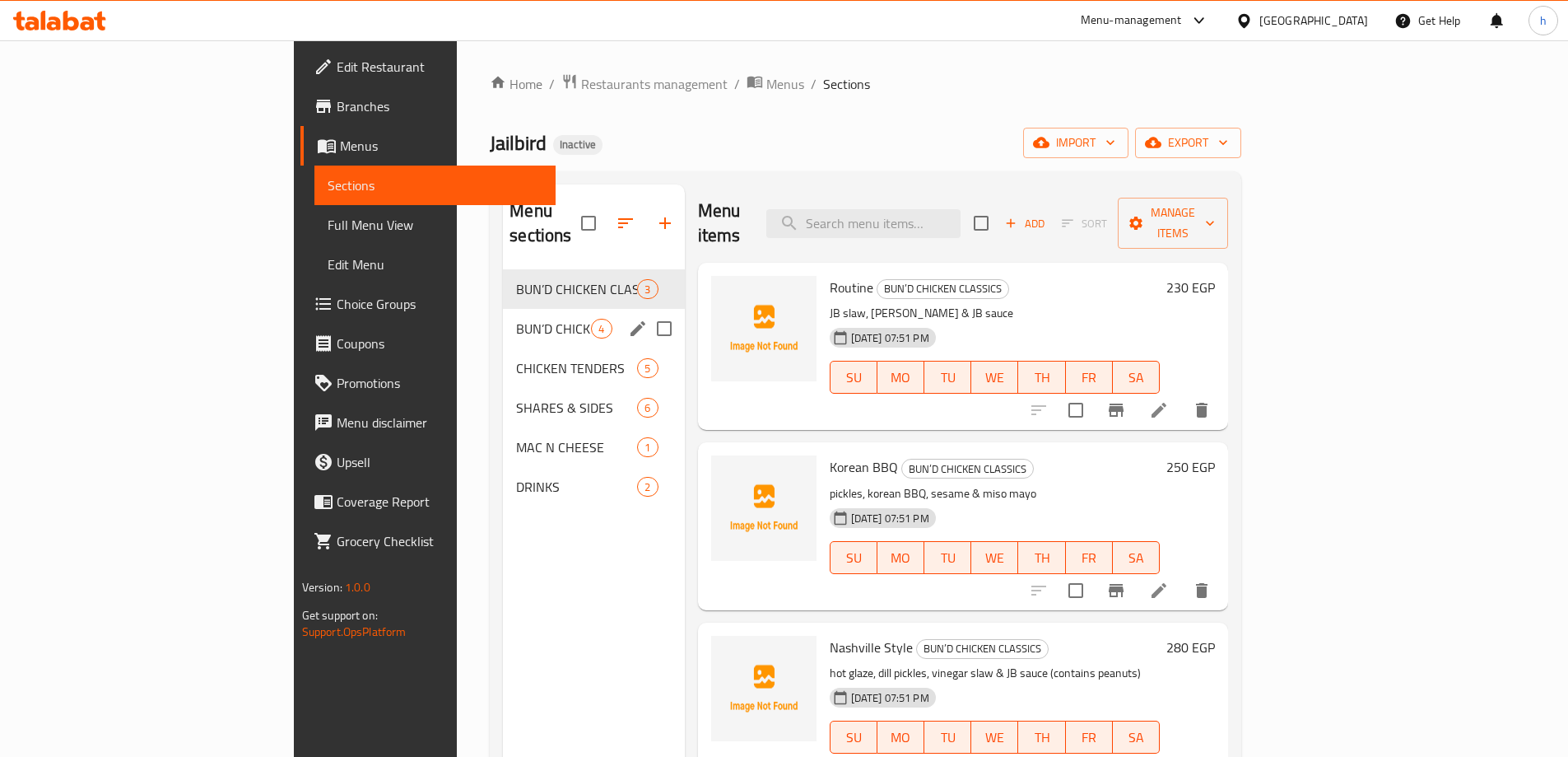
click at [503, 316] on div "BUN’D CHICKEN SIGNATURE 4" at bounding box center [594, 328] width 182 height 40
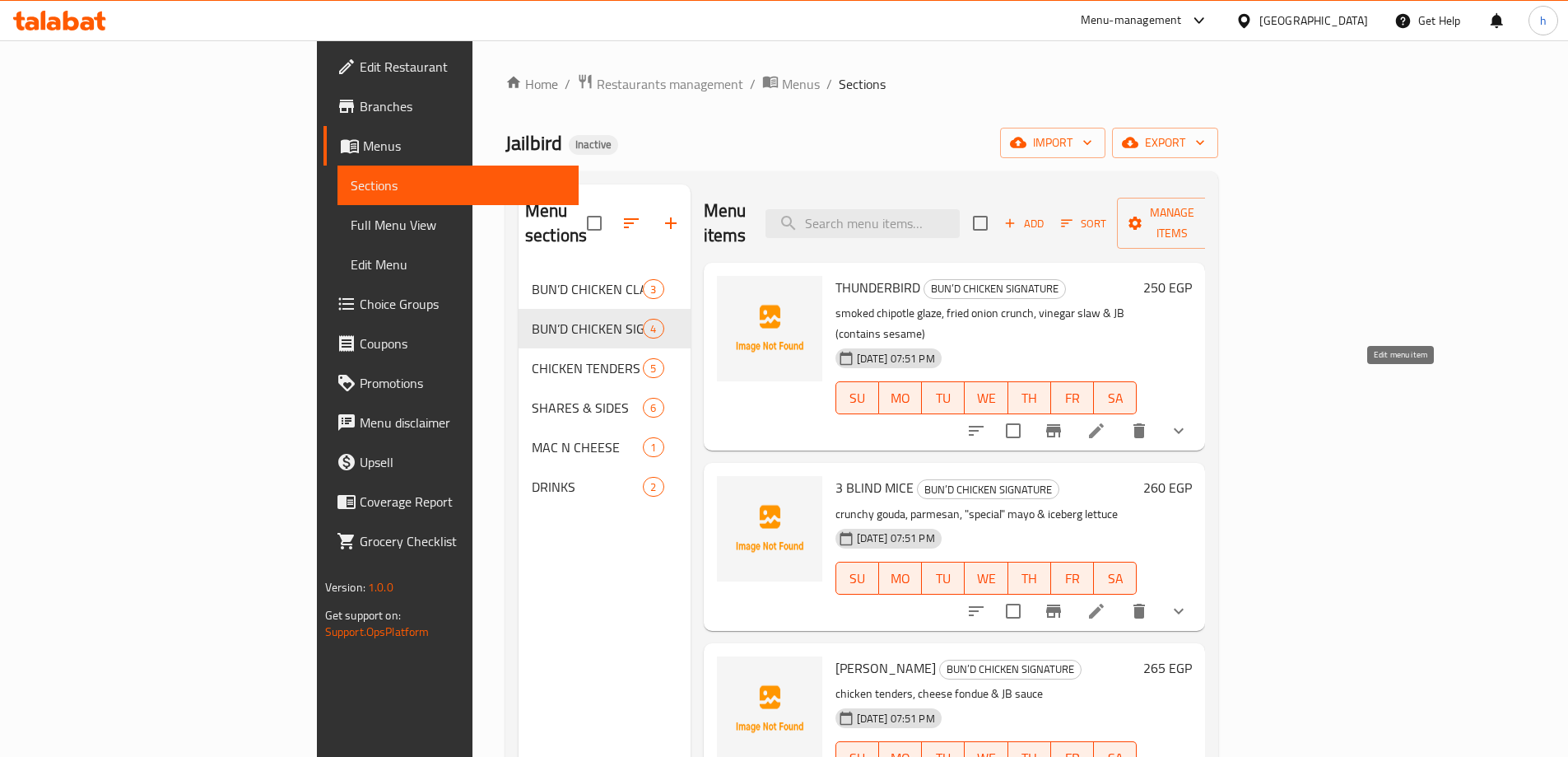
click at [1107, 421] on icon at bounding box center [1096, 430] width 19 height 19
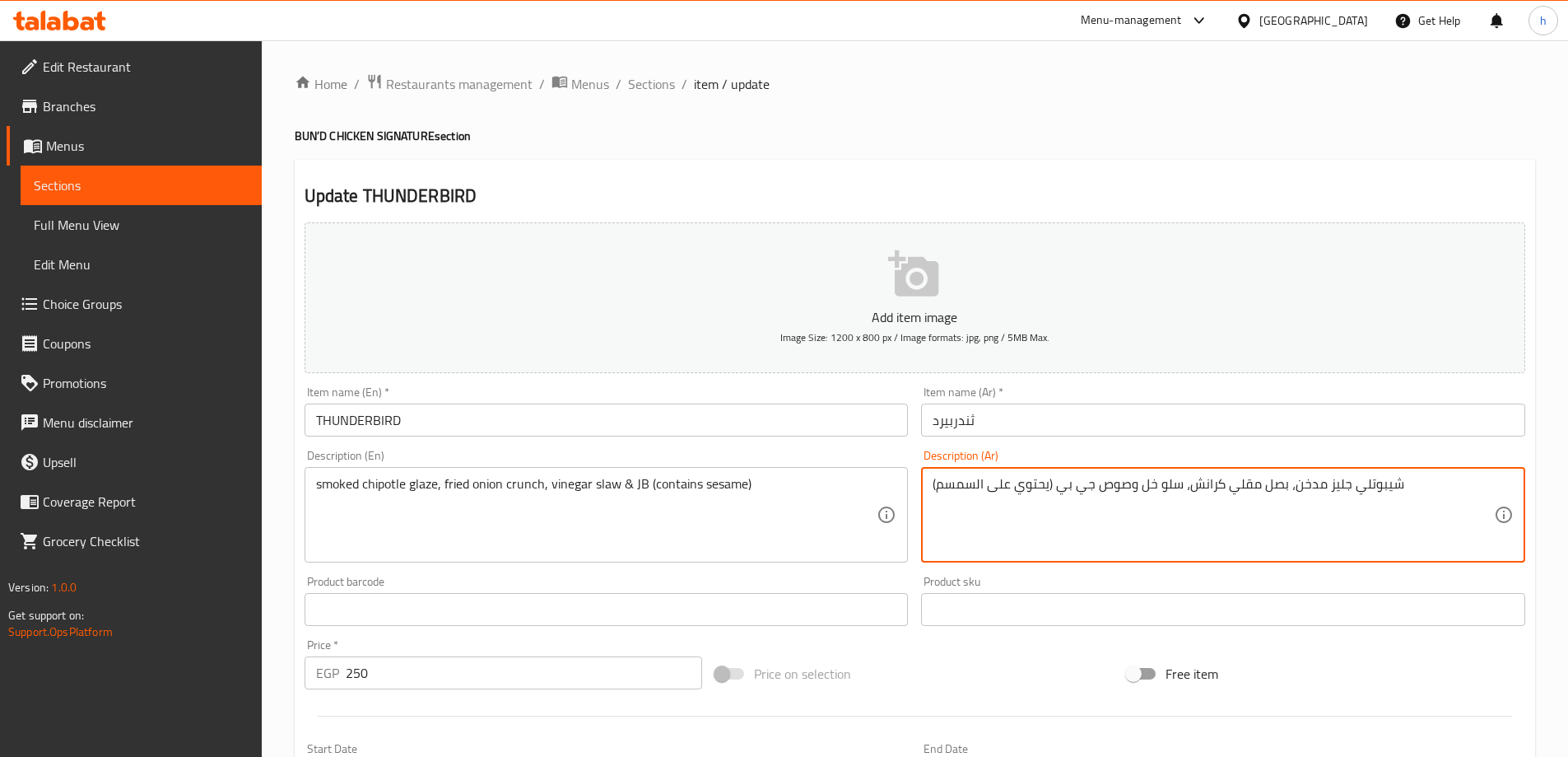
drag, startPoint x: 1101, startPoint y: 490, endPoint x: 1129, endPoint y: 513, distance: 36.2
type textarea "شيبوتلي جليز مدخن، بصل مقلي كرانش، سلو خل و جي بي (يحتوي على السمسم)"
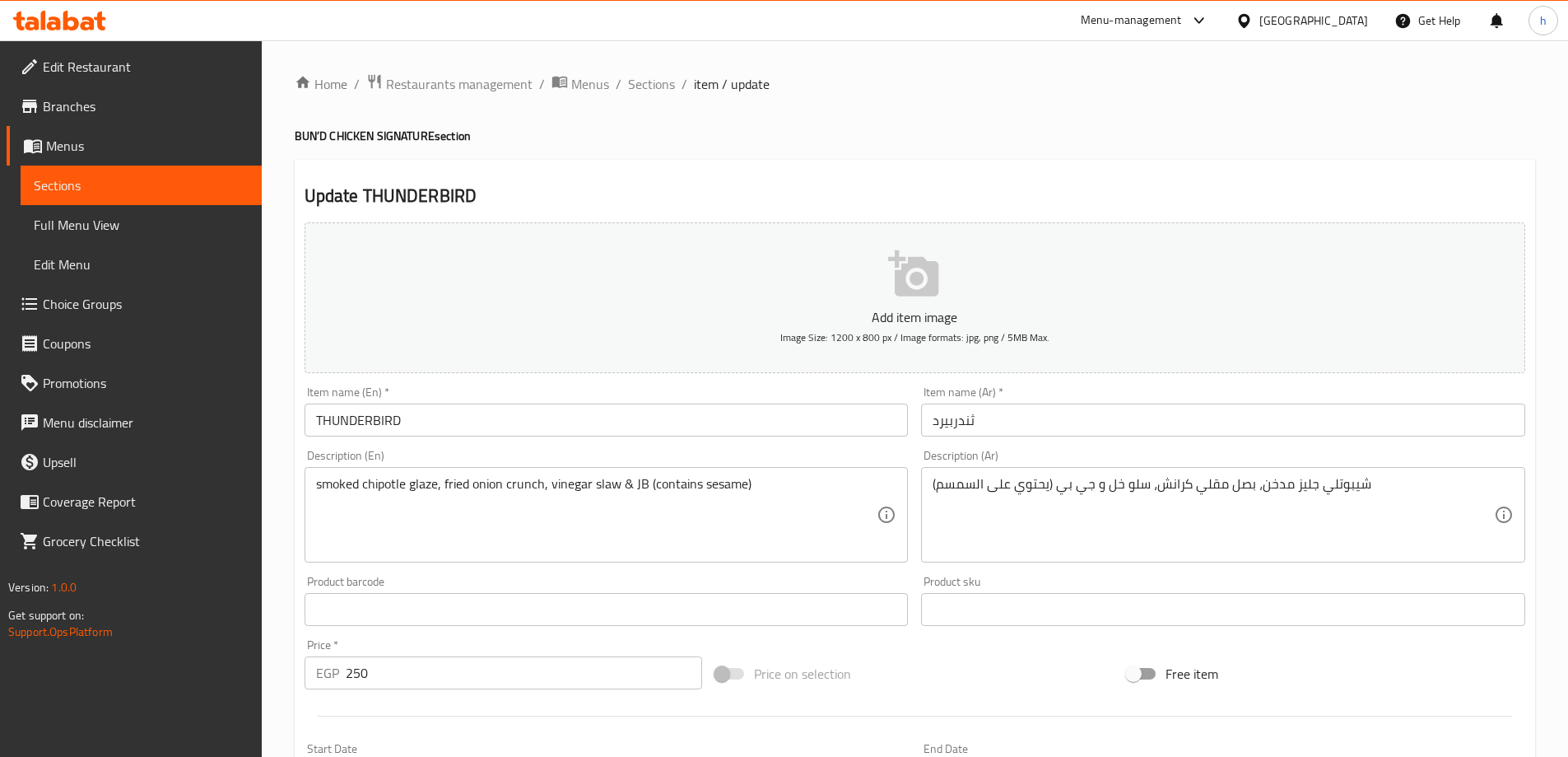
click at [1049, 109] on div "Home / Restaurants management / Menus / Sections / item / update BUN’D CHICKEN …" at bounding box center [915, 615] width 1241 height 1085
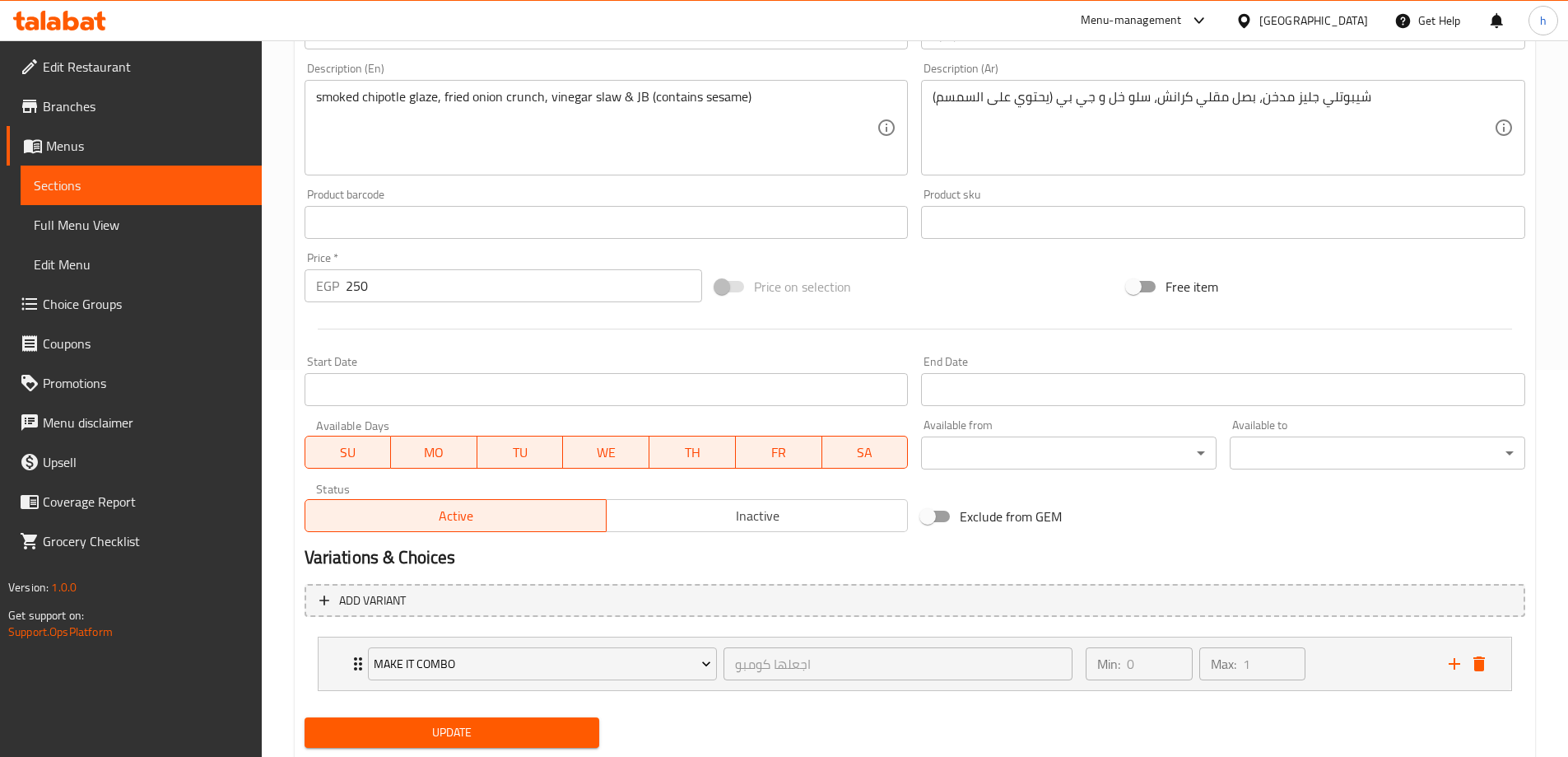
scroll to position [434, 0]
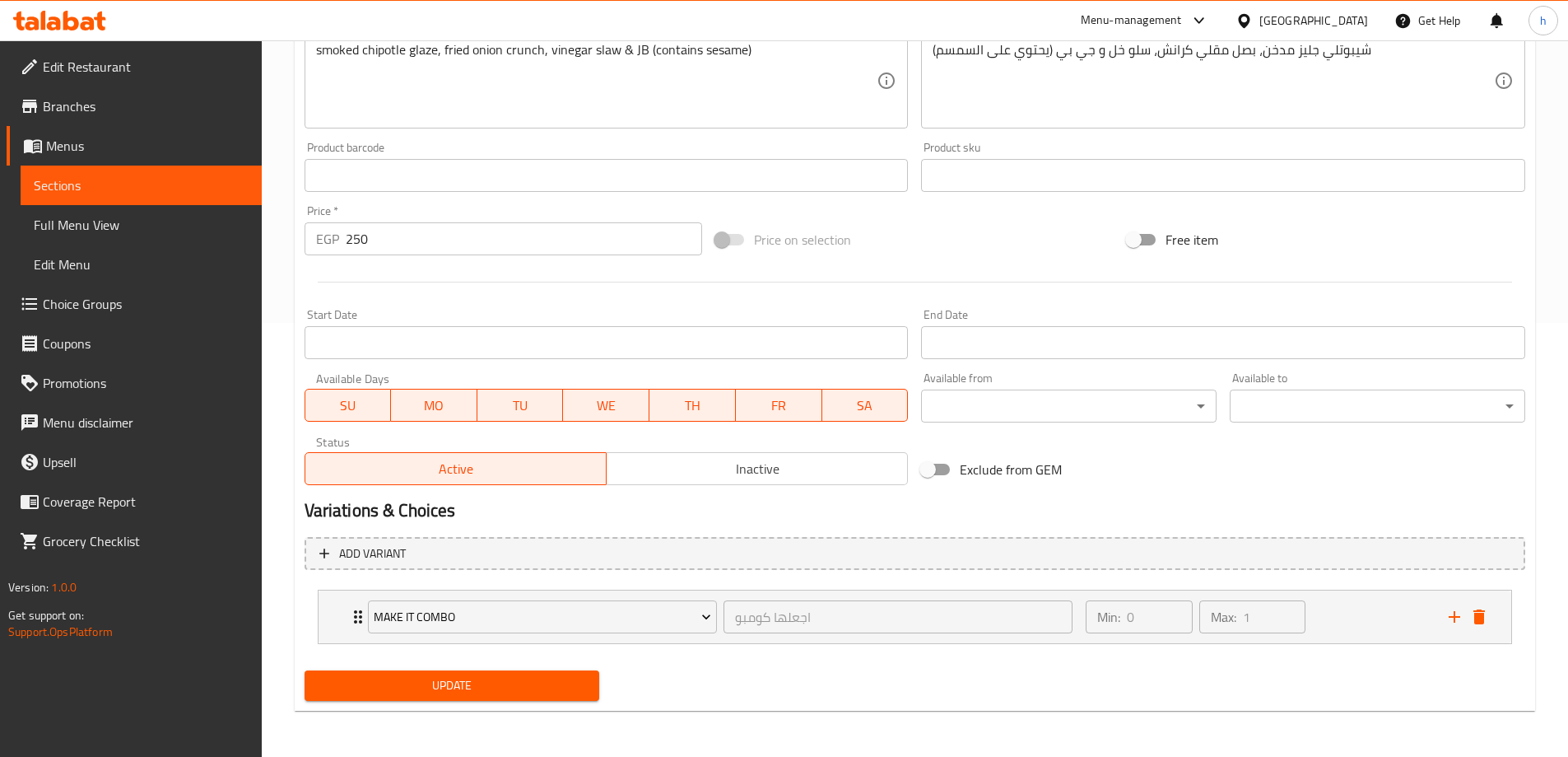
click at [468, 681] on span "Update" at bounding box center [452, 686] width 270 height 20
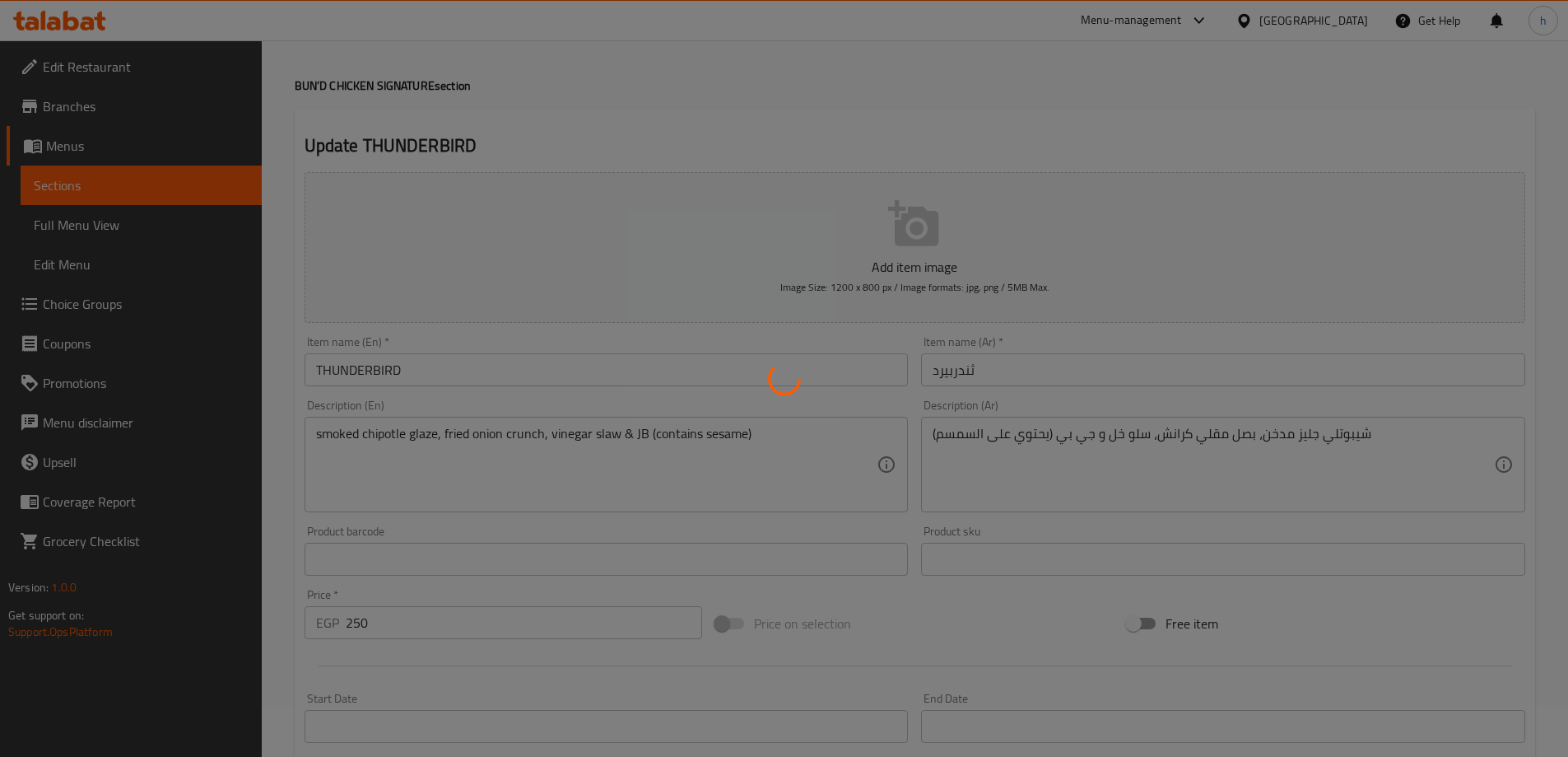
scroll to position [0, 0]
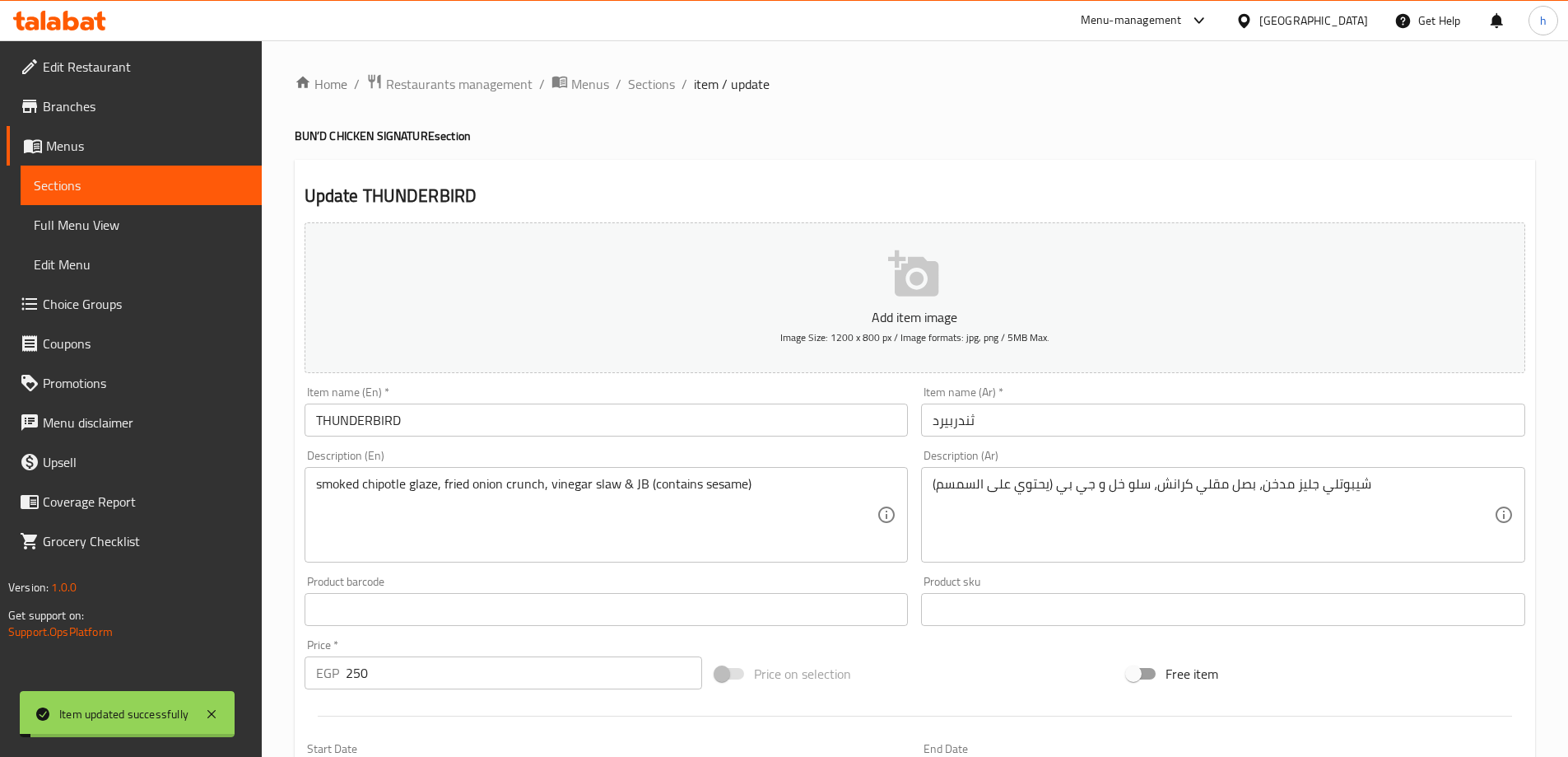
click at [152, 182] on span "Sections" at bounding box center [141, 184] width 215 height 19
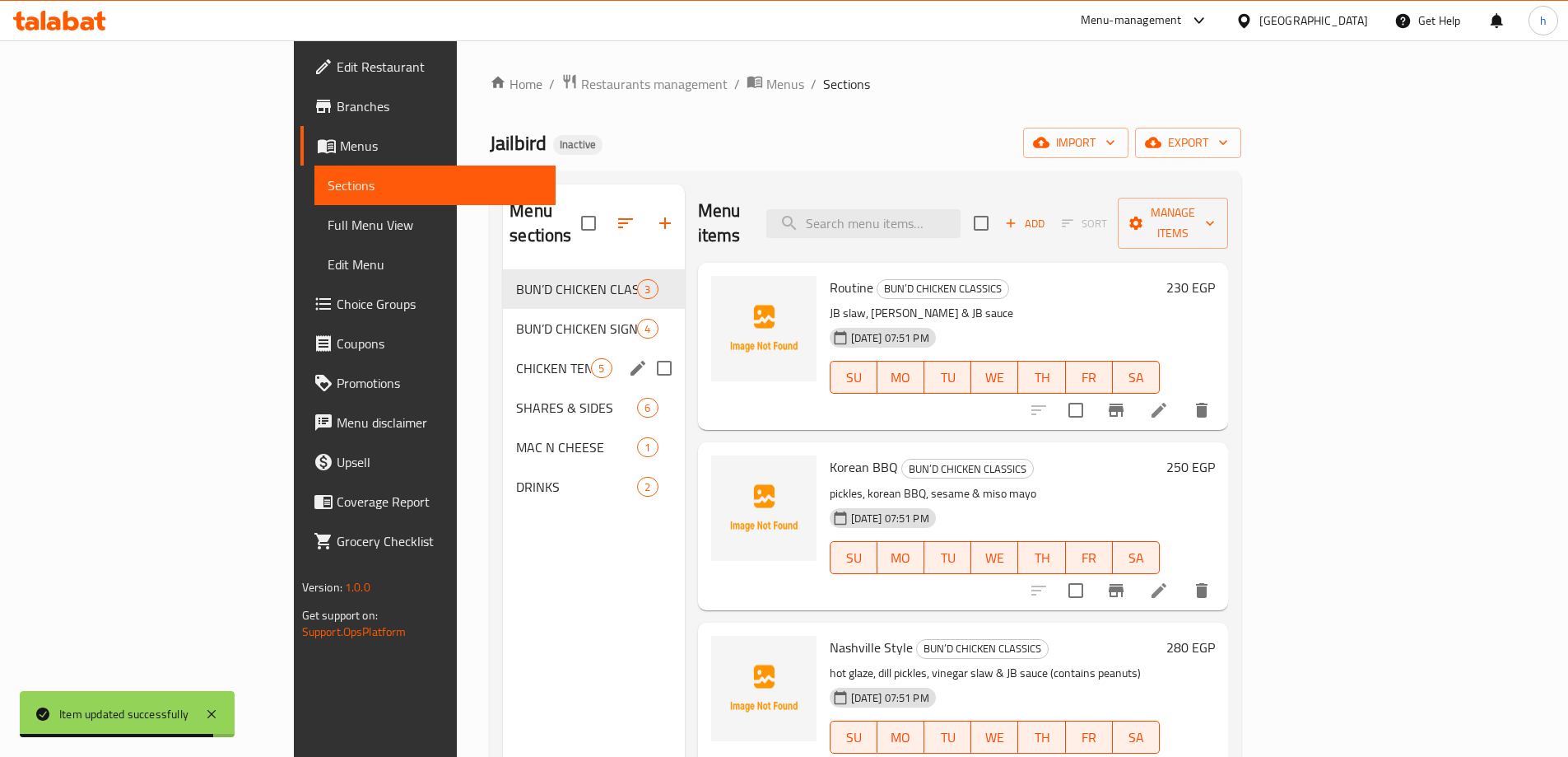
click at [503, 355] on div "CHICKEN TENDERS 5" at bounding box center [594, 368] width 182 height 40
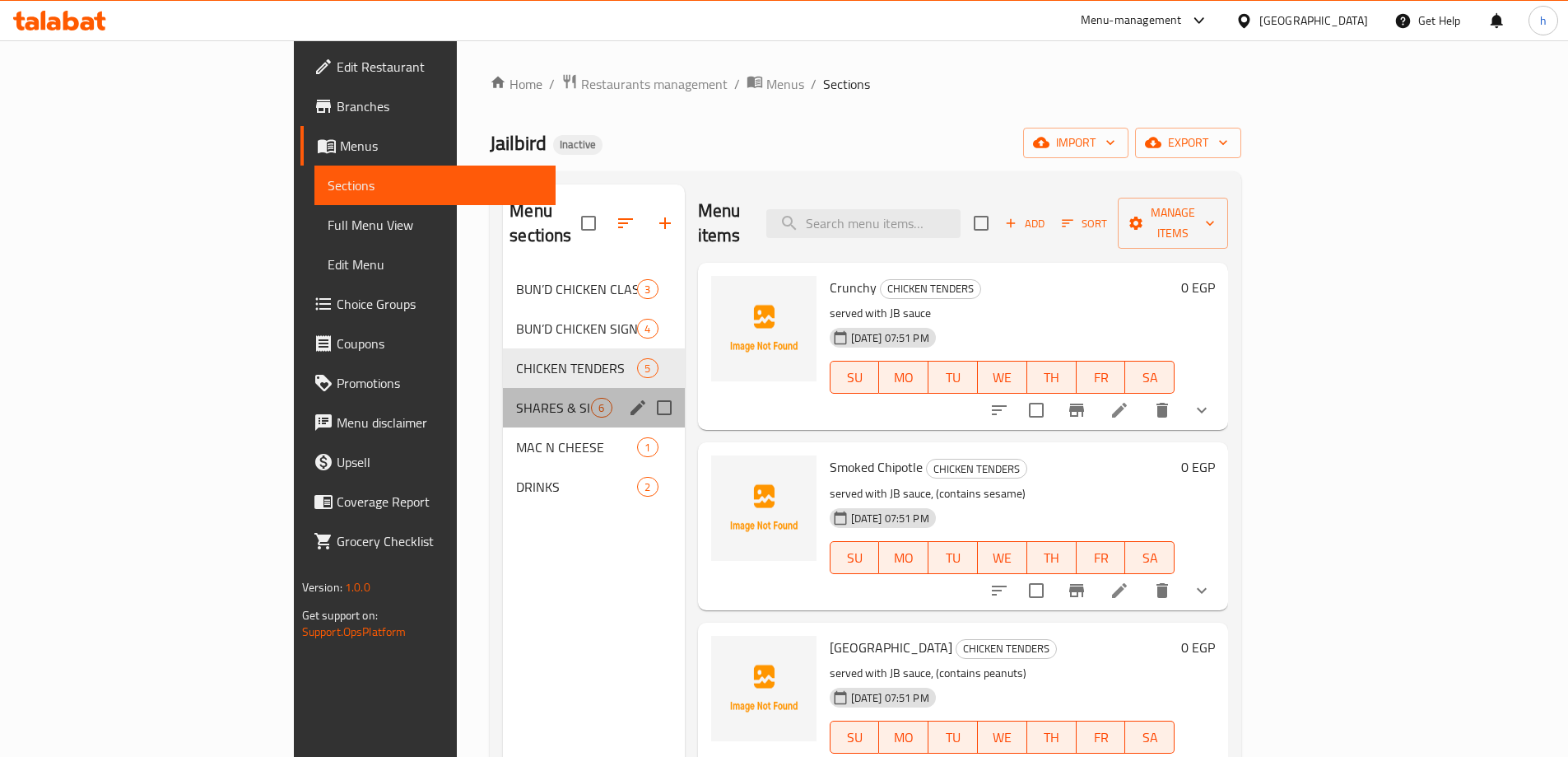
click at [503, 393] on div "SHARES & SIDES 6" at bounding box center [594, 408] width 182 height 40
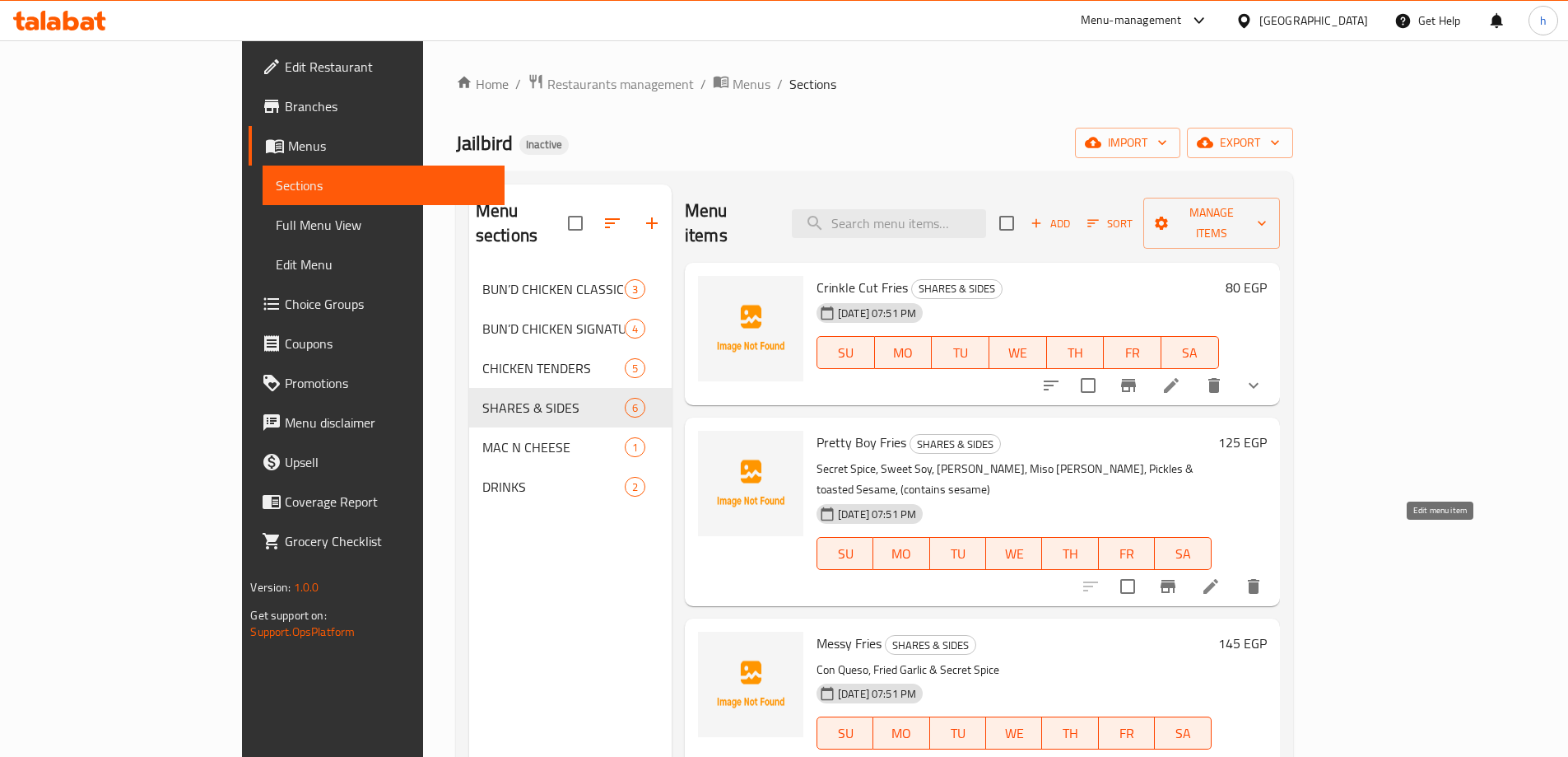
click at [1221, 576] on icon at bounding box center [1210, 586] width 19 height 19
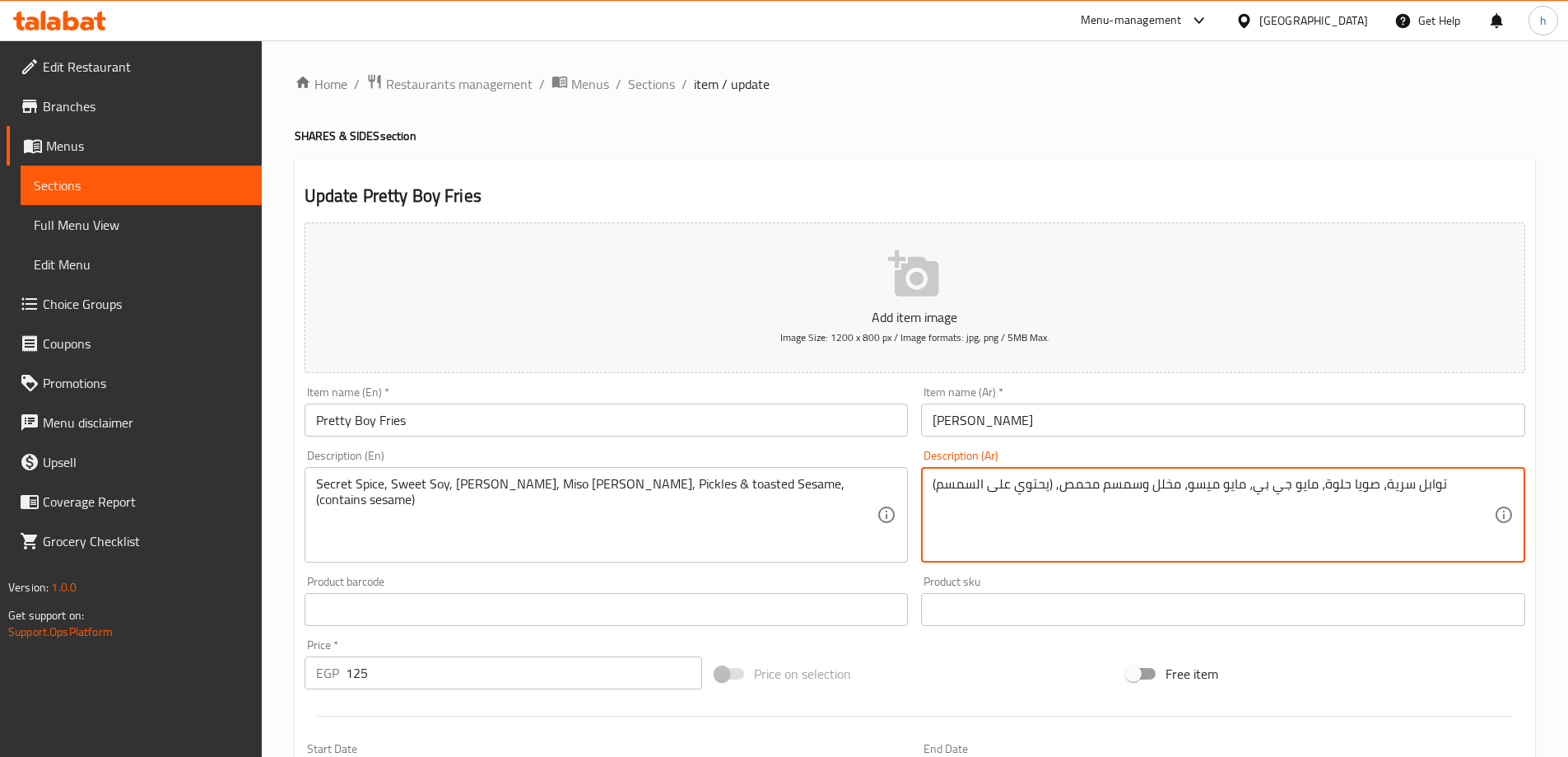
drag, startPoint x: 1058, startPoint y: 490, endPoint x: 931, endPoint y: 490, distance: 127.0
type textarea "توابل سرية، صويا حلوة، مايو جي بي، مايو ميسو، مخلل وسمسم محمص"
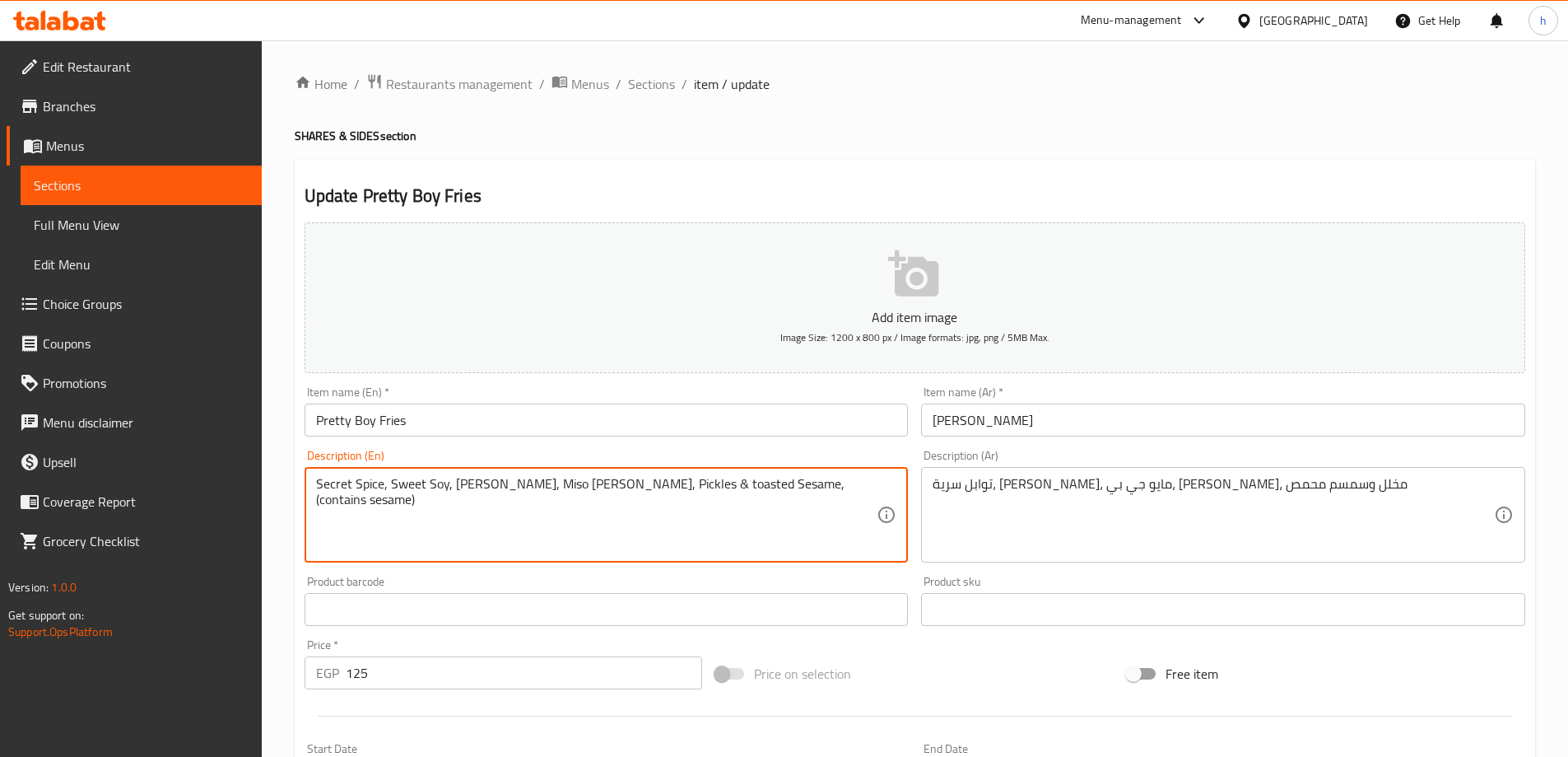
drag, startPoint x: 823, startPoint y: 486, endPoint x: 712, endPoint y: 481, distance: 111.1
click at [712, 481] on textarea "Secret Spice, Sweet Soy, [PERSON_NAME], Miso Mayo, Pickles & toasted Sesame, (c…" at bounding box center [596, 515] width 561 height 78
type textarea "Secret Spice, Sweet Soy, JB mayo, Miso Mayo, Pickles & toasted Sesame"
click at [834, 44] on div "Home / Restaurants management / Menus / Sections / item / update SHARES & SIDES…" at bounding box center [915, 602] width 1307 height 1123
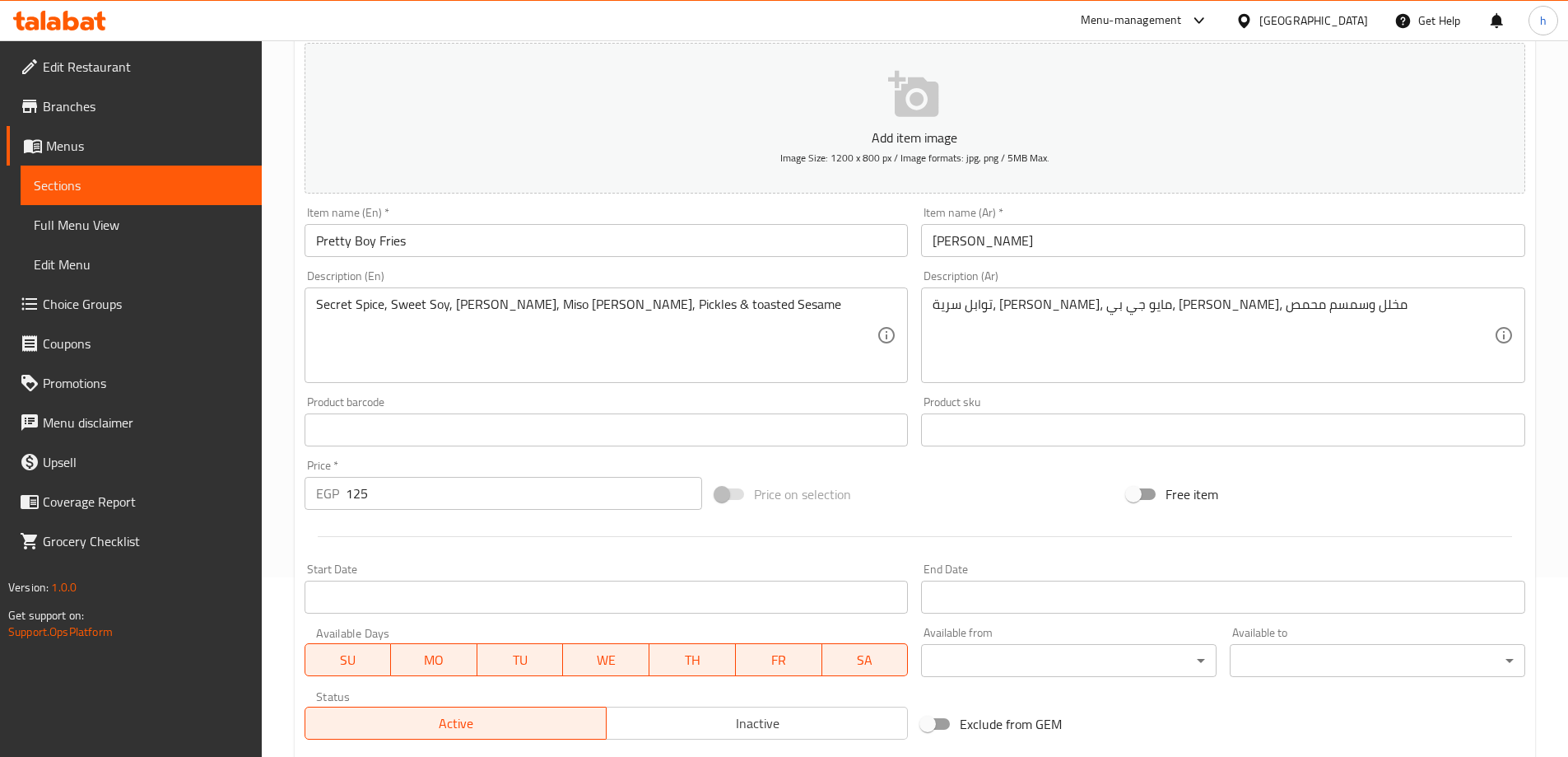
scroll to position [407, 0]
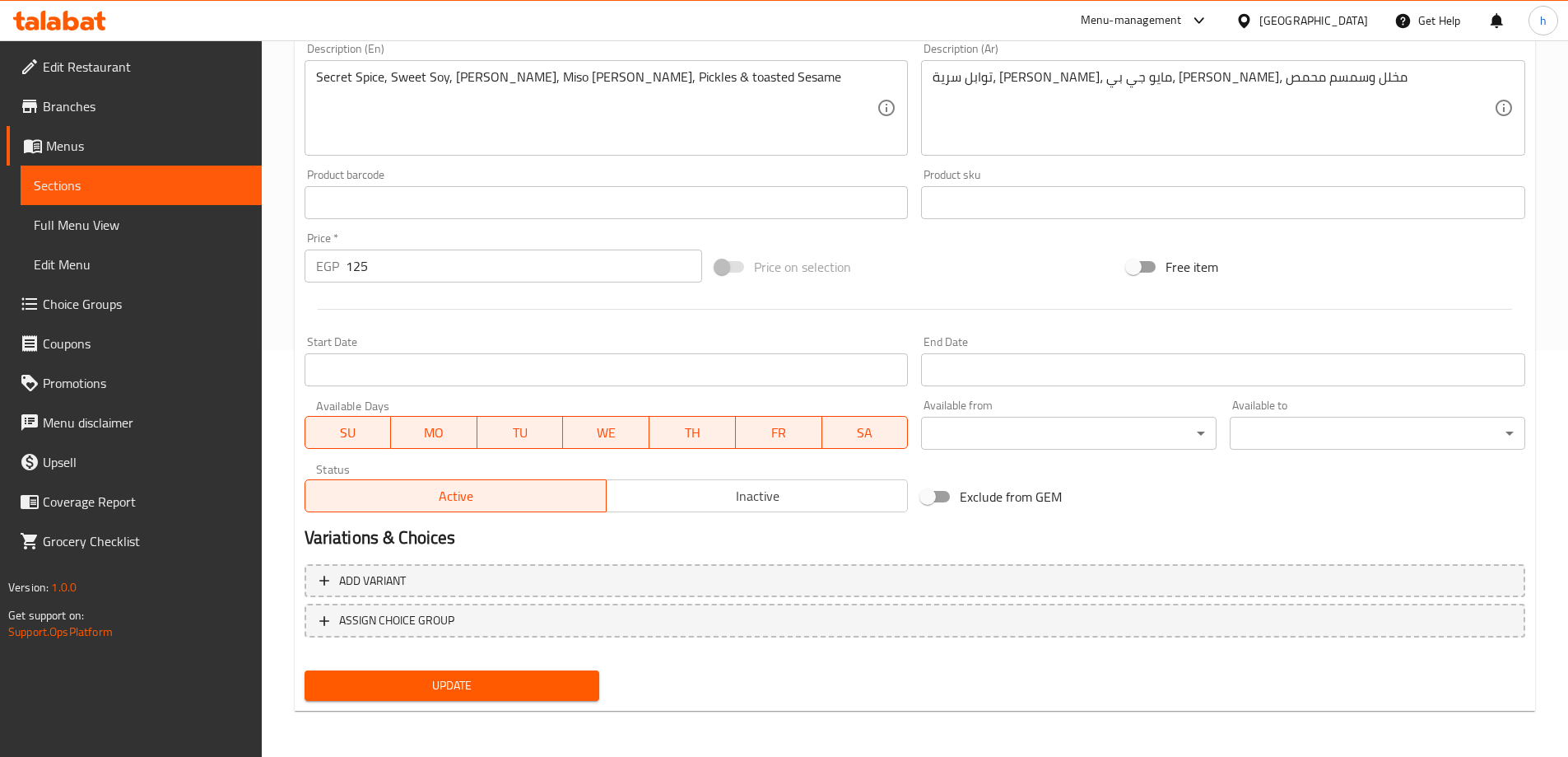
click at [488, 680] on span "Update" at bounding box center [452, 686] width 270 height 20
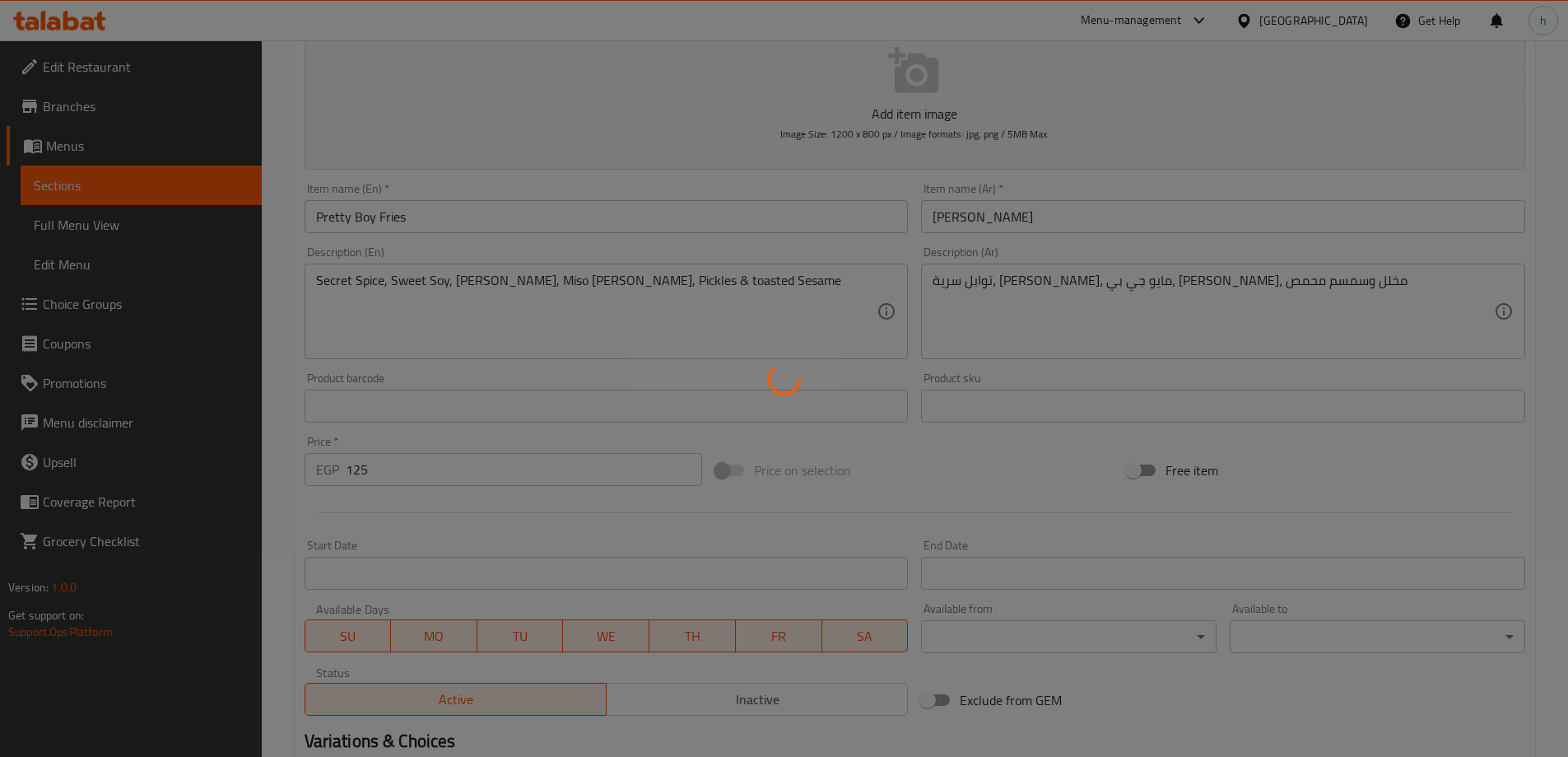
scroll to position [0, 0]
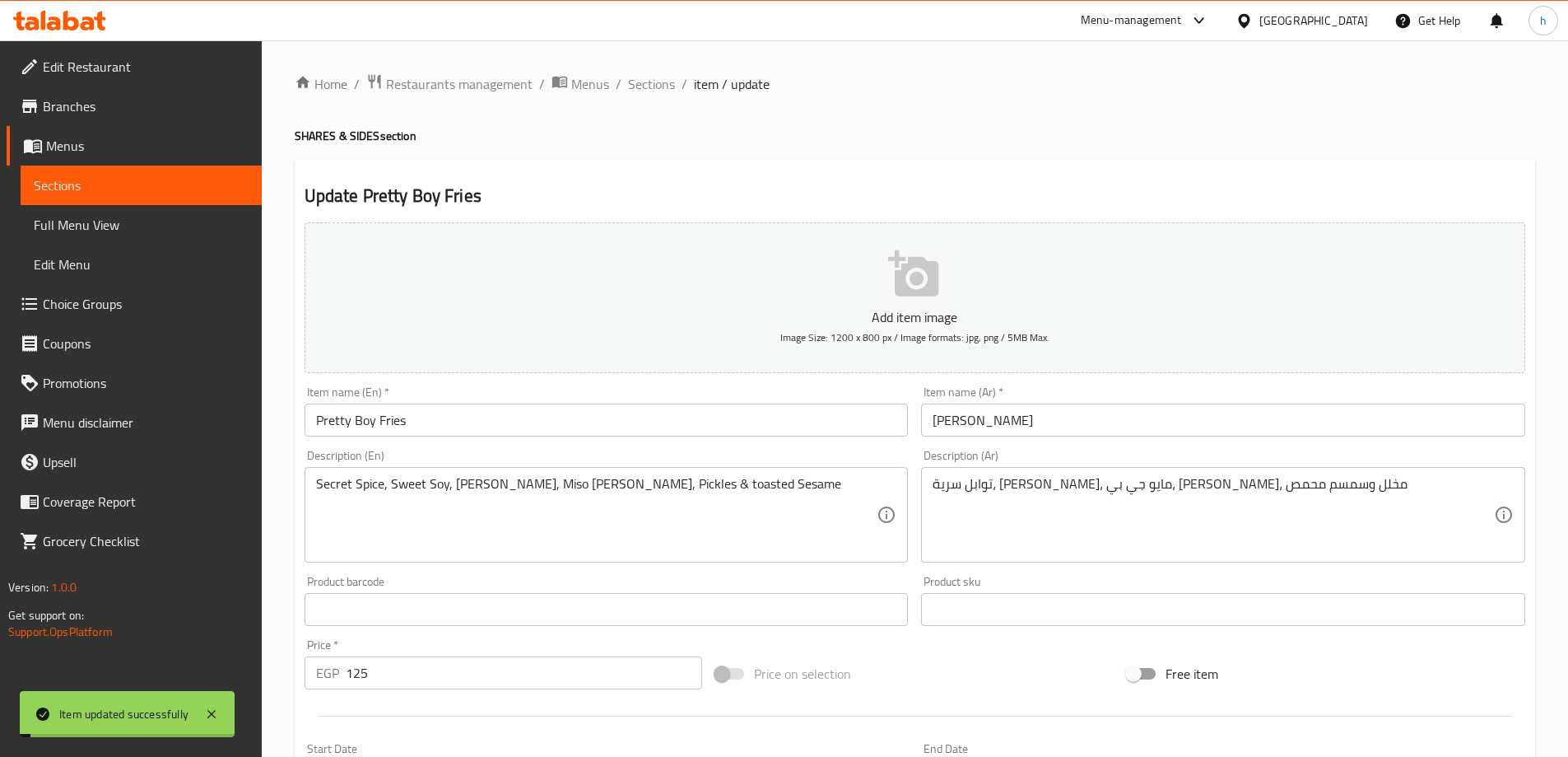
click at [204, 176] on span "Sections" at bounding box center [141, 184] width 215 height 19
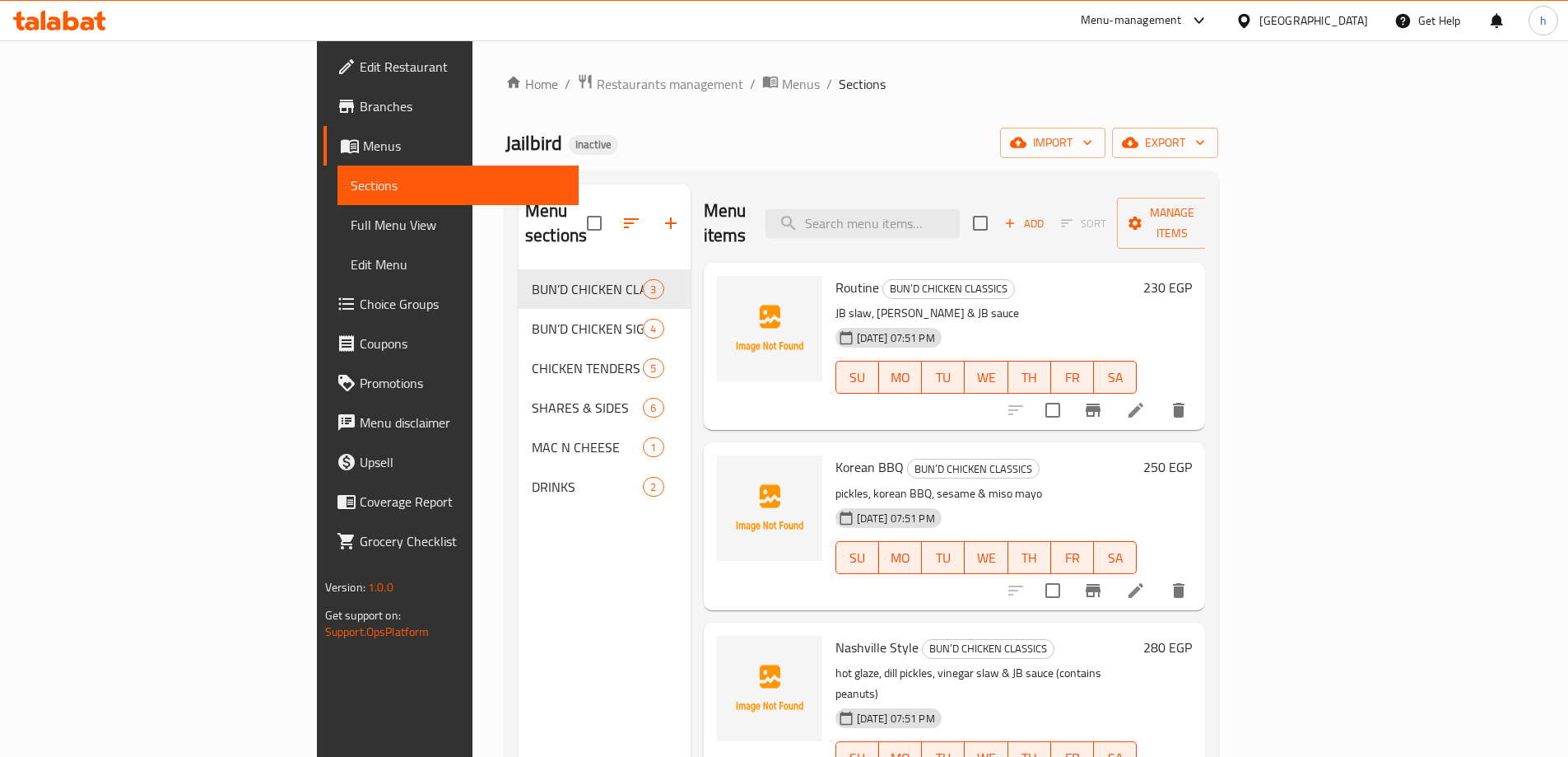
click at [359, 70] on span "Edit Restaurant" at bounding box center [462, 66] width 206 height 19
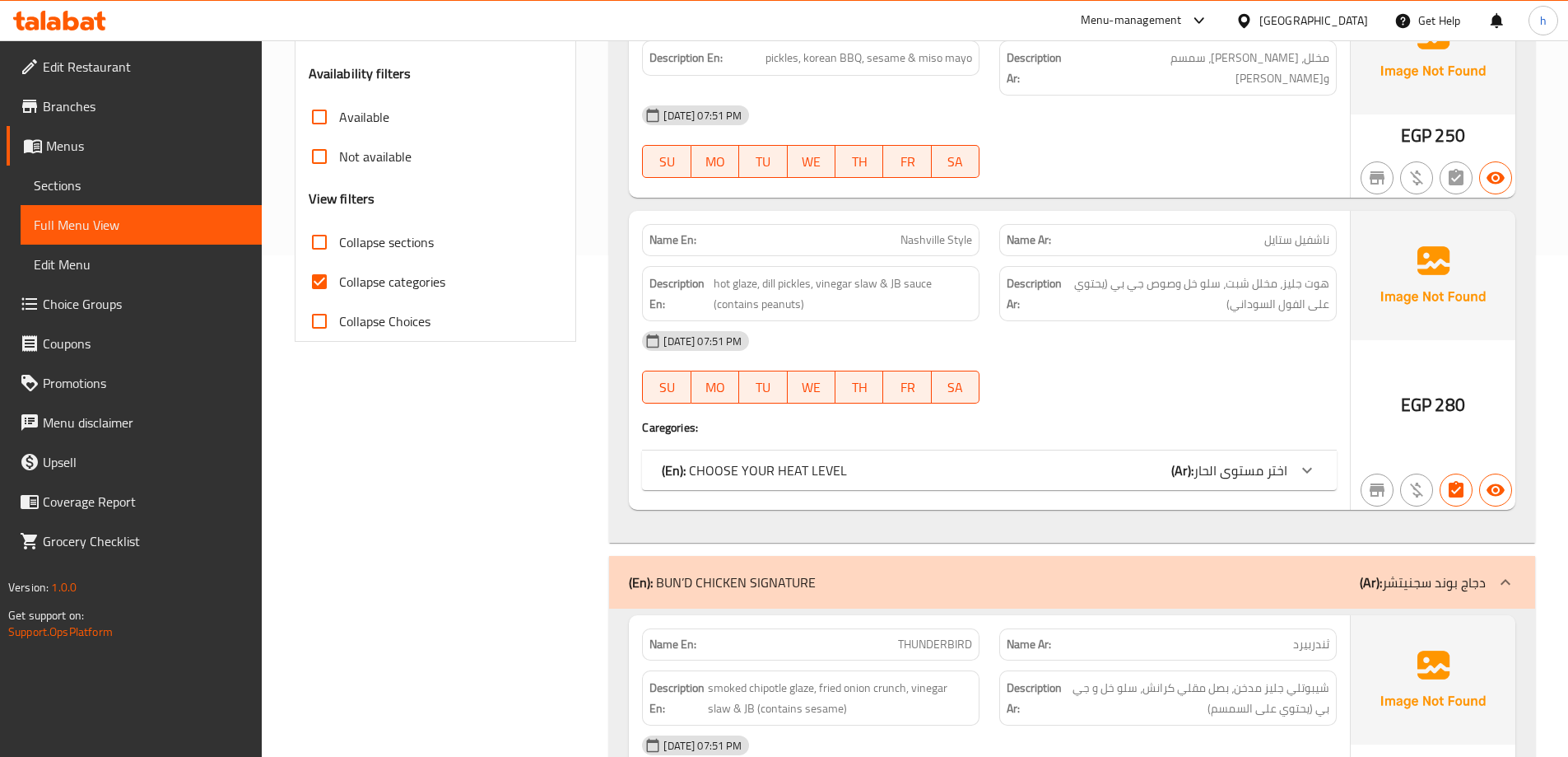
scroll to position [494, 0]
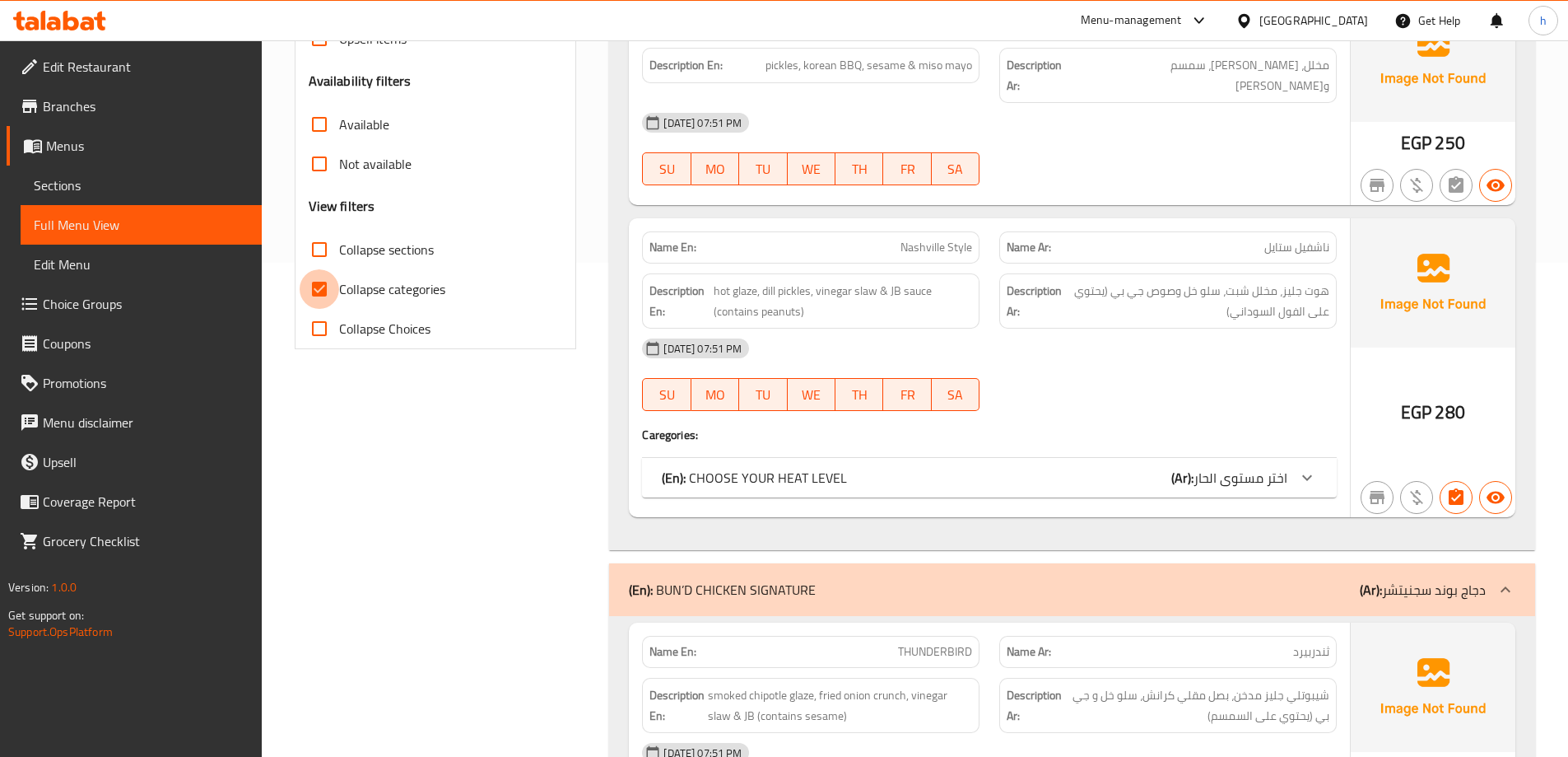
click at [323, 293] on input "Collapse categories" at bounding box center [320, 289] width 40 height 40
checkbox input "false"
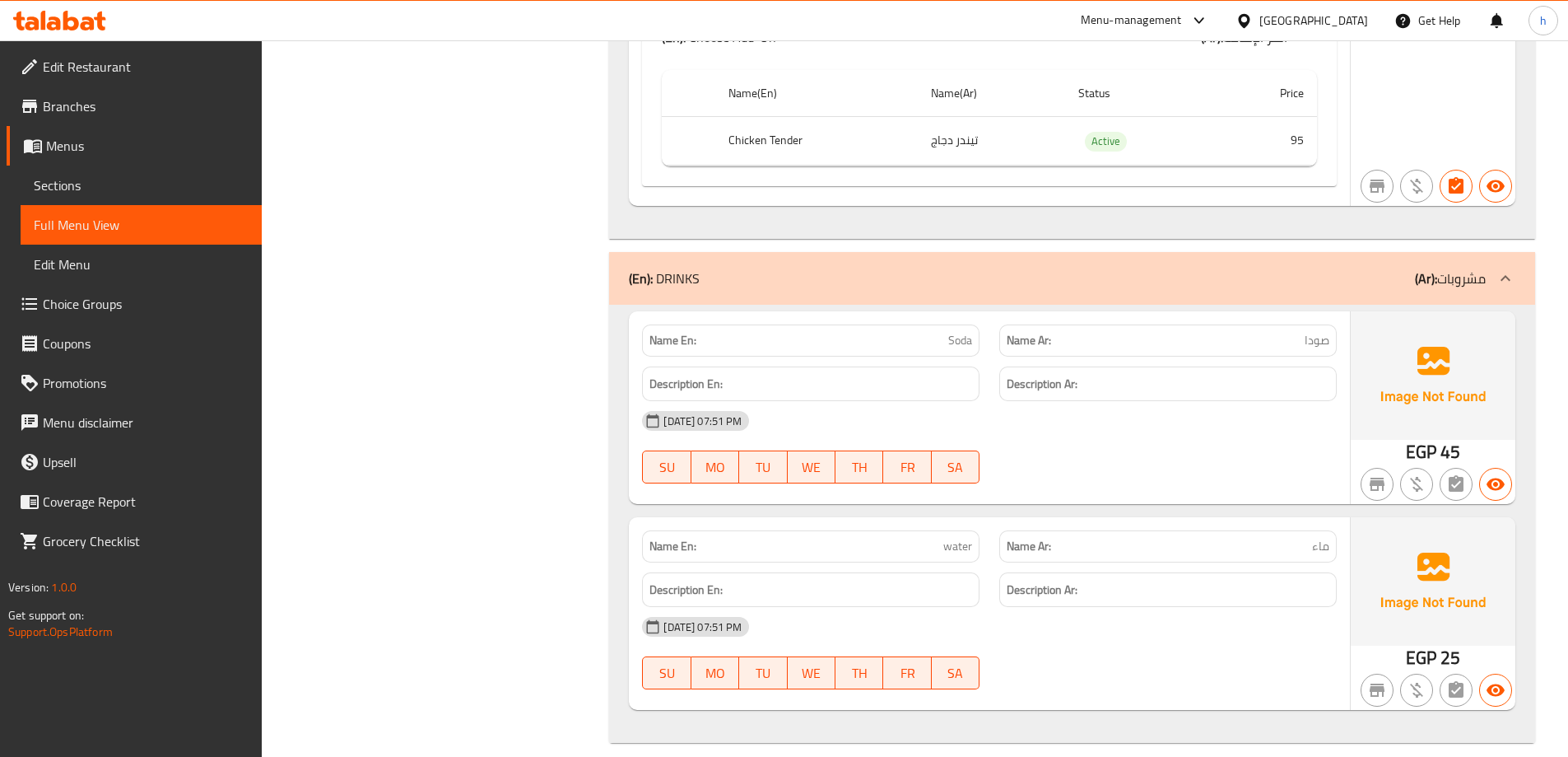
drag, startPoint x: 1140, startPoint y: 261, endPoint x: 1083, endPoint y: 582, distance: 326.0
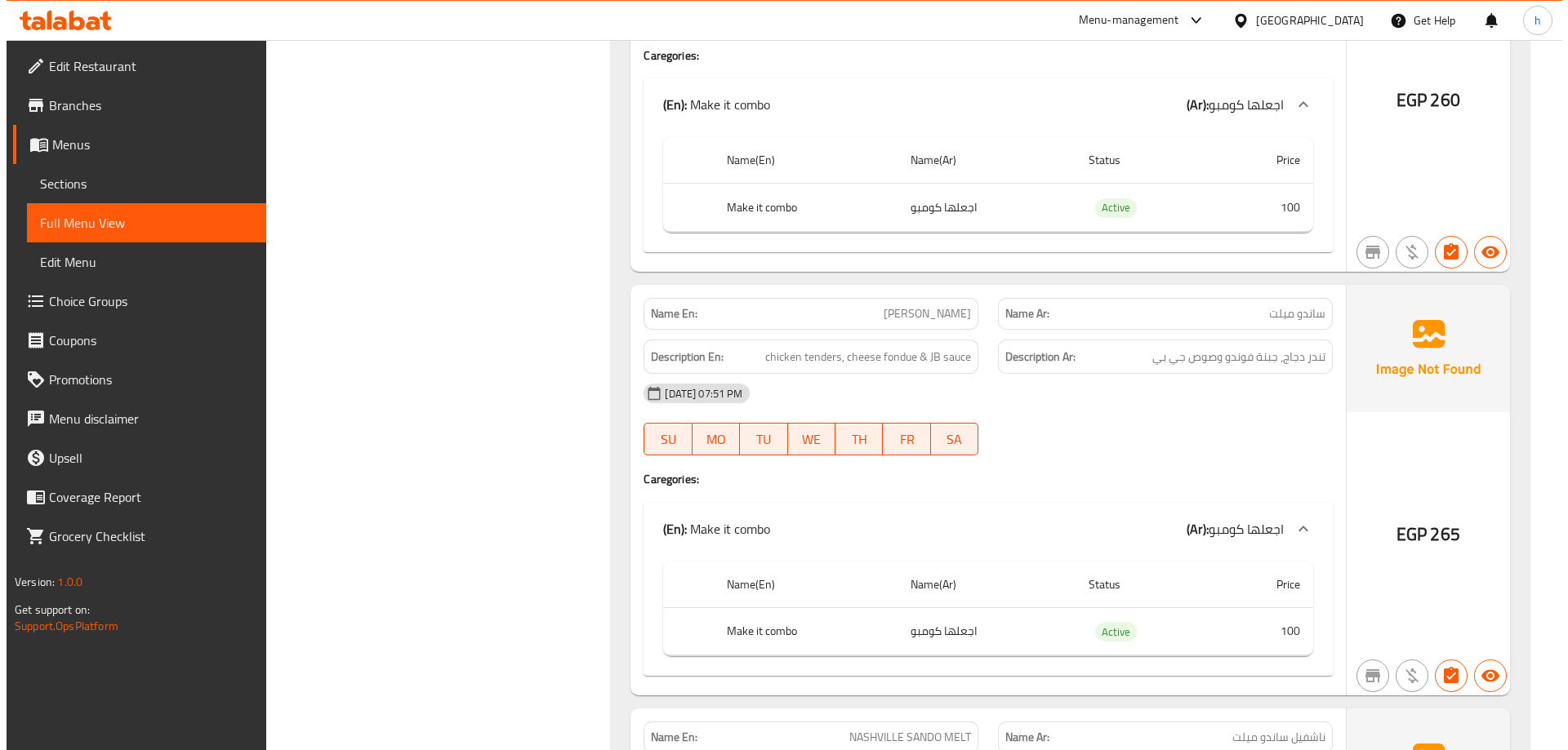
scroll to position [0, 0]
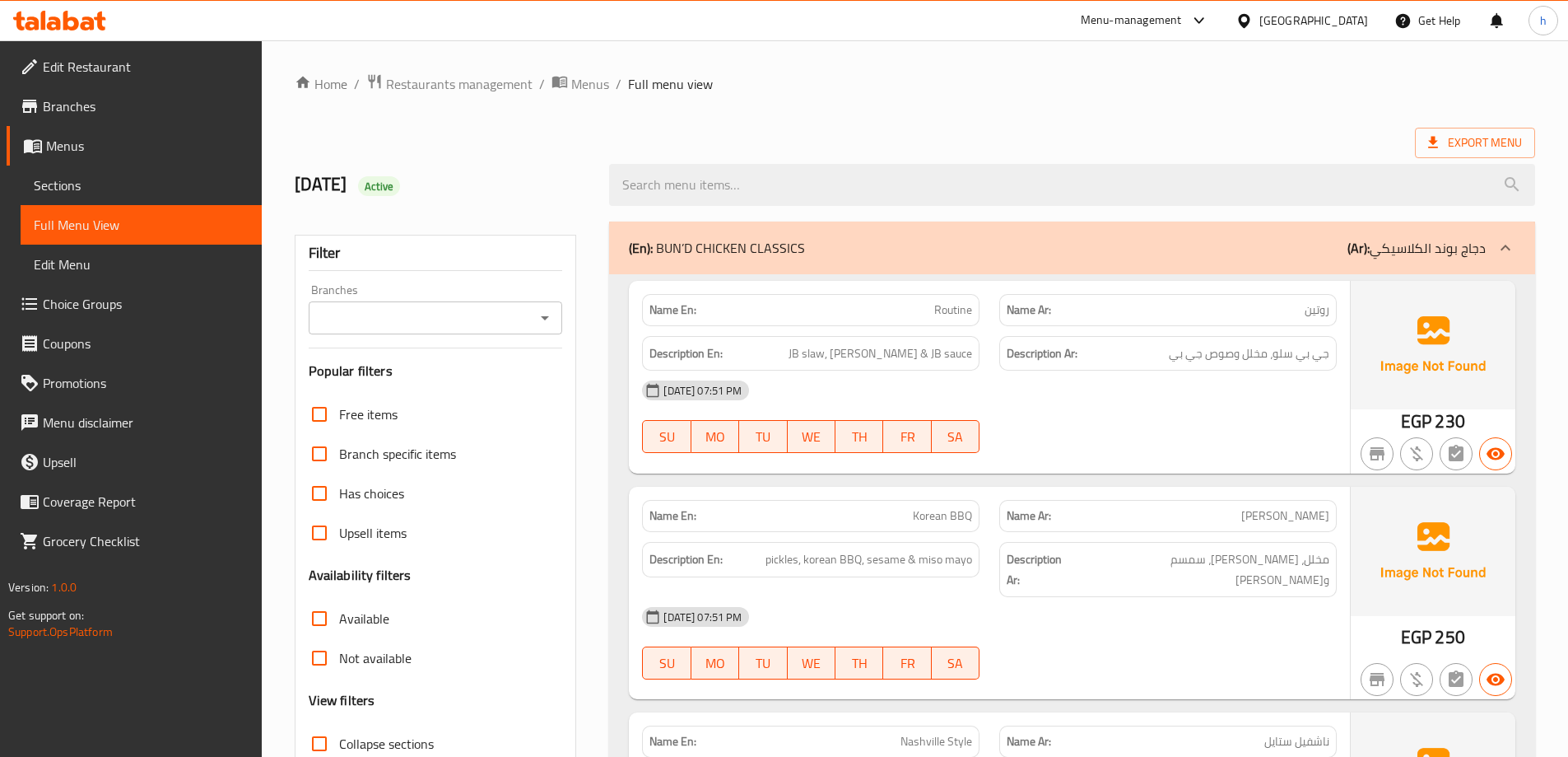
drag, startPoint x: 932, startPoint y: 525, endPoint x: 959, endPoint y: 138, distance: 387.9
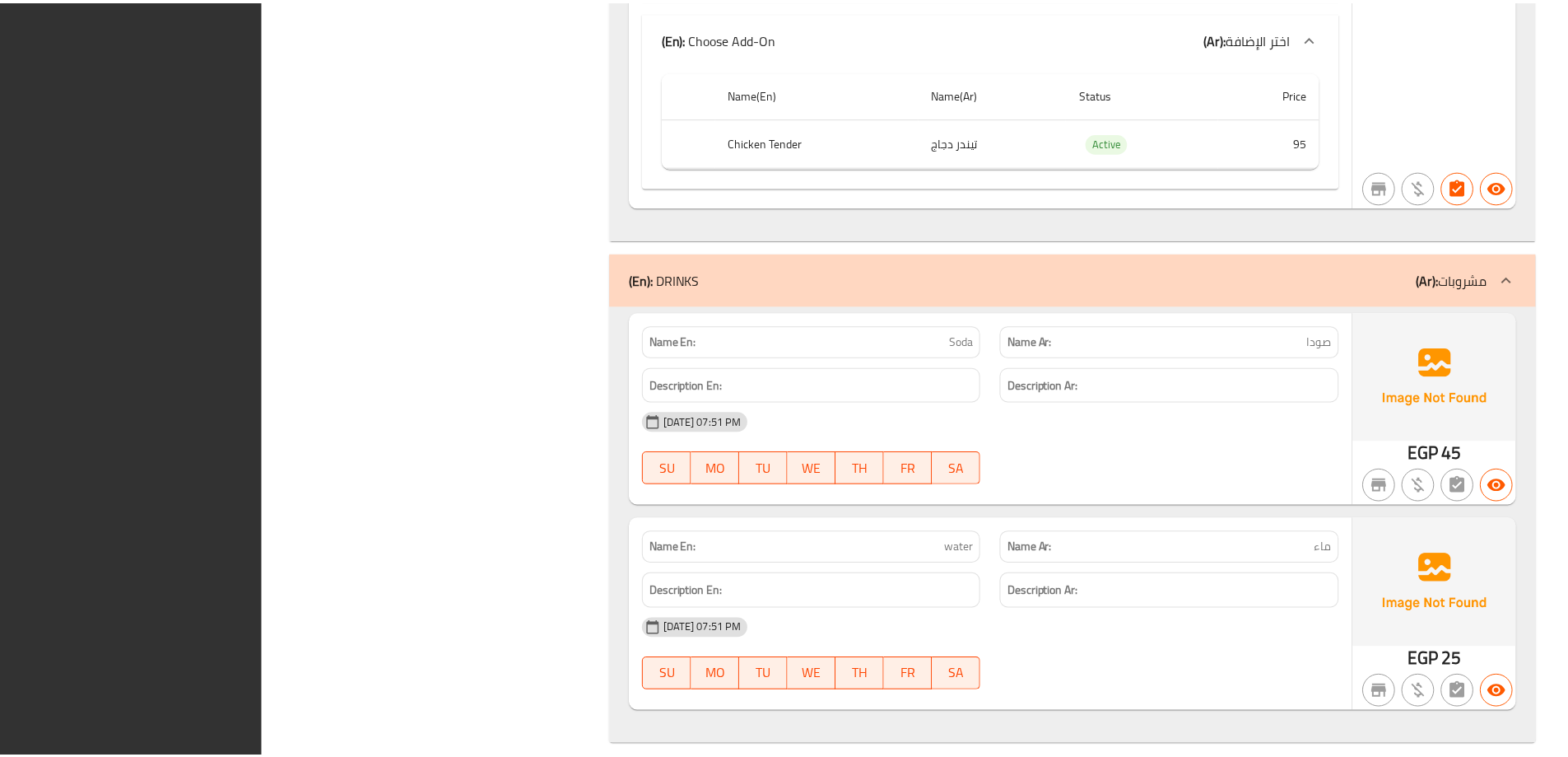
scroll to position [9462, 0]
